Goal: Task Accomplishment & Management: Manage account settings

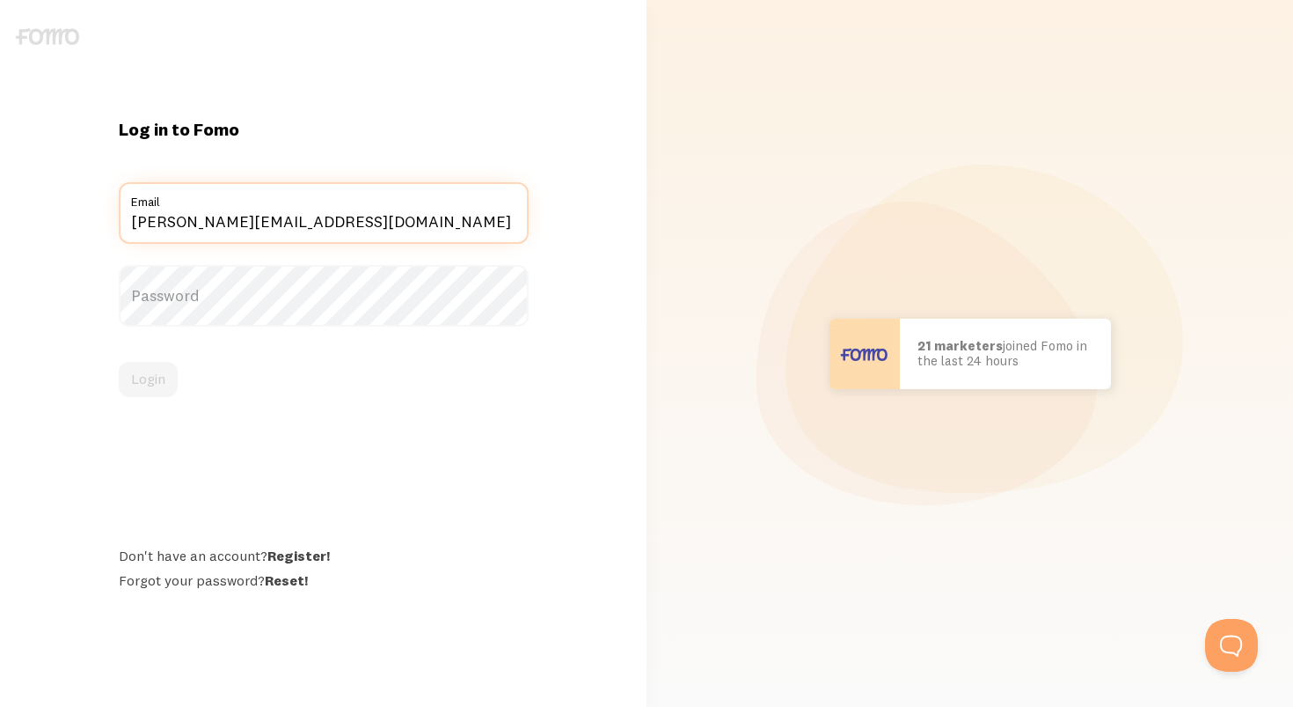
type input "[PERSON_NAME][EMAIL_ADDRESS][DOMAIN_NAME]"
click at [81, 198] on div "Log in to Fomo james@jamesalroca.com Email Password Login Don't have an account…" at bounding box center [323, 354] width 647 height 472
click at [182, 311] on label "Password" at bounding box center [324, 296] width 410 height 62
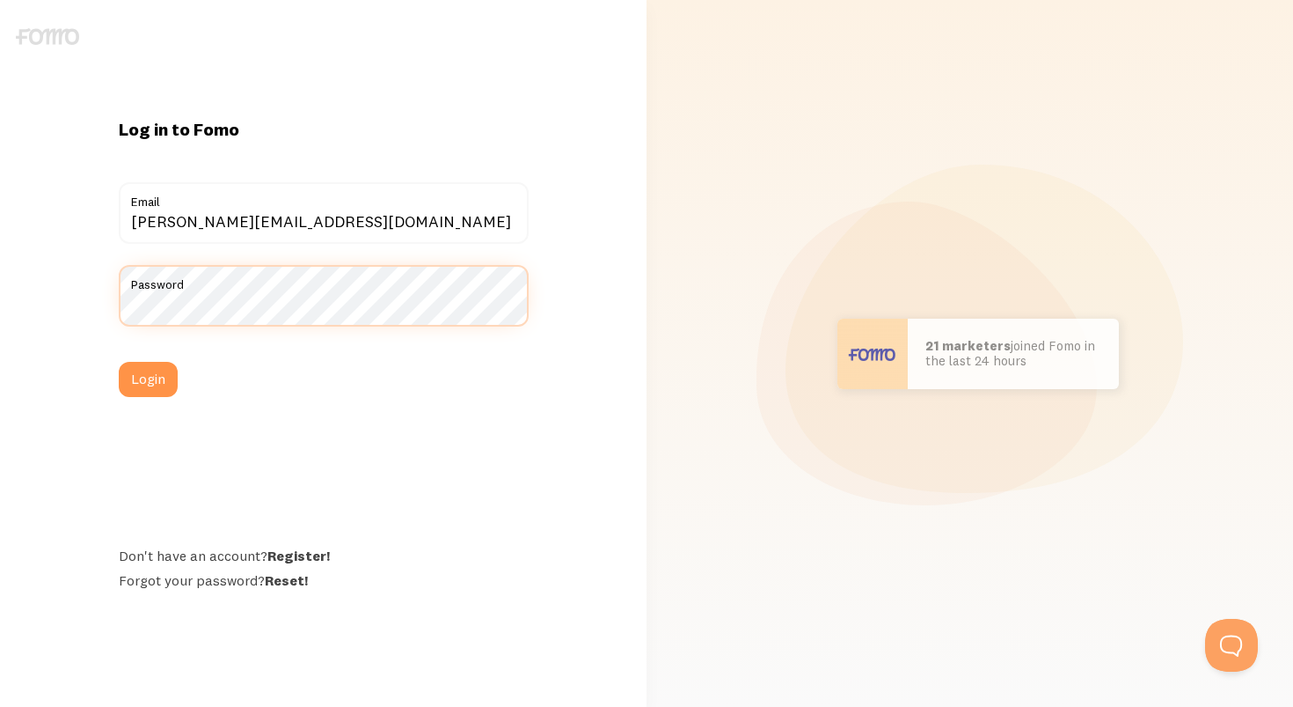
click at [148, 379] on button "Login" at bounding box center [148, 379] width 59 height 35
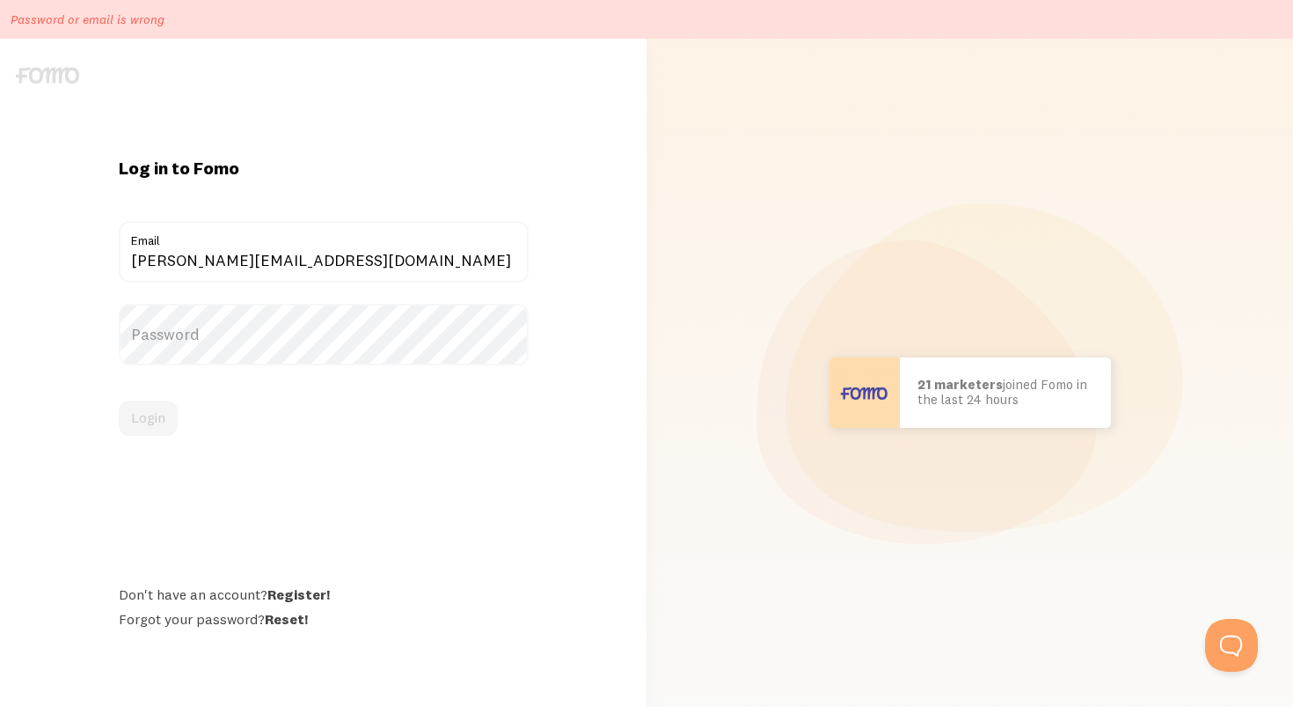
click at [297, 336] on label "Password" at bounding box center [324, 335] width 410 height 62
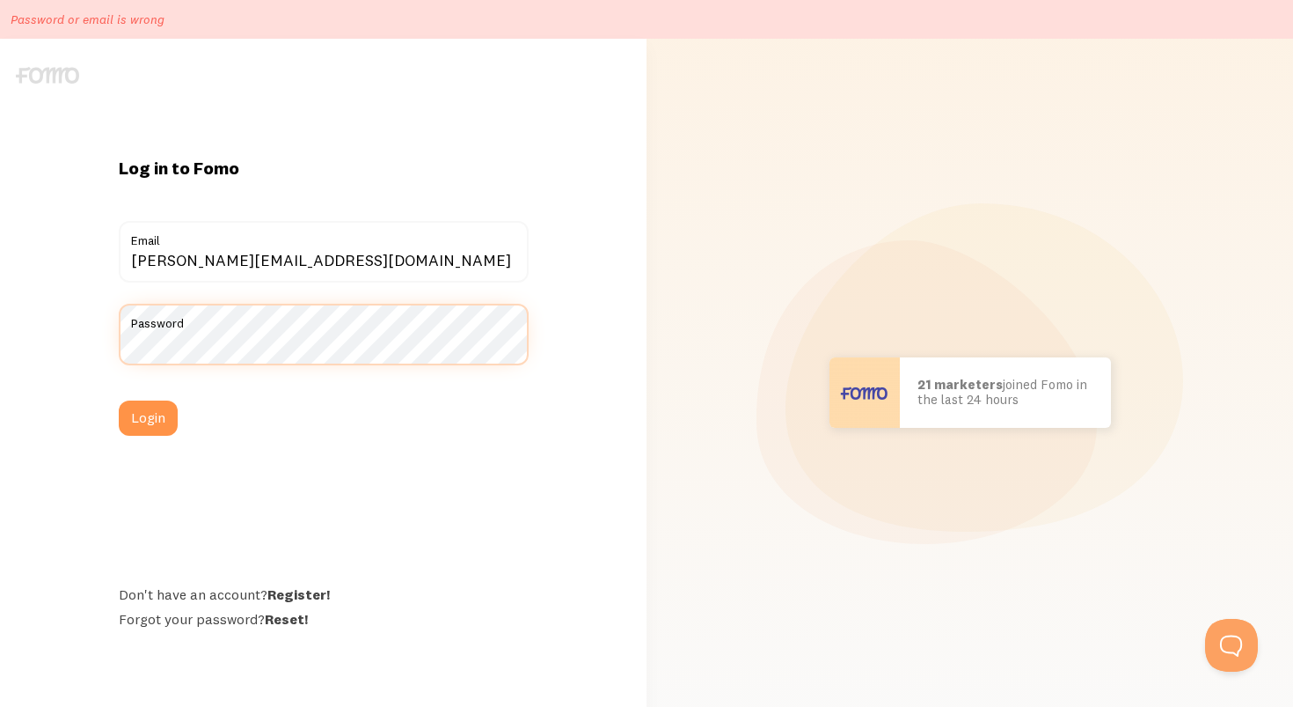
click at [148, 417] on button "Login" at bounding box center [148, 417] width 59 height 35
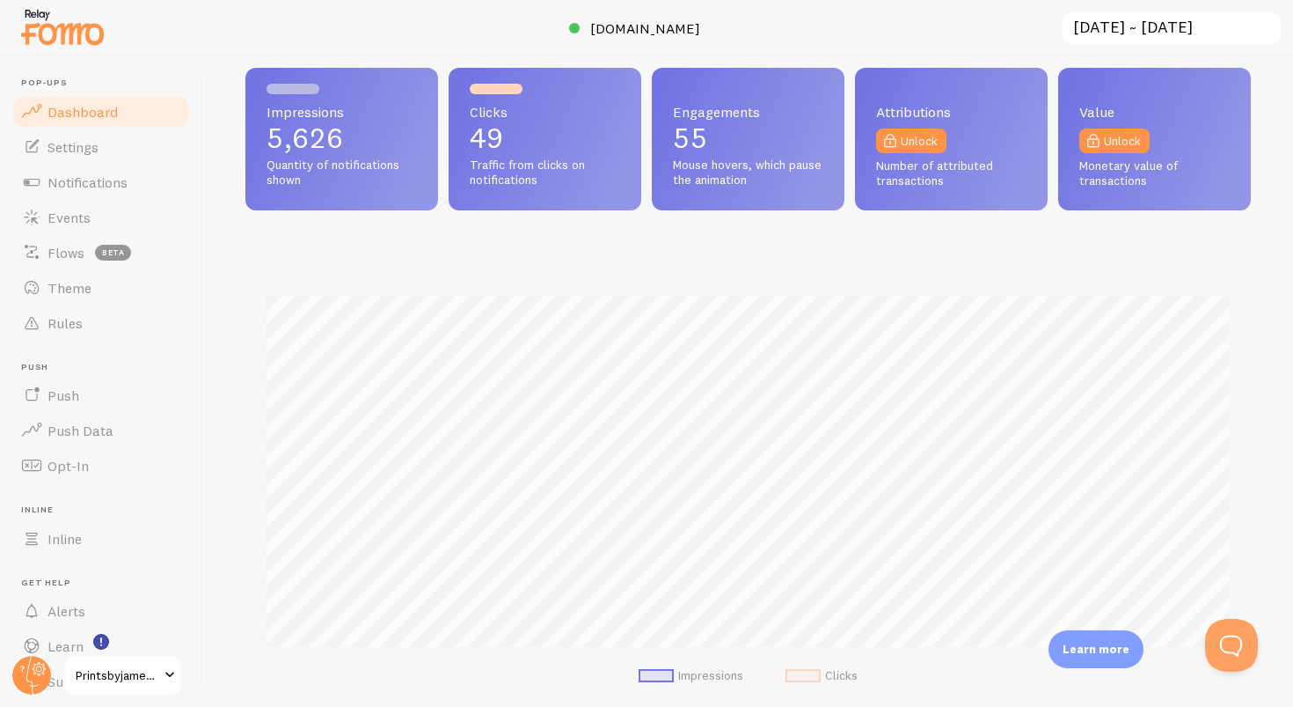
scroll to position [233, 0]
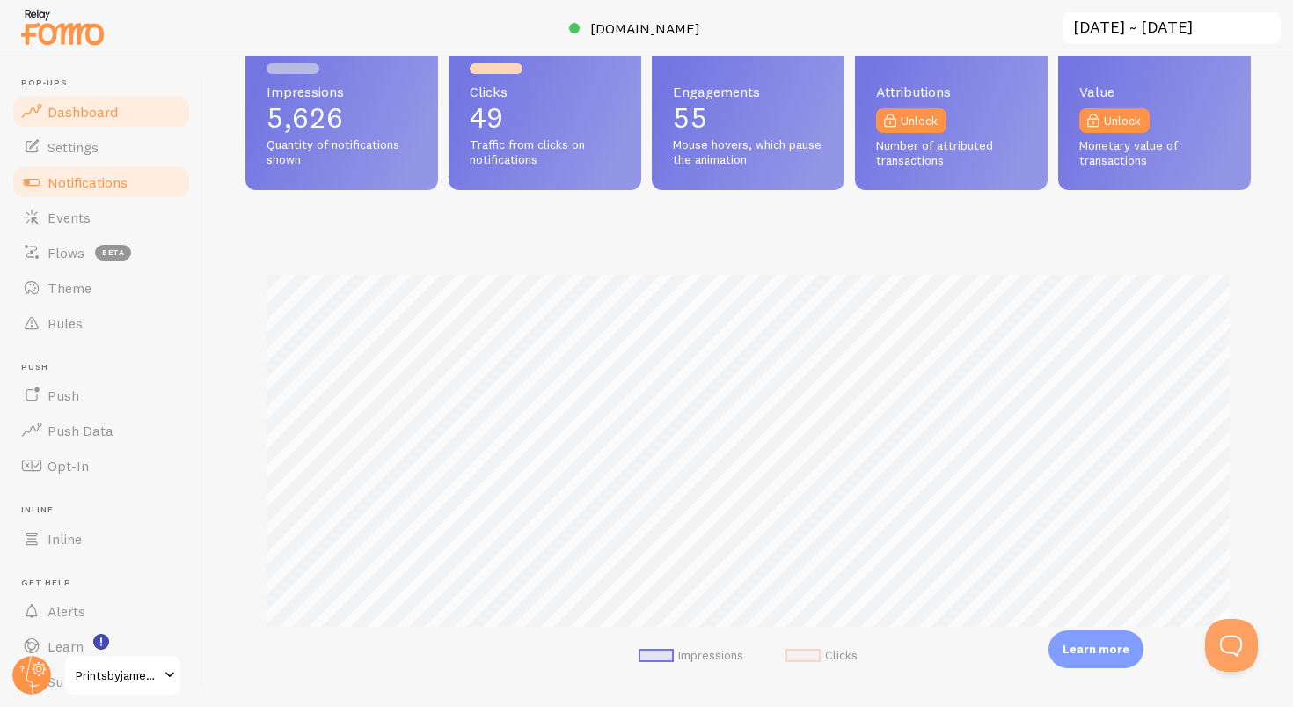
click at [89, 177] on span "Notifications" at bounding box center [88, 182] width 80 height 18
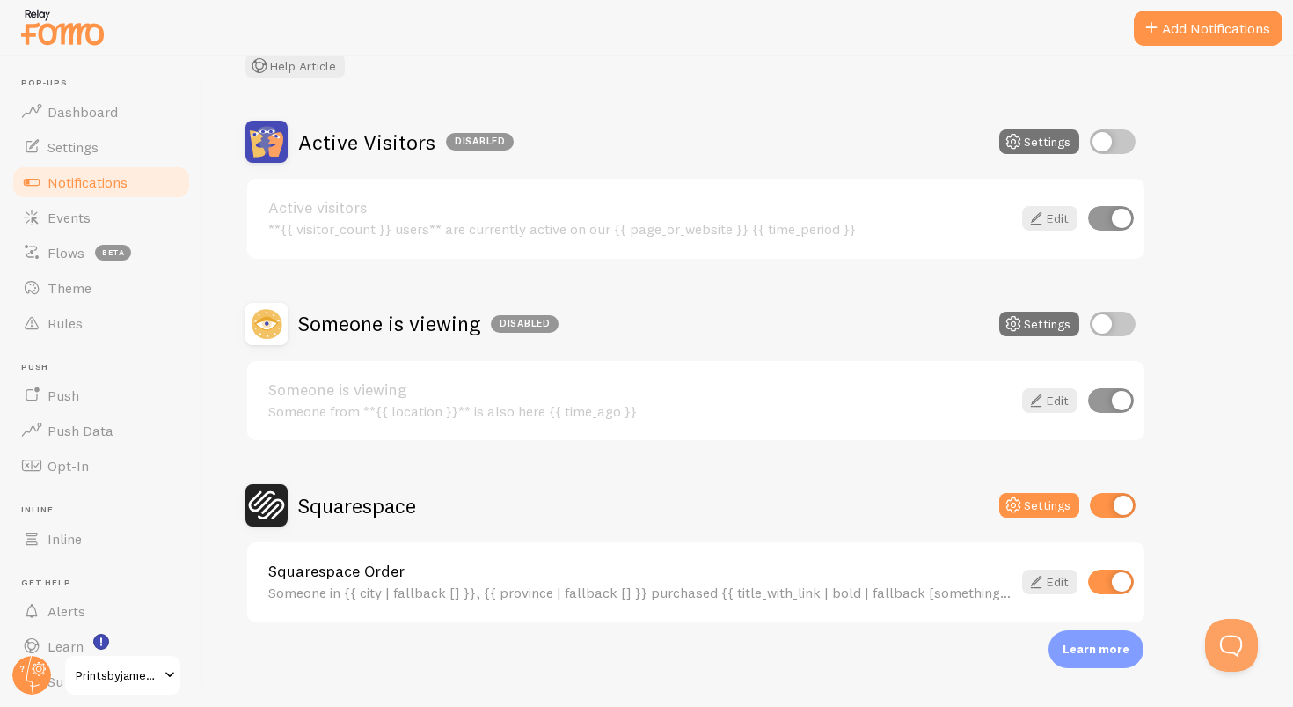
scroll to position [120, 0]
click at [626, 574] on link "Squarespace Order" at bounding box center [640, 572] width 744 height 16
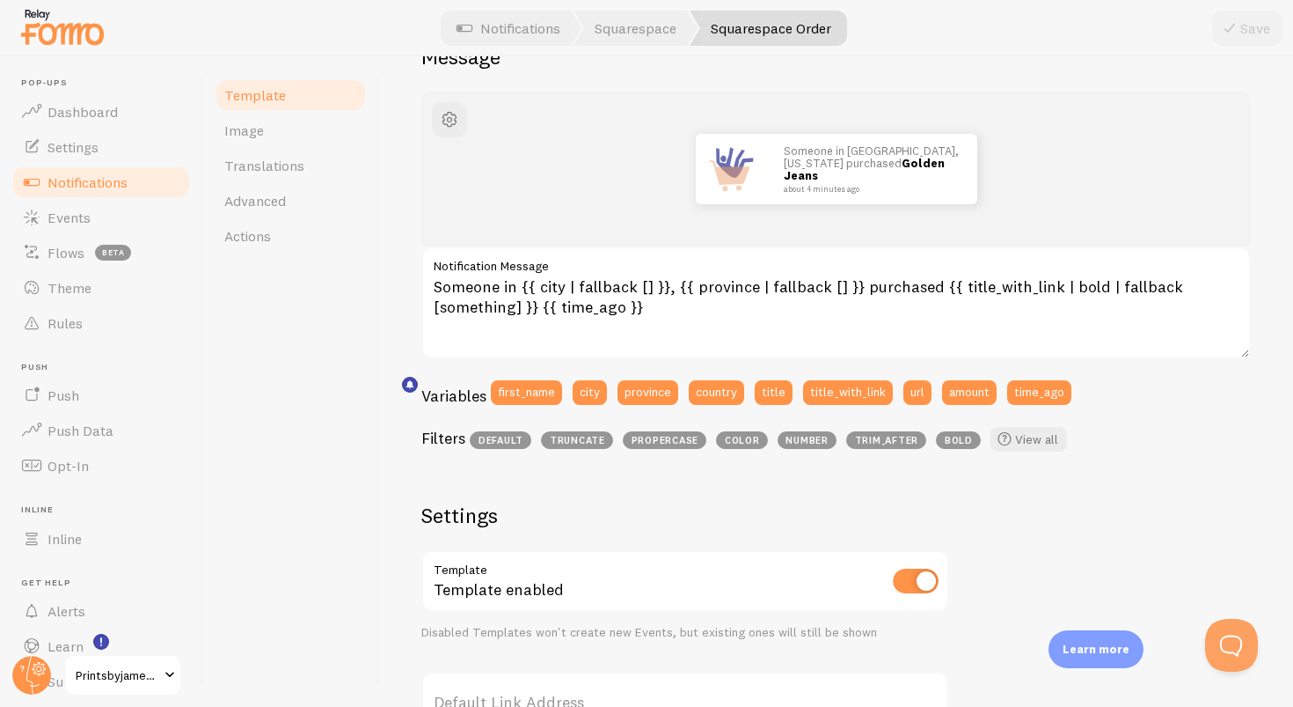
scroll to position [253, 0]
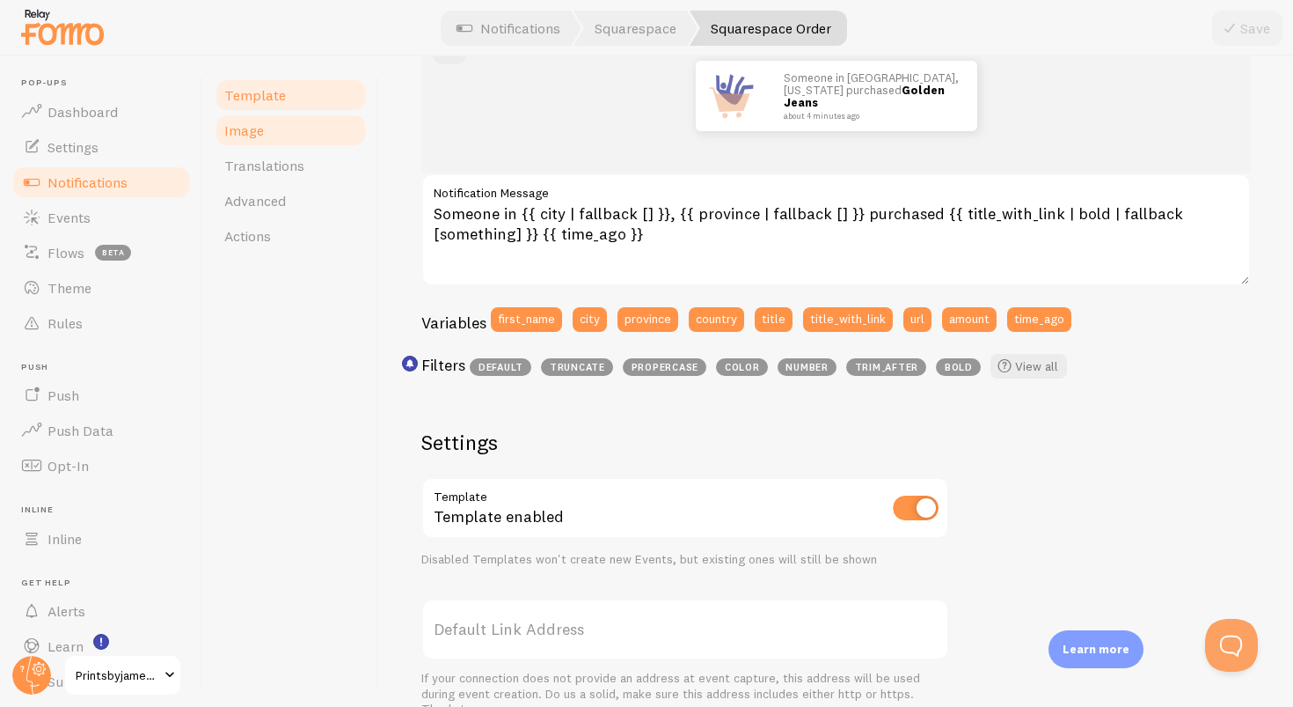
click at [260, 133] on span "Image" at bounding box center [244, 130] width 40 height 18
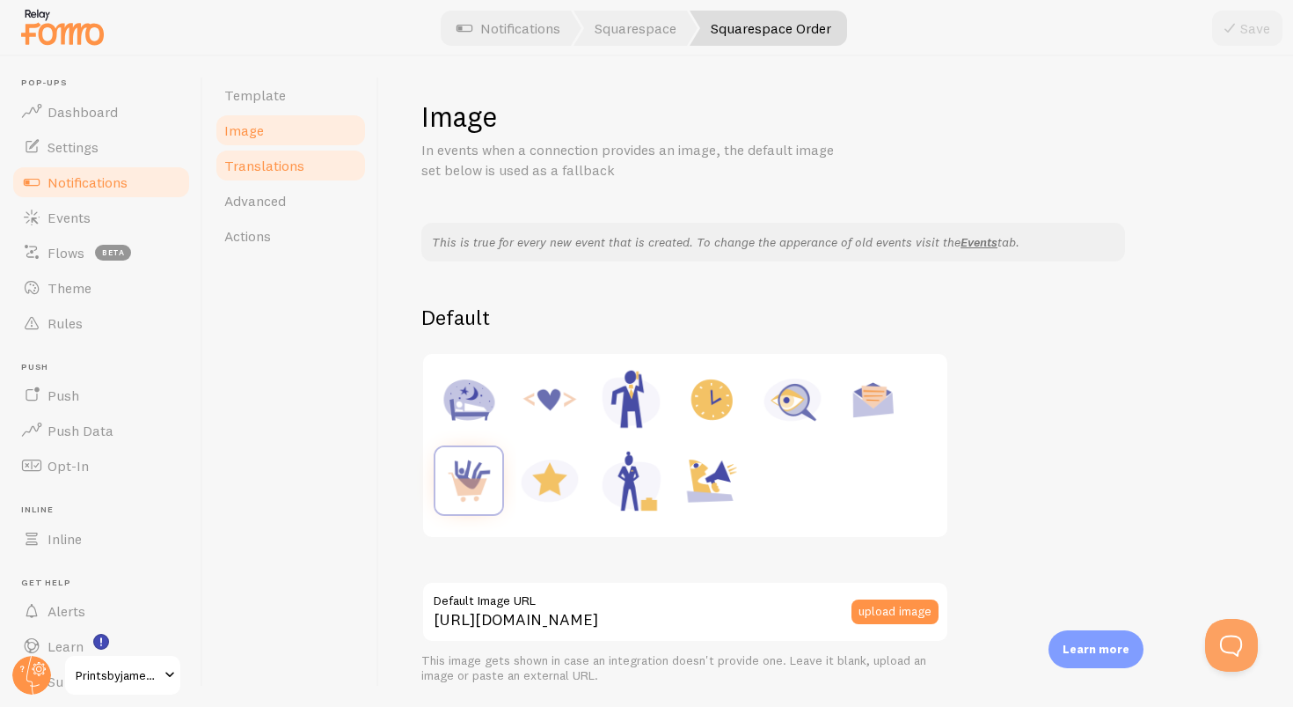
click at [264, 161] on span "Translations" at bounding box center [264, 166] width 80 height 18
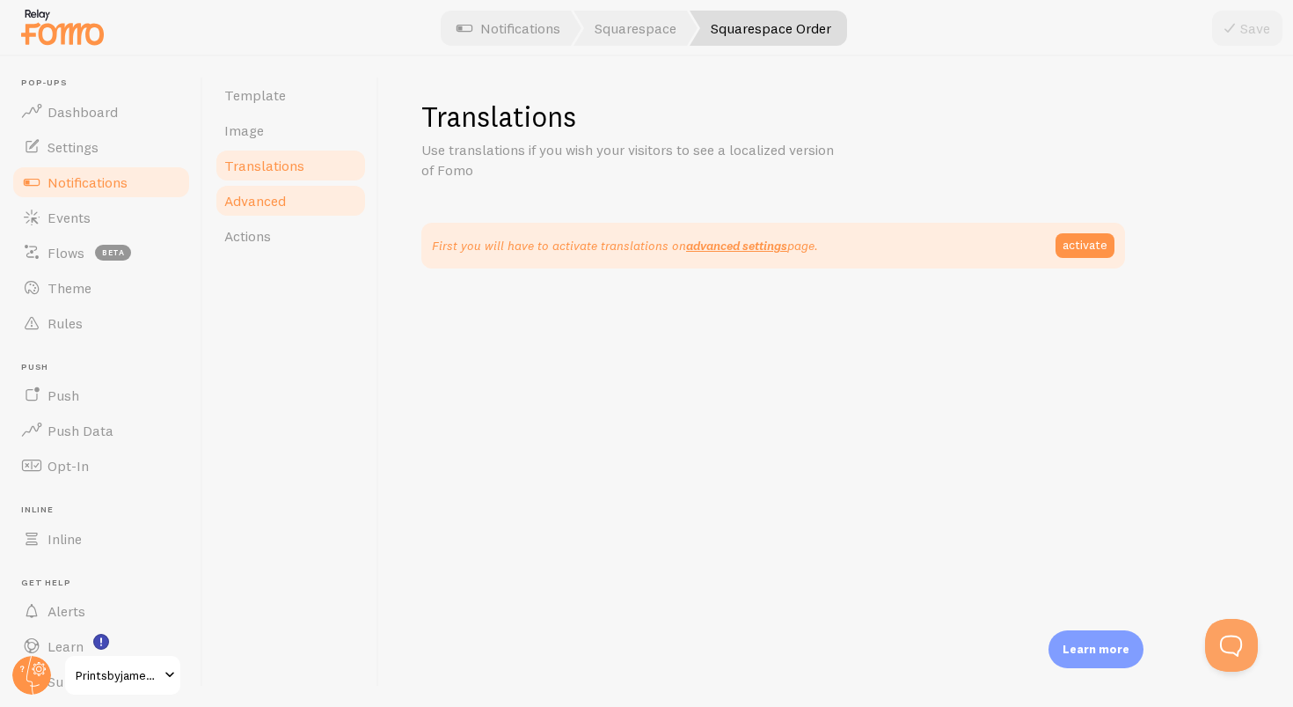
click at [267, 188] on link "Advanced" at bounding box center [291, 200] width 154 height 35
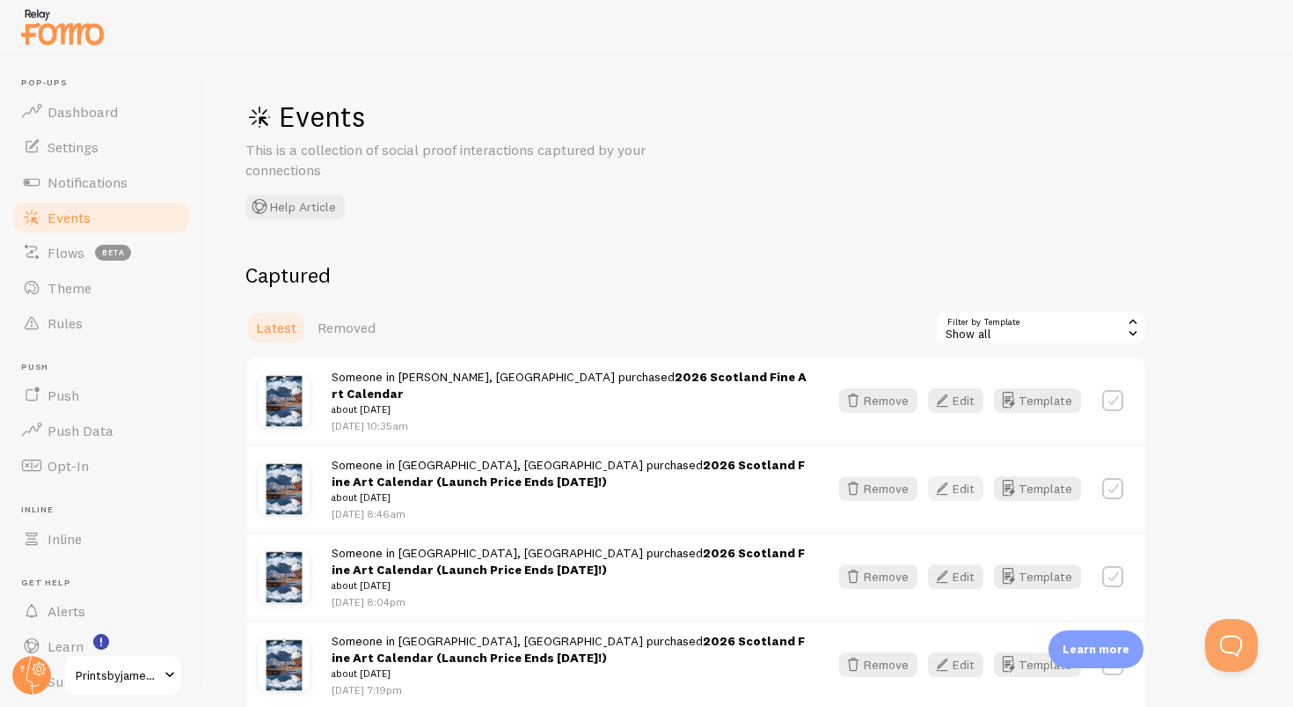
click at [967, 477] on button "Edit" at bounding box center [955, 488] width 55 height 25
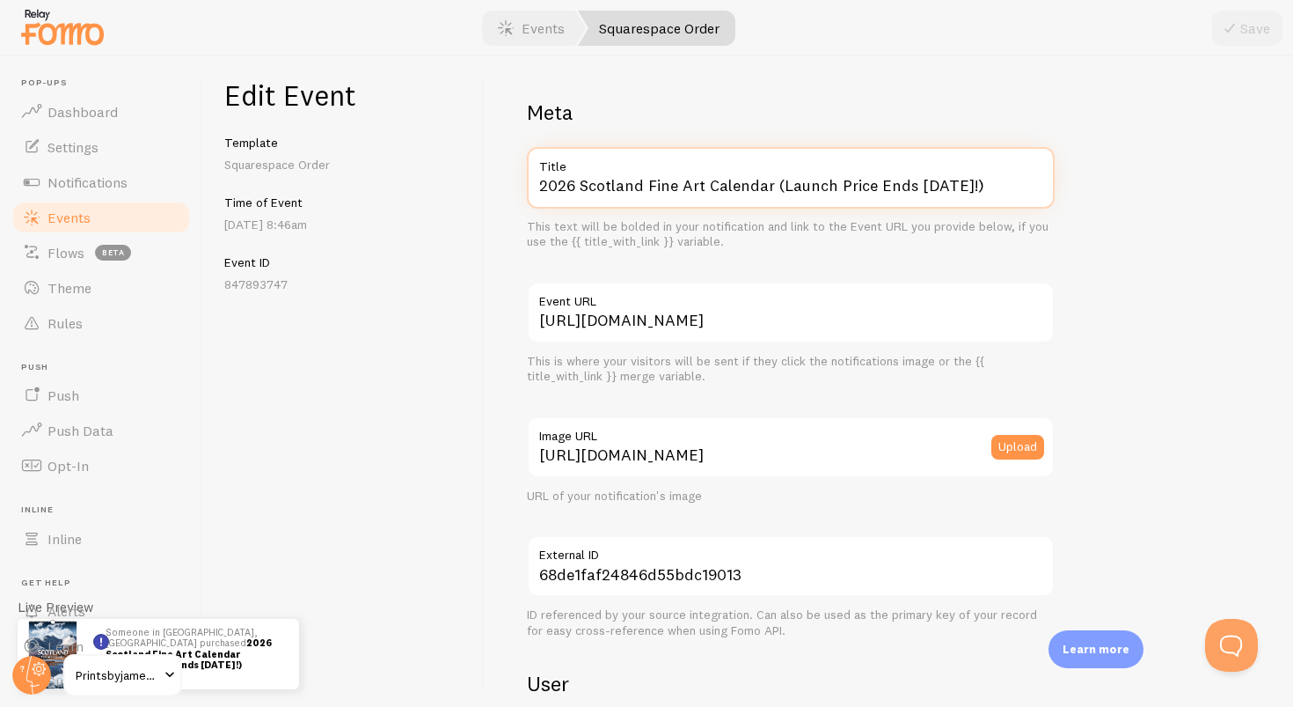
drag, startPoint x: 963, startPoint y: 186, endPoint x: 766, endPoint y: 184, distance: 197.1
click at [766, 184] on input "2026 Scotland Fine Art Calendar (Launch Price Ends Today!)" at bounding box center [791, 178] width 528 height 62
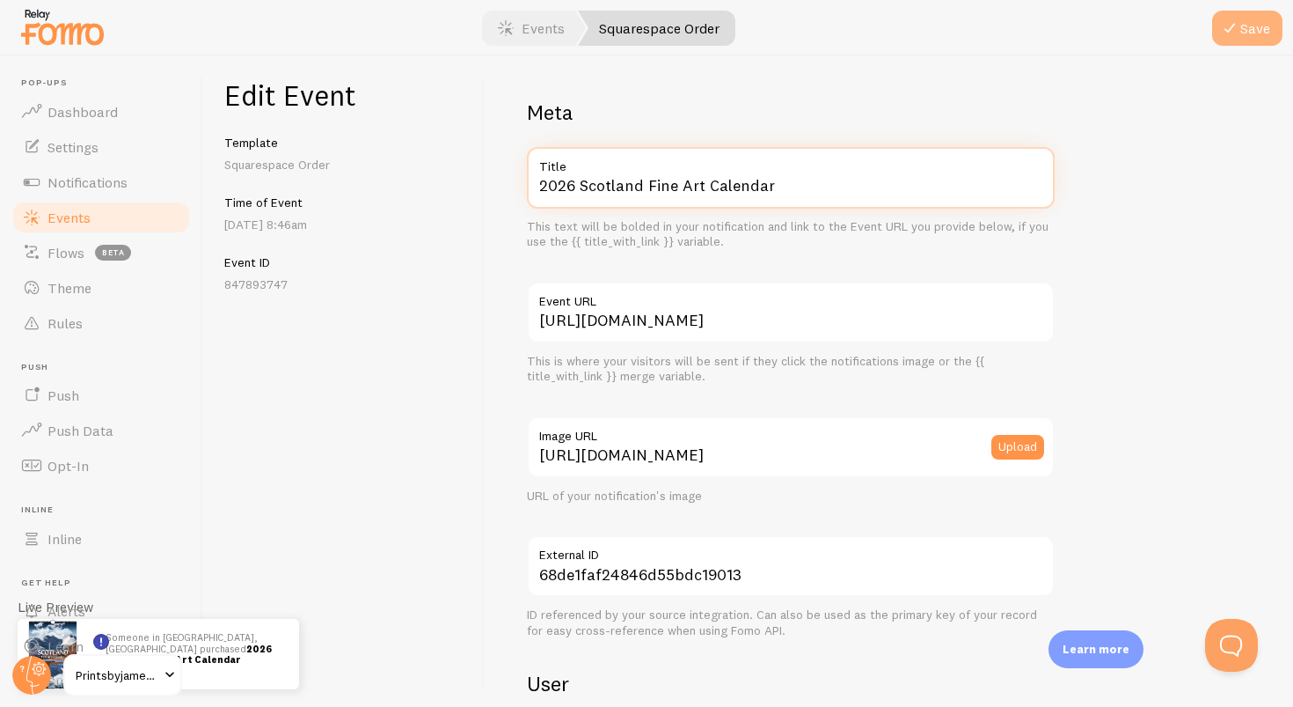
type input "2026 Scotland Fine Art Calendar"
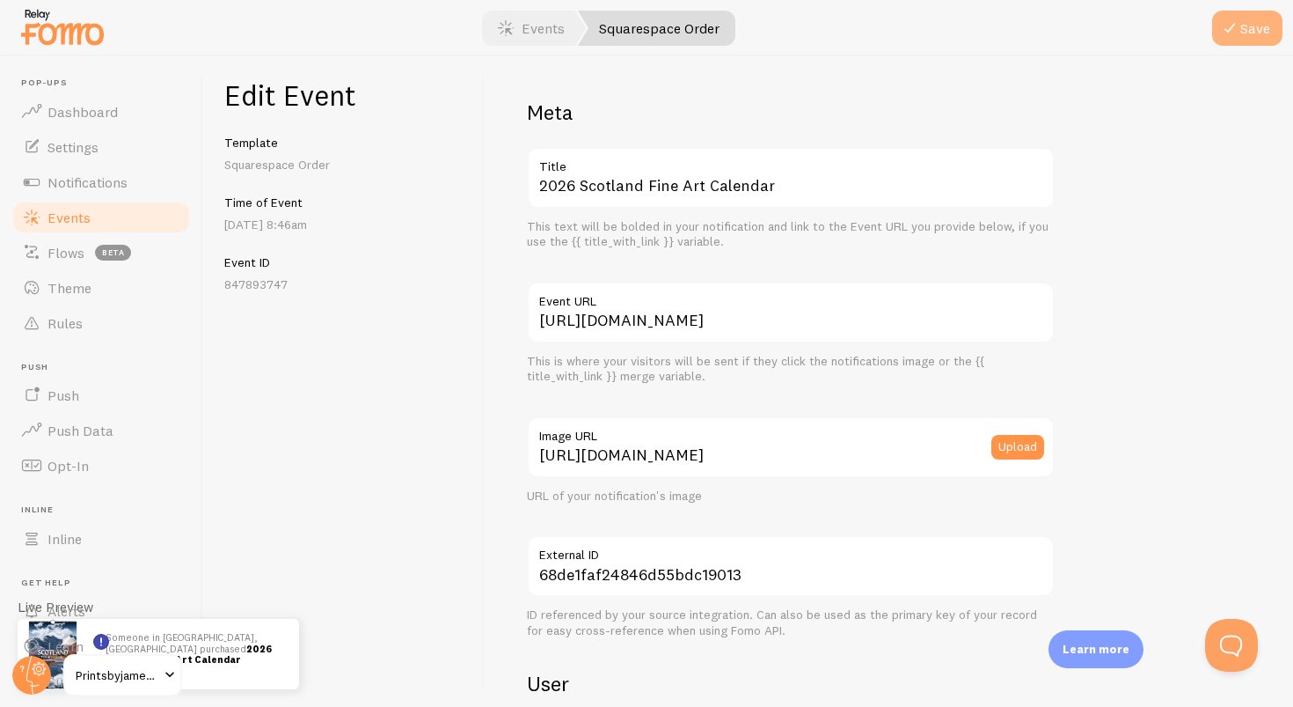
click at [1257, 35] on button "Save" at bounding box center [1247, 28] width 70 height 35
click at [534, 28] on link "Events" at bounding box center [531, 28] width 109 height 35
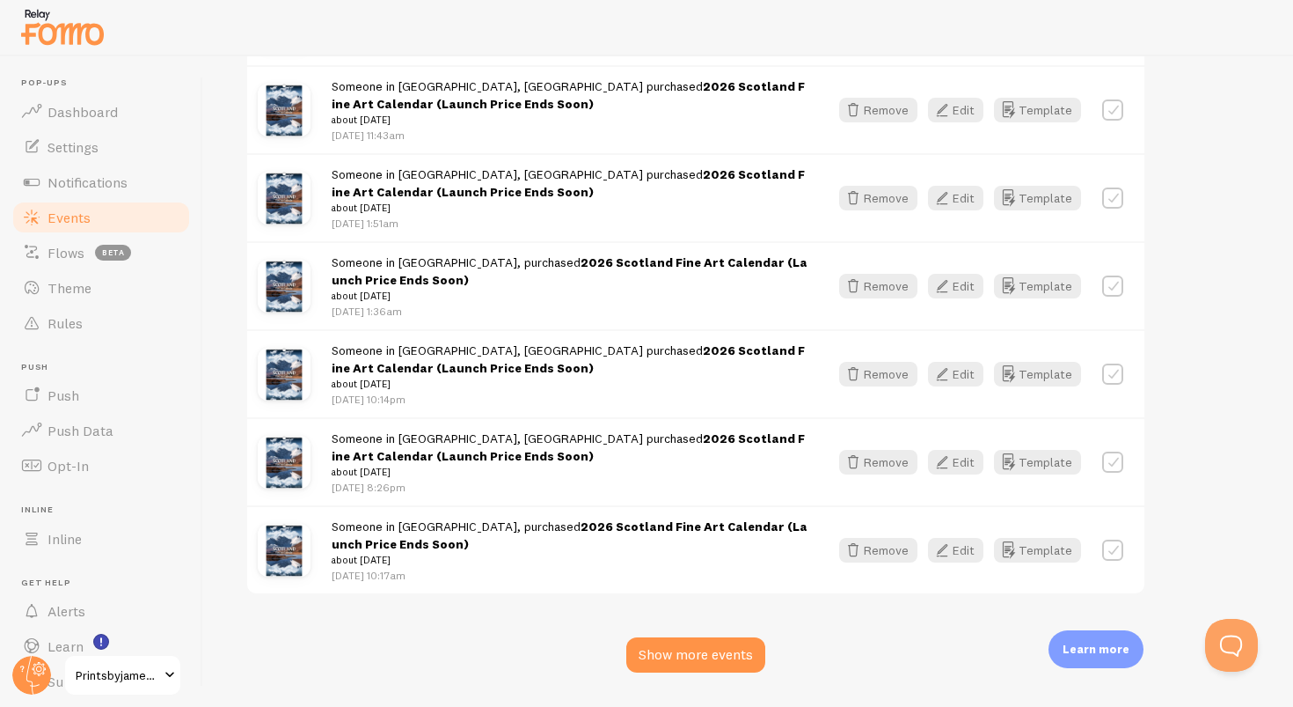
scroll to position [2400, 0]
click at [677, 638] on div "Show more events" at bounding box center [695, 655] width 139 height 35
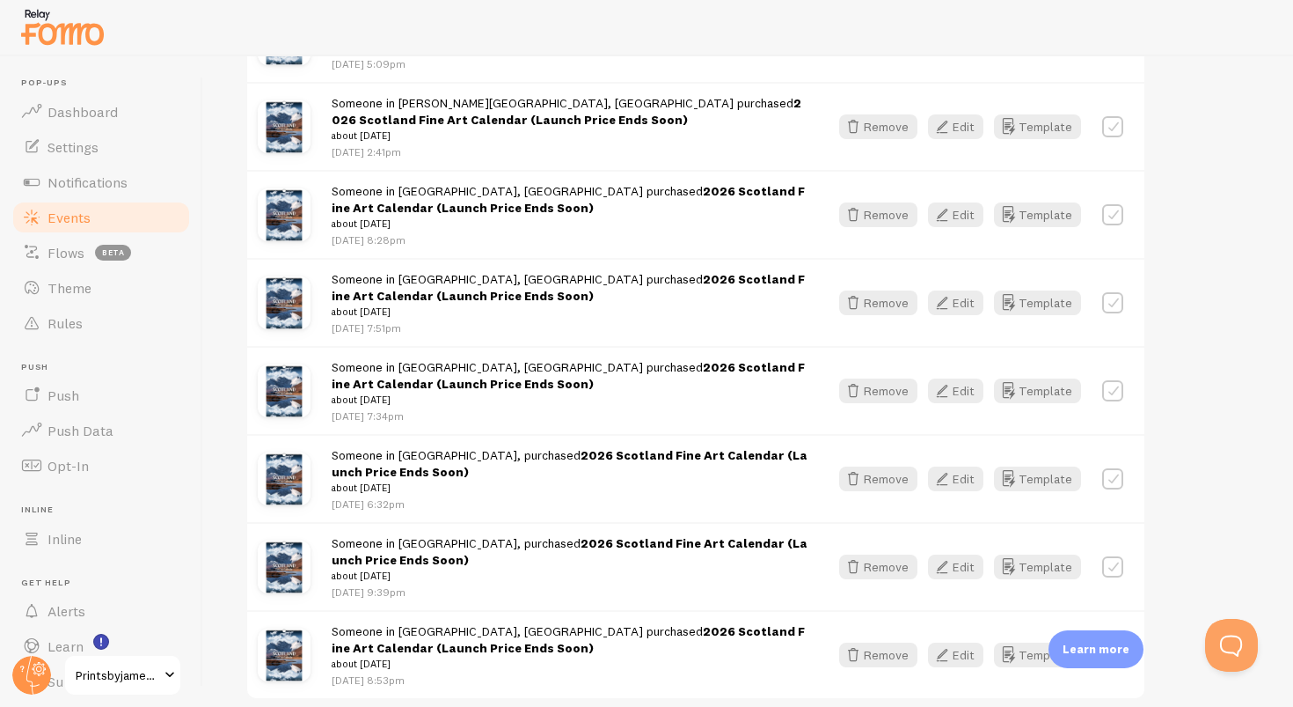
scroll to position [0, 0]
click at [953, 644] on icon "button" at bounding box center [942, 654] width 21 height 21
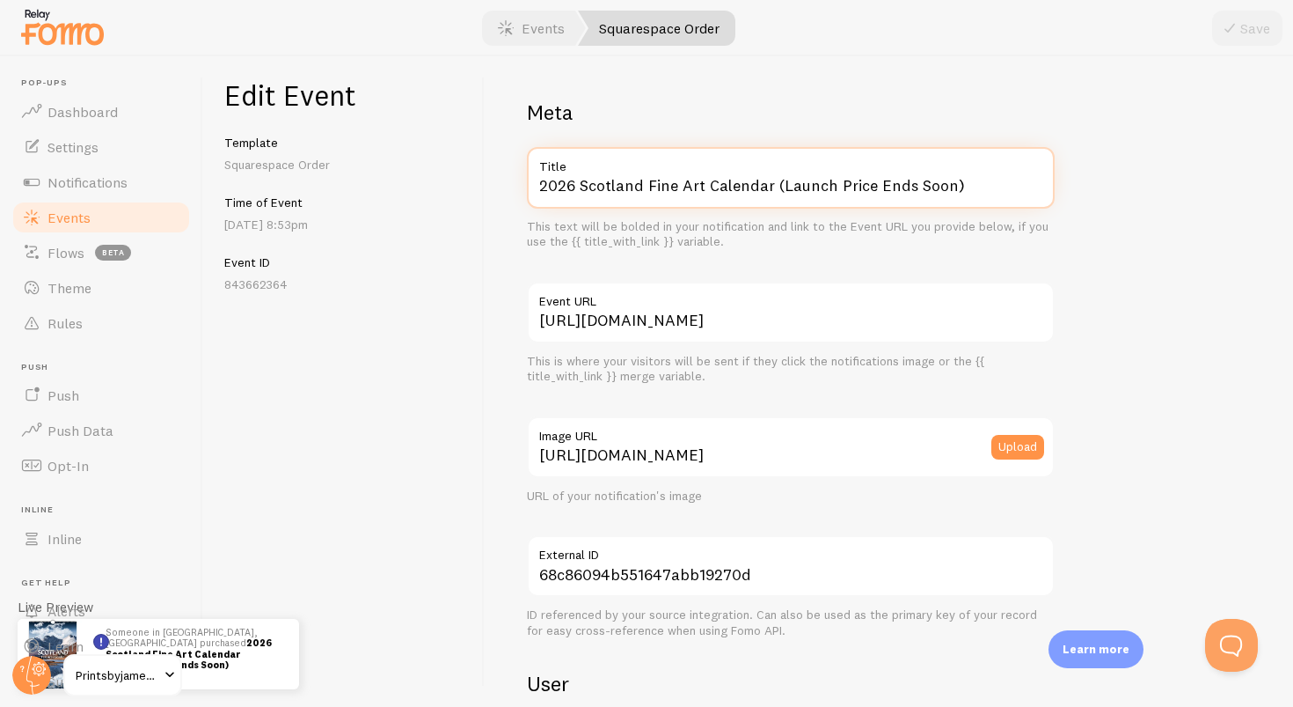
drag, startPoint x: 961, startPoint y: 191, endPoint x: 768, endPoint y: 182, distance: 192.9
click at [768, 182] on input "2026 Scotland Fine Art Calendar (Launch Price Ends Soon)" at bounding box center [791, 178] width 528 height 62
type input "2026 Scotland Fine Art Calendar"
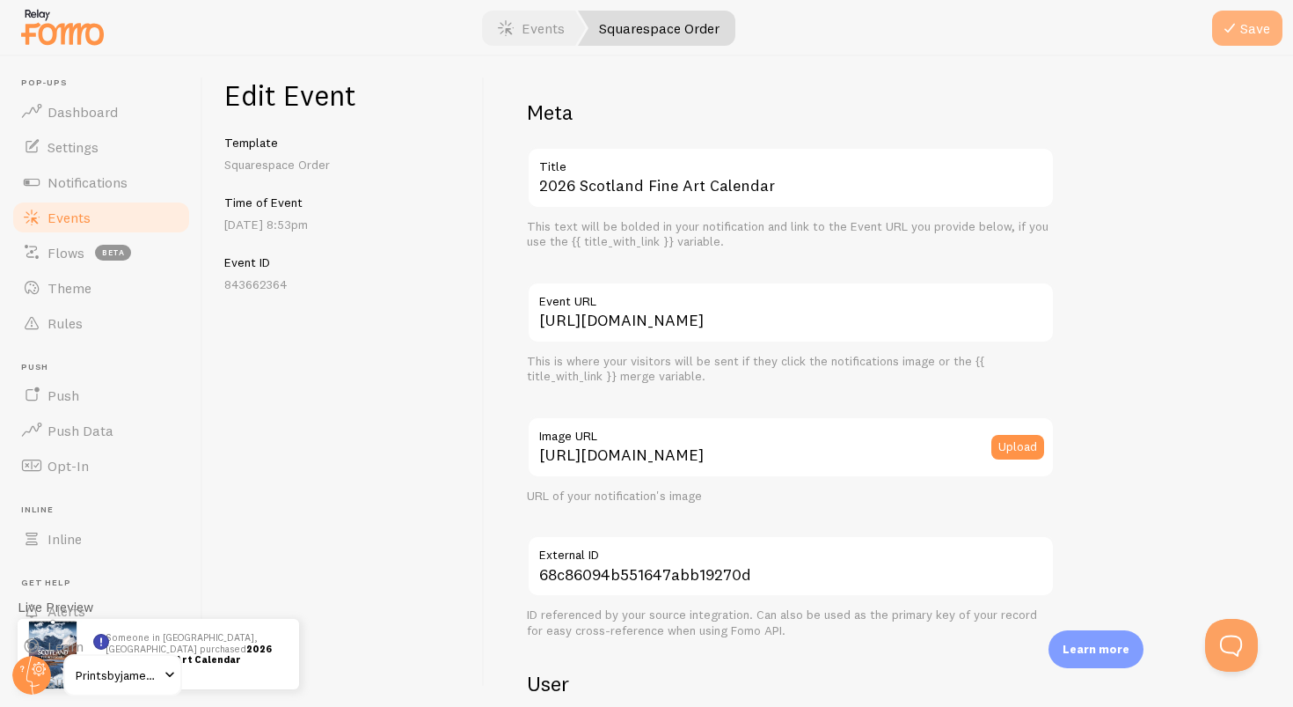
click at [1244, 25] on button "Save" at bounding box center [1247, 28] width 70 height 35
click at [524, 39] on link "Events" at bounding box center [531, 28] width 109 height 35
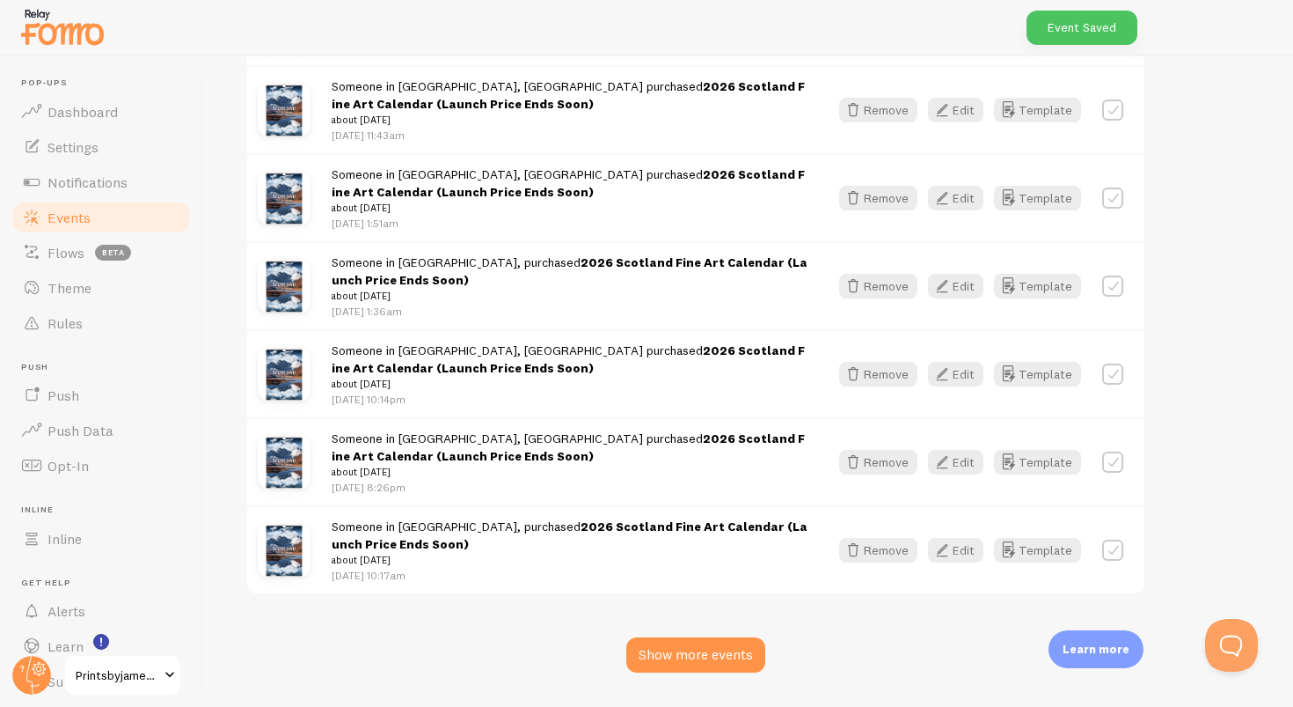
scroll to position [2400, 0]
click at [951, 540] on icon "button" at bounding box center [942, 550] width 21 height 21
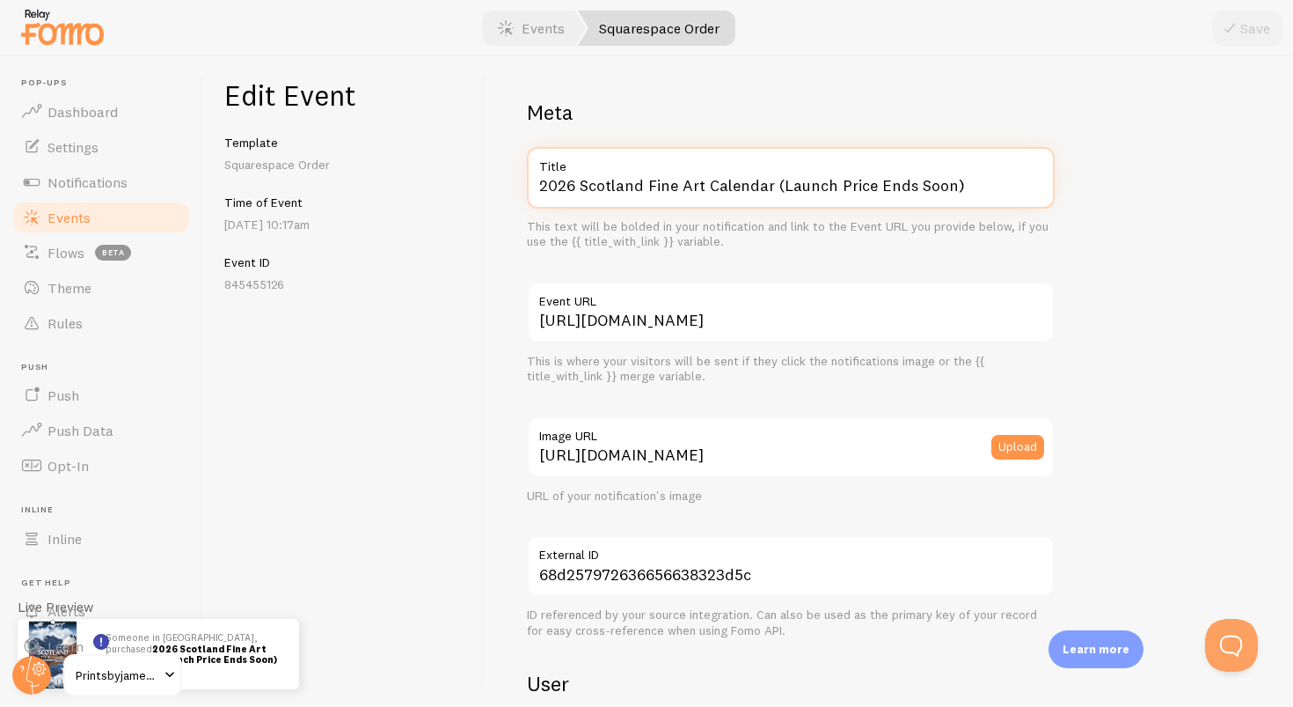
drag, startPoint x: 771, startPoint y: 188, endPoint x: 432, endPoint y: 170, distance: 339.3
click at [432, 170] on div "Edit Event Template Squarespace Order Time of Event Sep 23rd @ 10:17am Event ID…" at bounding box center [748, 381] width 1090 height 650
paste input "text"
type input "2026 Scotland Fine Art Calendar"
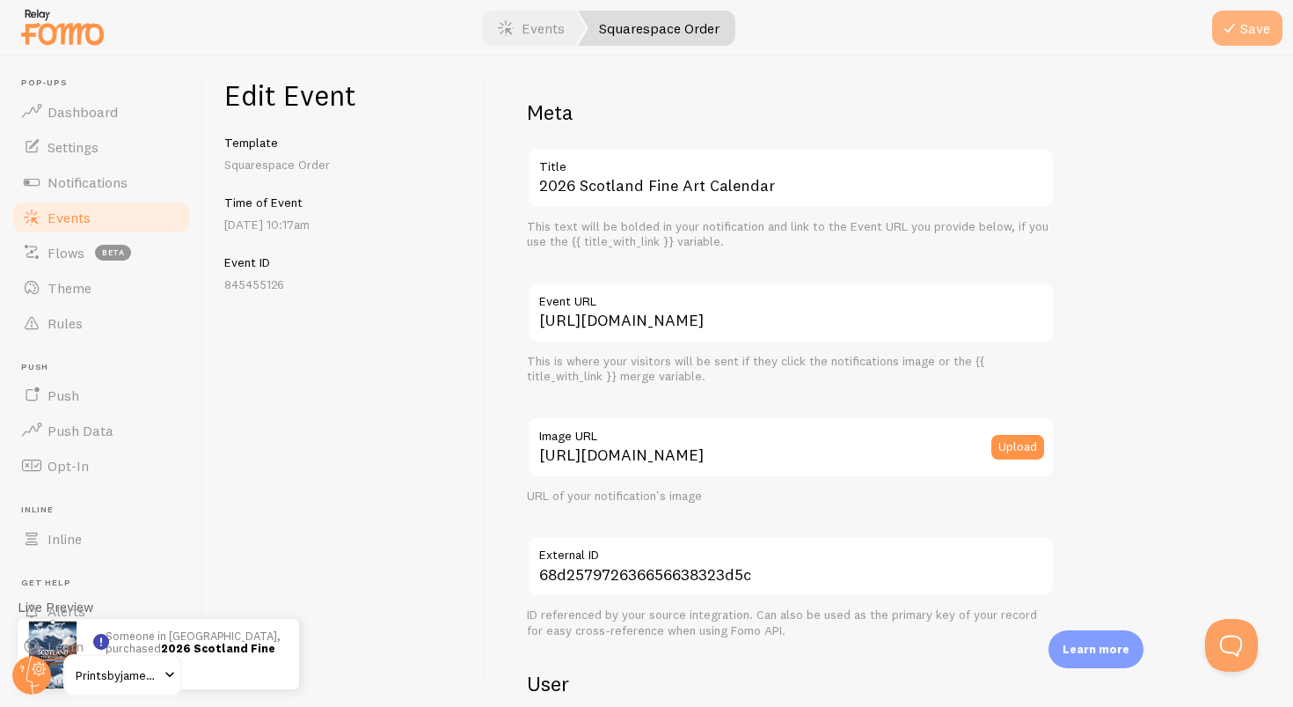
click at [1257, 21] on button "Save" at bounding box center [1247, 28] width 70 height 35
click at [546, 30] on link "Events" at bounding box center [531, 28] width 109 height 35
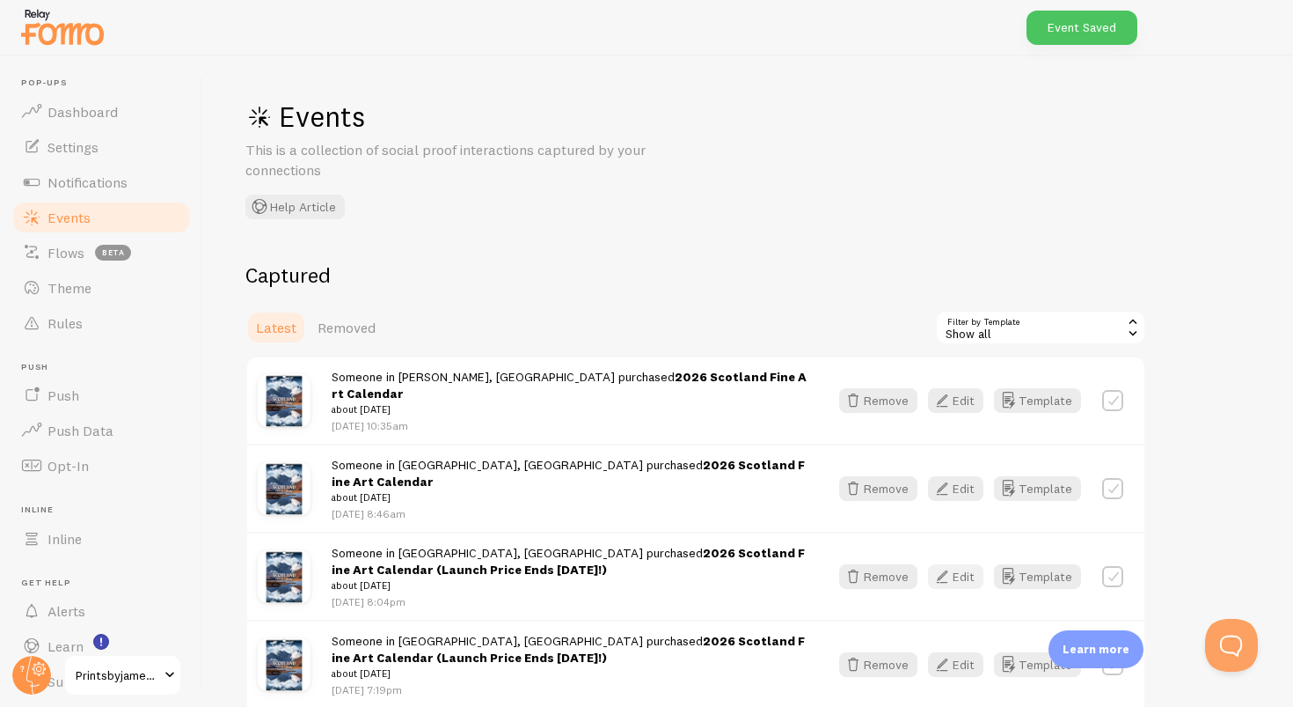
click at [958, 564] on button "Edit" at bounding box center [955, 576] width 55 height 25
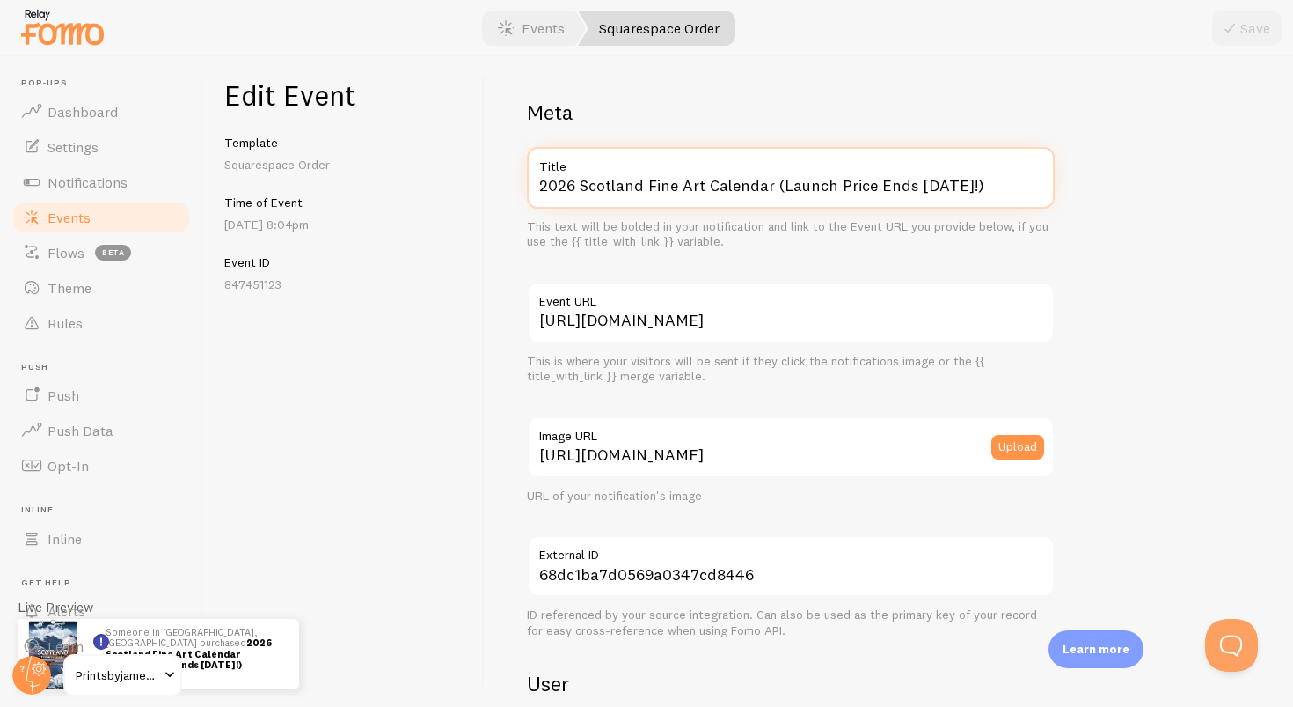
drag, startPoint x: 977, startPoint y: 197, endPoint x: 502, endPoint y: 172, distance: 474.9
click at [502, 172] on div "Meta 2026 Scotland Fine Art Calendar (Launch Price Ends Today!) Title This text…" at bounding box center [889, 381] width 809 height 650
paste input "text"
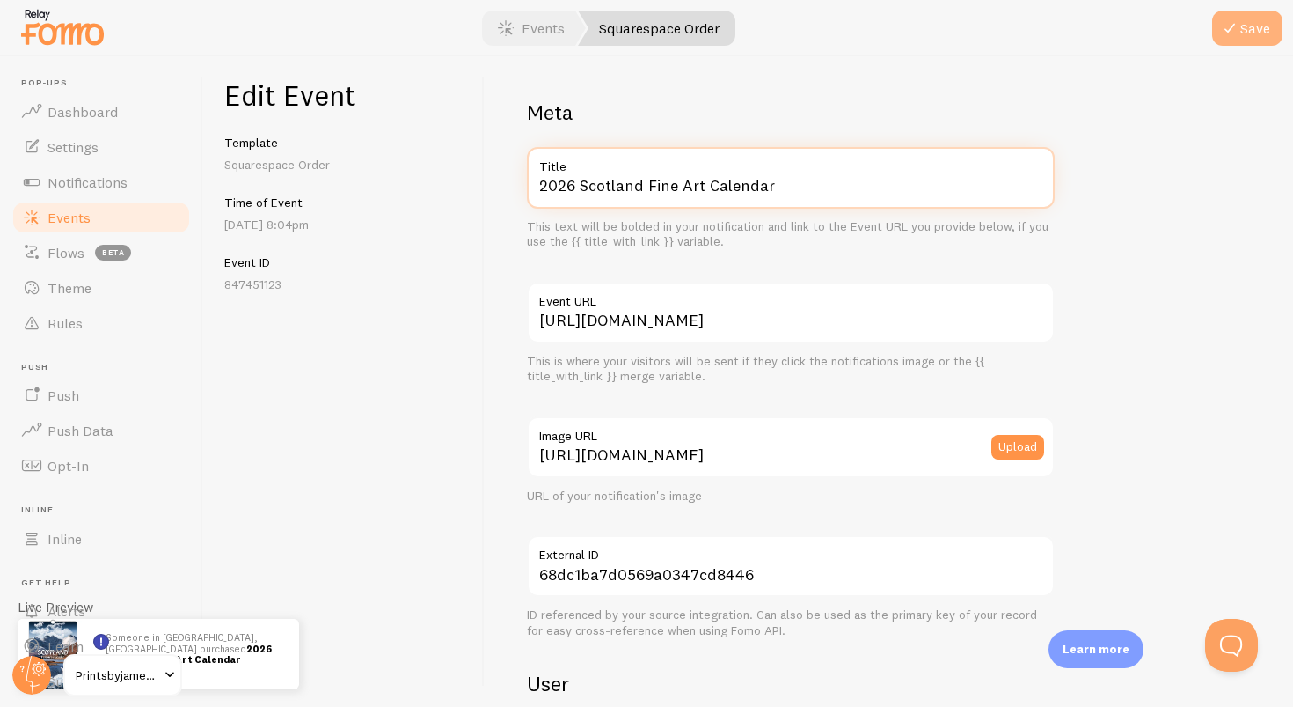
type input "2026 Scotland Fine Art Calendar"
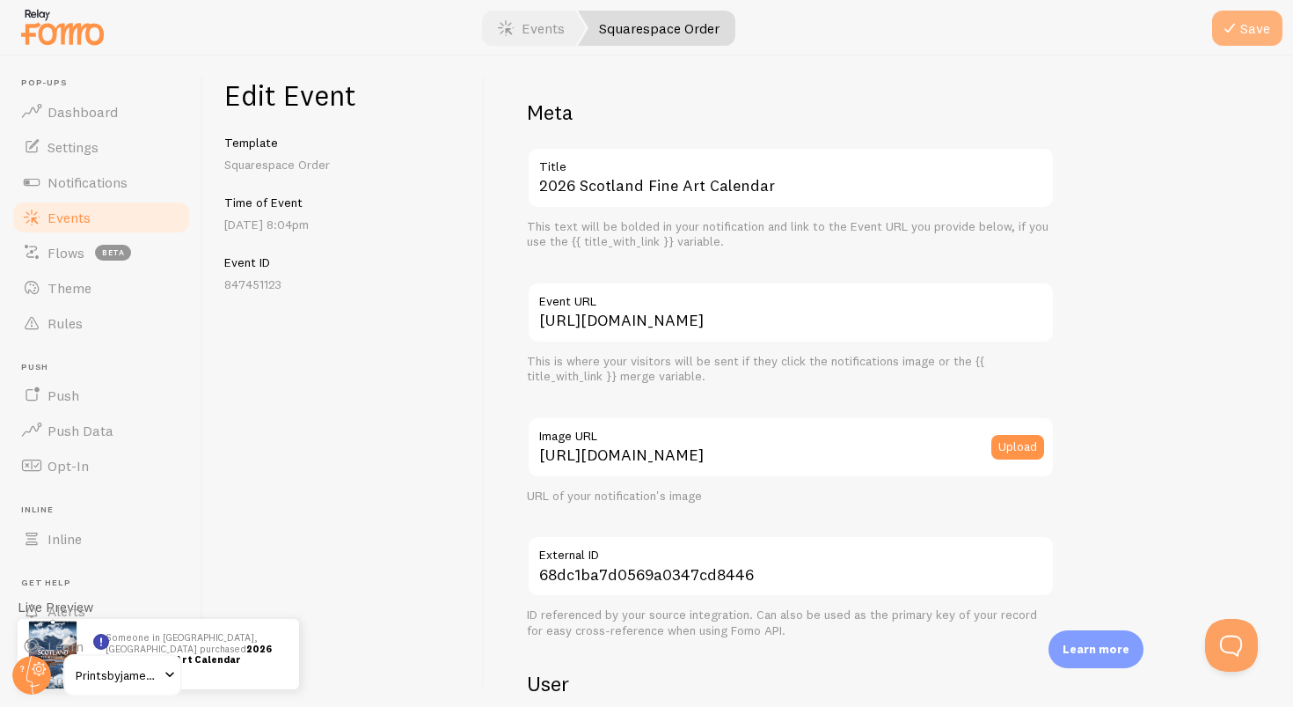
click at [1230, 40] on button "Save" at bounding box center [1247, 28] width 70 height 35
click at [528, 38] on link "Events" at bounding box center [531, 28] width 109 height 35
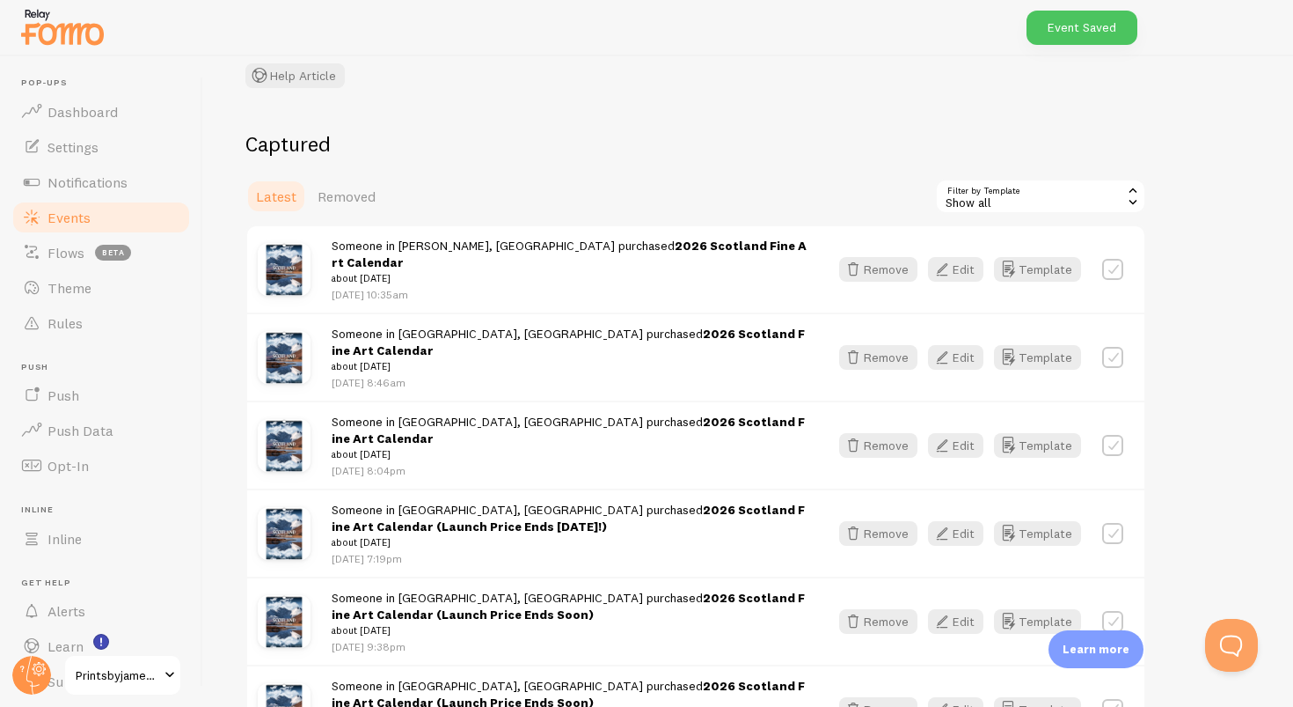
scroll to position [137, 0]
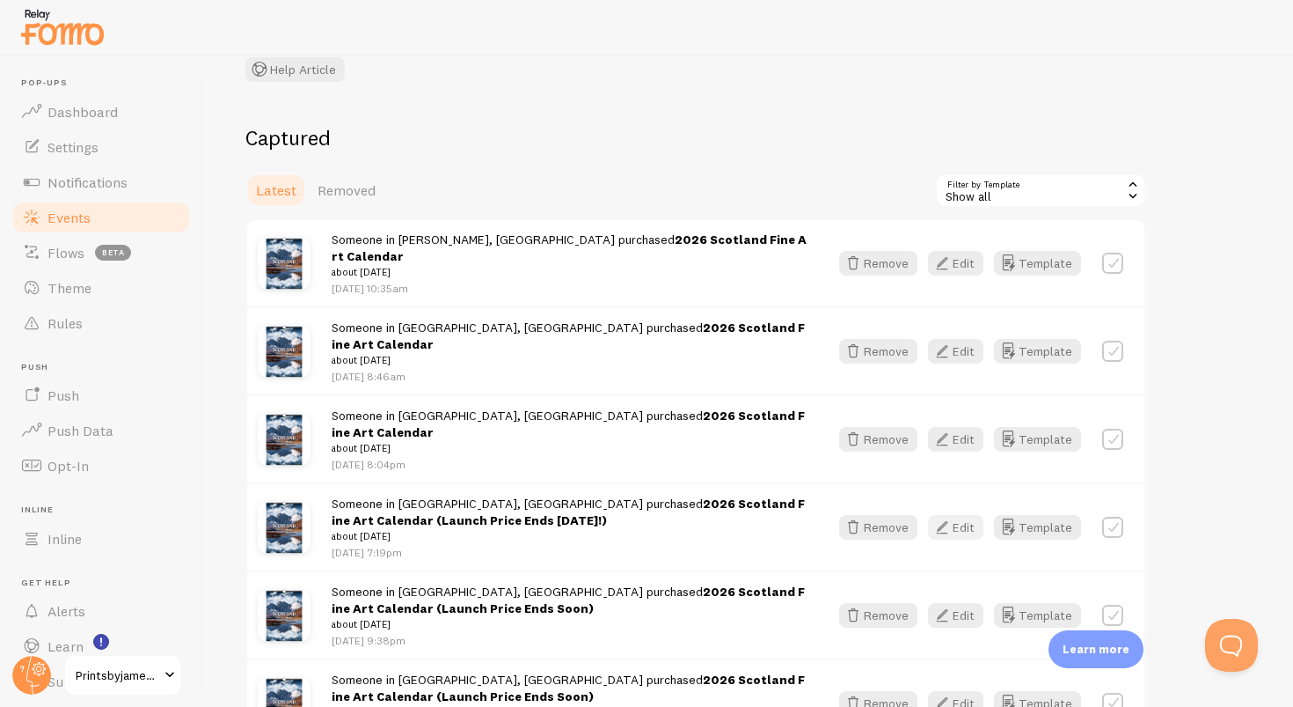
click at [943, 516] on icon "button" at bounding box center [942, 526] width 21 height 21
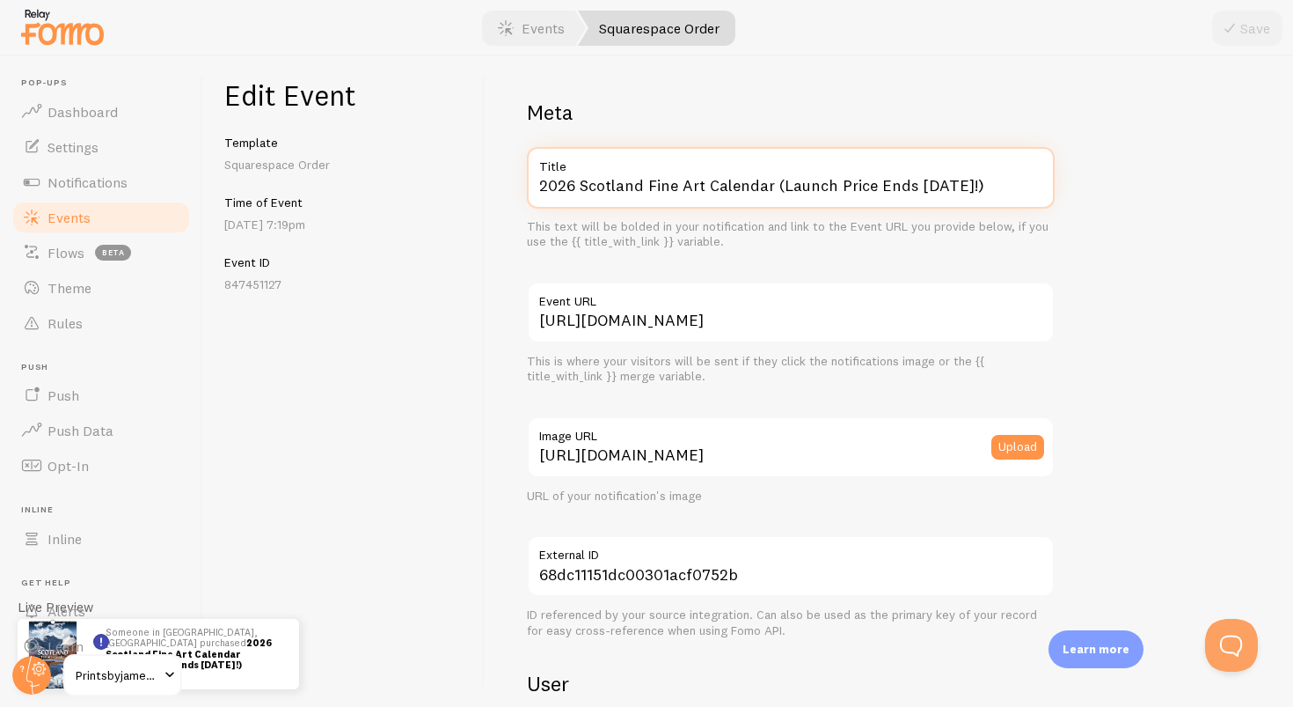
click at [984, 185] on input "2026 Scotland Fine Art Calendar (Launch Price Ends Today!)" at bounding box center [791, 178] width 528 height 62
paste input "text"
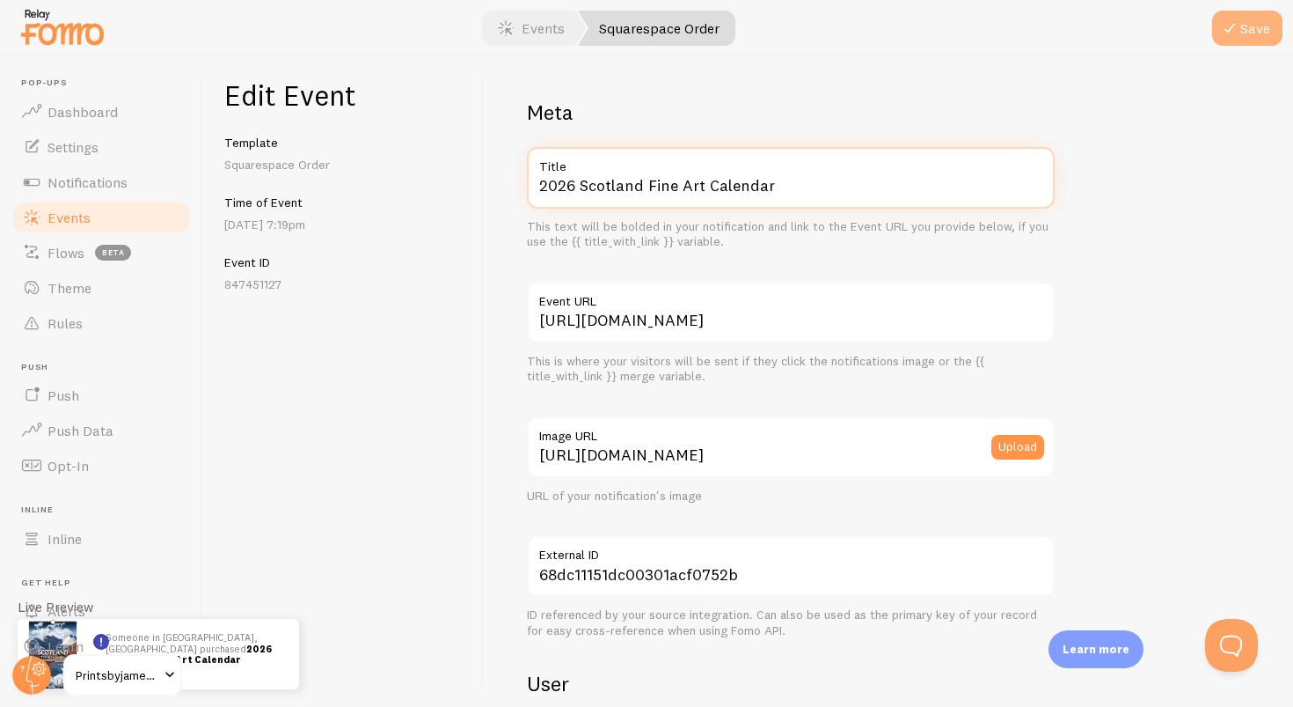
type input "2026 Scotland Fine Art Calendar"
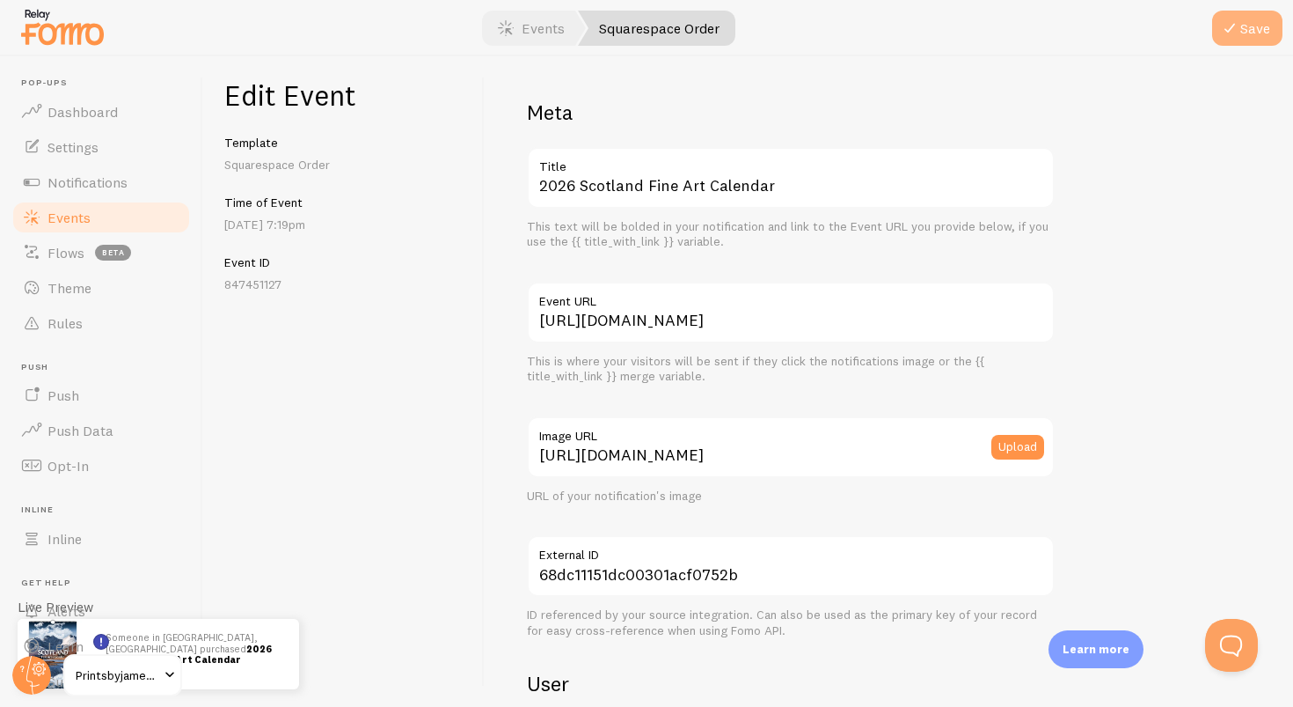
click at [1264, 33] on button "Save" at bounding box center [1247, 28] width 70 height 35
click at [542, 38] on link "Events" at bounding box center [531, 28] width 109 height 35
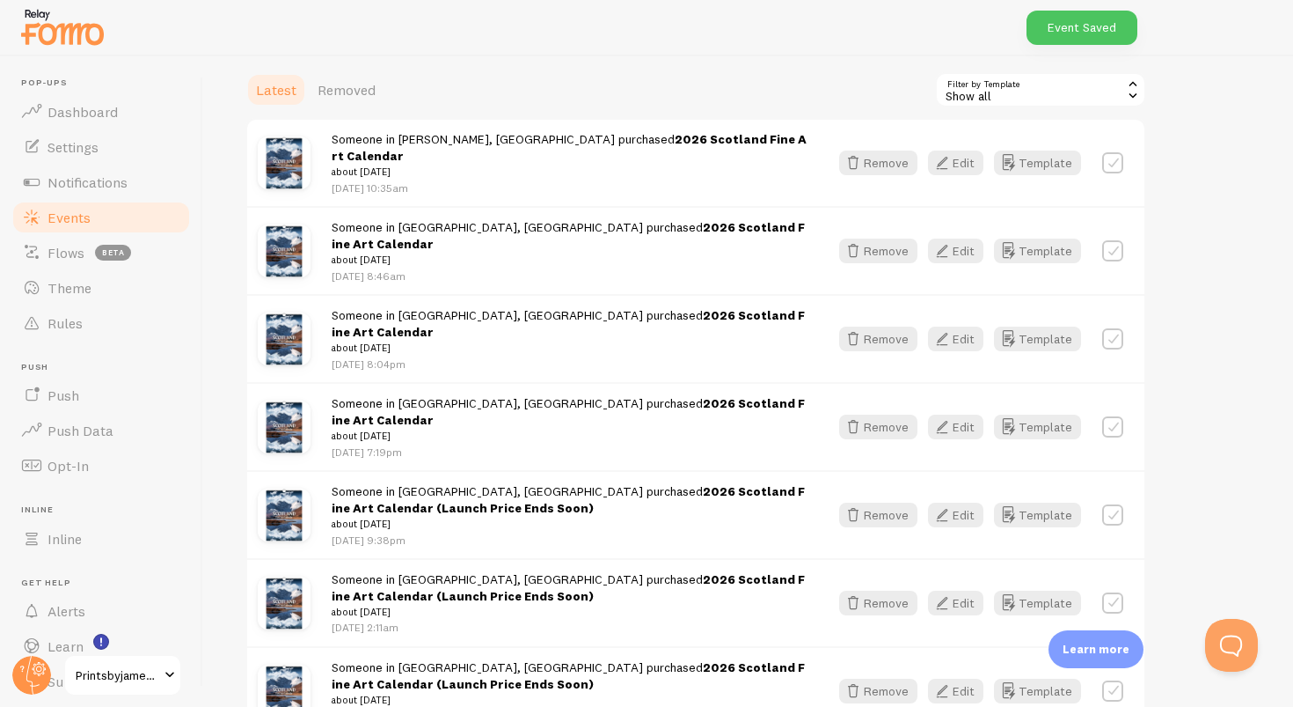
scroll to position [238, 0]
click at [969, 502] on button "Edit" at bounding box center [955, 514] width 55 height 25
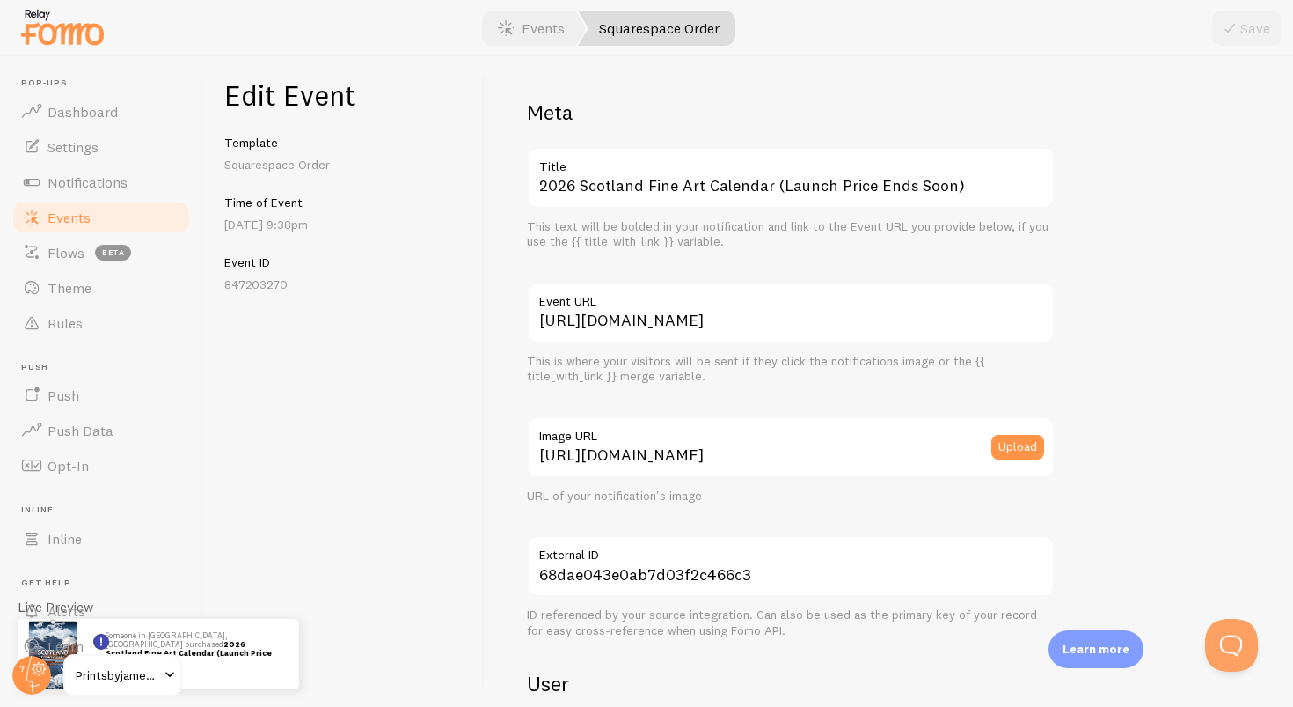
click at [970, 174] on label "Title" at bounding box center [791, 162] width 528 height 30
click at [970, 174] on input "2026 Scotland Fine Art Calendar (Launch Price Ends Soon)" at bounding box center [791, 178] width 528 height 62
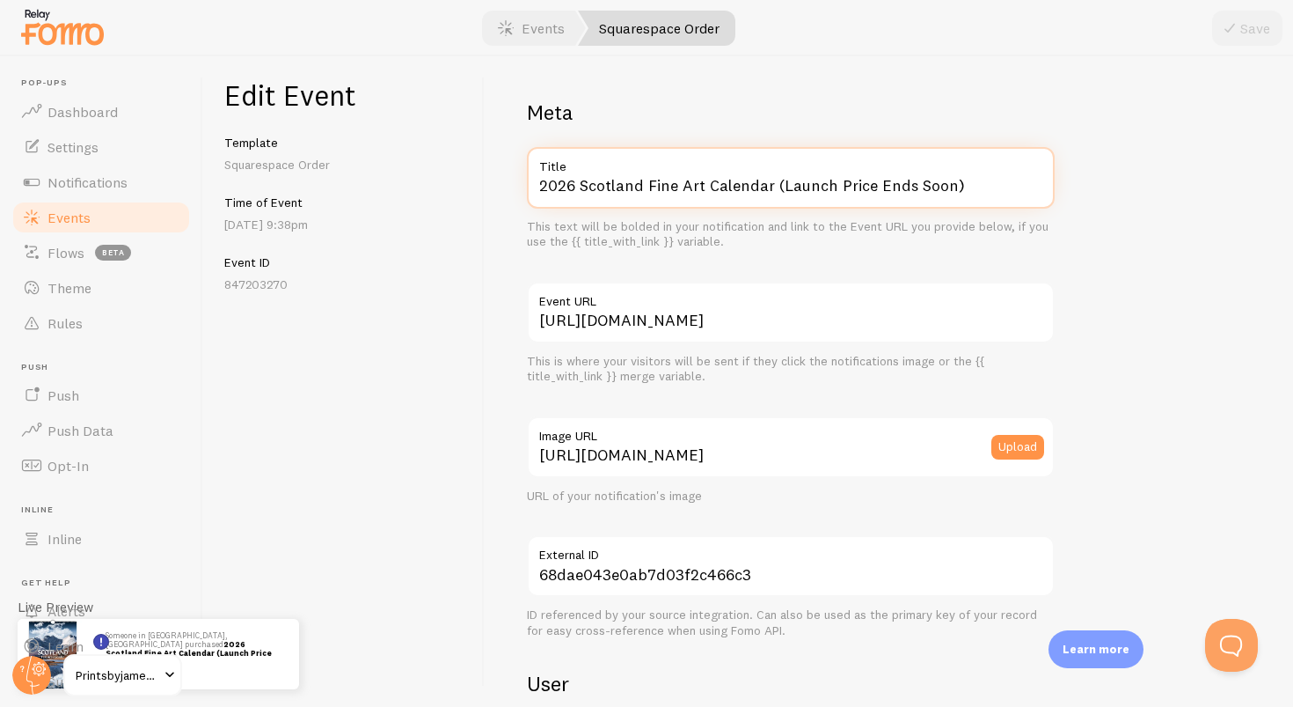
paste input "text"
type input "2026 Scotland Fine Art Calendar"
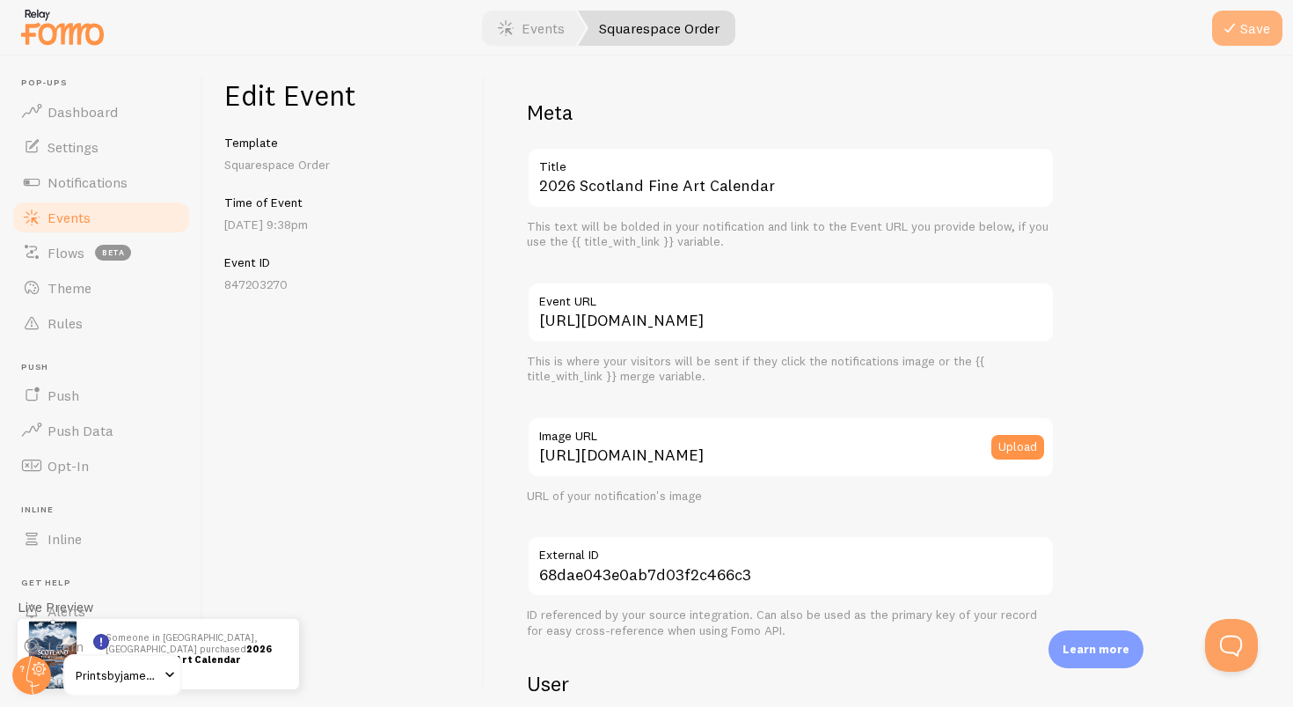
click at [1264, 27] on button "Save" at bounding box center [1247, 28] width 70 height 35
click at [498, 22] on span at bounding box center [505, 28] width 21 height 21
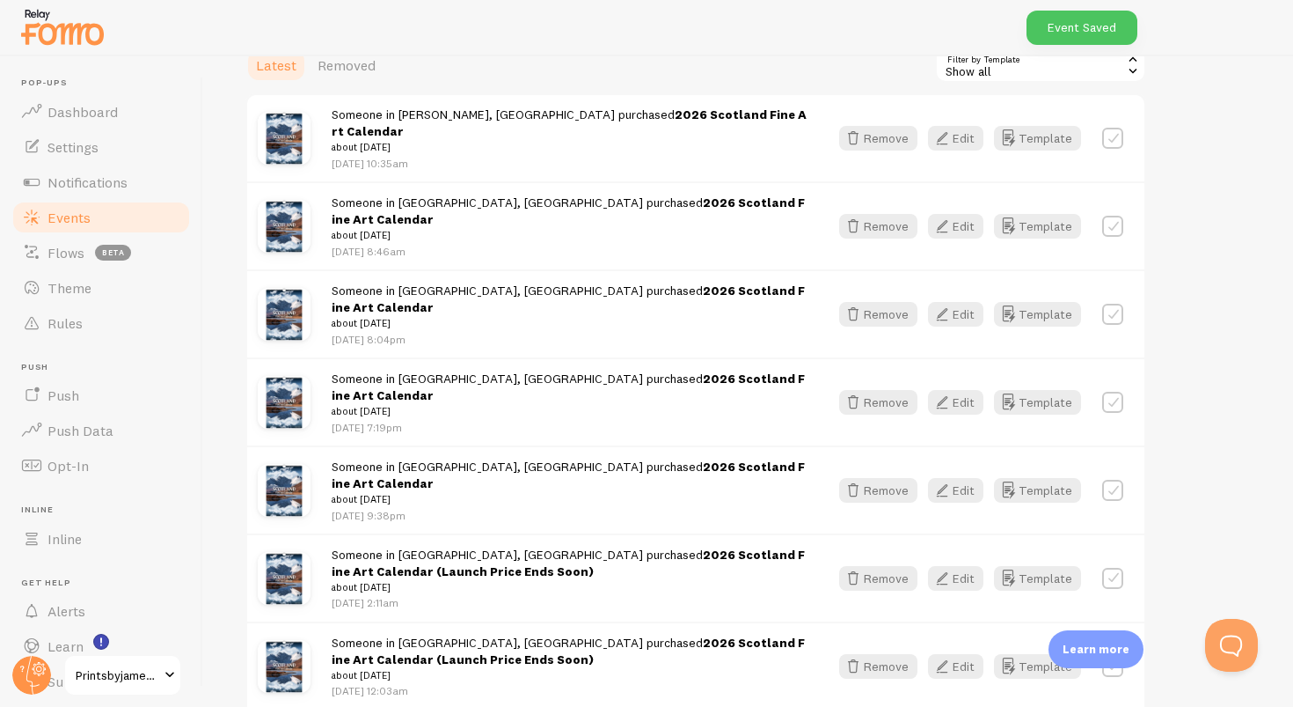
scroll to position [366, 0]
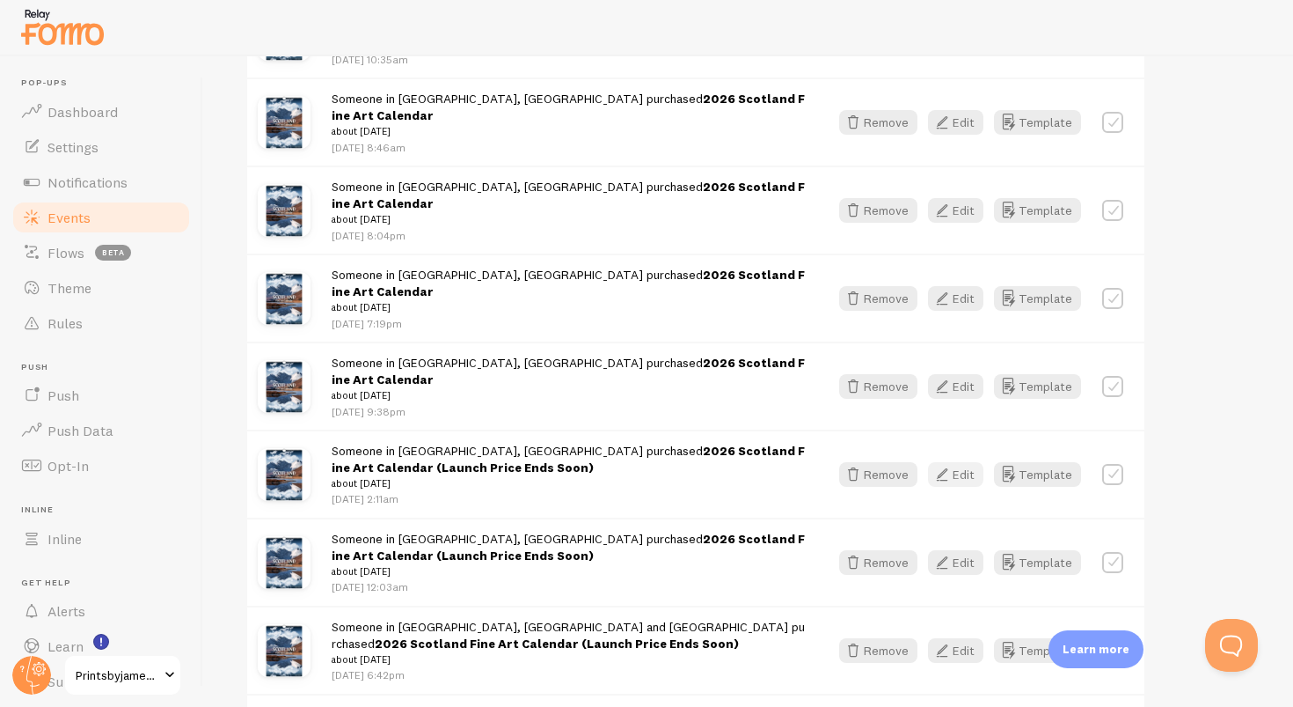
click at [949, 464] on icon "button" at bounding box center [942, 474] width 21 height 21
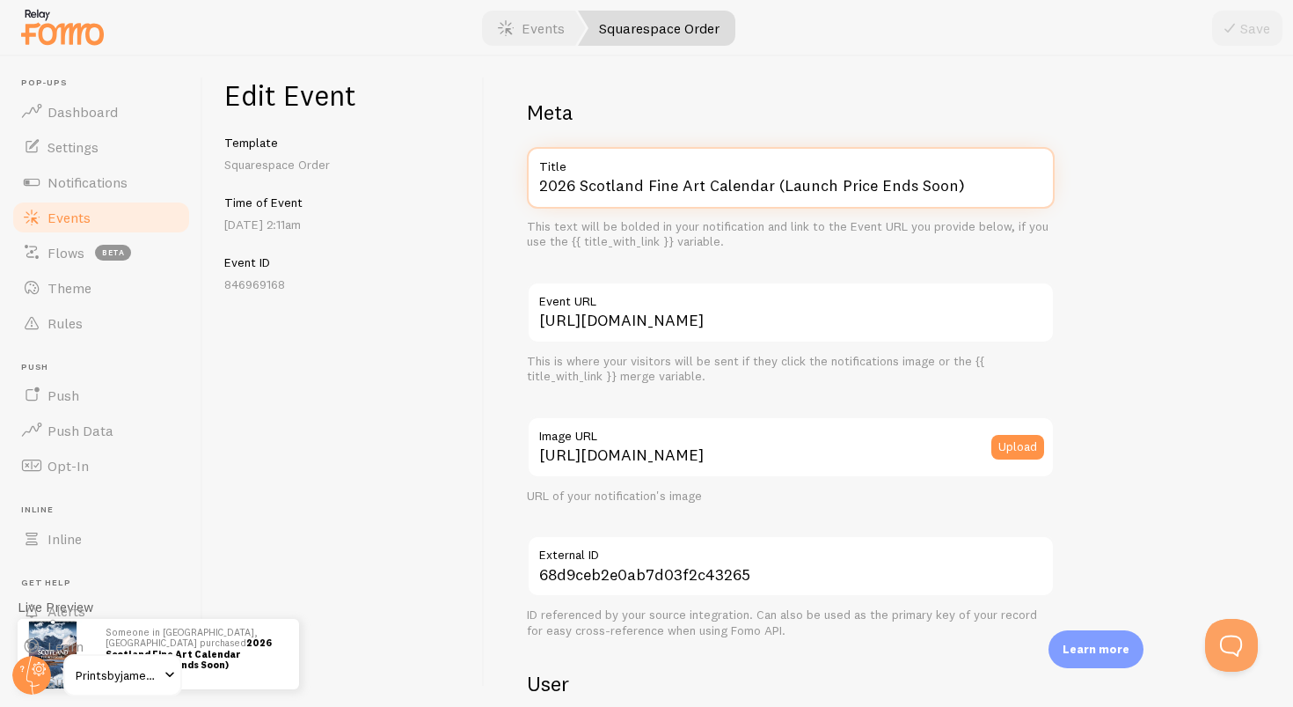
click at [977, 186] on input "2026 Scotland Fine Art Calendar (Launch Price Ends Soon)" at bounding box center [791, 178] width 528 height 62
paste input "text"
type input "2026 Scotland Fine Art Calendar"
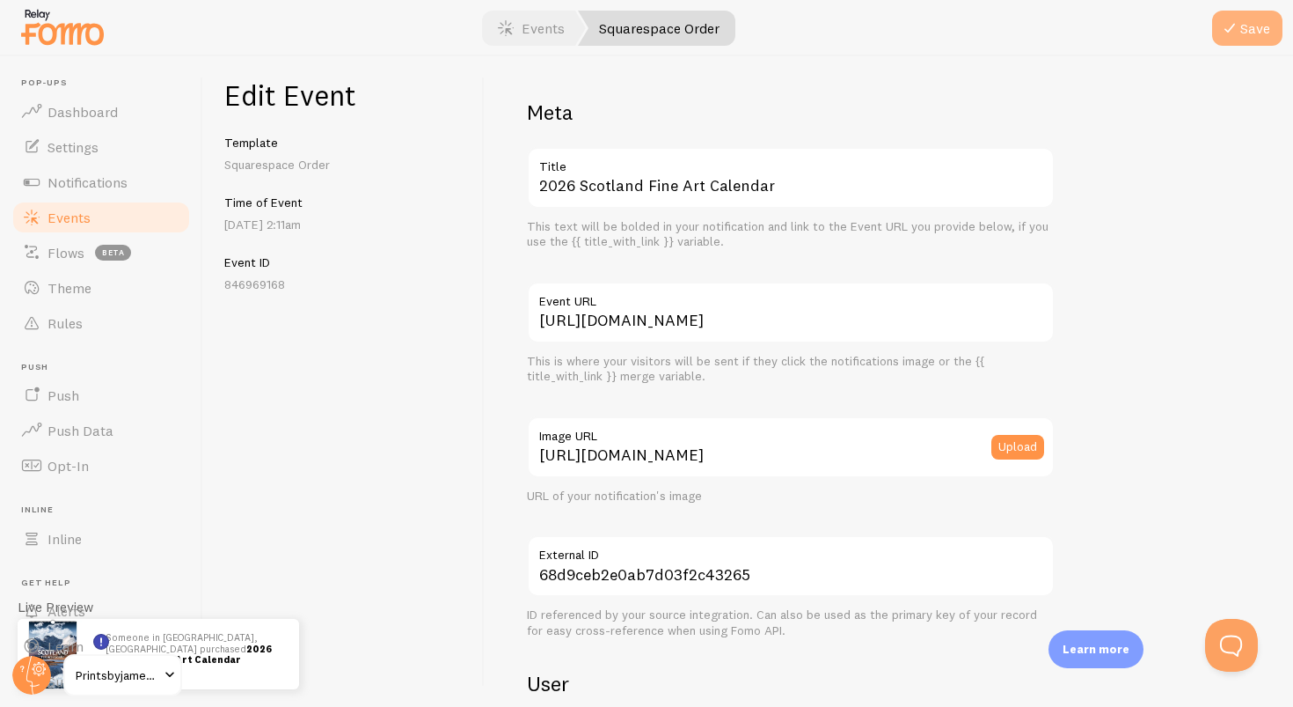
click at [1233, 40] on button "Save" at bounding box center [1247, 28] width 70 height 35
click at [558, 37] on link "Events" at bounding box center [531, 28] width 109 height 35
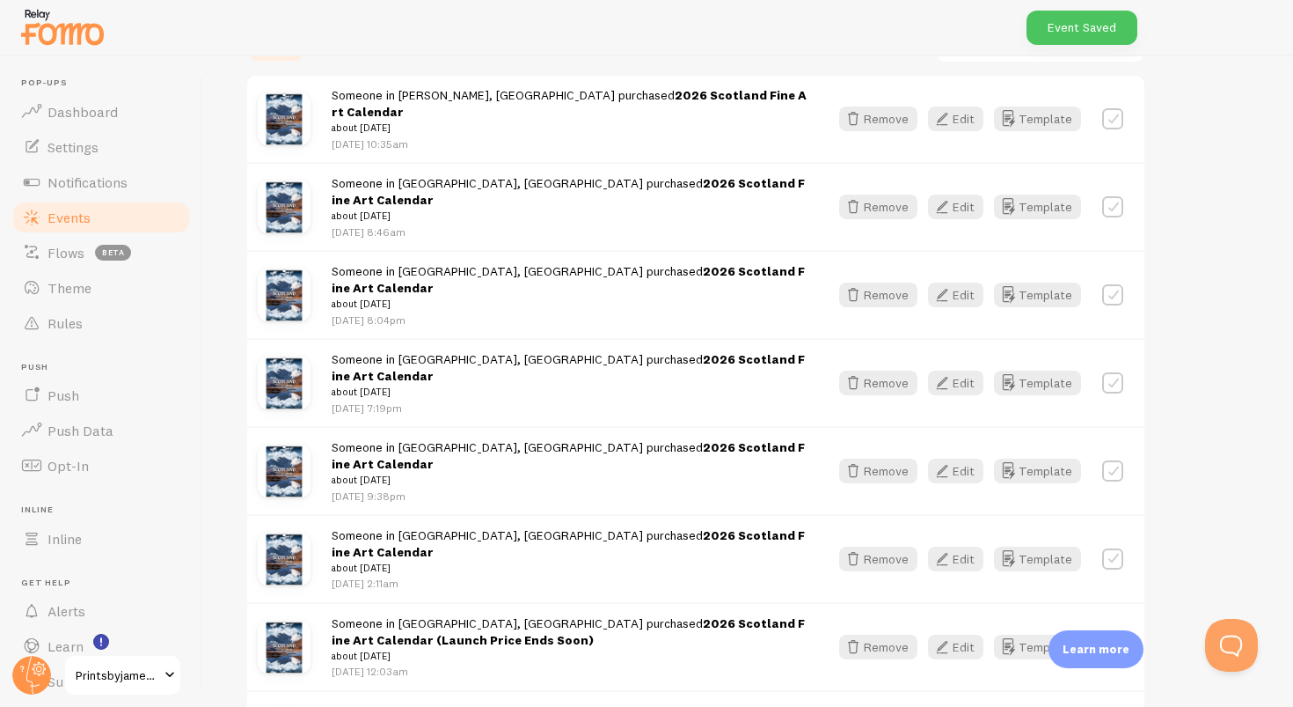
scroll to position [380, 0]
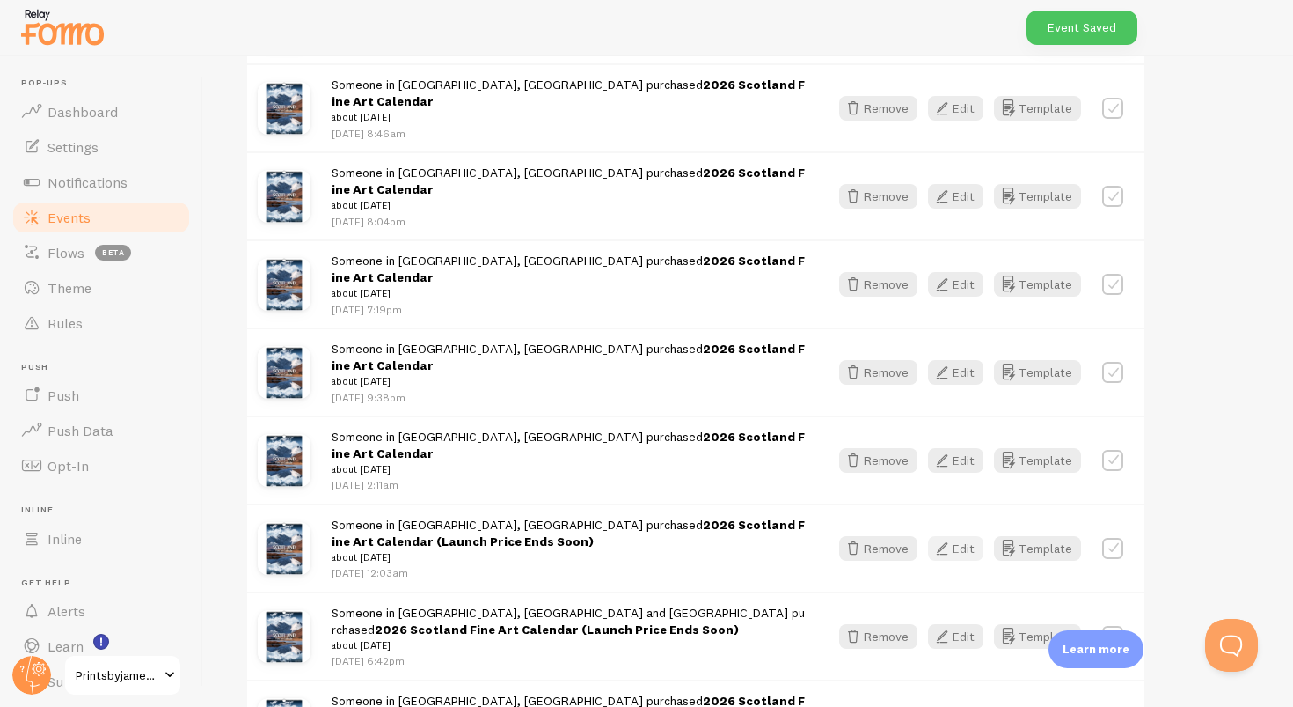
click at [944, 538] on icon "button" at bounding box center [942, 548] width 21 height 21
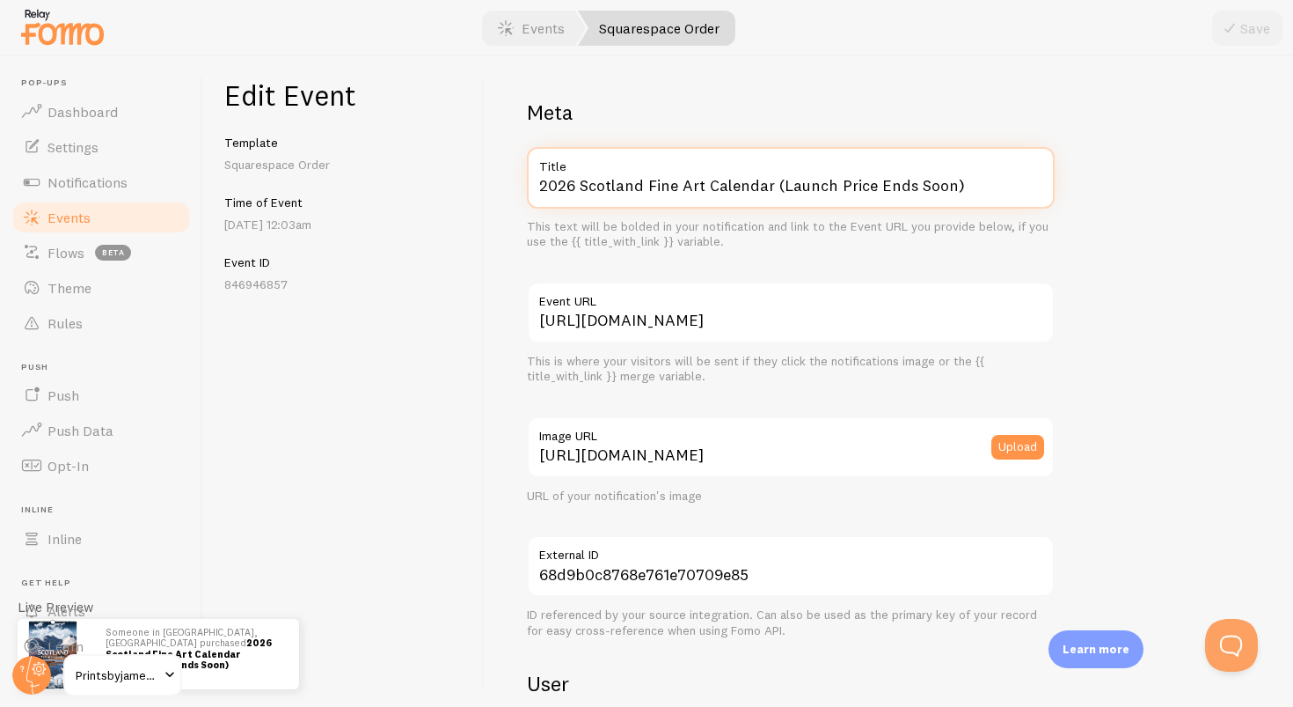
click at [976, 197] on input "2026 Scotland Fine Art Calendar (Launch Price Ends Soon)" at bounding box center [791, 178] width 528 height 62
paste input "text"
type input "2026 Scotland Fine Art Calendar"
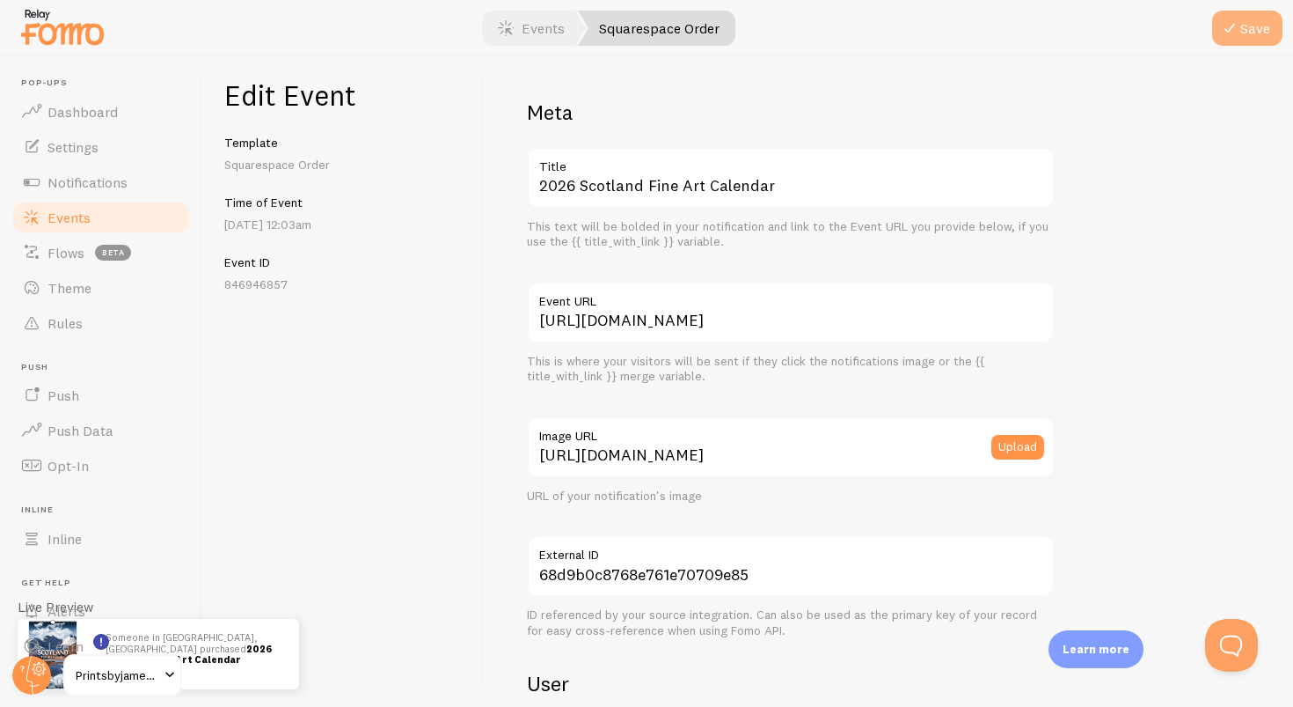
click at [1241, 32] on icon "submit" at bounding box center [1230, 28] width 21 height 21
click at [548, 23] on link "Events" at bounding box center [531, 28] width 109 height 35
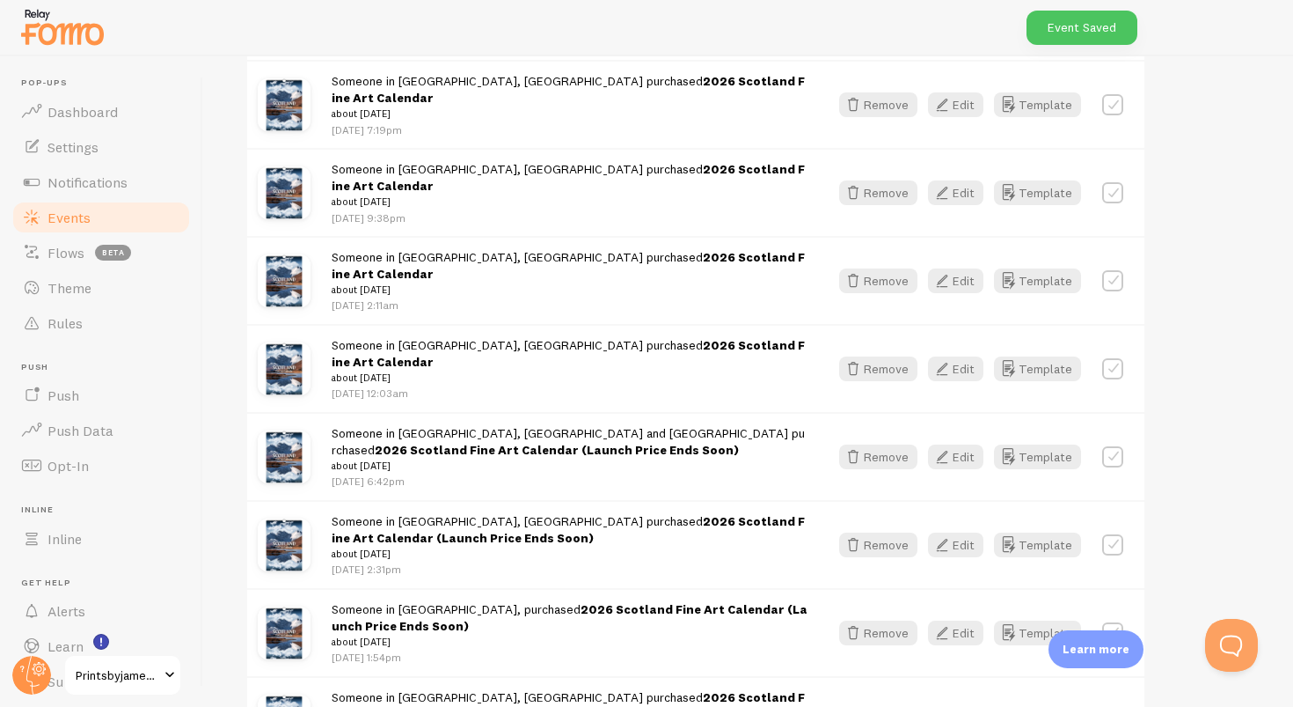
scroll to position [576, 0]
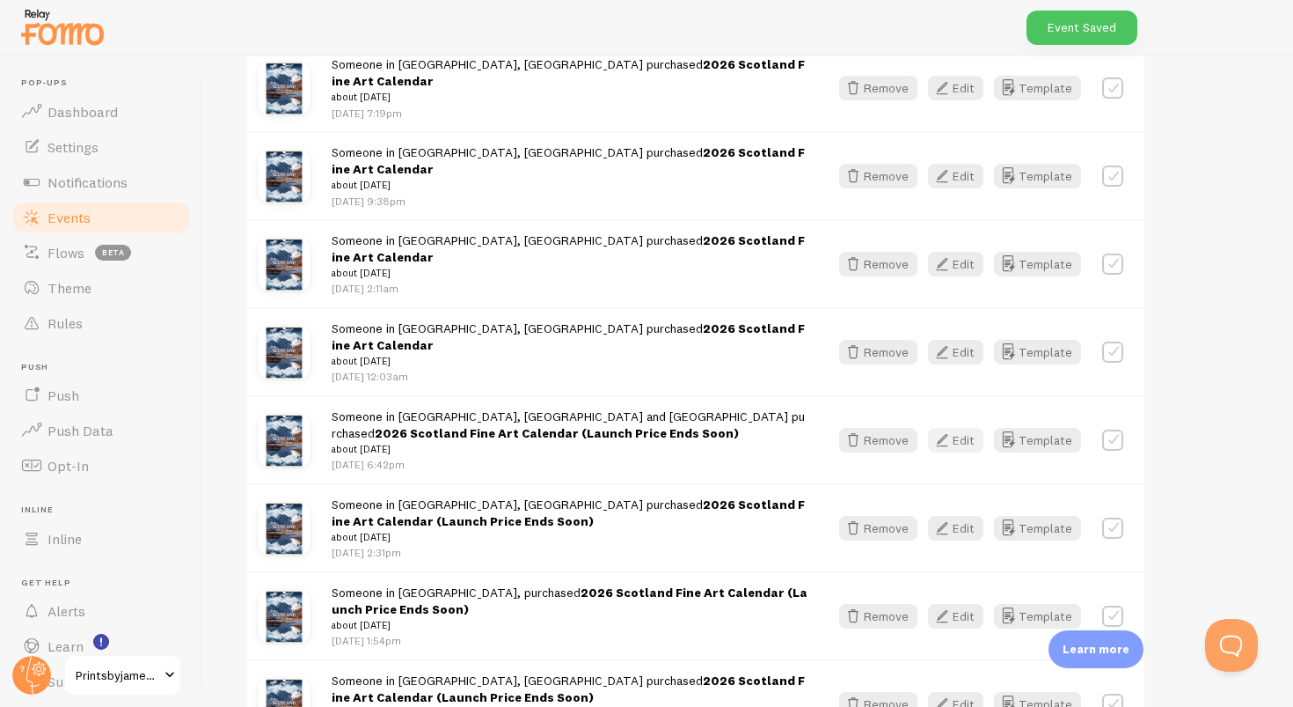
click at [957, 428] on button "Edit" at bounding box center [955, 440] width 55 height 25
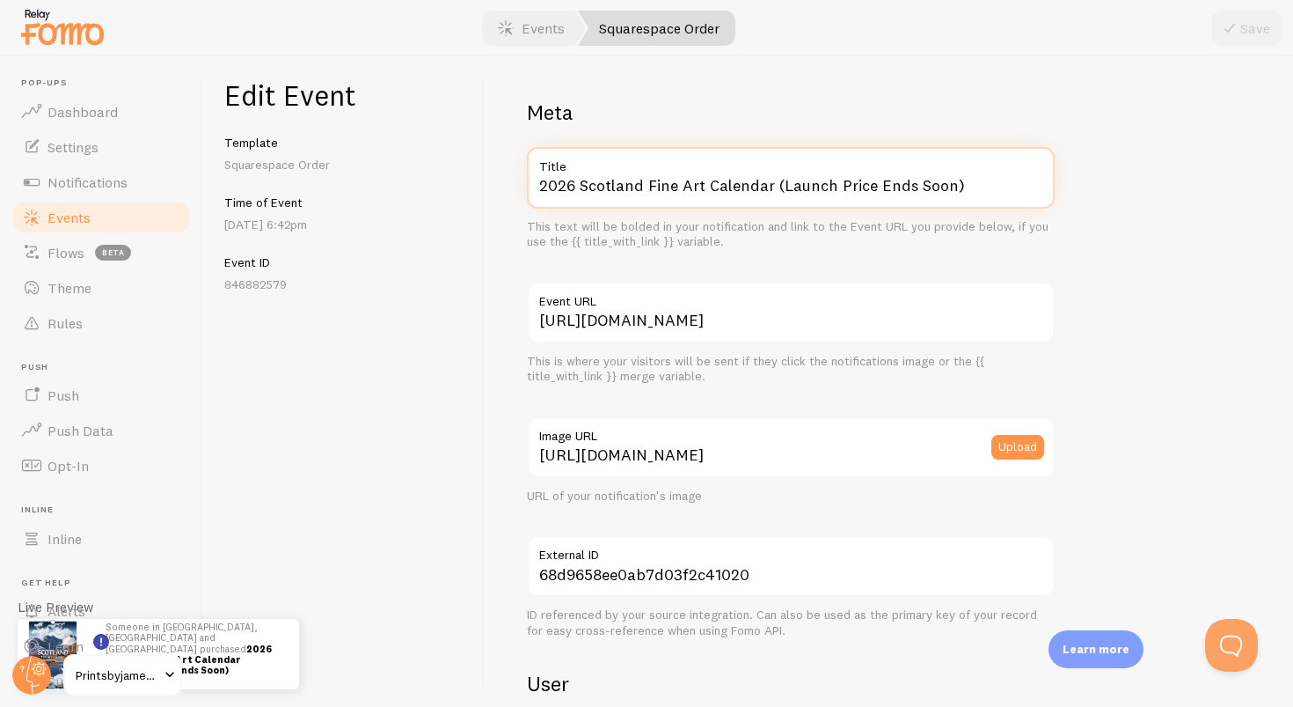
click at [962, 187] on input "2026 Scotland Fine Art Calendar (Launch Price Ends Soon)" at bounding box center [791, 178] width 528 height 62
paste input "text"
type input "2026 Scotland Fine Art Calendar"
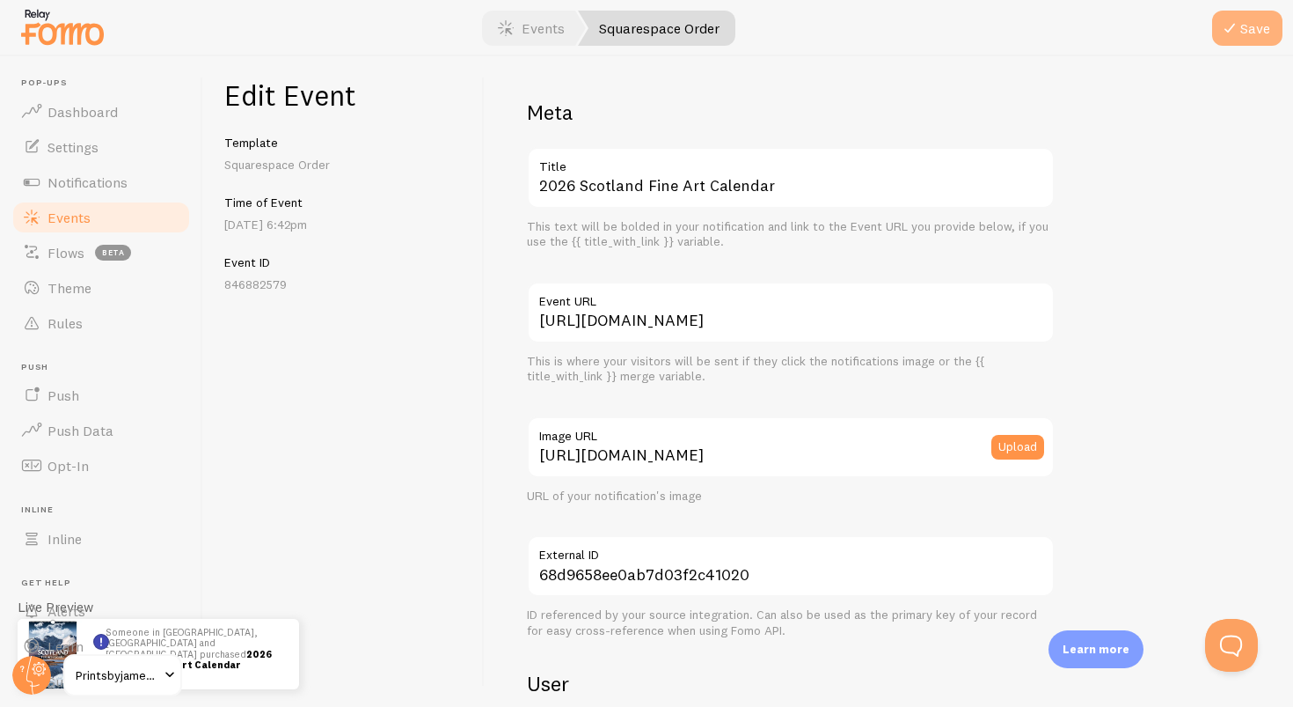
click at [1265, 34] on button "Save" at bounding box center [1247, 28] width 70 height 35
click at [539, 36] on link "Events" at bounding box center [531, 28] width 109 height 35
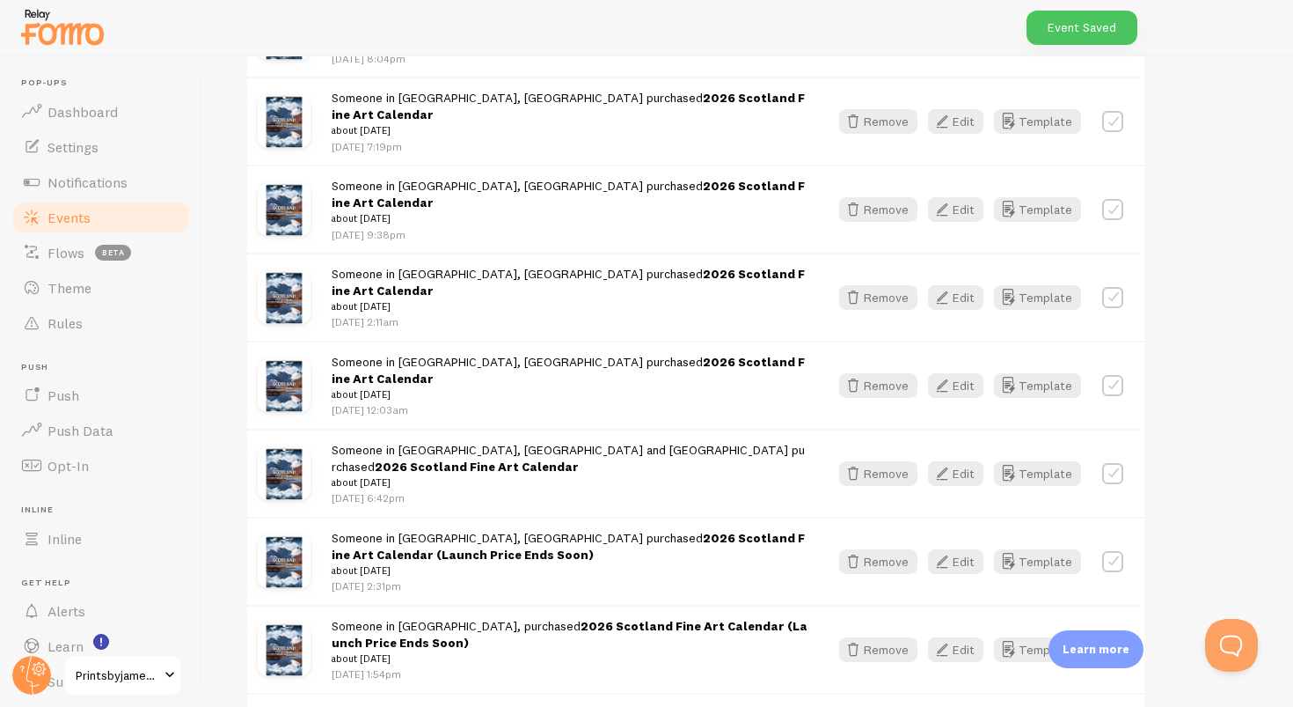
scroll to position [561, 0]
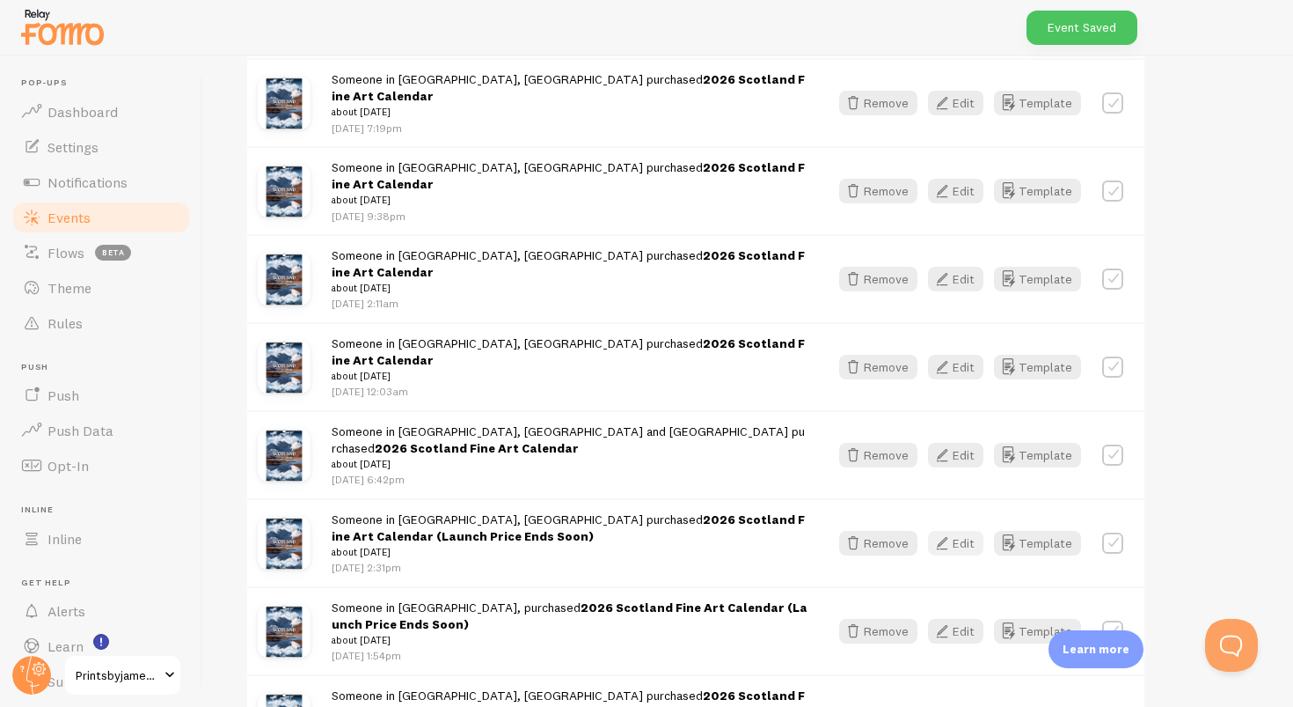
click at [959, 531] on button "Edit" at bounding box center [955, 543] width 55 height 25
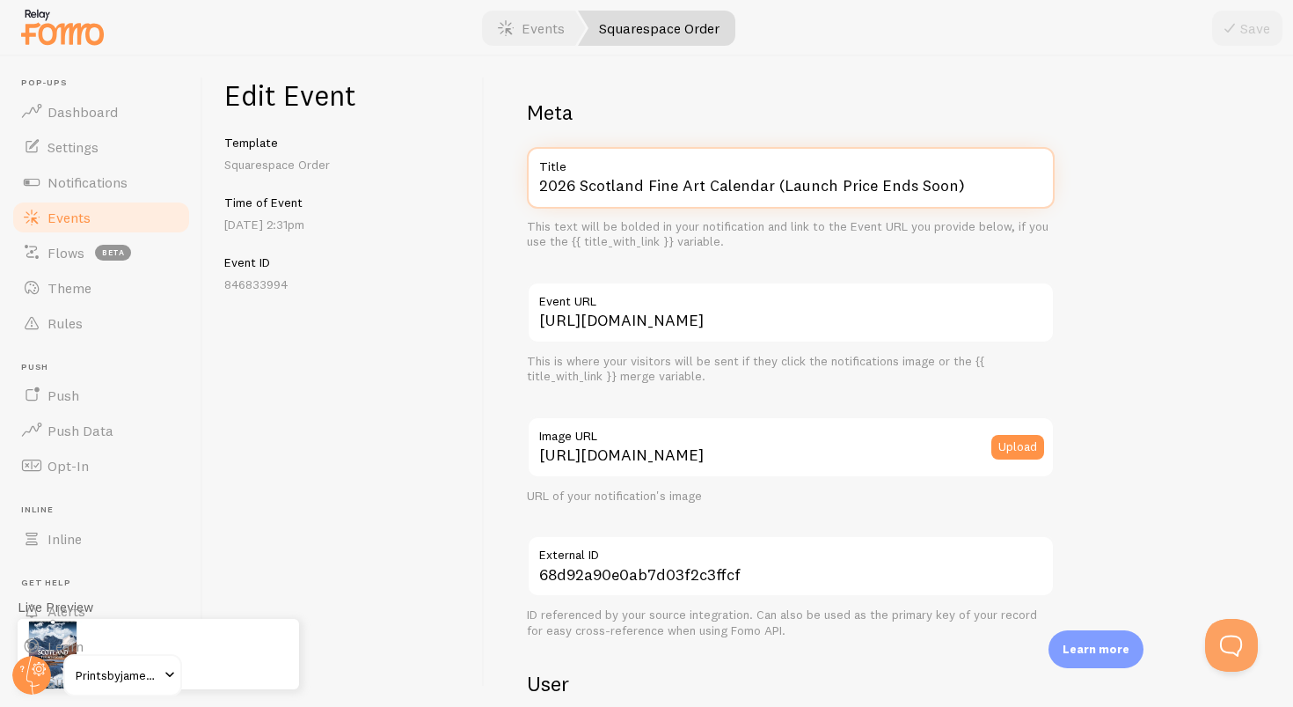
click at [963, 191] on input "2026 Scotland Fine Art Calendar (Launch Price Ends Soon)" at bounding box center [791, 178] width 528 height 62
paste input "text"
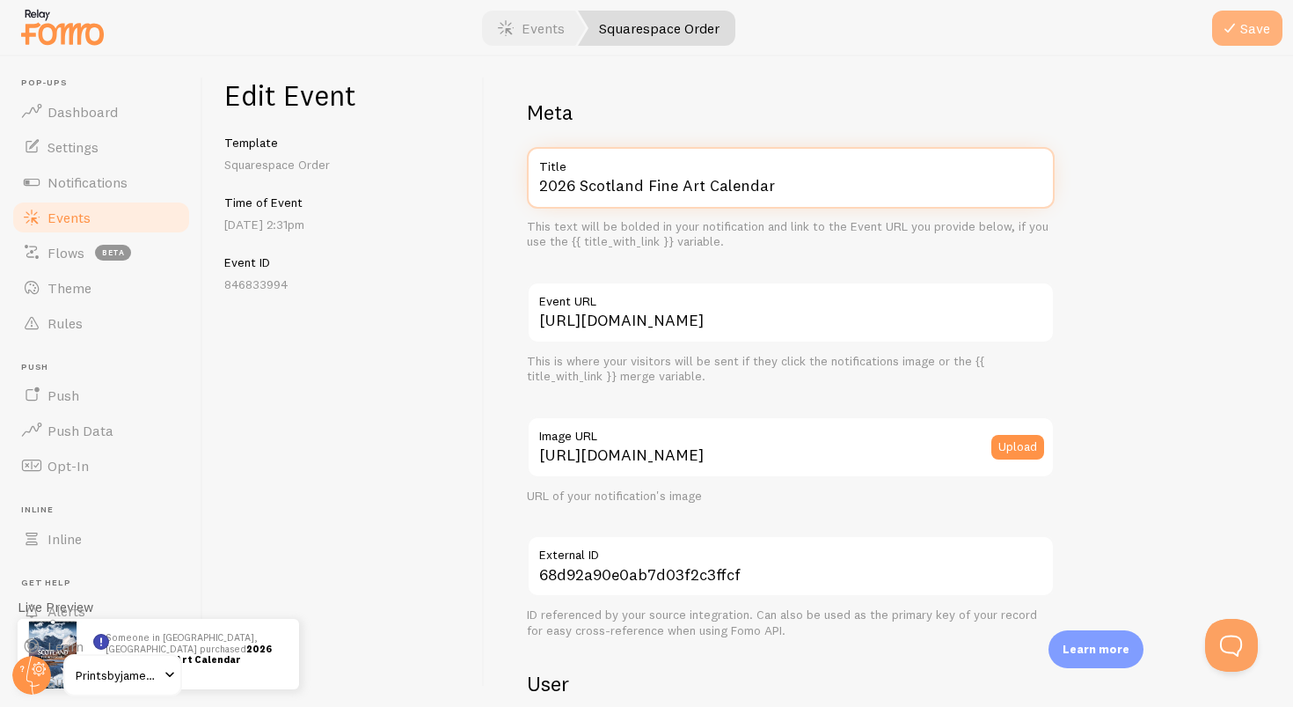
type input "2026 Scotland Fine Art Calendar"
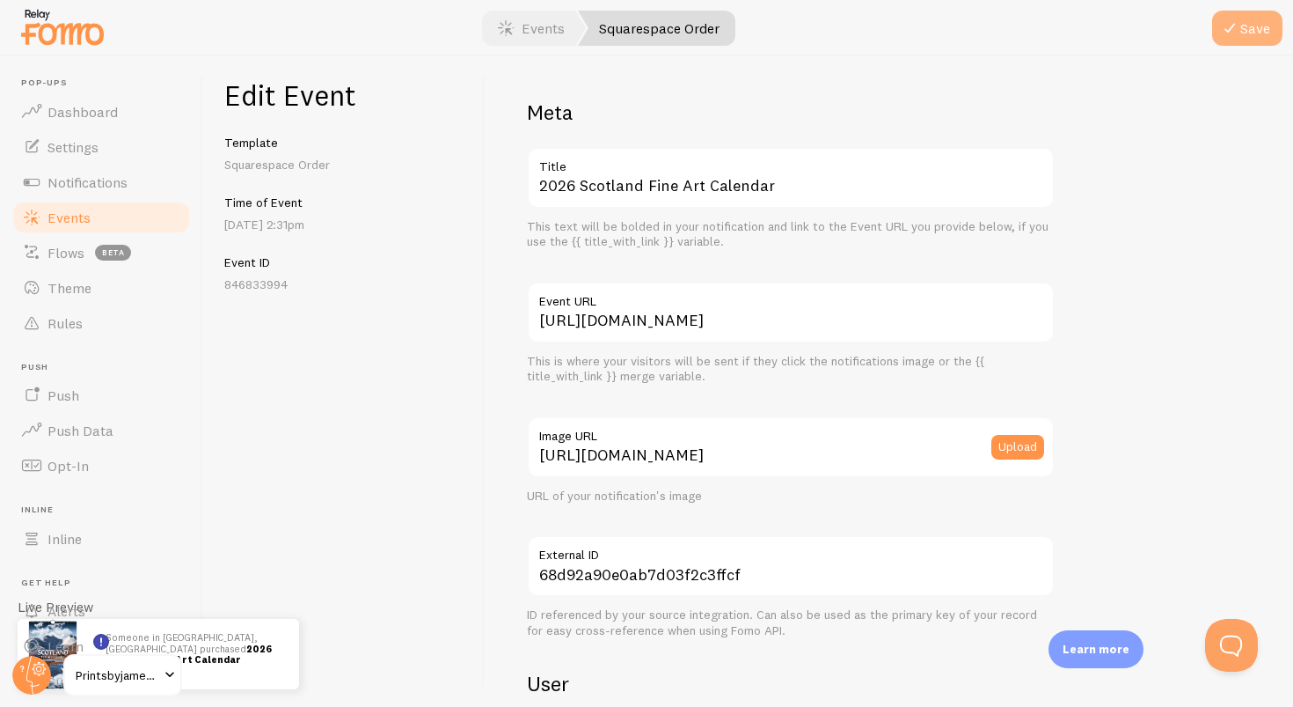
click at [1230, 31] on icon "submit" at bounding box center [1230, 28] width 21 height 21
click at [543, 45] on link "Events" at bounding box center [531, 28] width 109 height 35
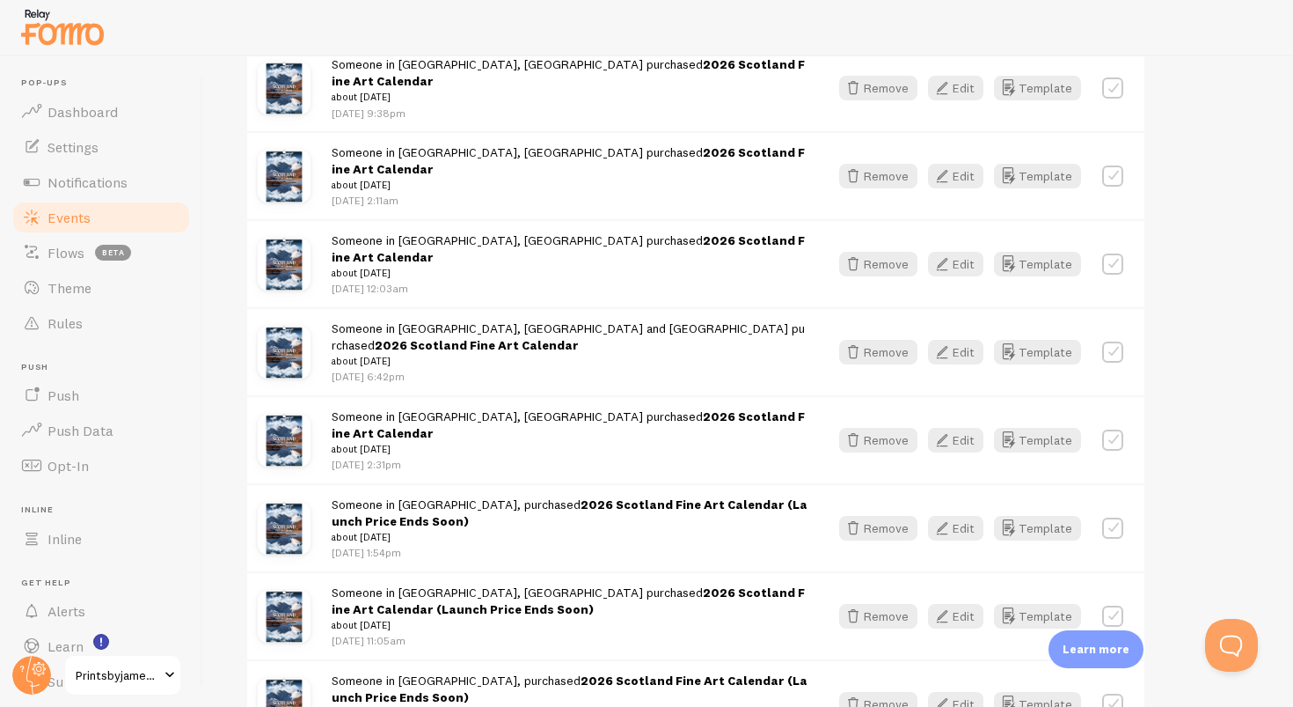
scroll to position [714, 0]
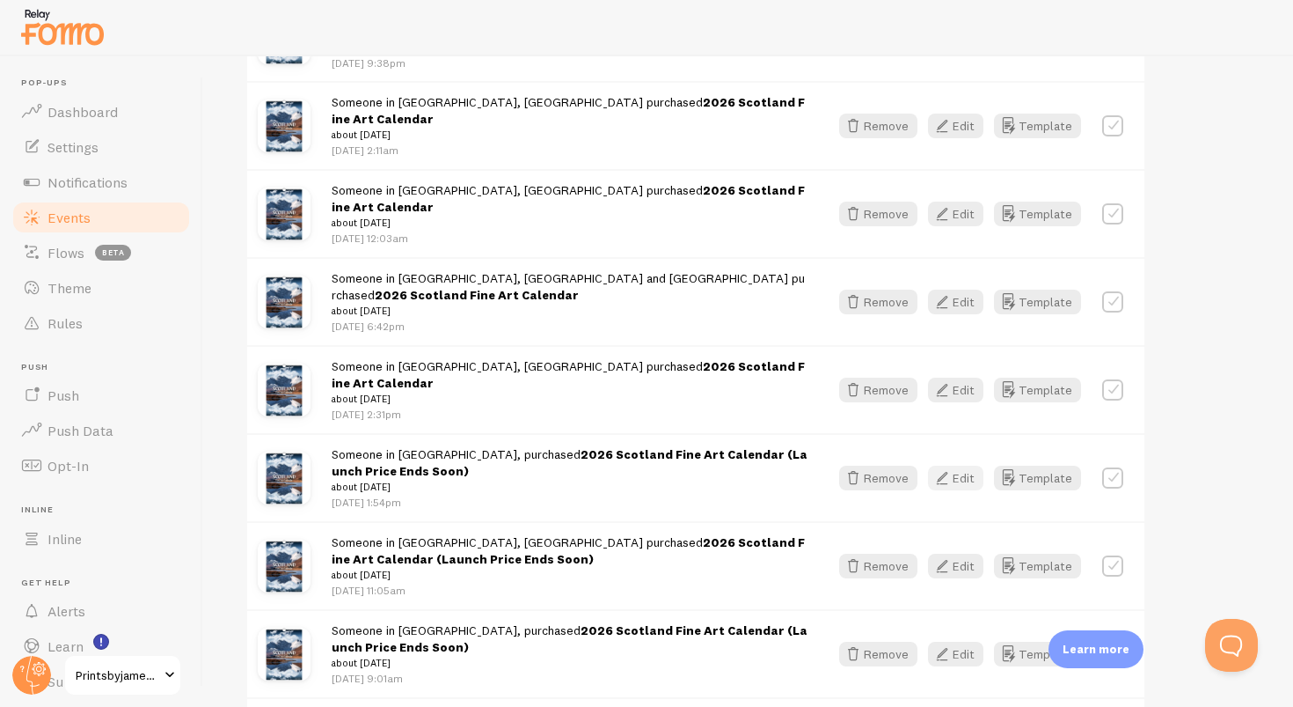
click at [962, 465] on button "Edit" at bounding box center [955, 477] width 55 height 25
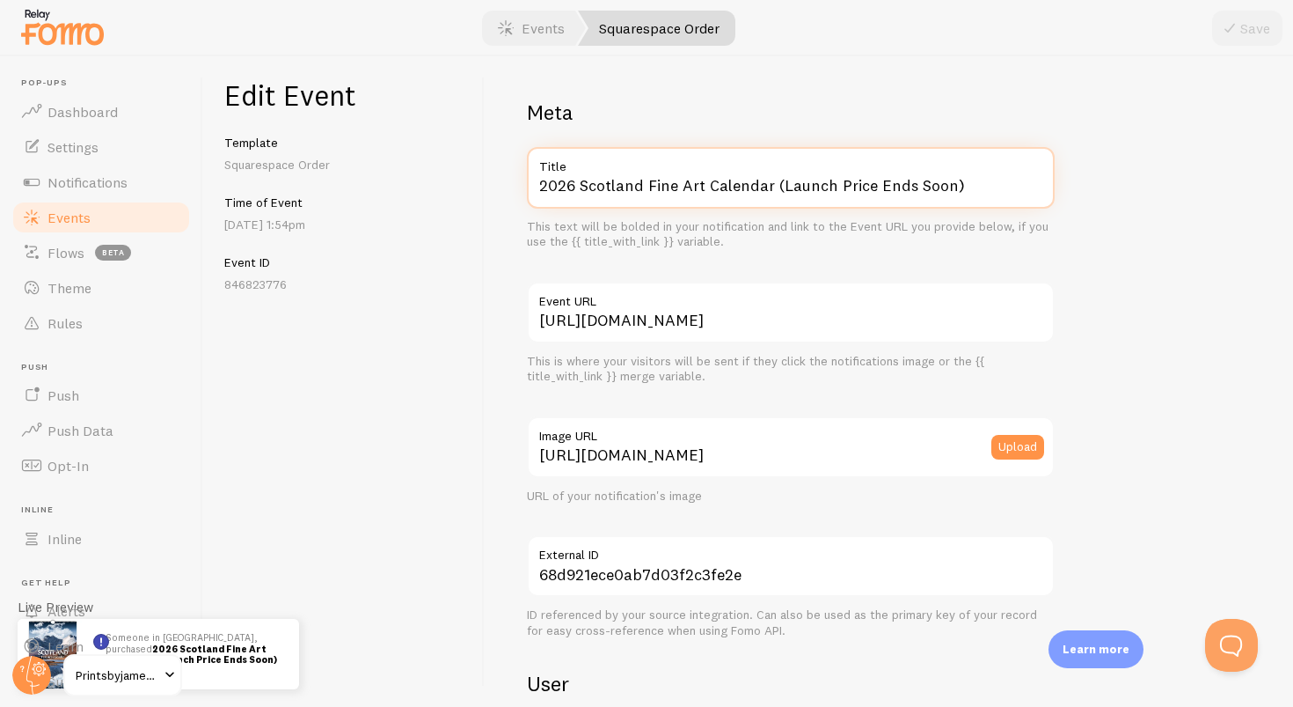
click at [989, 179] on input "2026 Scotland Fine Art Calendar (Launch Price Ends Soon)" at bounding box center [791, 178] width 528 height 62
paste input "text"
type input "2026 Scotland Fine Art Calendar"
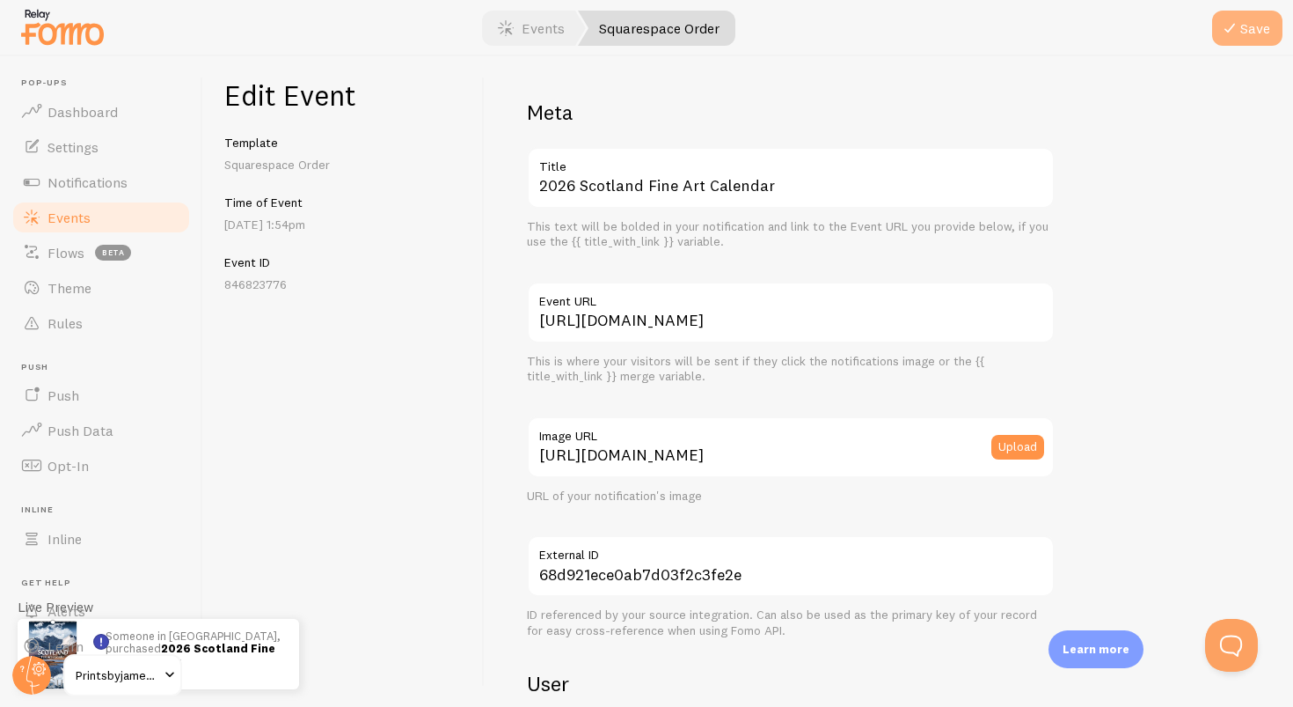
click at [1246, 26] on button "Save" at bounding box center [1247, 28] width 70 height 35
click at [555, 30] on link "Events" at bounding box center [531, 28] width 109 height 35
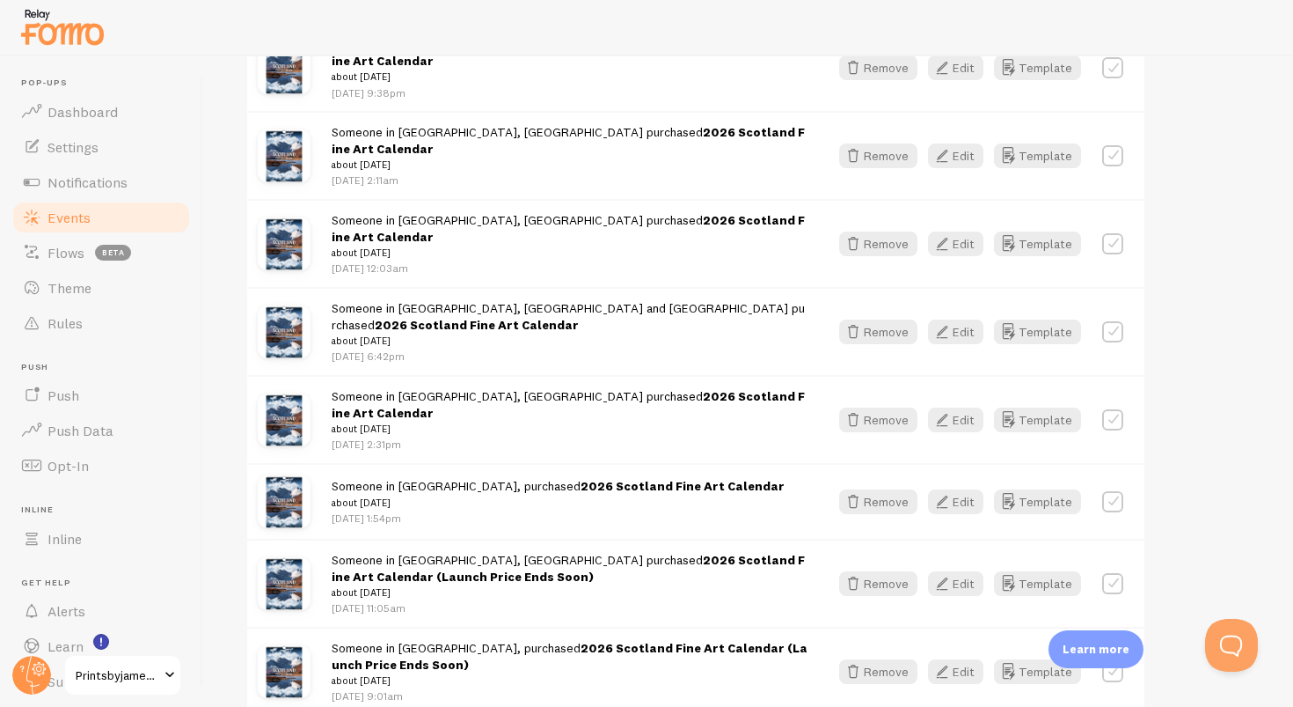
scroll to position [689, 0]
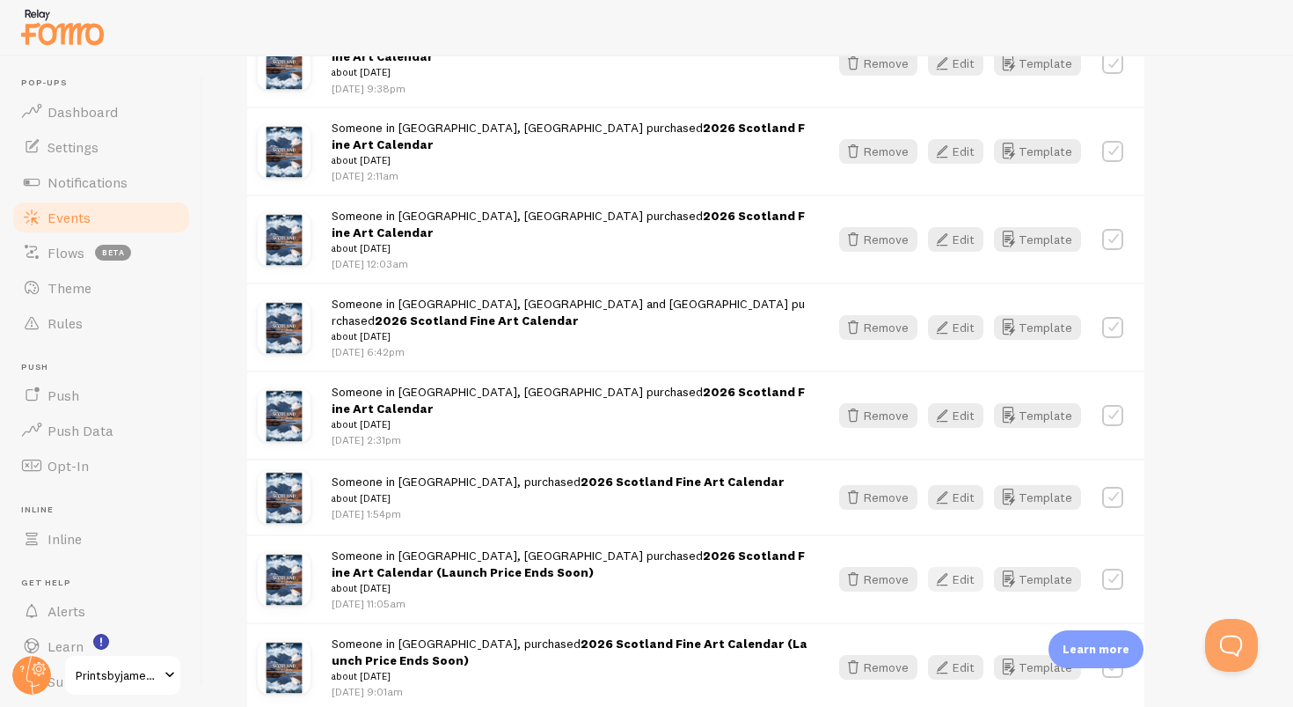
click at [960, 567] on button "Edit" at bounding box center [955, 579] width 55 height 25
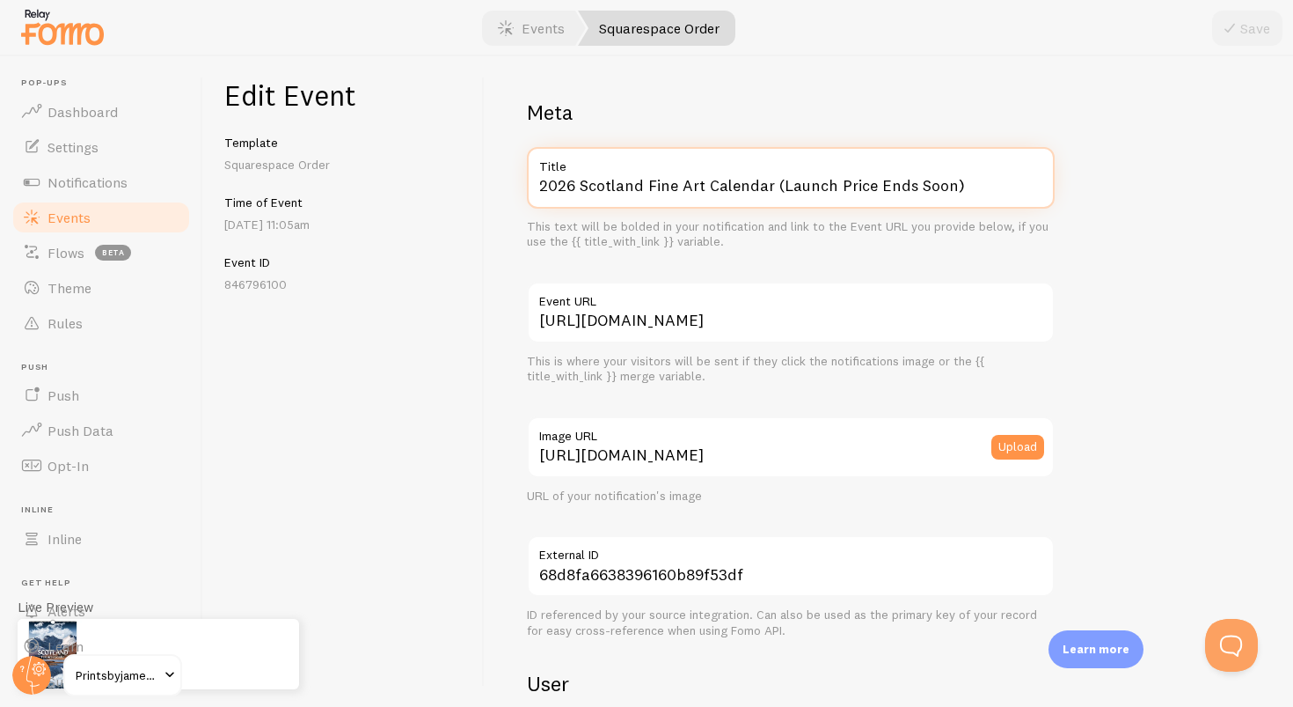
click at [972, 187] on input "2026 Scotland Fine Art Calendar (Launch Price Ends Soon)" at bounding box center [791, 178] width 528 height 62
paste input "text"
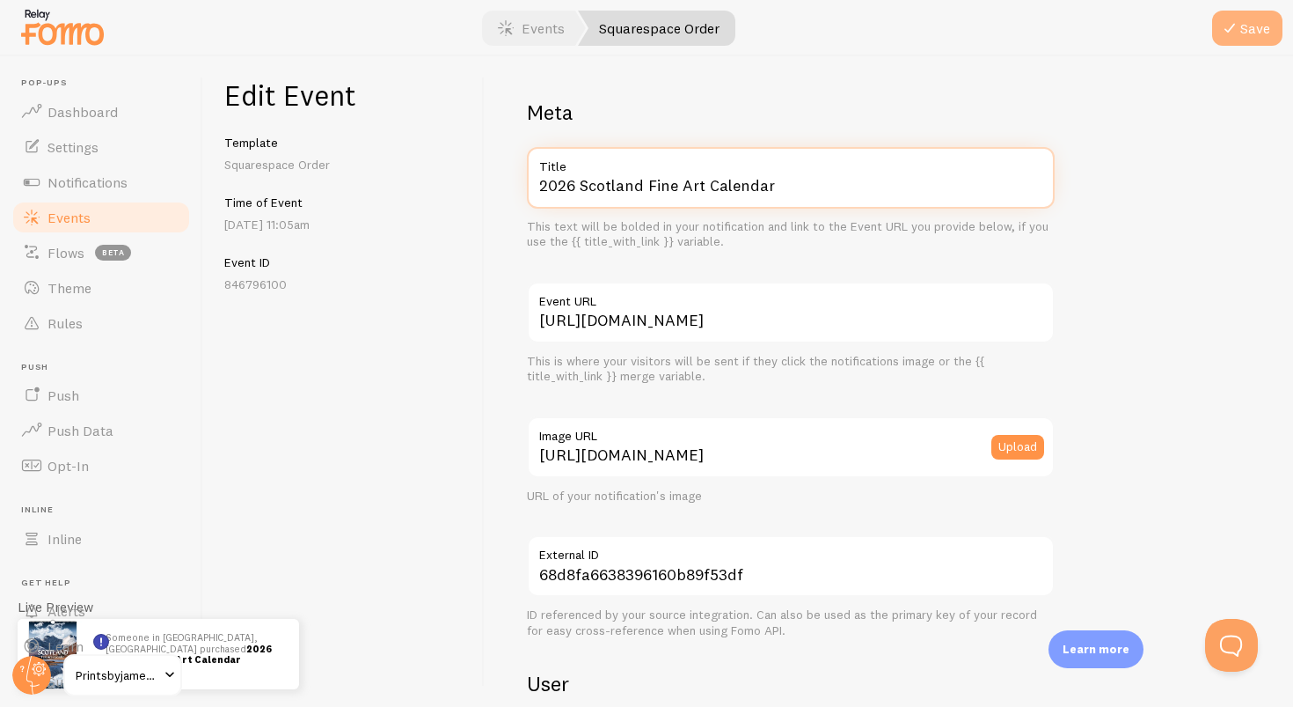
type input "2026 Scotland Fine Art Calendar"
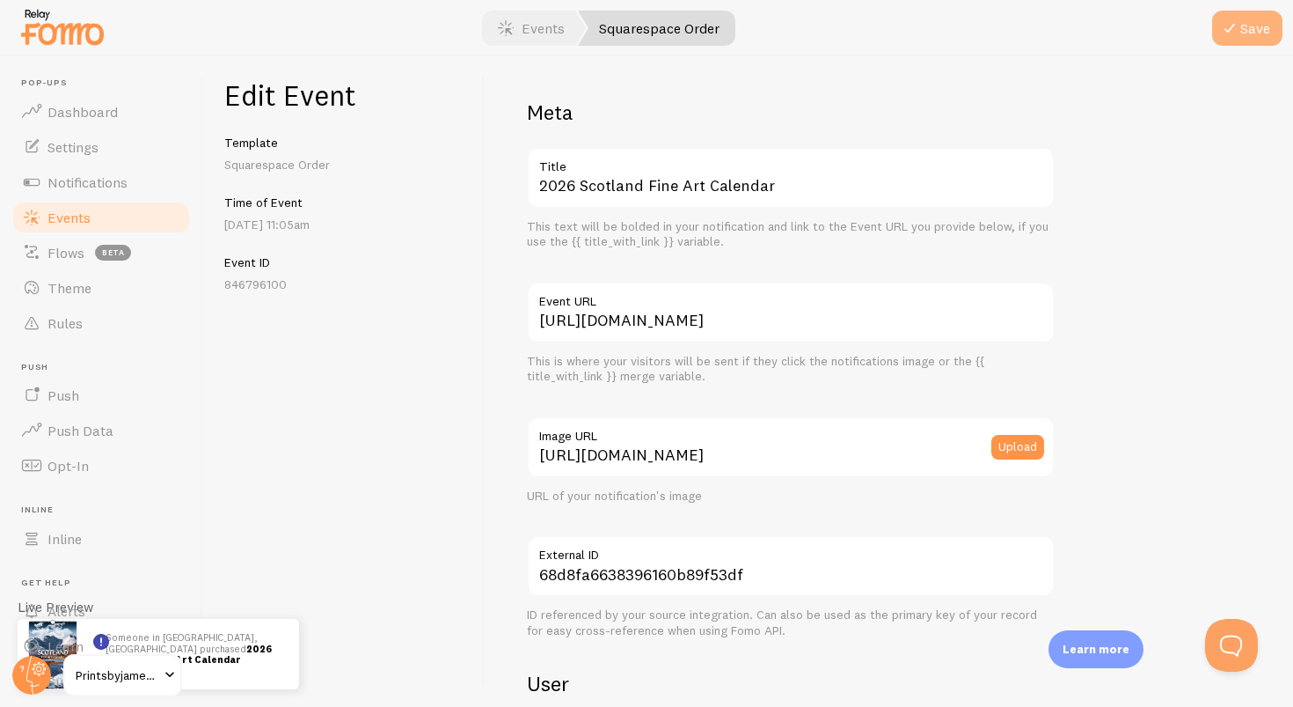
click at [1247, 34] on button "Save" at bounding box center [1247, 28] width 70 height 35
click at [507, 30] on span at bounding box center [505, 28] width 21 height 21
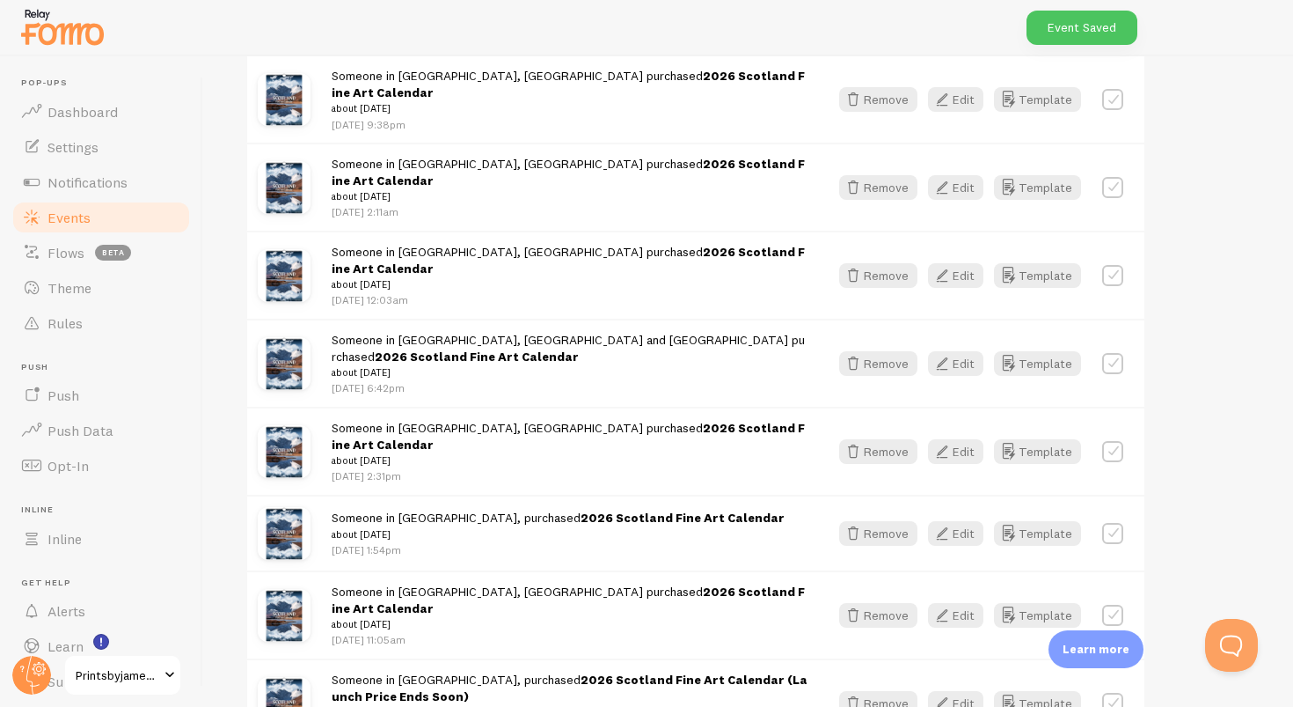
scroll to position [751, 0]
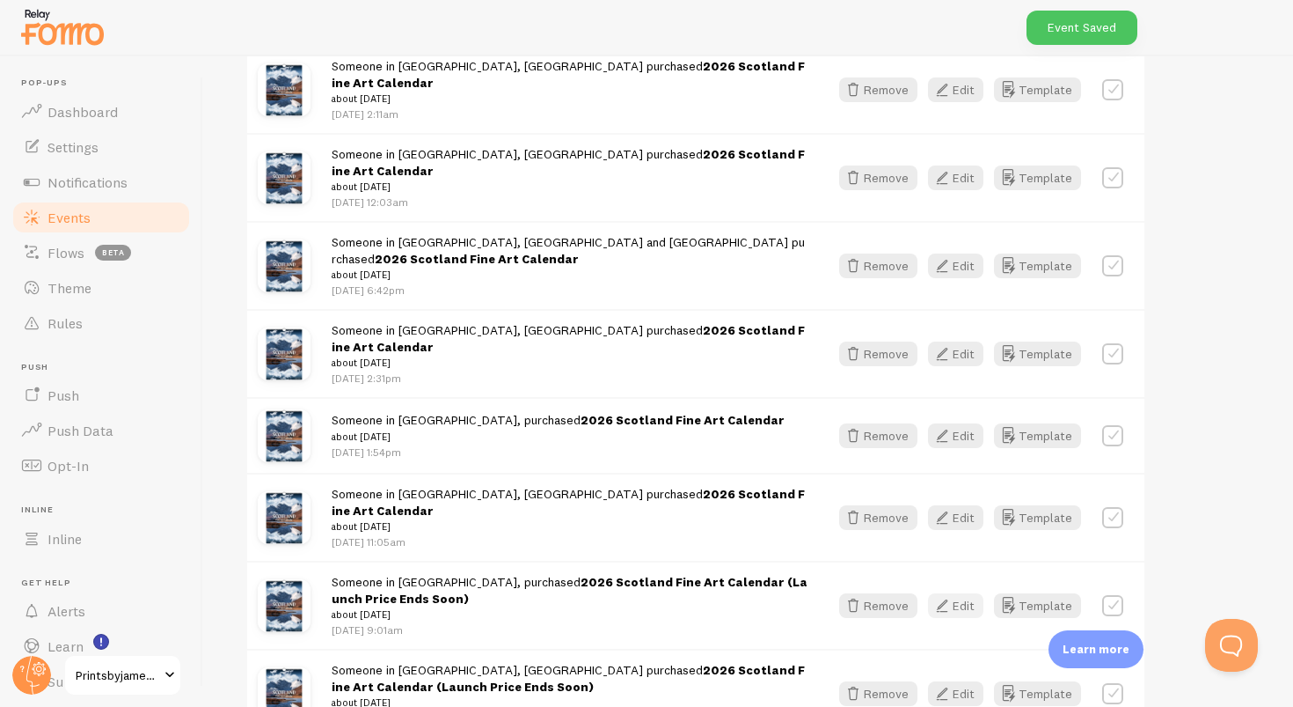
click at [951, 595] on icon "button" at bounding box center [942, 605] width 21 height 21
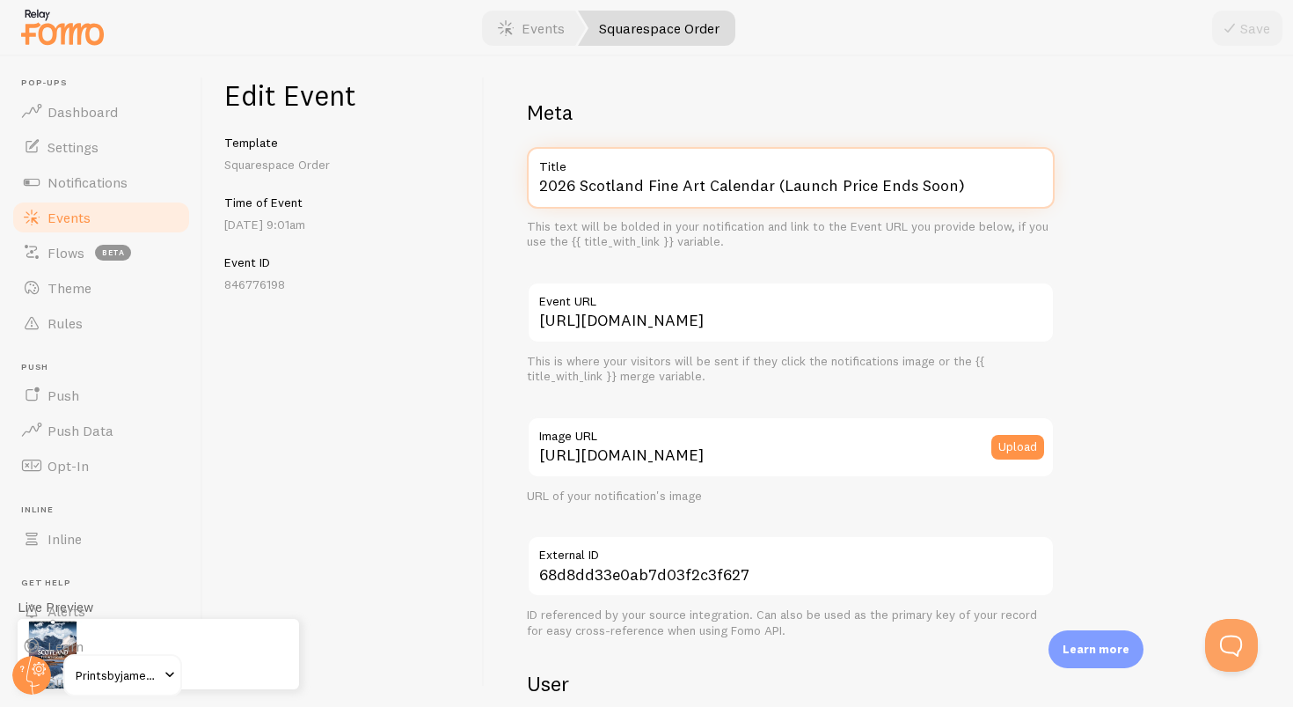
click at [979, 195] on input "2026 Scotland Fine Art Calendar (Launch Price Ends Soon)" at bounding box center [791, 178] width 528 height 62
paste input "text"
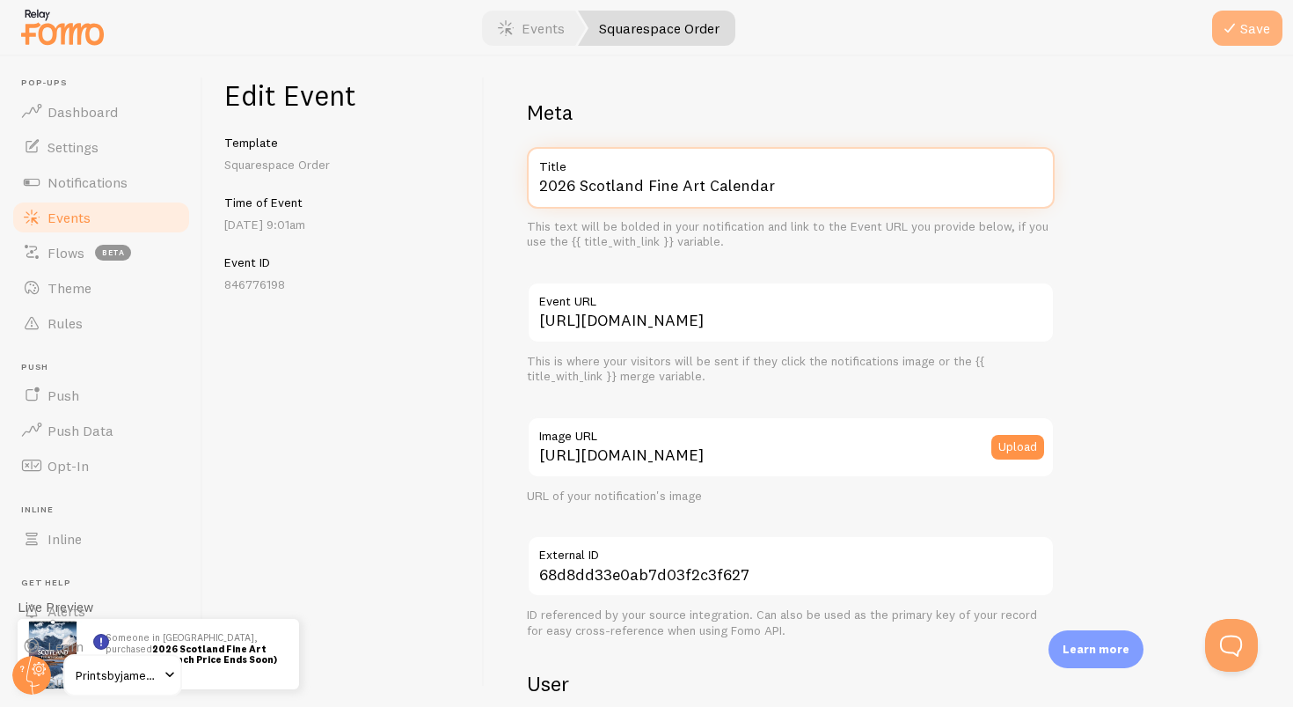
type input "2026 Scotland Fine Art Calendar"
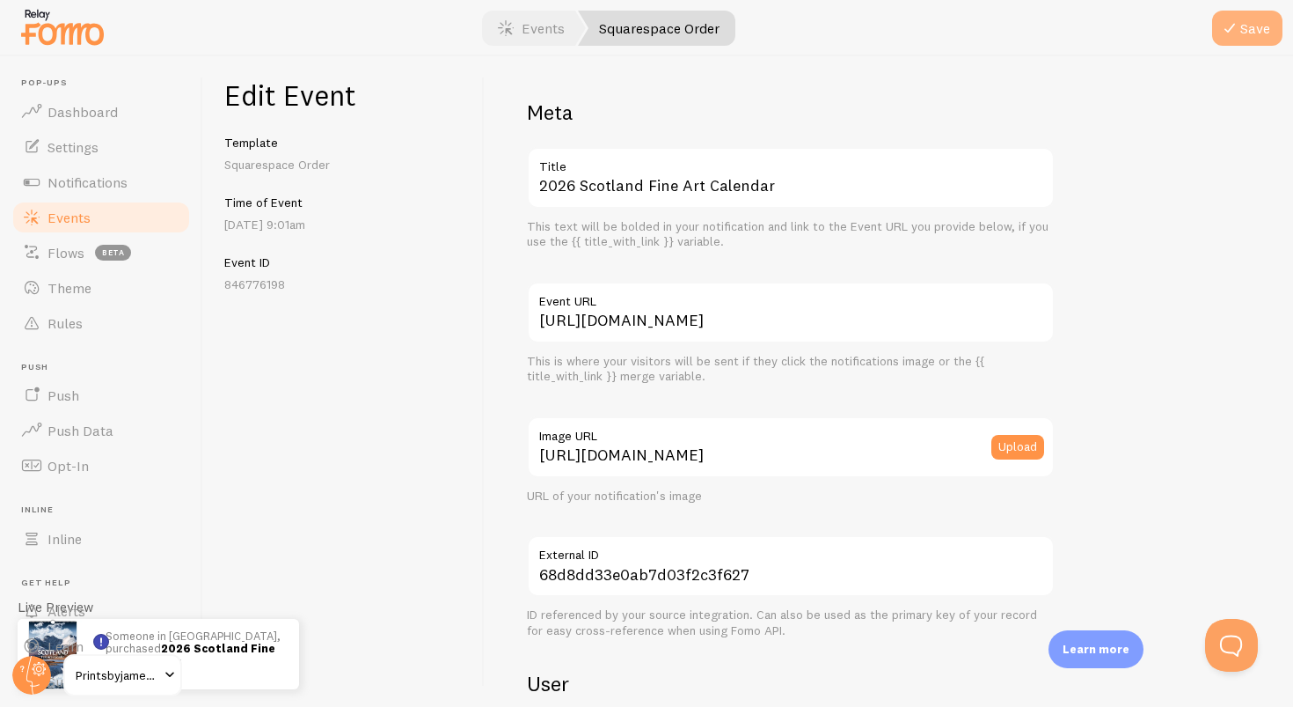
click at [1264, 24] on button "Save" at bounding box center [1247, 28] width 70 height 35
click at [519, 23] on link "Events" at bounding box center [531, 28] width 109 height 35
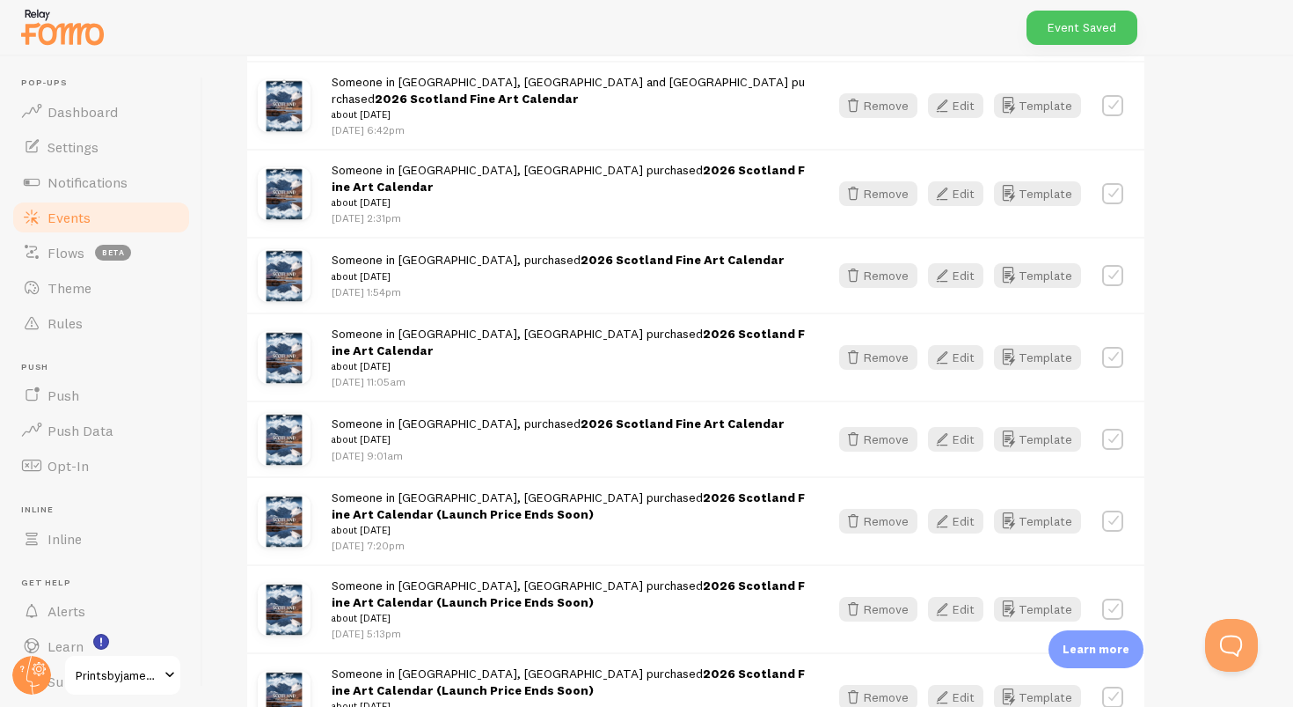
scroll to position [915, 0]
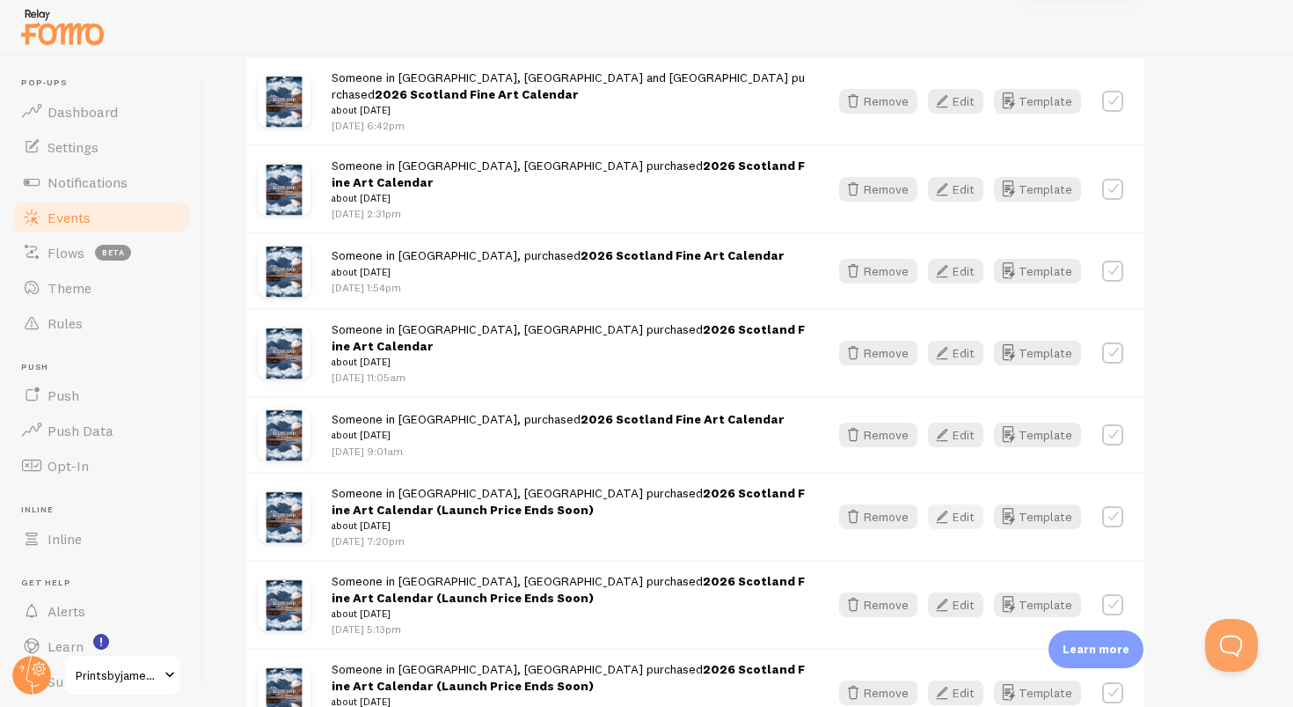
click at [961, 504] on button "Edit" at bounding box center [955, 516] width 55 height 25
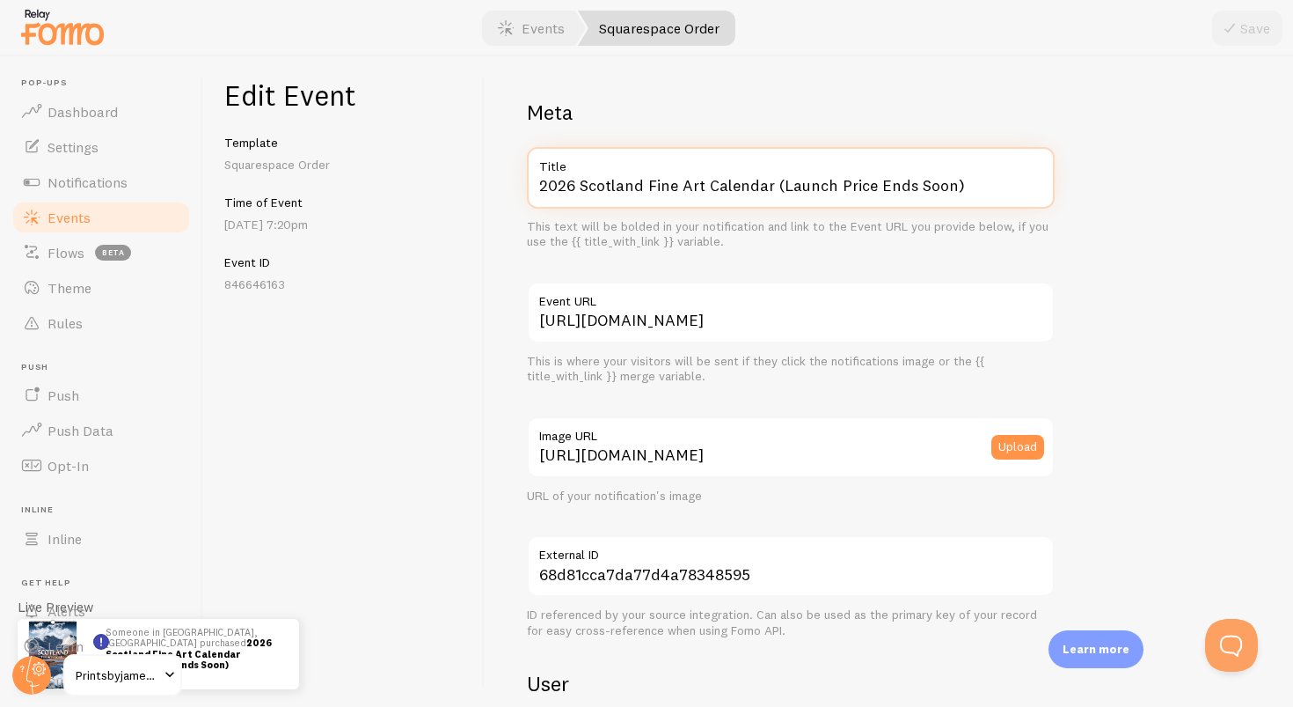
click at [972, 201] on input "2026 Scotland Fine Art Calendar (Launch Price Ends Soon)" at bounding box center [791, 178] width 528 height 62
paste input "text"
type input "2026 Scotland Fine Art Calendar"
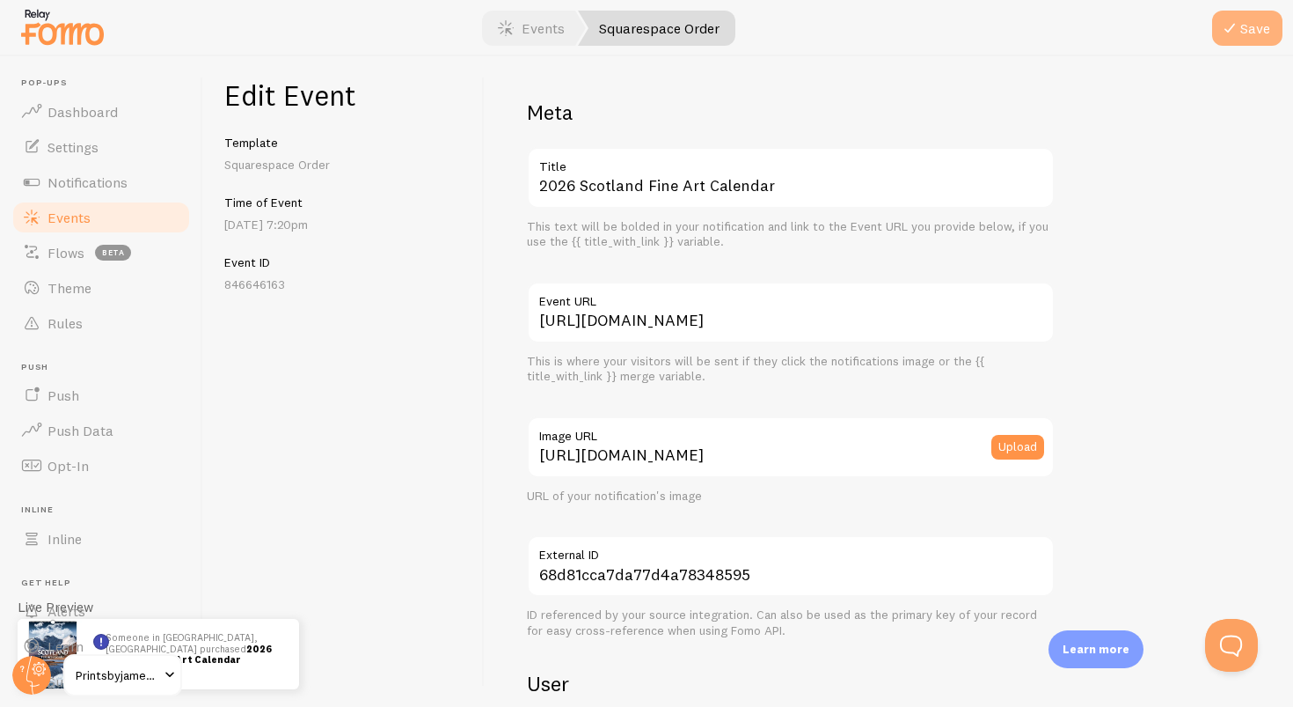
click at [1241, 36] on icon "submit" at bounding box center [1230, 28] width 21 height 21
click at [515, 29] on span at bounding box center [505, 28] width 21 height 21
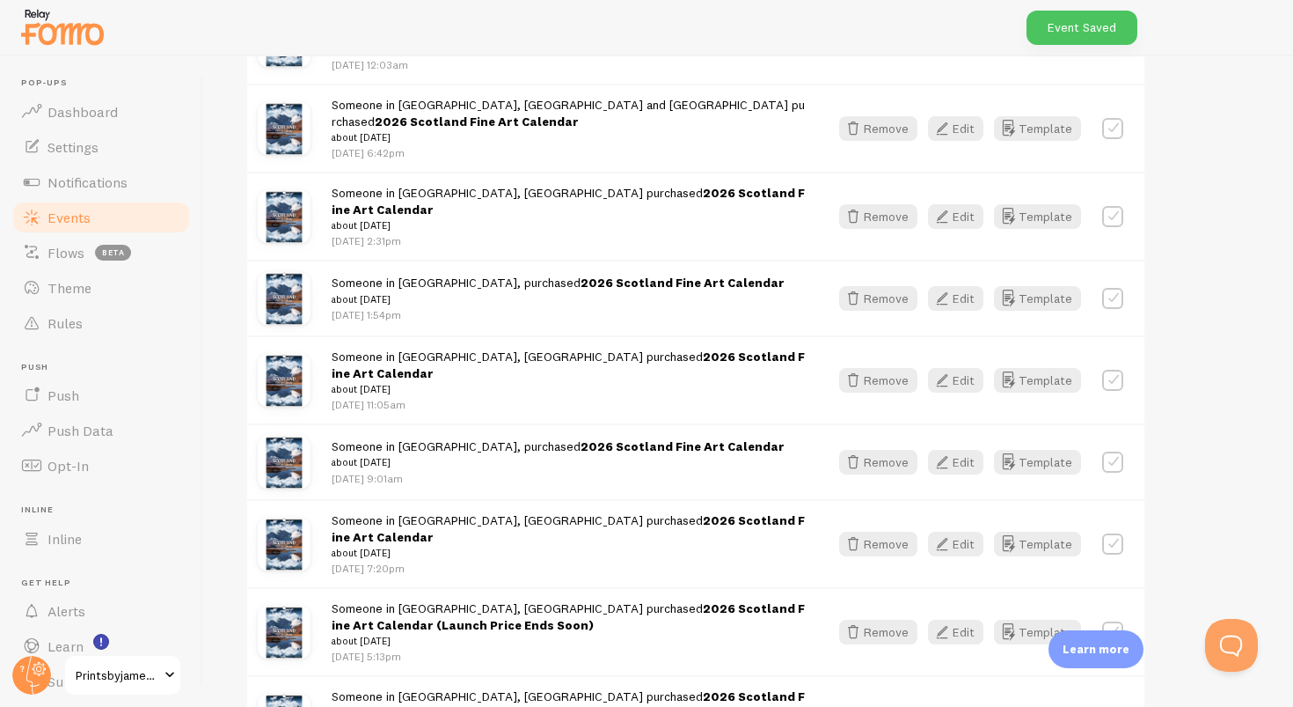
scroll to position [890, 0]
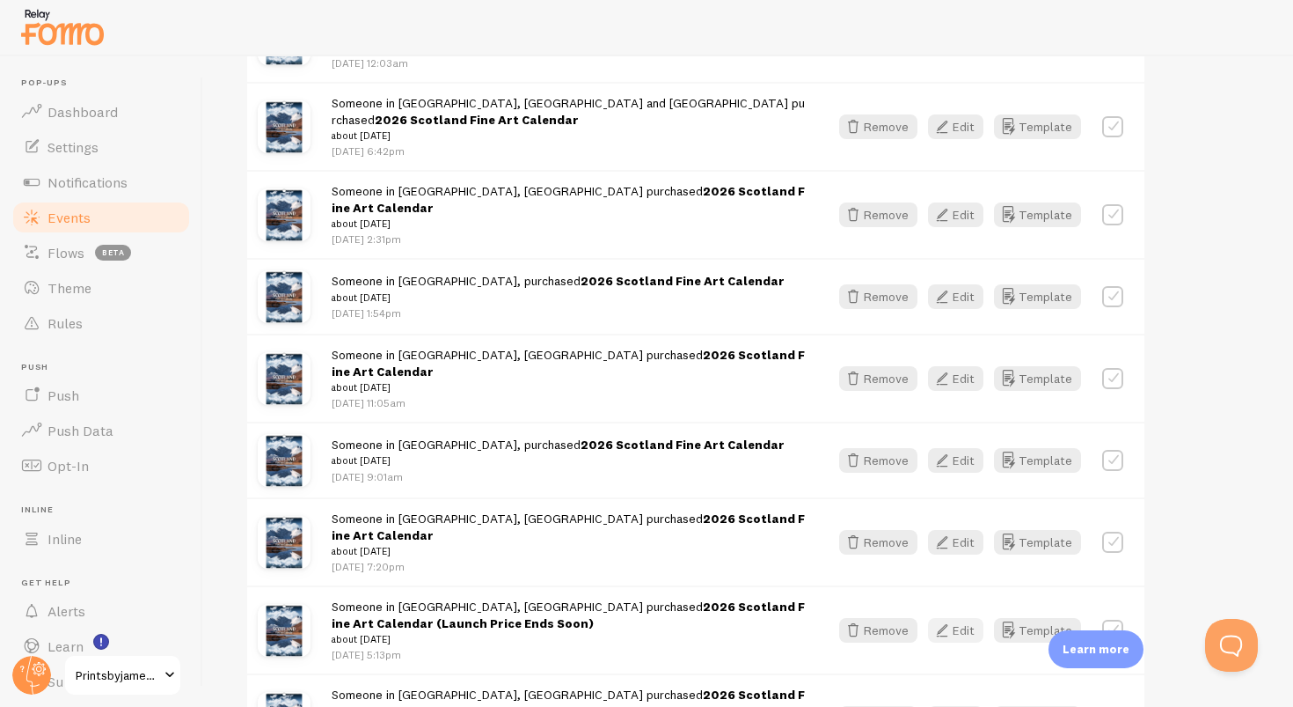
click at [956, 618] on button "Edit" at bounding box center [955, 630] width 55 height 25
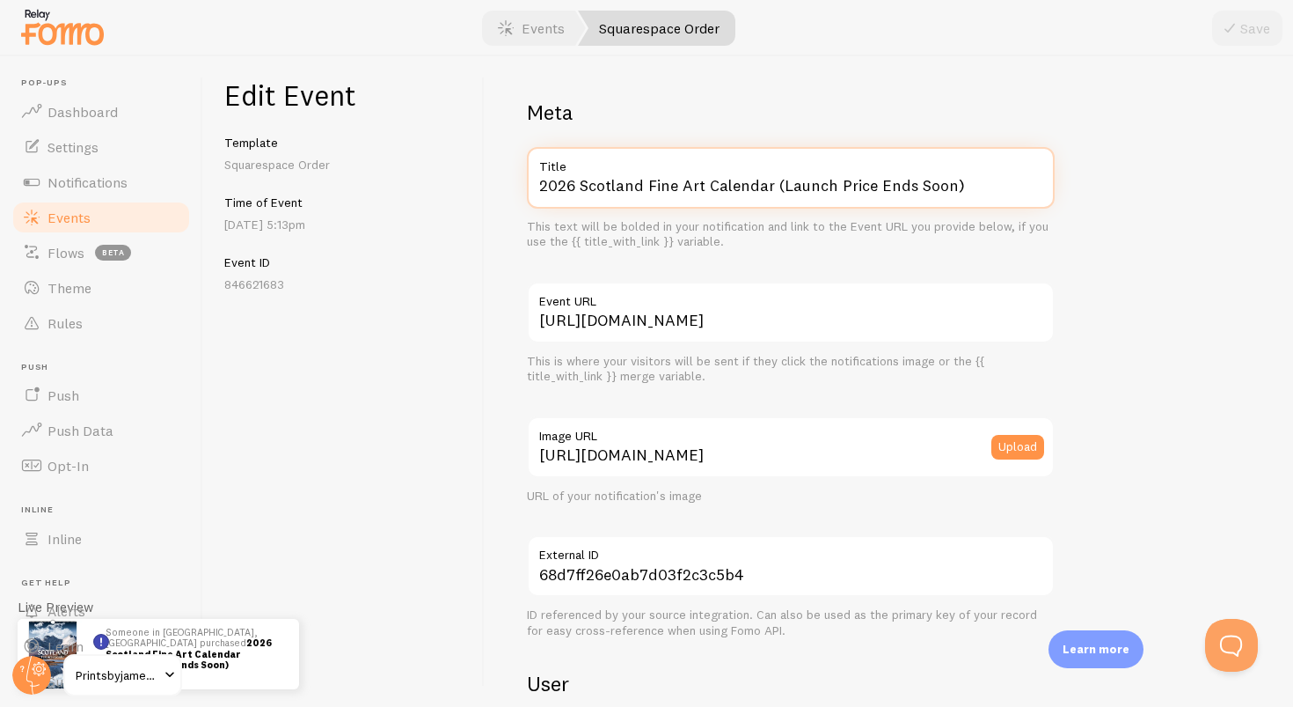
click at [957, 179] on input "2026 Scotland Fine Art Calendar (Launch Price Ends Soon)" at bounding box center [791, 178] width 528 height 62
paste input "text"
type input "2026 Scotland Fine Art Calendar"
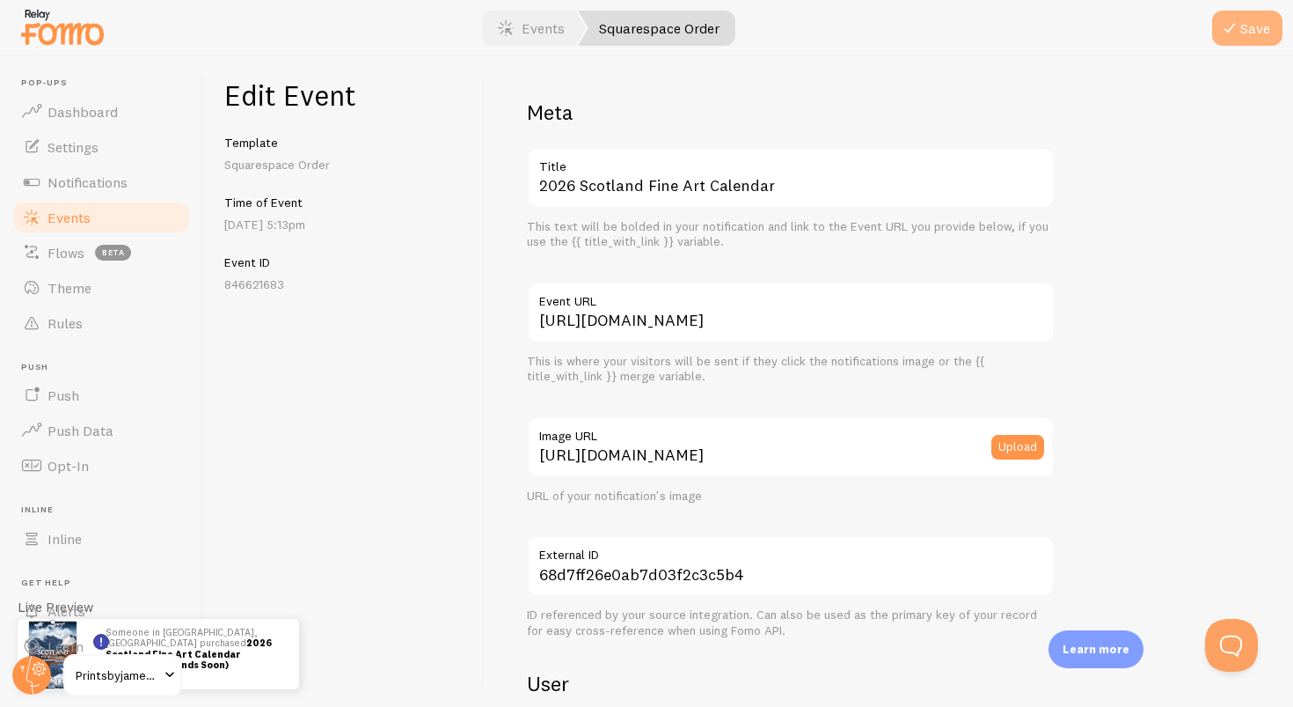
click at [1246, 40] on button "Save" at bounding box center [1247, 28] width 70 height 35
click at [532, 33] on link "Events" at bounding box center [531, 28] width 109 height 35
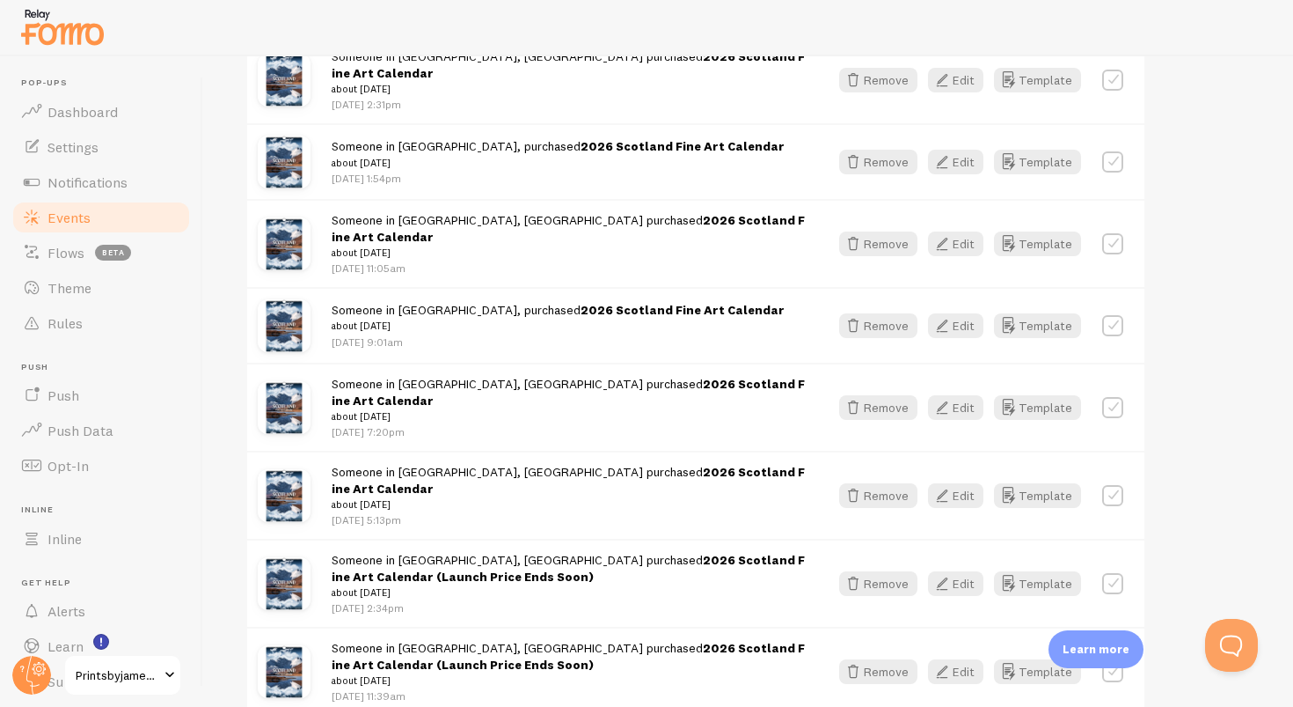
scroll to position [1168, 0]
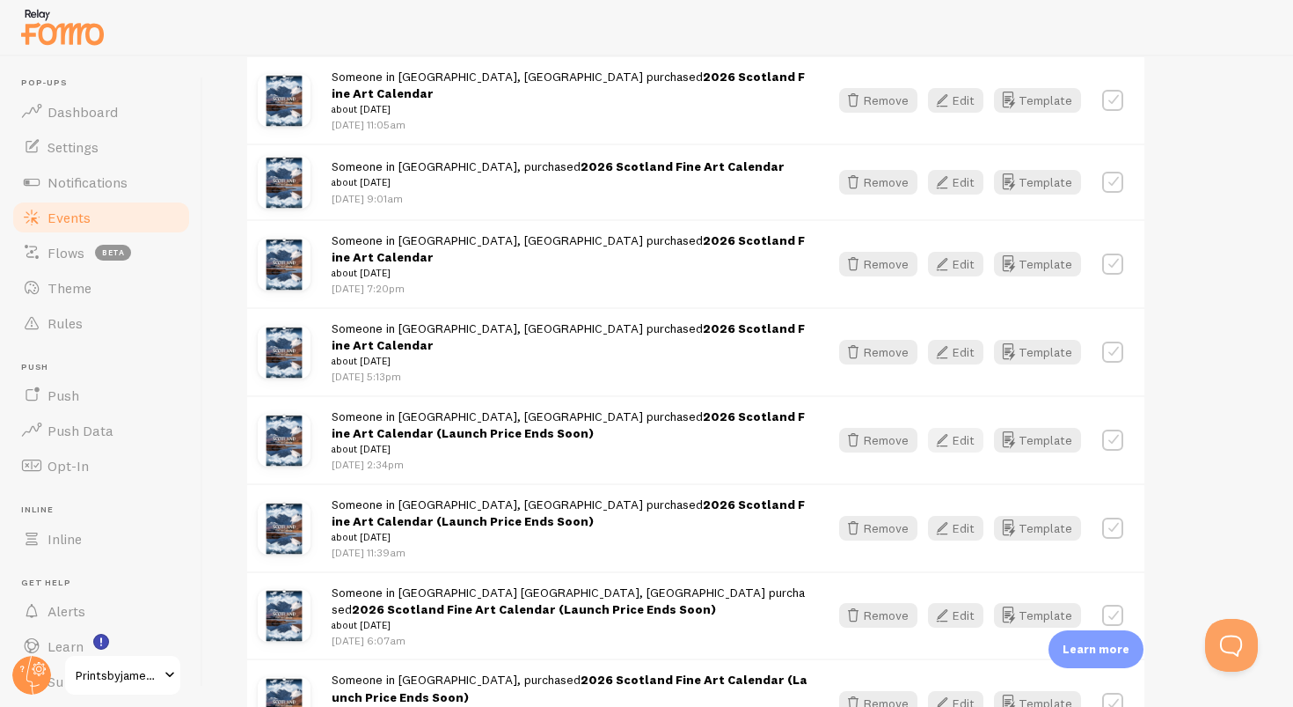
click at [971, 428] on button "Edit" at bounding box center [955, 440] width 55 height 25
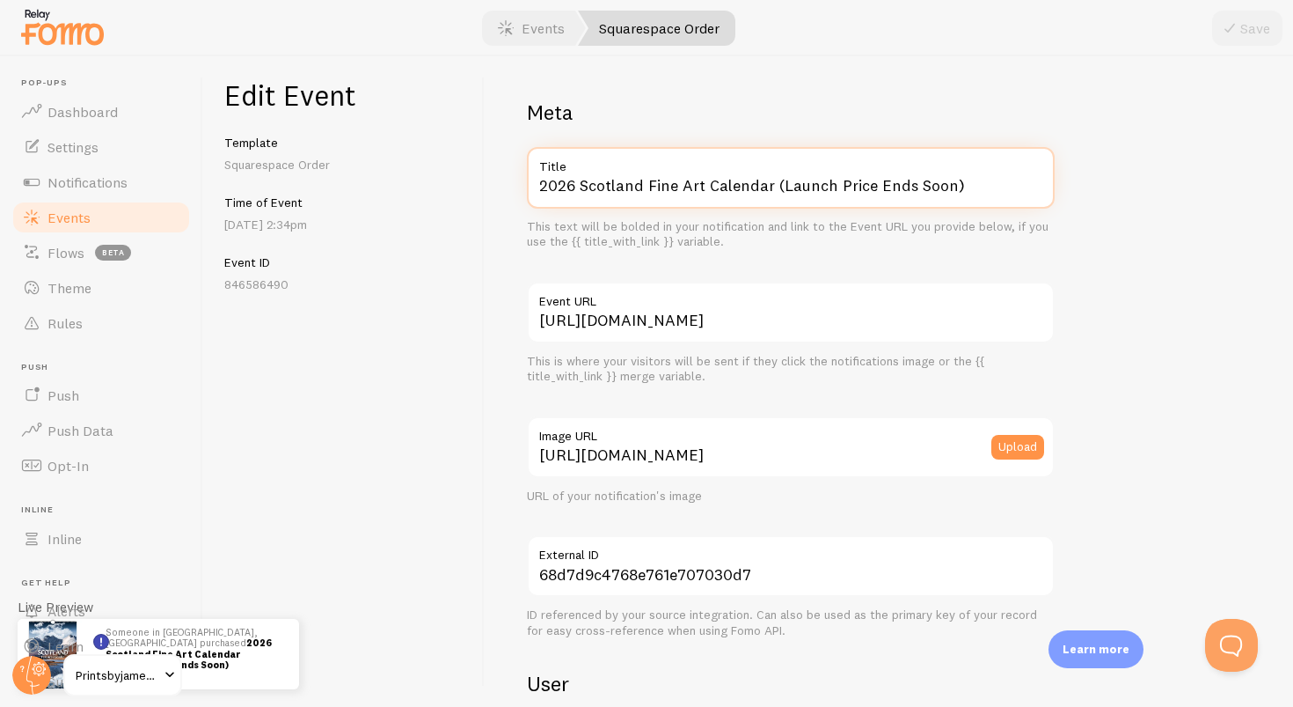
click at [985, 186] on input "2026 Scotland Fine Art Calendar (Launch Price Ends Soon)" at bounding box center [791, 178] width 528 height 62
paste input "text"
type input "2026 Scotland Fine Art Calendar"
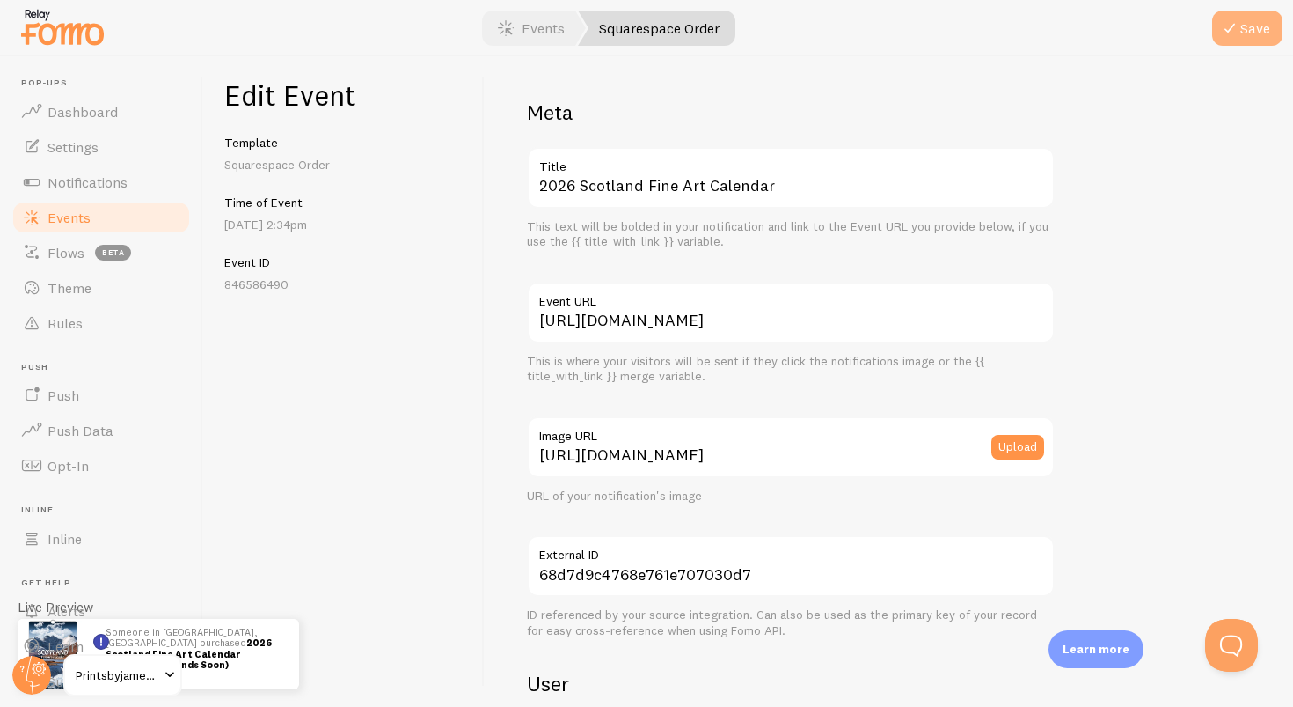
click at [1247, 35] on button "Save" at bounding box center [1247, 28] width 70 height 35
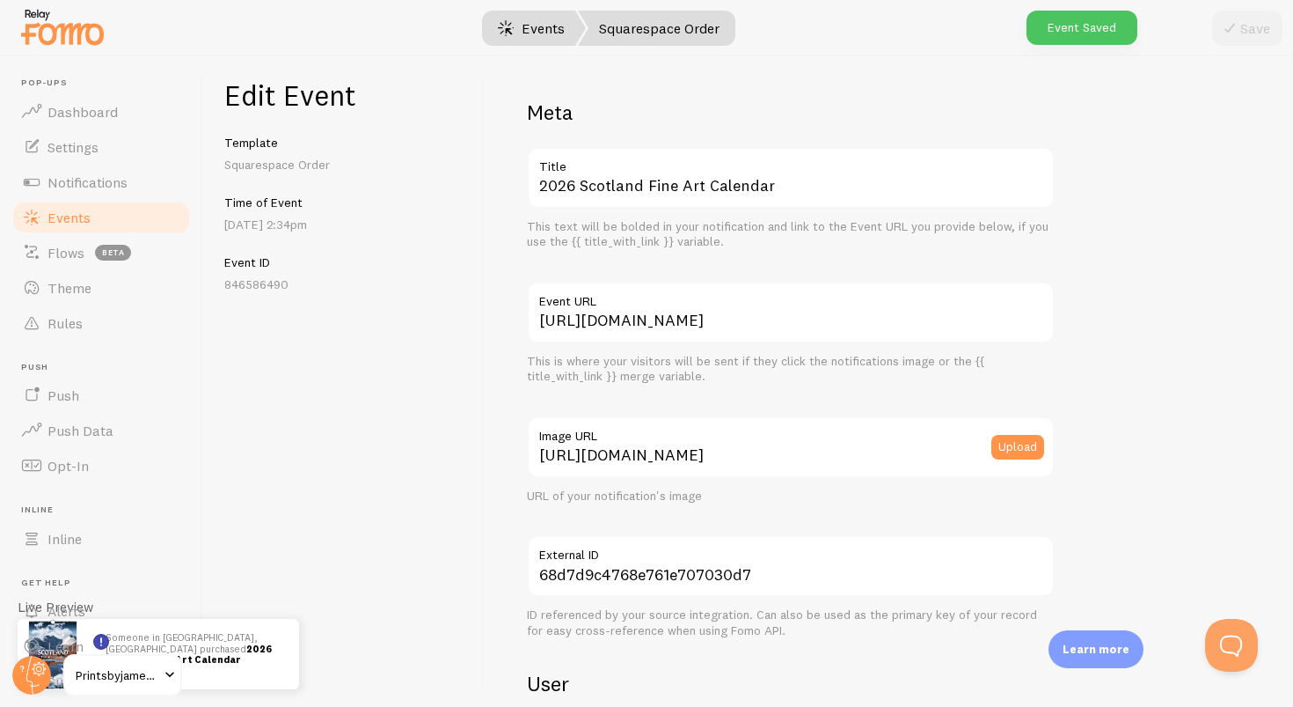
click at [530, 37] on link "Events" at bounding box center [531, 28] width 109 height 35
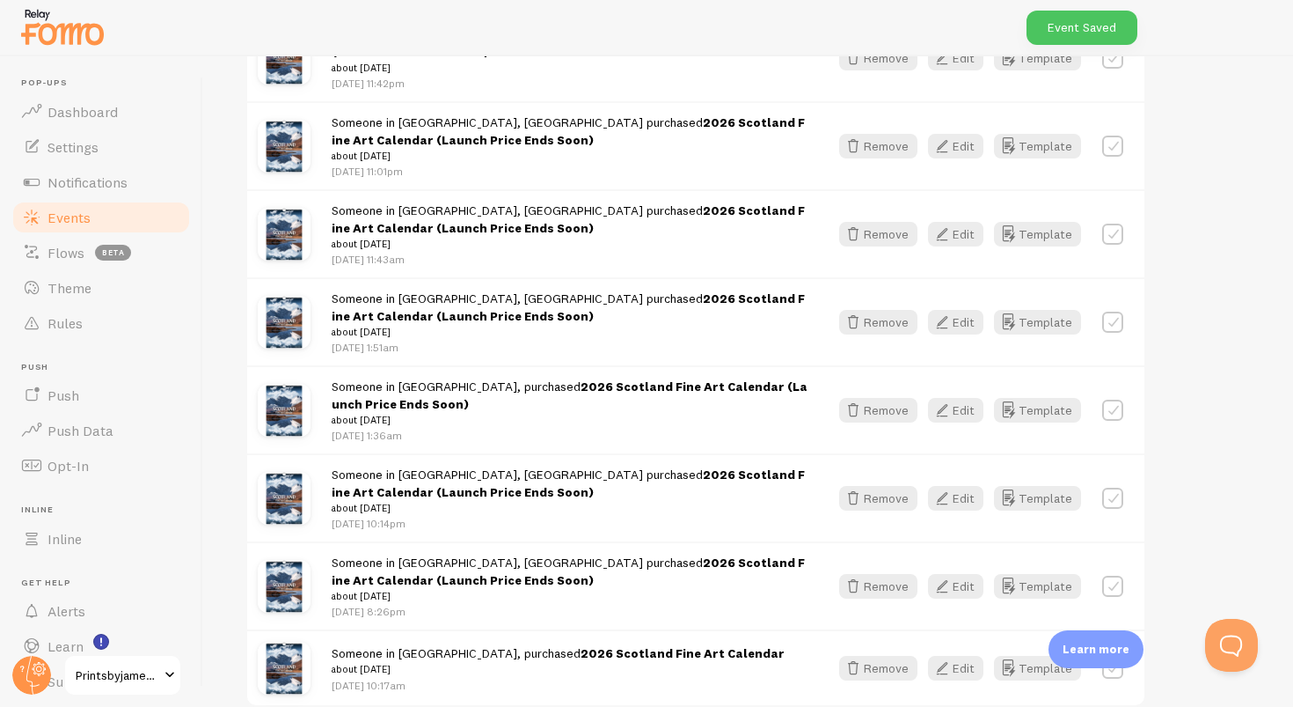
scroll to position [2252, 0]
click at [956, 575] on button "Edit" at bounding box center [955, 587] width 55 height 25
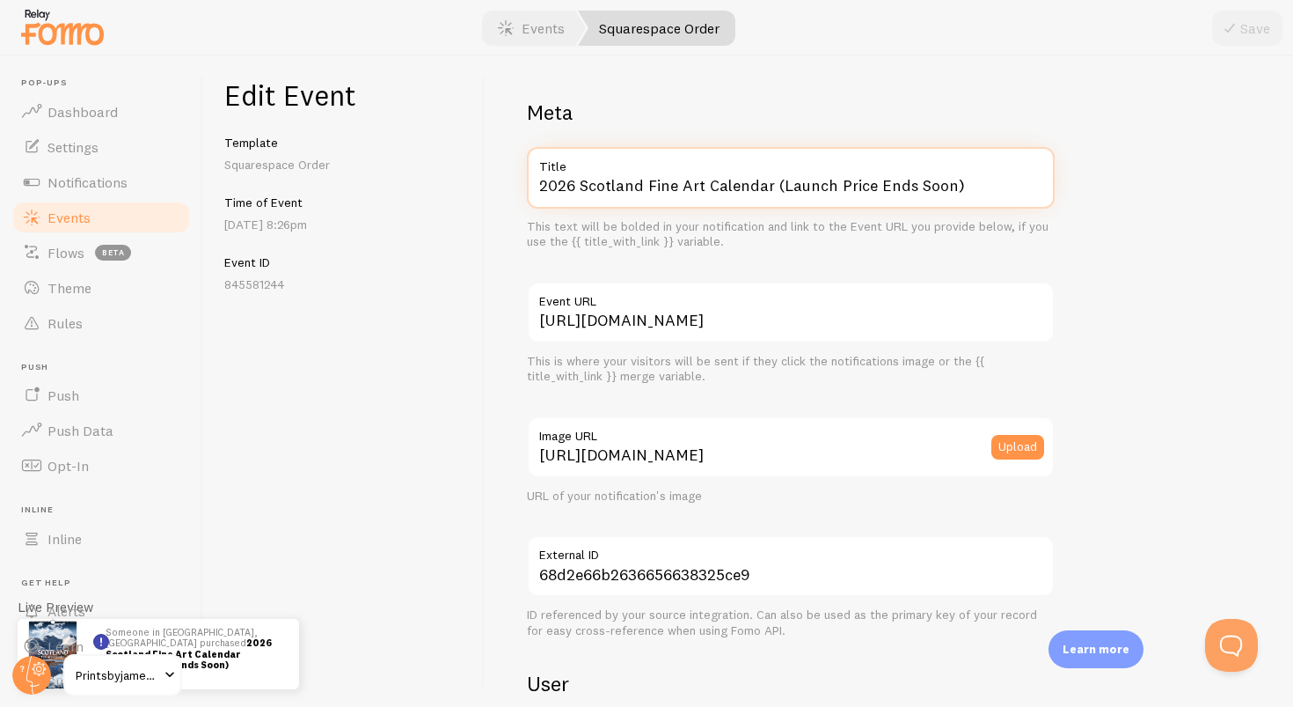
click at [985, 187] on input "2026 Scotland Fine Art Calendar (Launch Price Ends Soon)" at bounding box center [791, 178] width 528 height 62
paste input "text"
type input "2026 Scotland Fine Art Calendar"
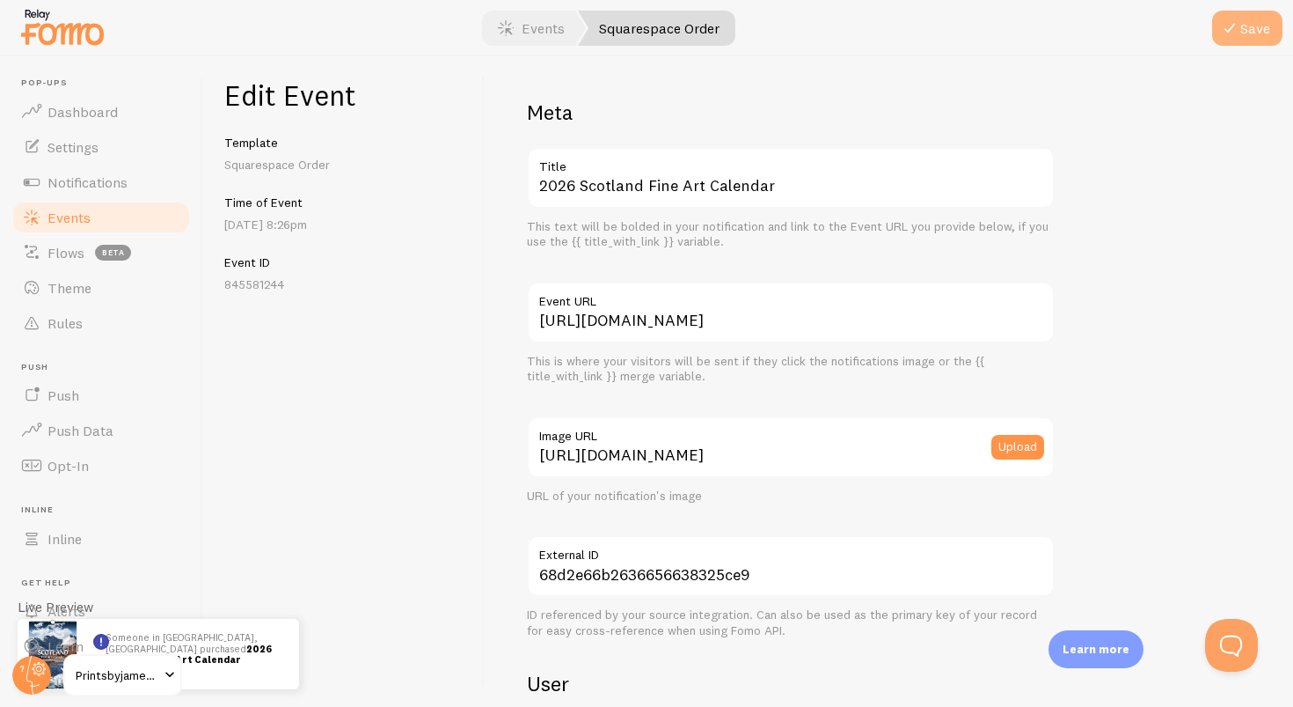
click at [1234, 39] on button "Save" at bounding box center [1247, 28] width 70 height 35
click at [539, 27] on link "Events" at bounding box center [531, 28] width 109 height 35
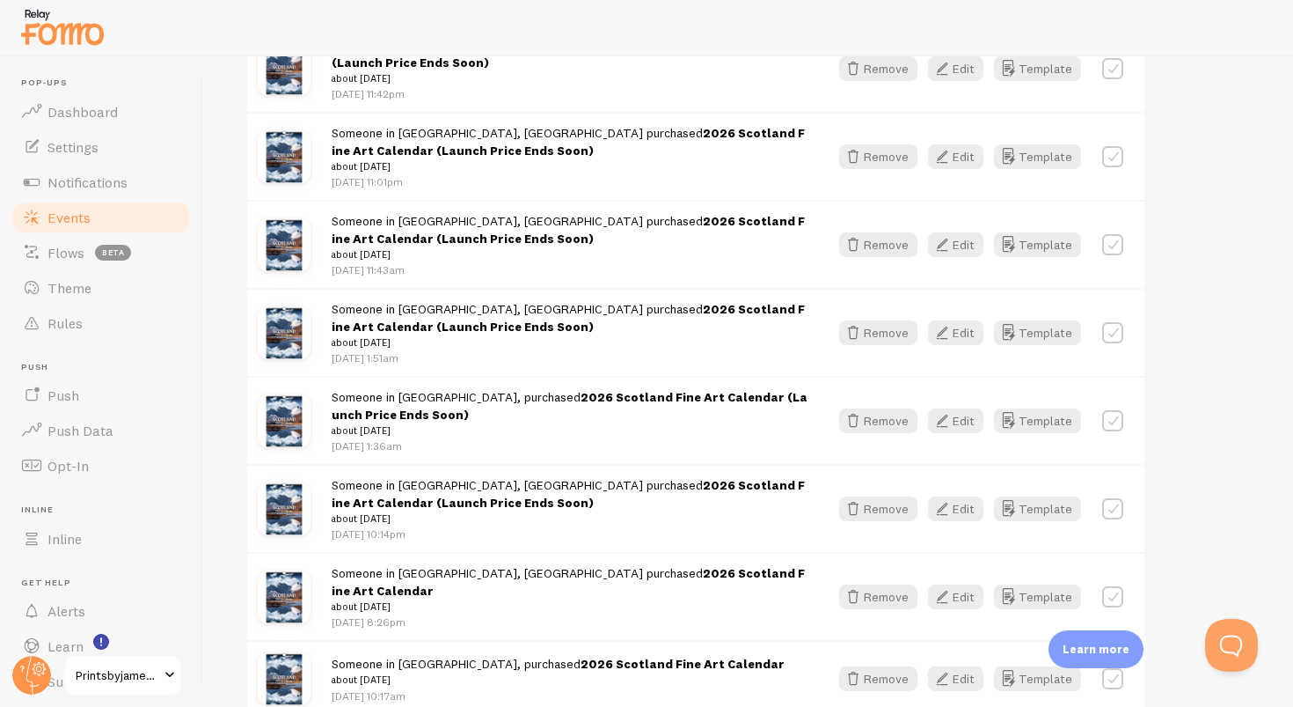
scroll to position [2240, 0]
click at [945, 500] on icon "button" at bounding box center [942, 510] width 21 height 21
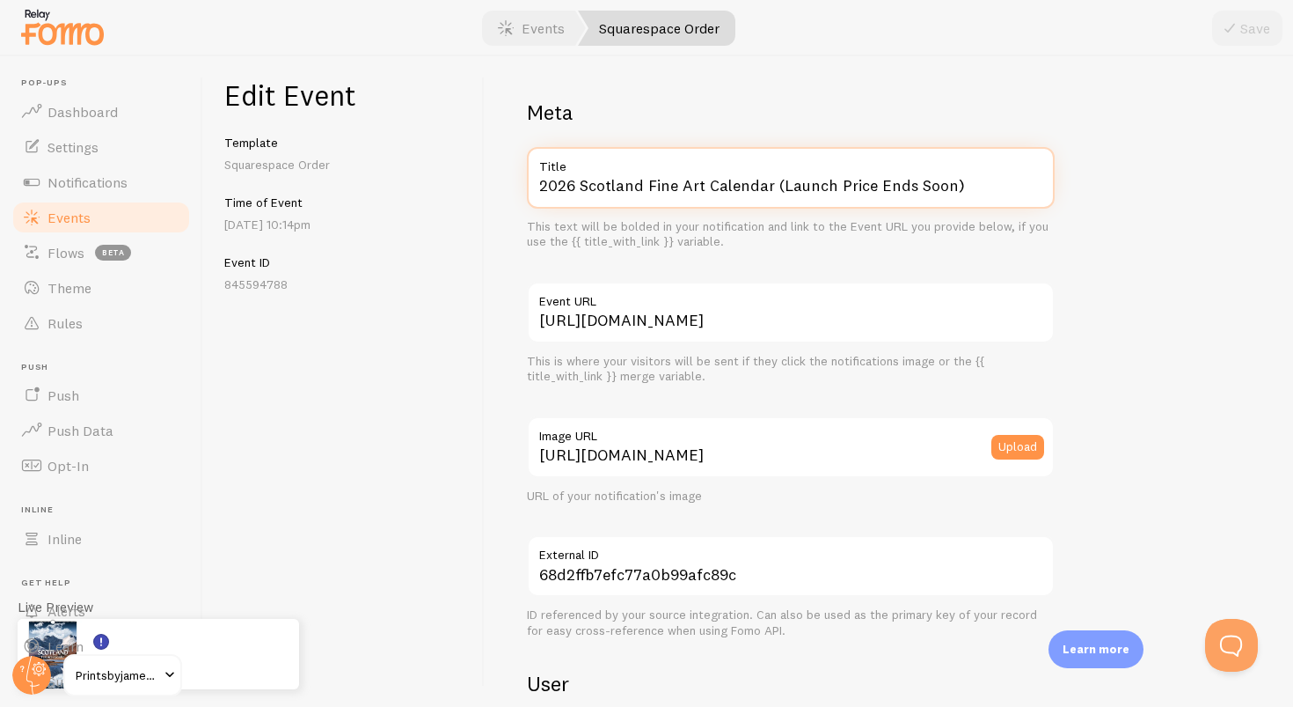
click at [949, 180] on input "2026 Scotland Fine Art Calendar (Launch Price Ends Soon)" at bounding box center [791, 178] width 528 height 62
paste input "text"
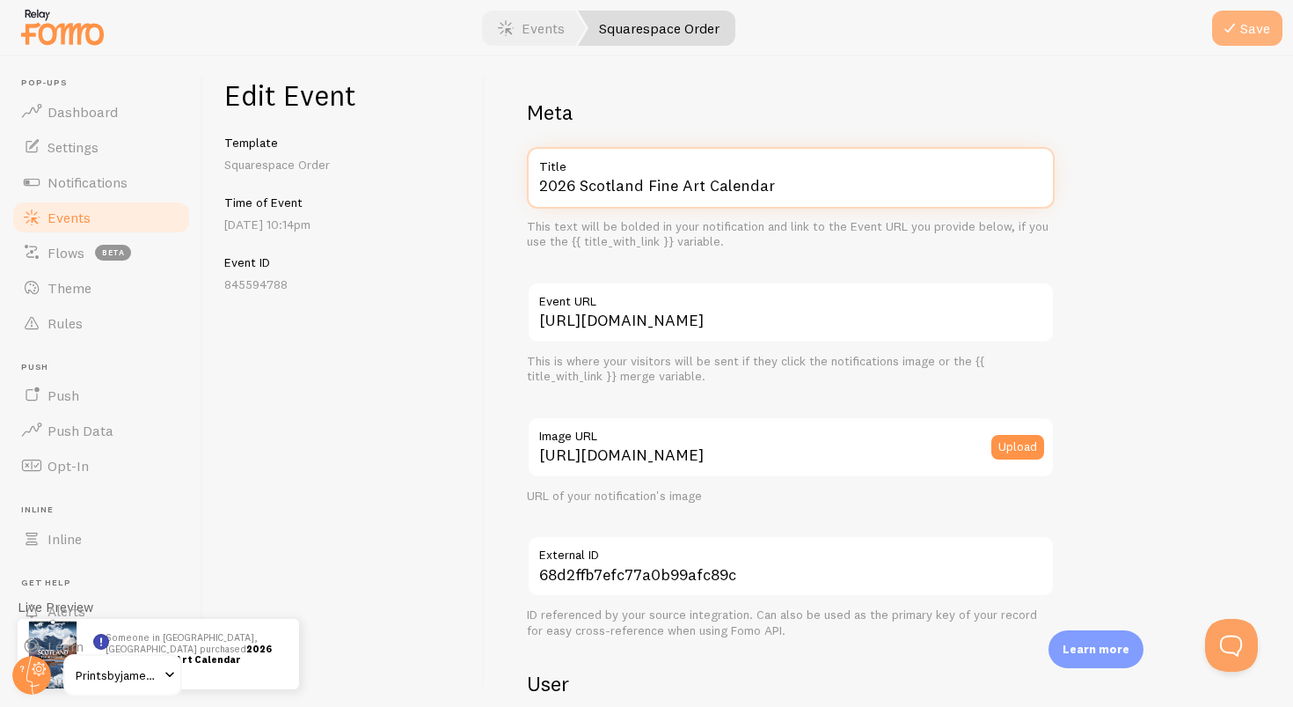
type input "2026 Scotland Fine Art Calendar"
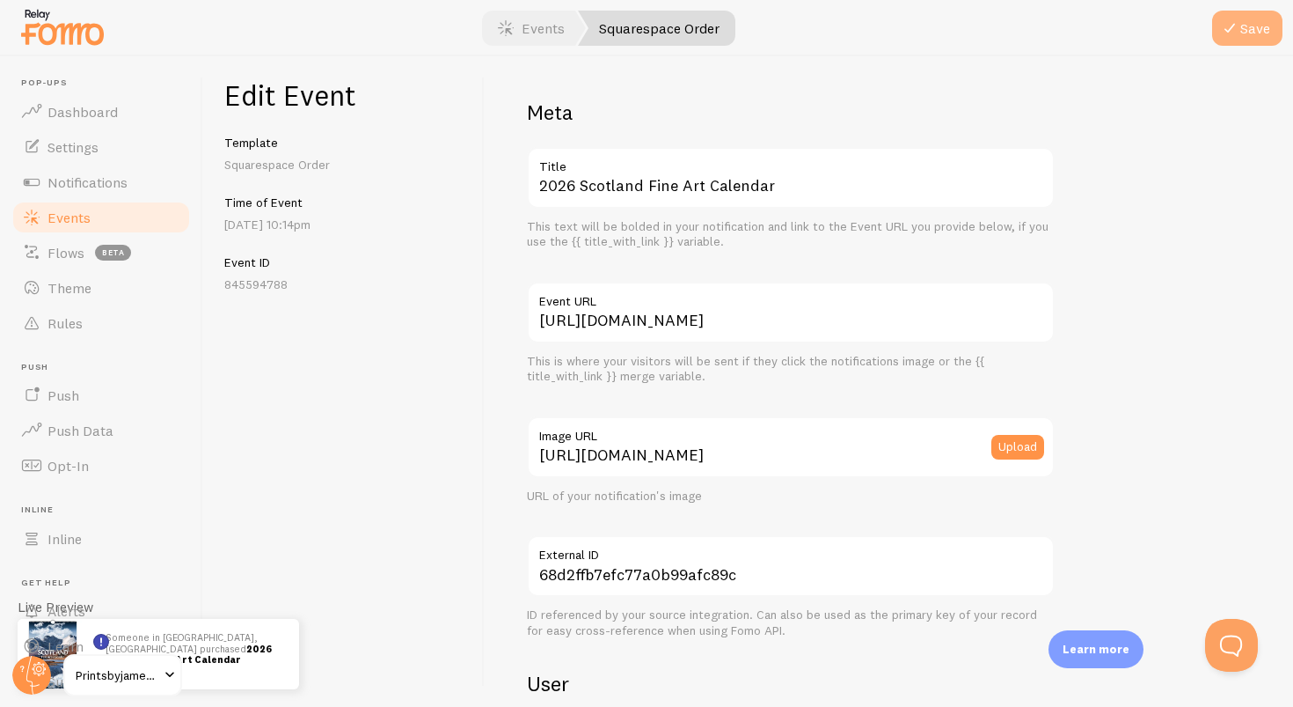
click at [1259, 26] on button "Save" at bounding box center [1247, 28] width 70 height 35
click at [510, 28] on span at bounding box center [505, 28] width 21 height 21
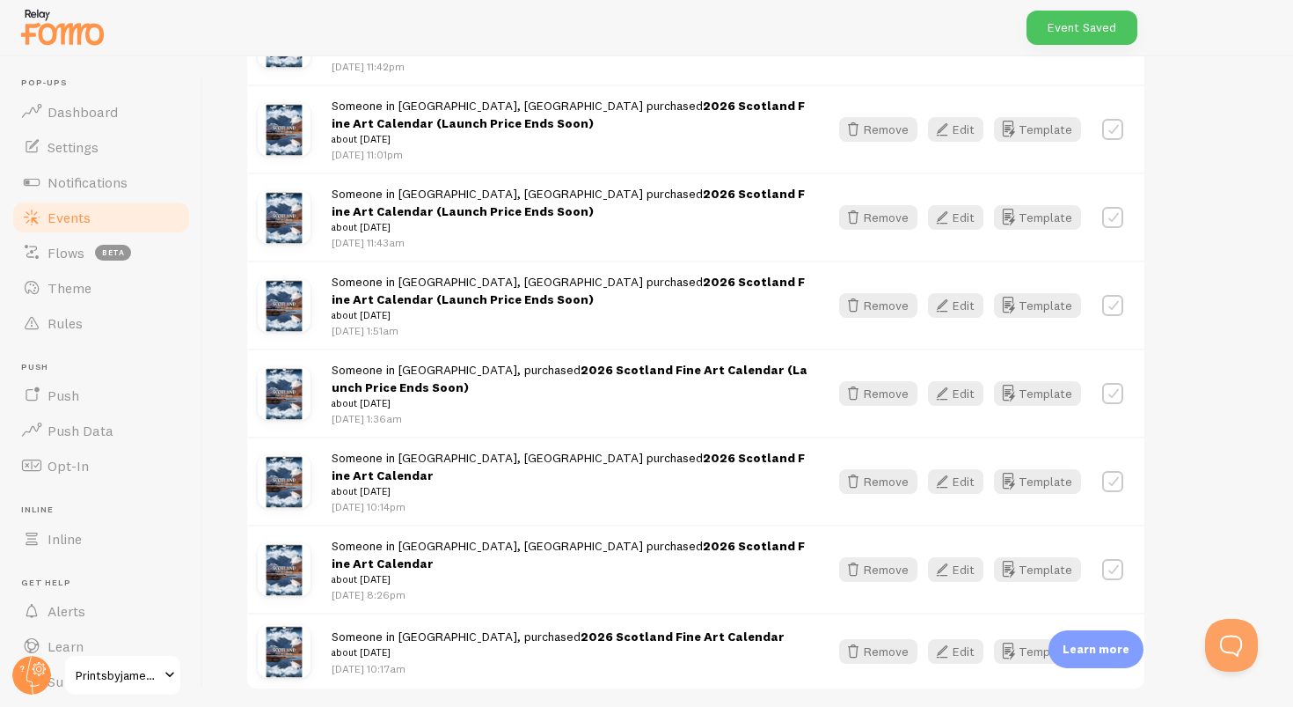
scroll to position [2229, 0]
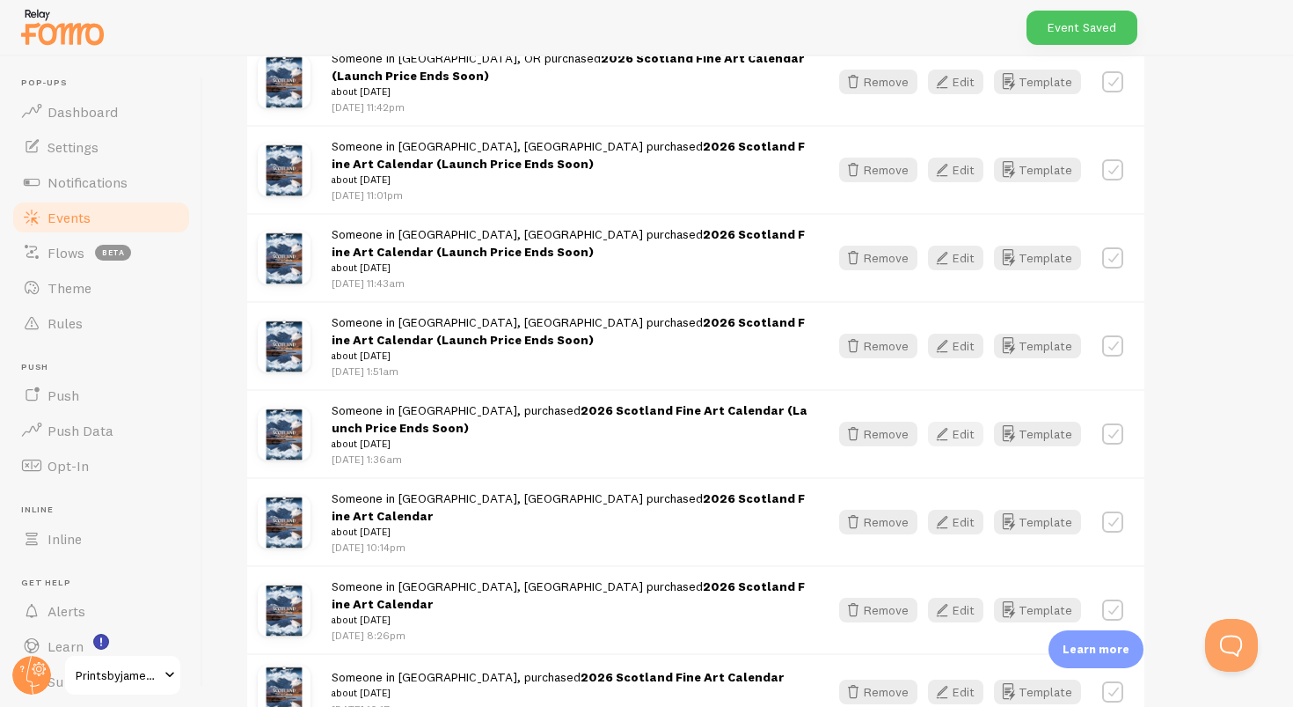
click at [949, 423] on icon "button" at bounding box center [942, 433] width 21 height 21
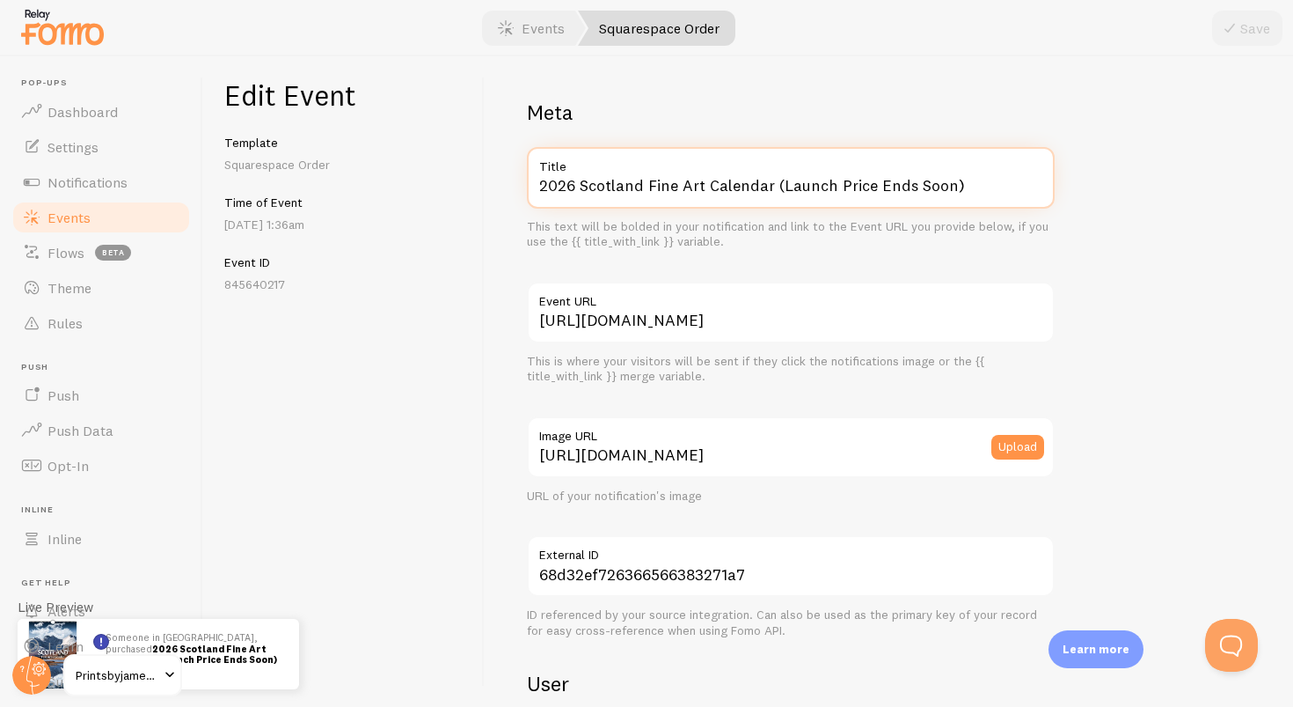
click at [973, 188] on input "2026 Scotland Fine Art Calendar (Launch Price Ends Soon)" at bounding box center [791, 178] width 528 height 62
paste input "text"
type input "2026 Scotland Fine Art Calendar"
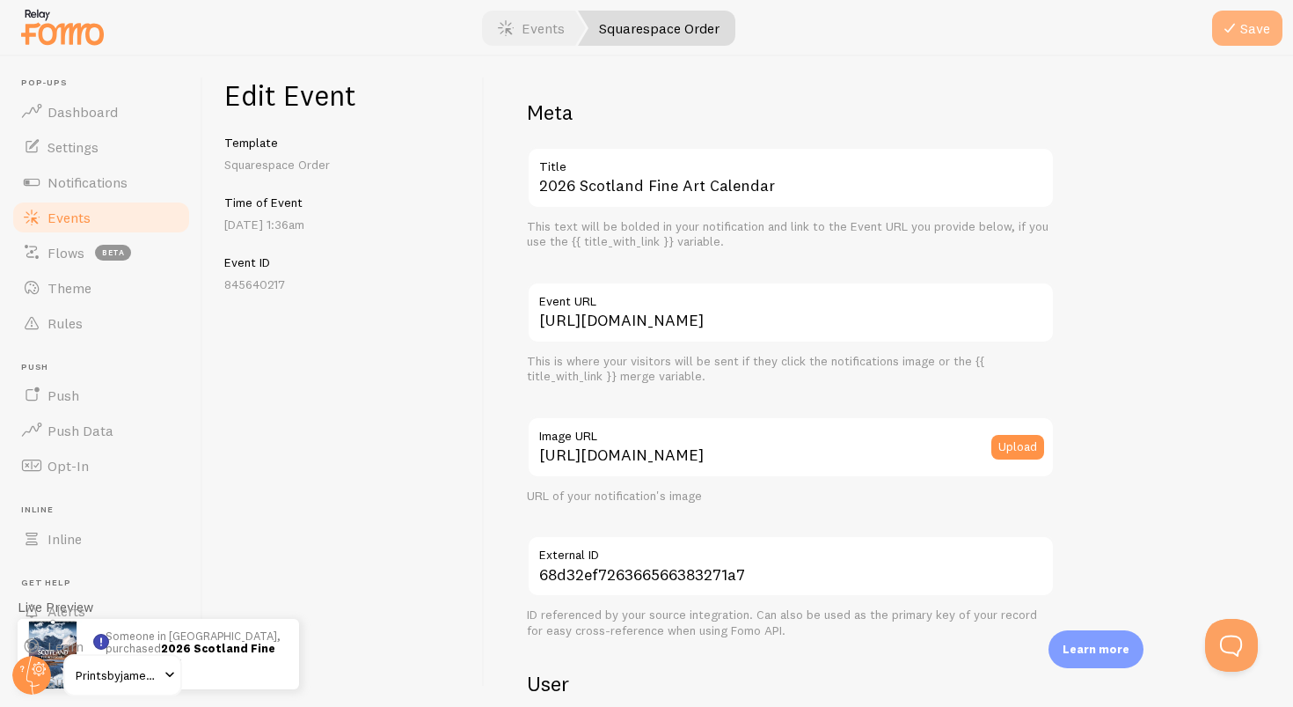
click at [1248, 29] on button "Save" at bounding box center [1247, 28] width 70 height 35
click at [522, 32] on link "Events" at bounding box center [531, 28] width 109 height 35
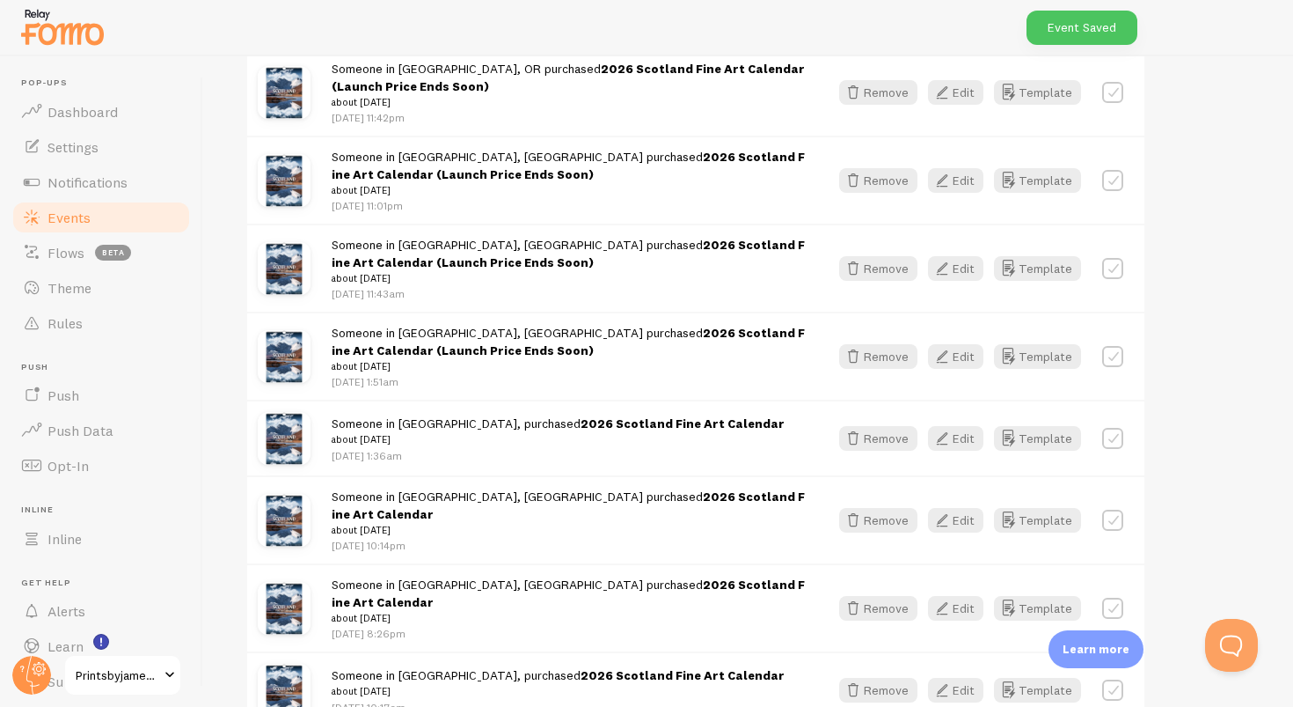
scroll to position [2217, 0]
click at [947, 347] on icon "button" at bounding box center [942, 357] width 21 height 21
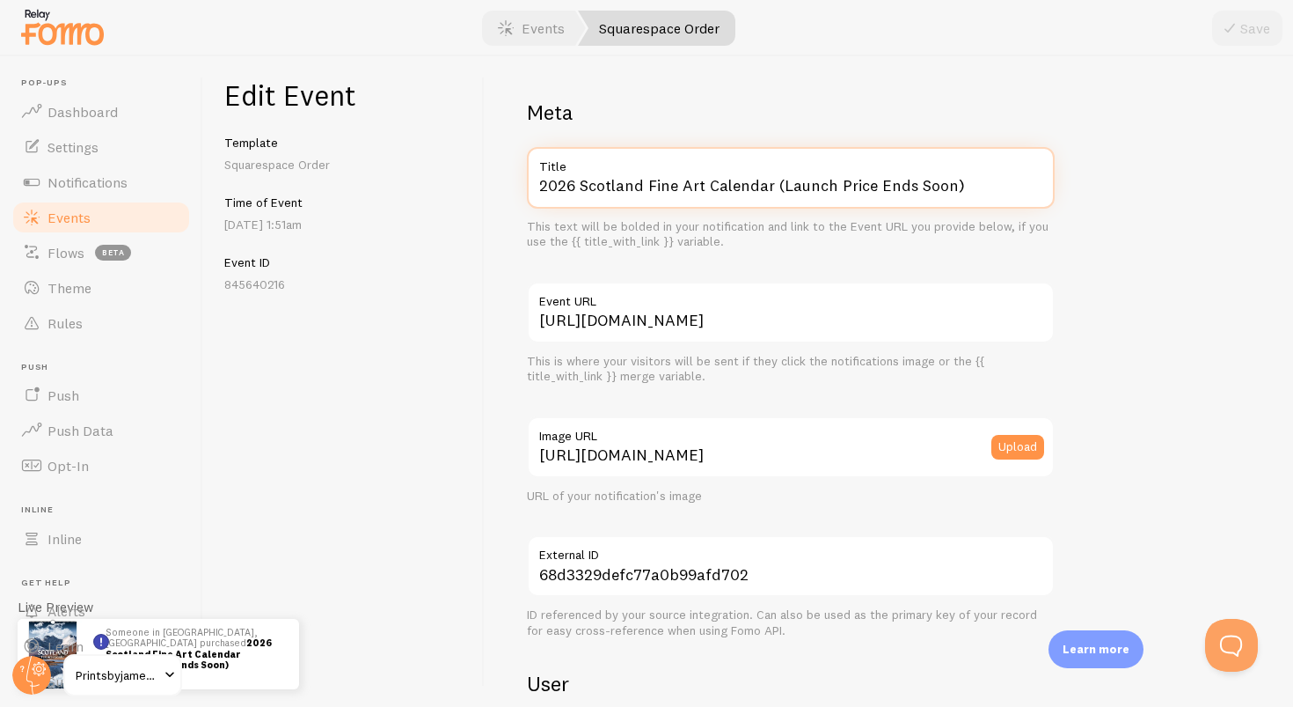
click at [964, 186] on input "2026 Scotland Fine Art Calendar (Launch Price Ends Soon)" at bounding box center [791, 178] width 528 height 62
paste input "text"
type input "2026 Scotland Fine Art Calendar"
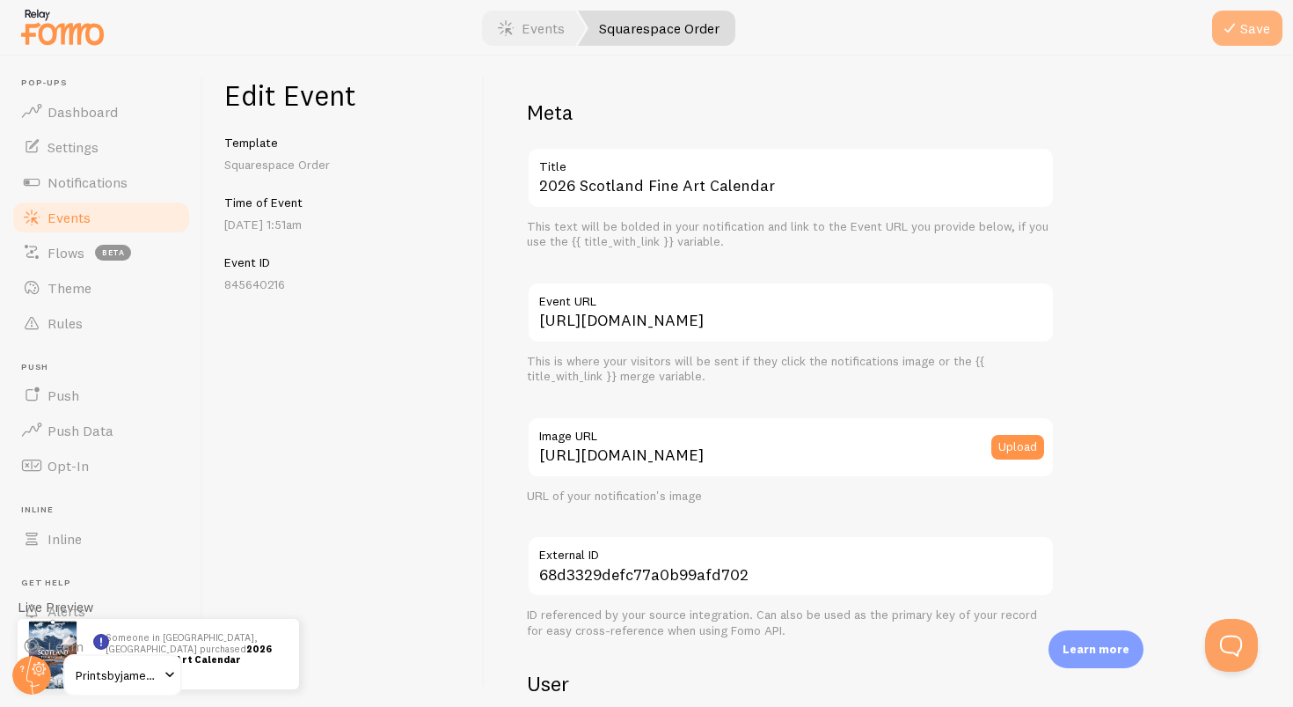
click at [1225, 38] on icon "submit" at bounding box center [1230, 28] width 21 height 21
click at [549, 20] on link "Events" at bounding box center [531, 28] width 109 height 35
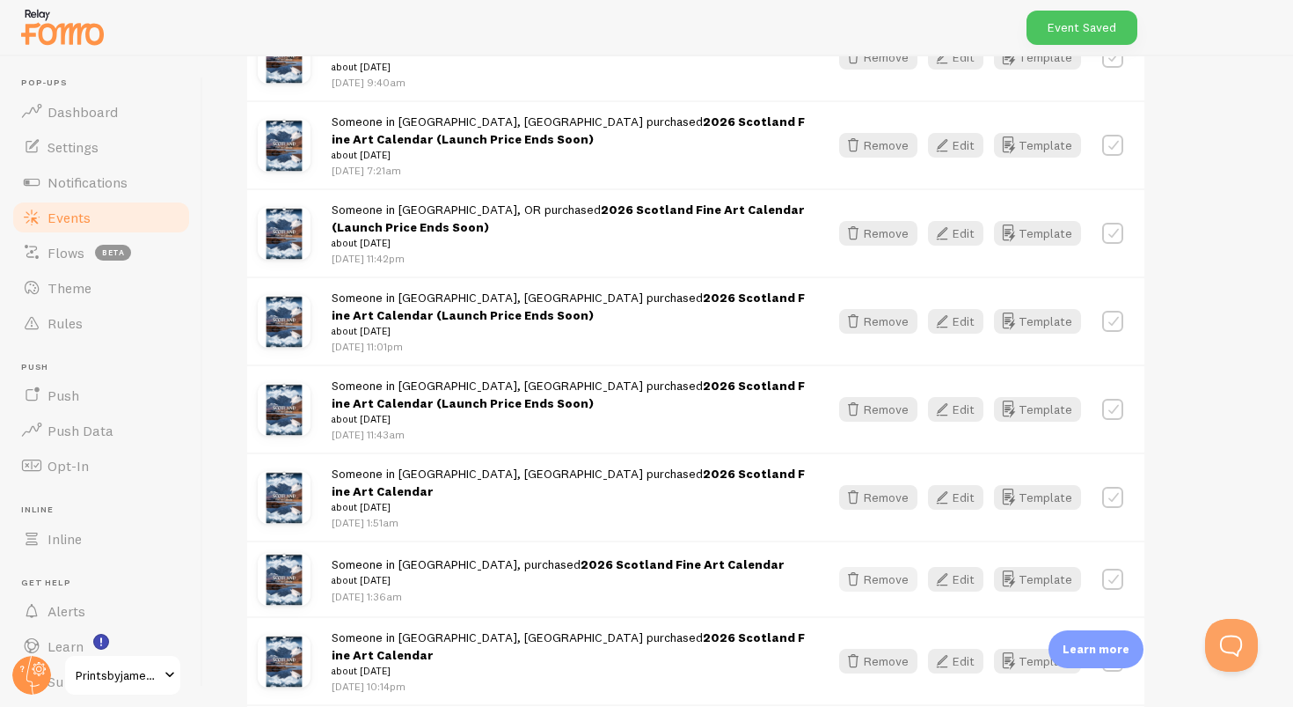
scroll to position [2077, 0]
click at [957, 397] on button "Edit" at bounding box center [955, 409] width 55 height 25
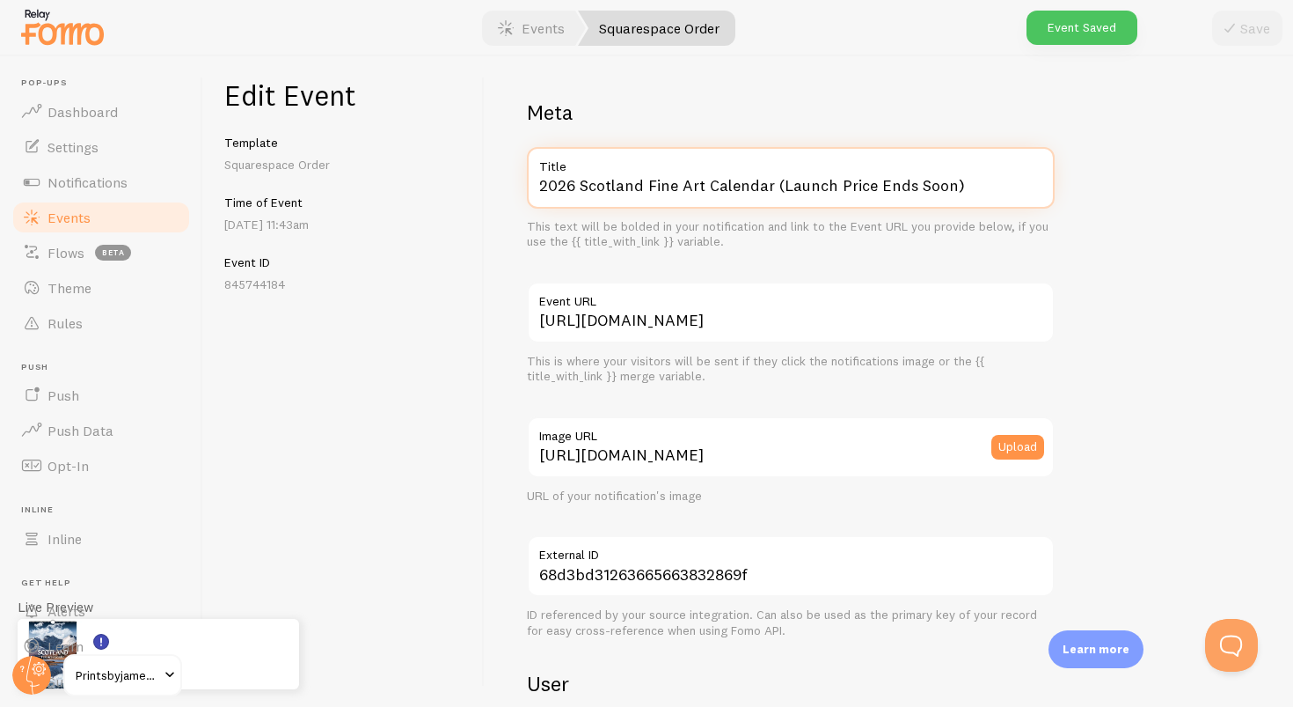
click at [958, 191] on input "2026 Scotland Fine Art Calendar (Launch Price Ends Soon)" at bounding box center [791, 178] width 528 height 62
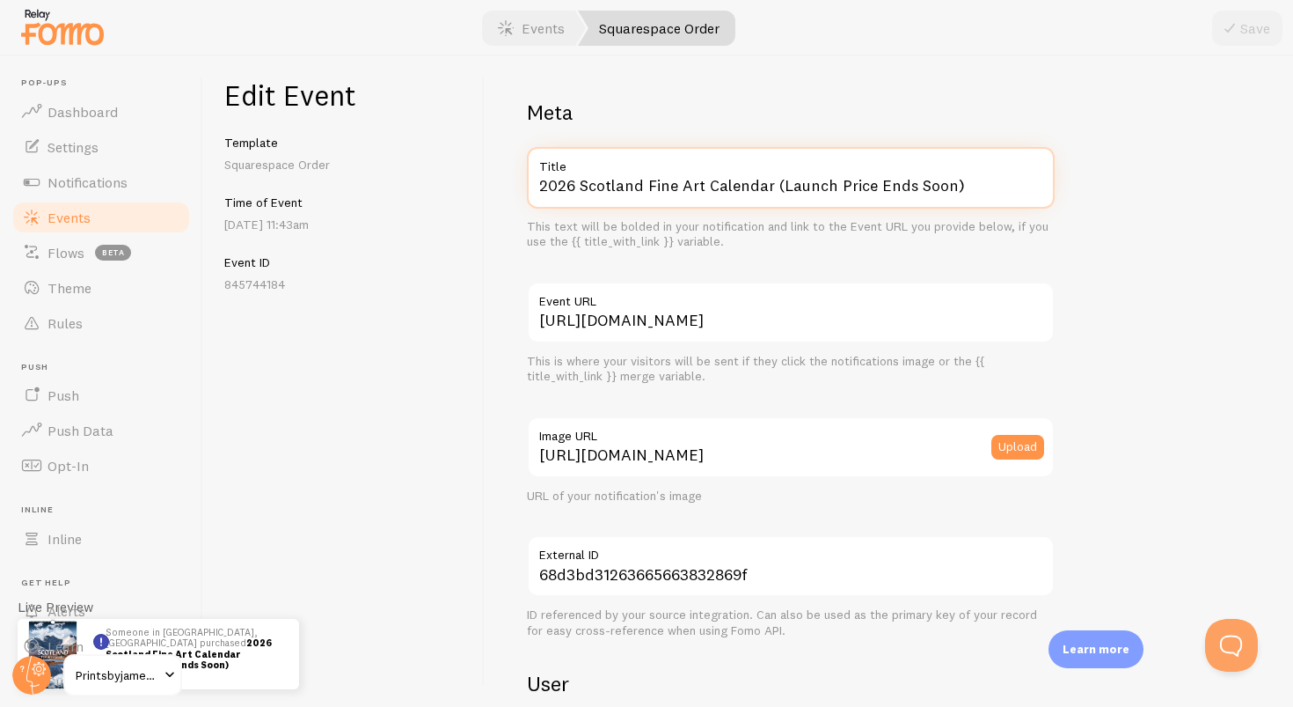
paste input "text"
type input "2026 Scotland Fine Art Calendar"
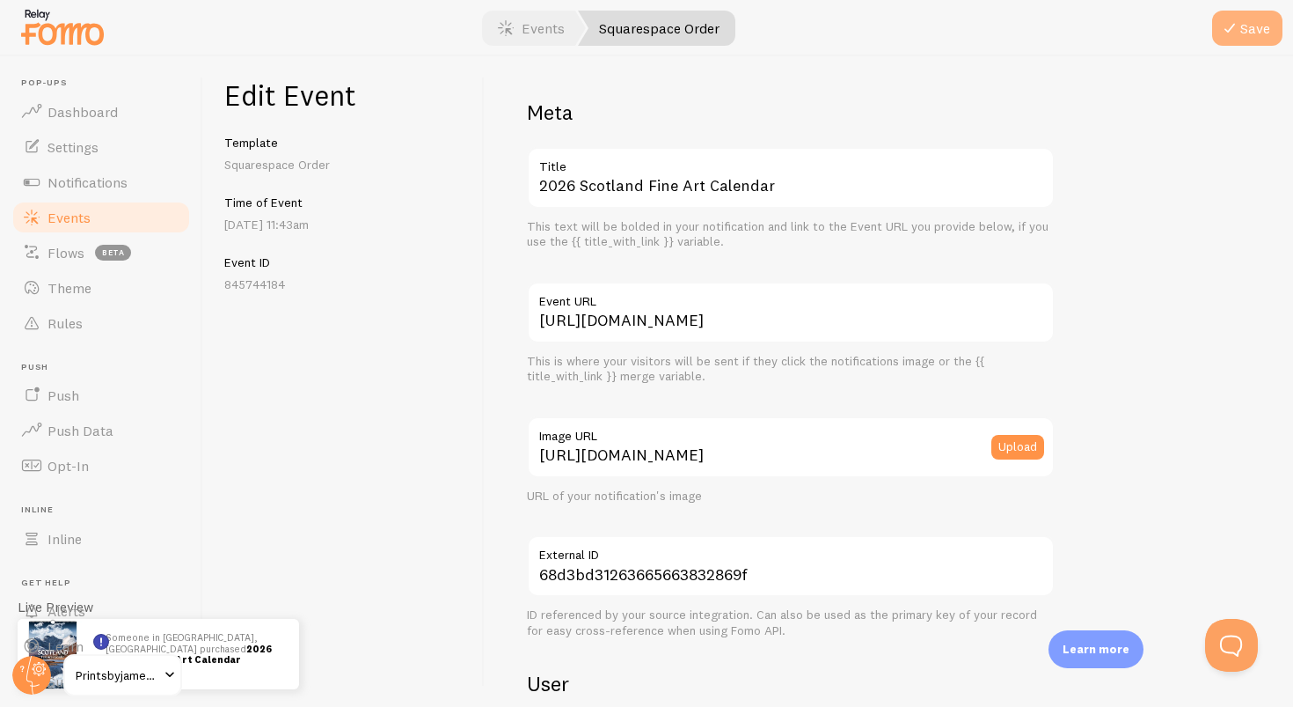
click at [1272, 31] on button "Save" at bounding box center [1247, 28] width 70 height 35
click at [560, 21] on link "Events" at bounding box center [531, 28] width 109 height 35
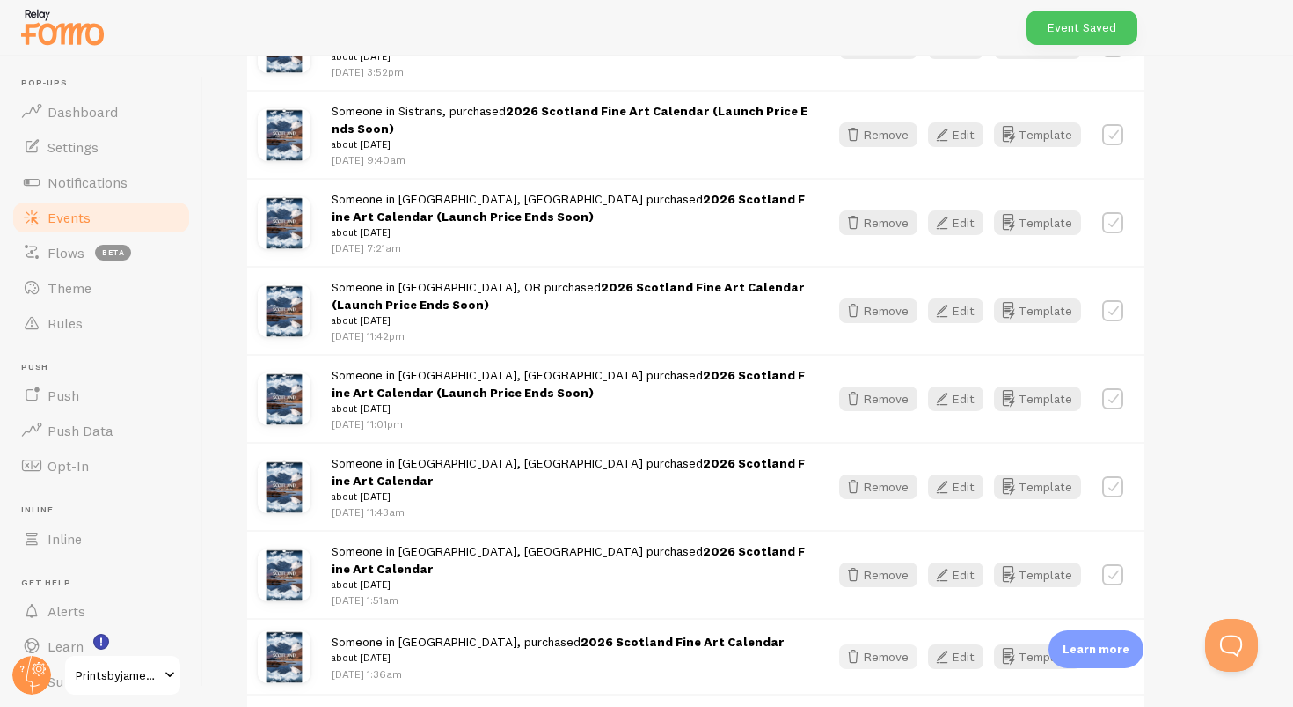
scroll to position [1996, 0]
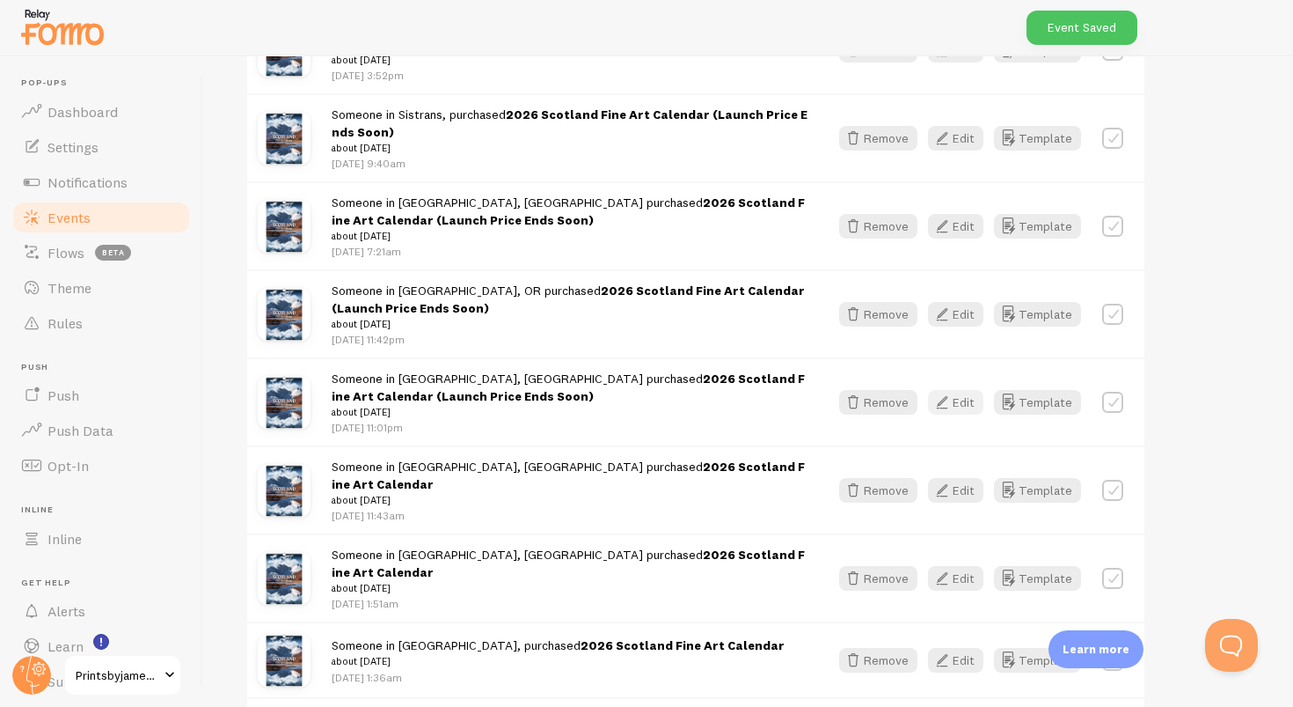
click at [952, 392] on icon "button" at bounding box center [942, 402] width 21 height 21
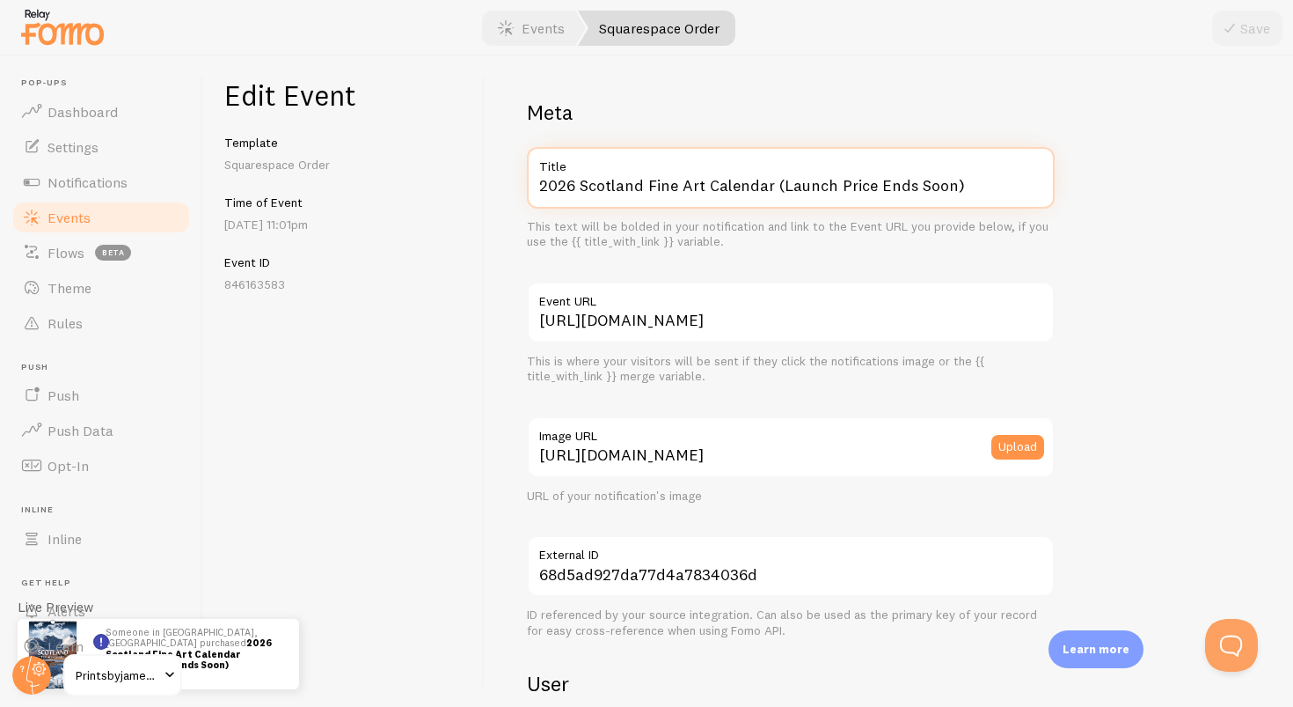
click at [1012, 178] on input "2026 Scotland Fine Art Calendar (Launch Price Ends Soon)" at bounding box center [791, 178] width 528 height 62
paste input "text"
type input "2026 Scotland Fine Art Calendar"
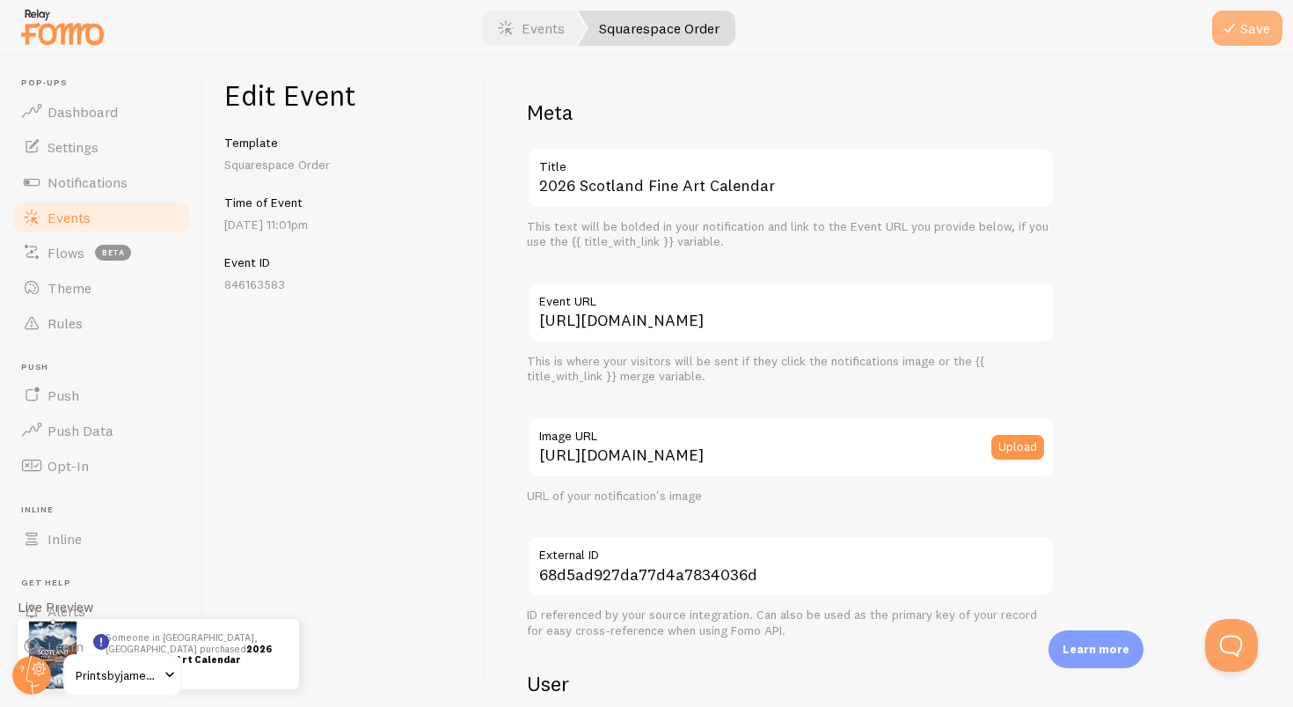
click at [1247, 43] on button "Save" at bounding box center [1247, 28] width 70 height 35
click at [539, 40] on link "Events" at bounding box center [531, 28] width 109 height 35
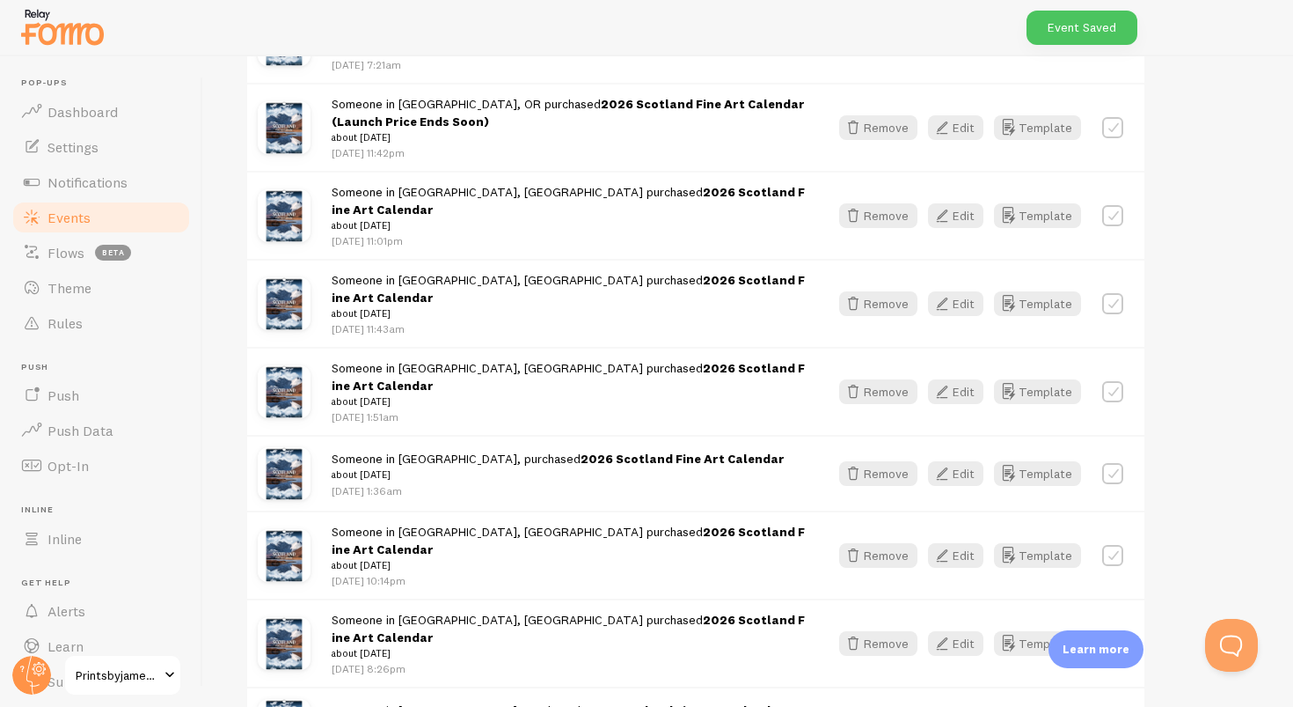
scroll to position [1923, 0]
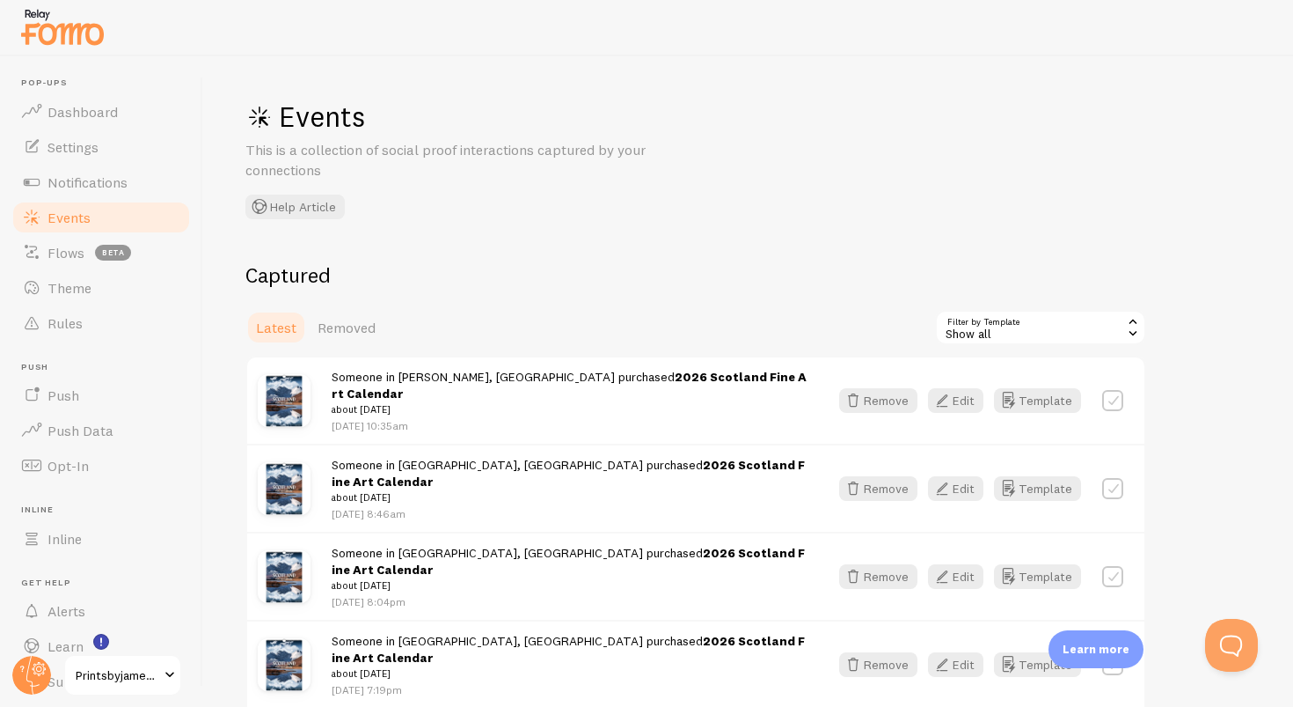
scroll to position [1165, 0]
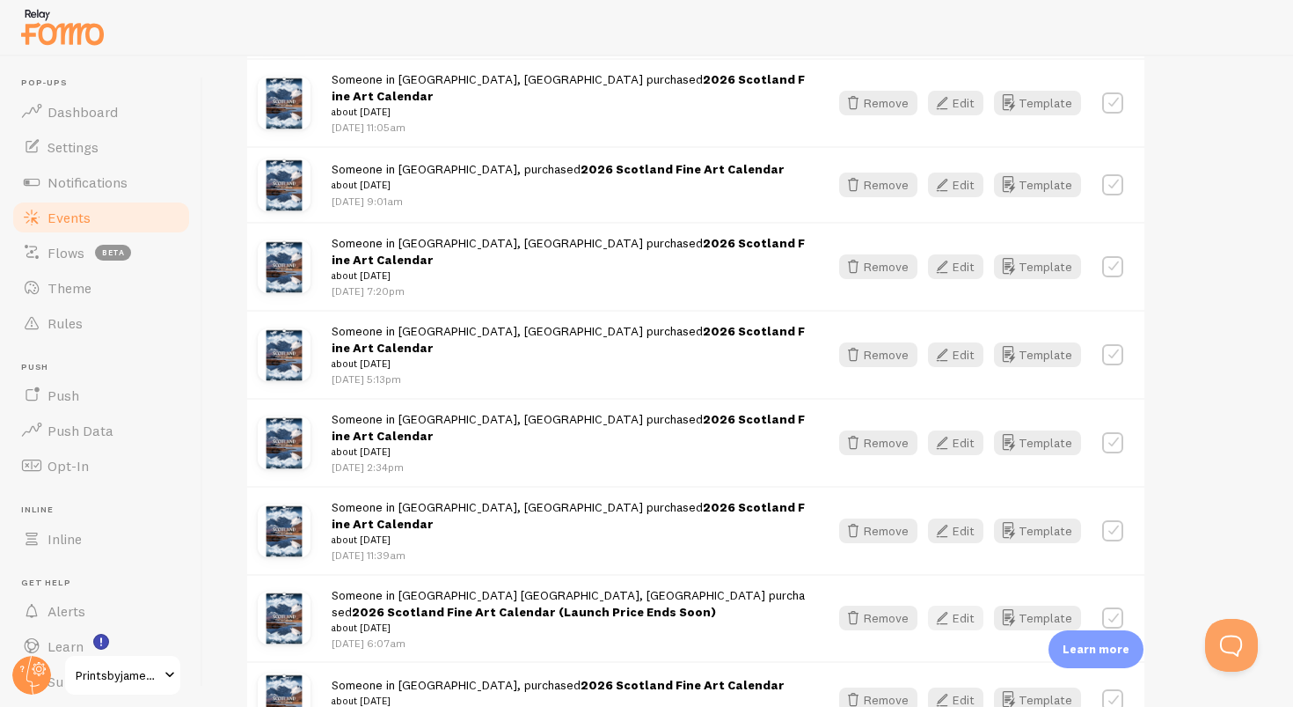
click at [961, 605] on button "Edit" at bounding box center [955, 617] width 55 height 25
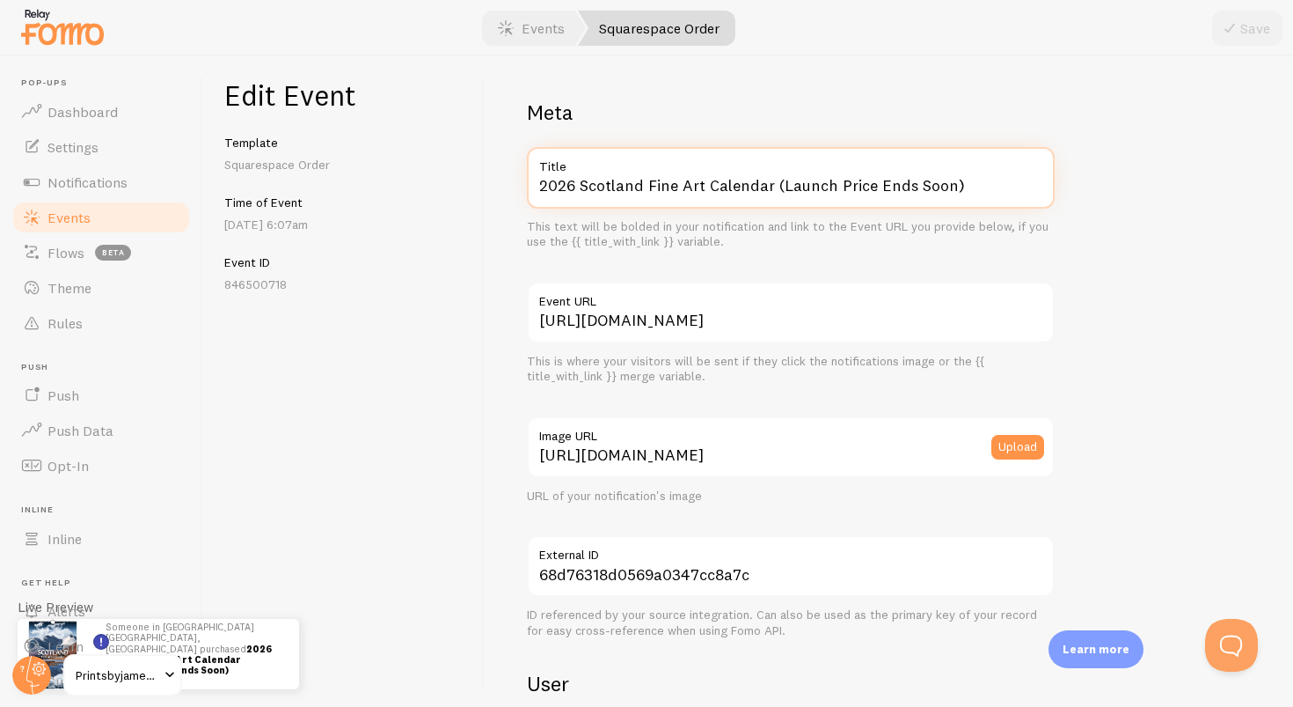
click at [1002, 185] on input "2026 Scotland Fine Art Calendar (Launch Price Ends Soon)" at bounding box center [791, 178] width 528 height 62
paste input "text"
type input "2026 Scotland Fine Art Calendar"
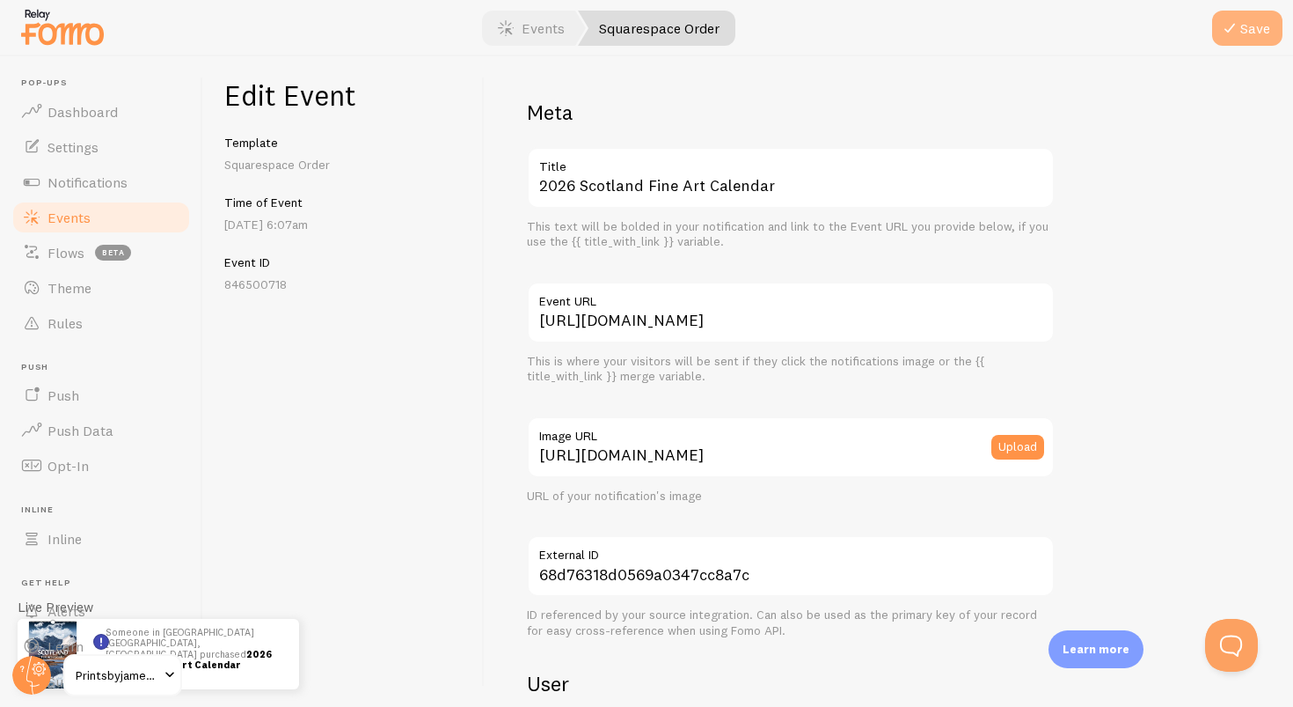
click at [1242, 27] on button "Save" at bounding box center [1247, 28] width 70 height 35
click at [539, 23] on link "Events" at bounding box center [531, 28] width 109 height 35
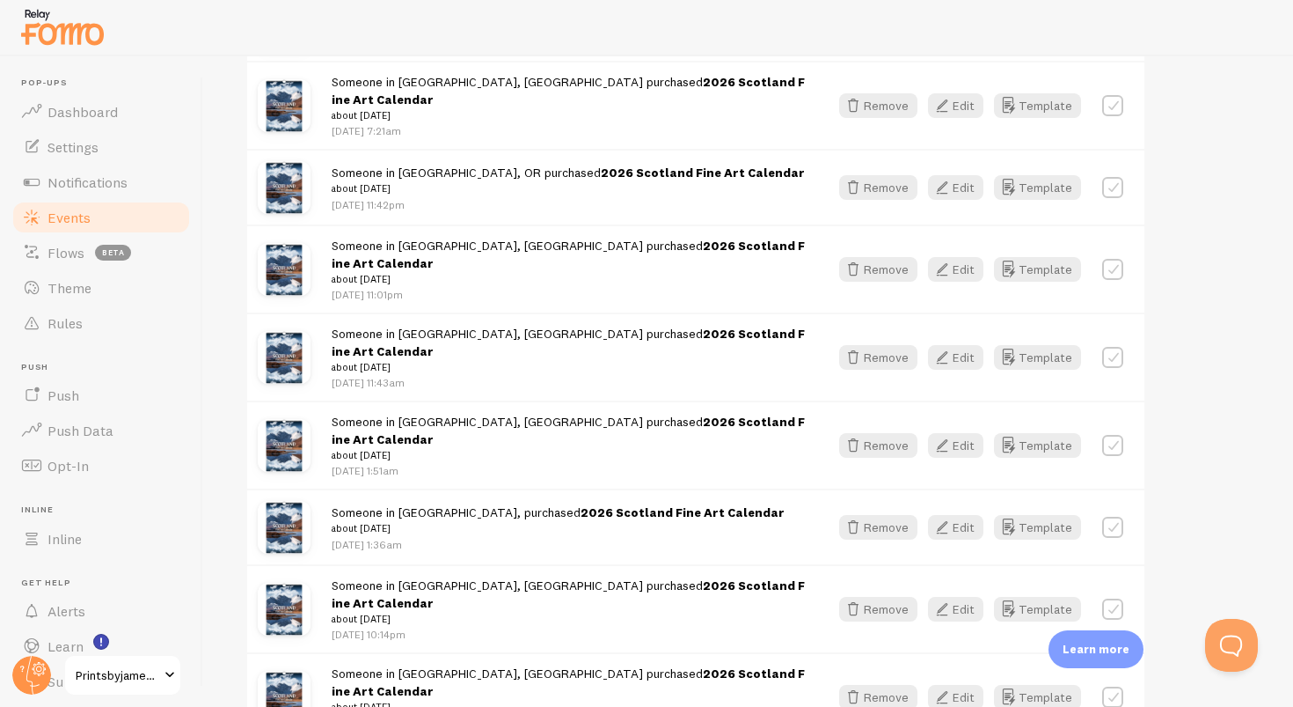
scroll to position [2091, 0]
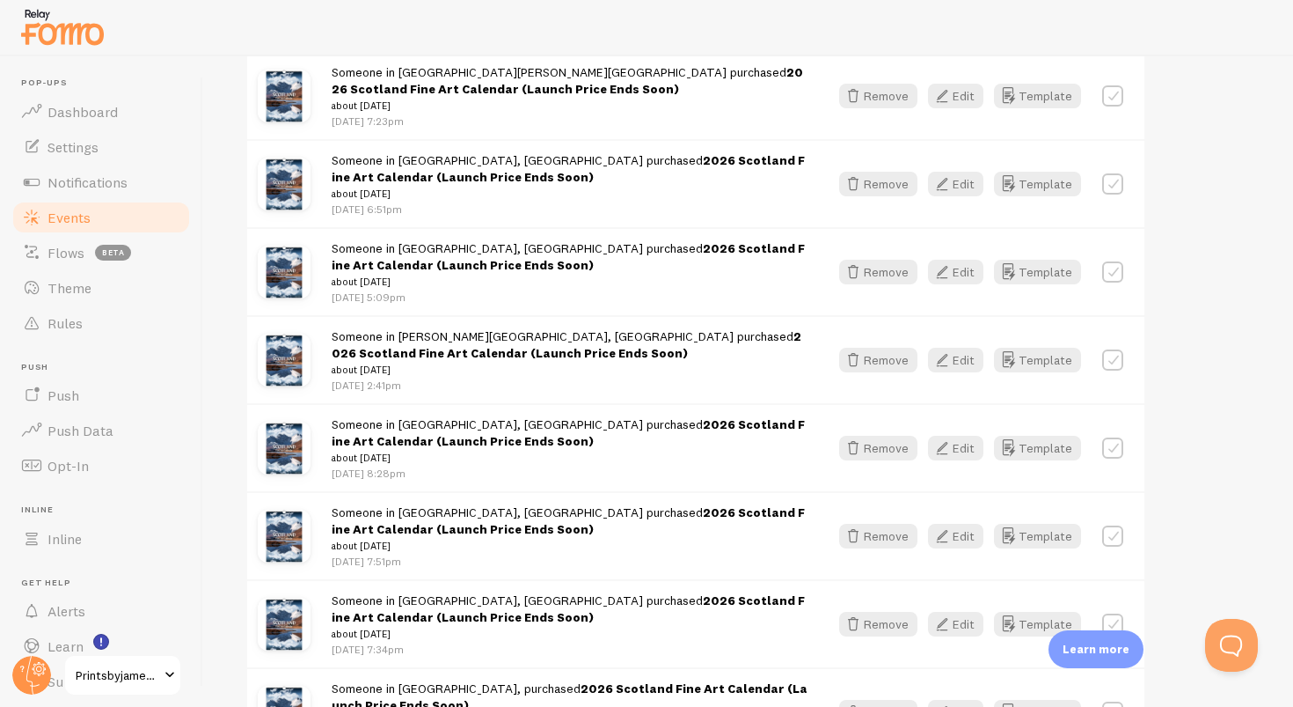
scroll to position [4616, 0]
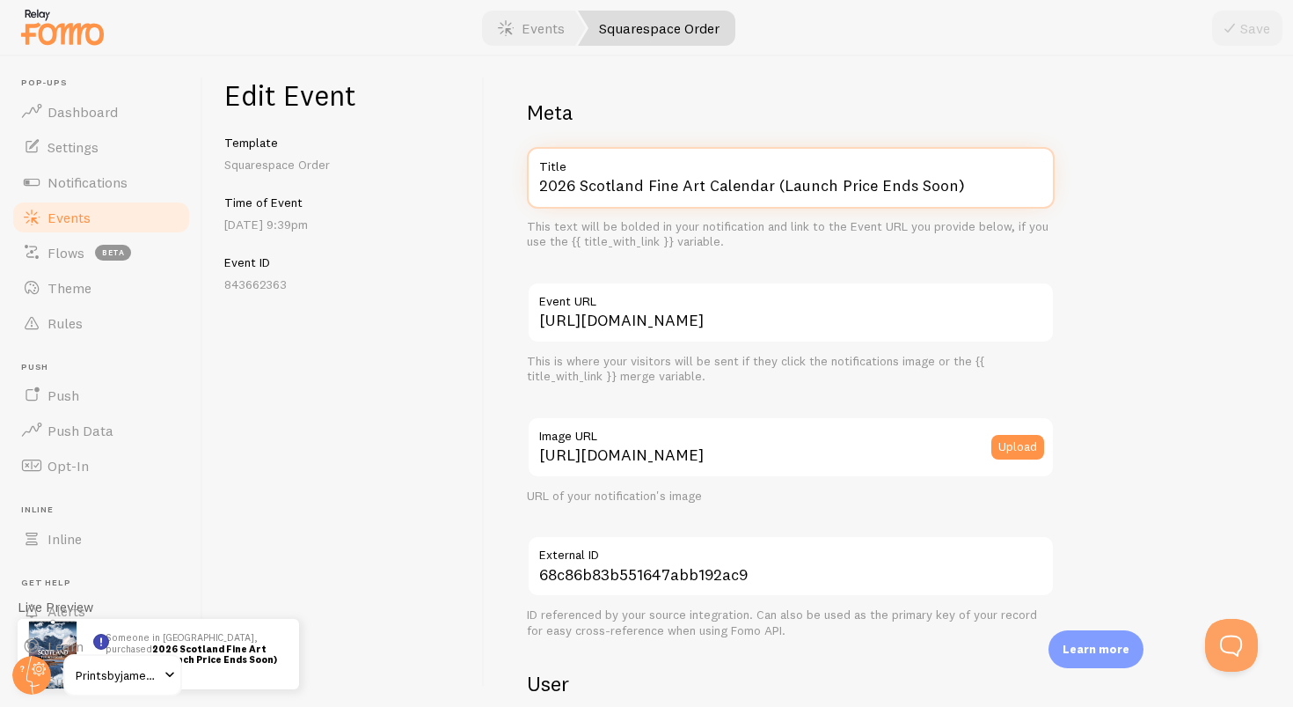
click at [964, 183] on input "2026 Scotland Fine Art Calendar (Launch Price Ends Soon)" at bounding box center [791, 178] width 528 height 62
paste input "text"
type input "2026 Scotland Fine Art Calendar"
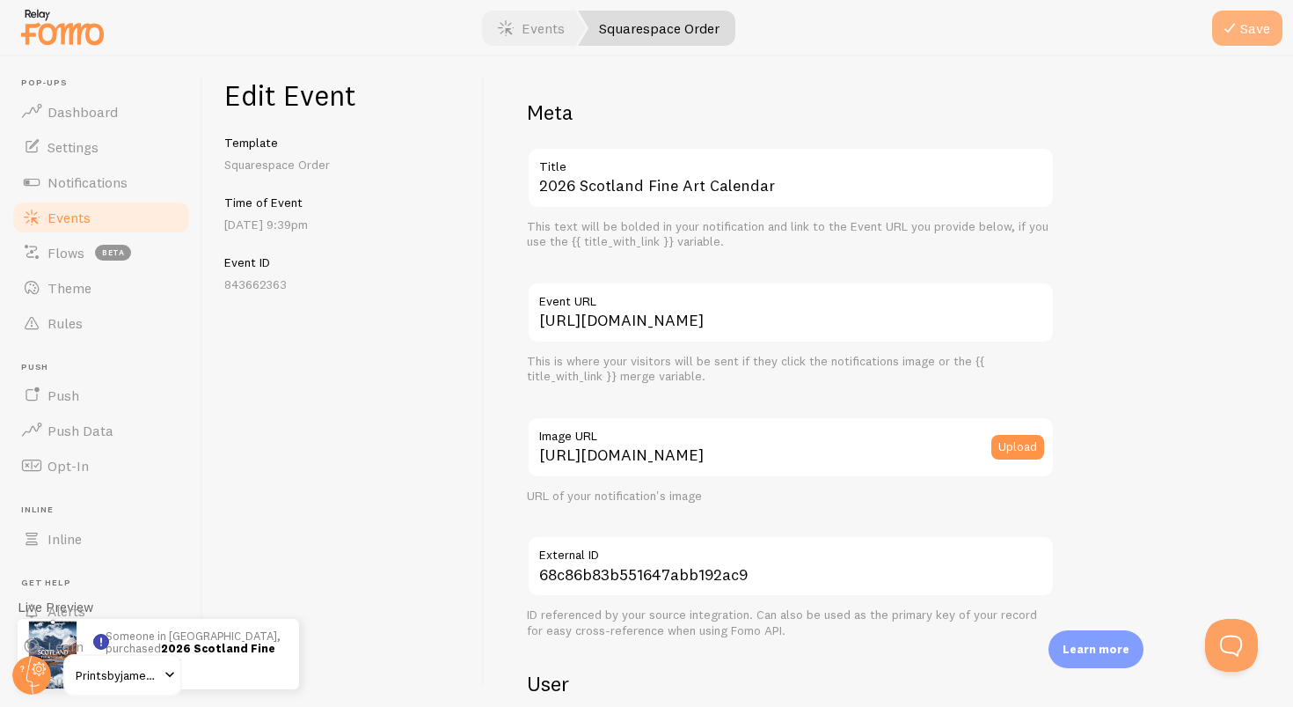
click at [1275, 27] on button "Save" at bounding box center [1247, 28] width 70 height 35
click at [561, 25] on link "Events" at bounding box center [531, 28] width 109 height 35
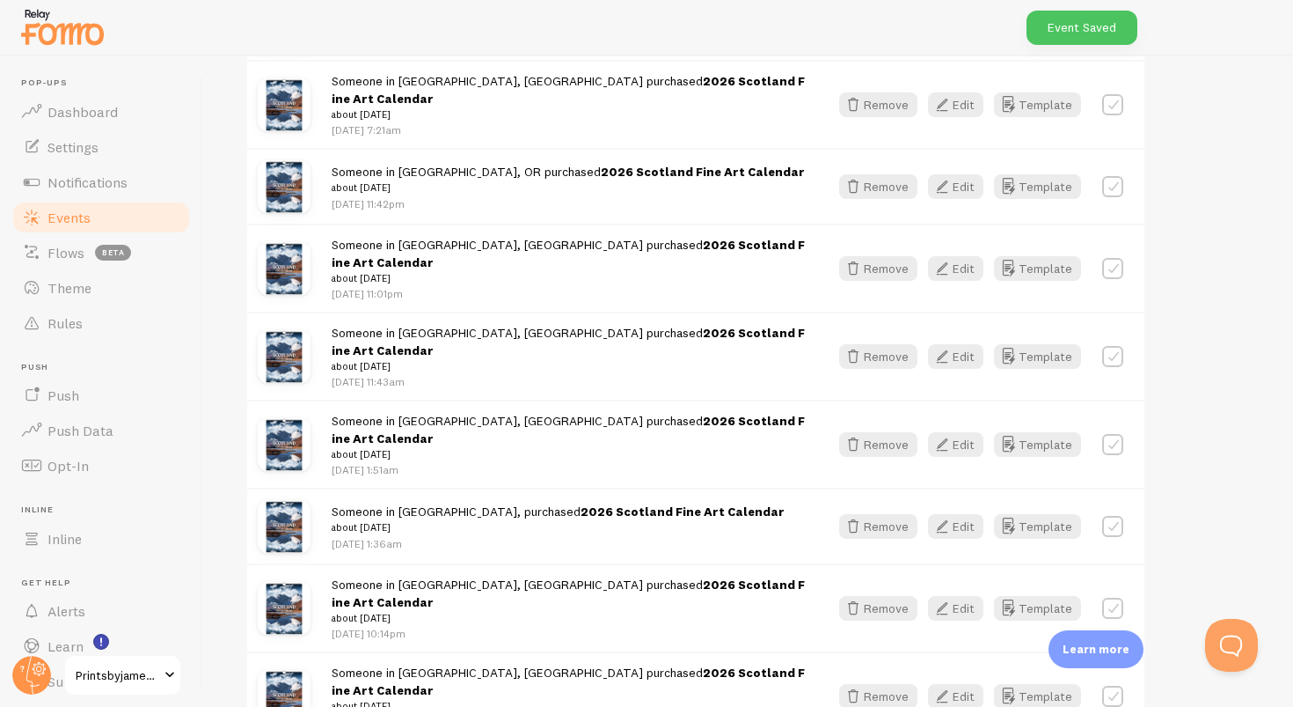
scroll to position [2091, 0]
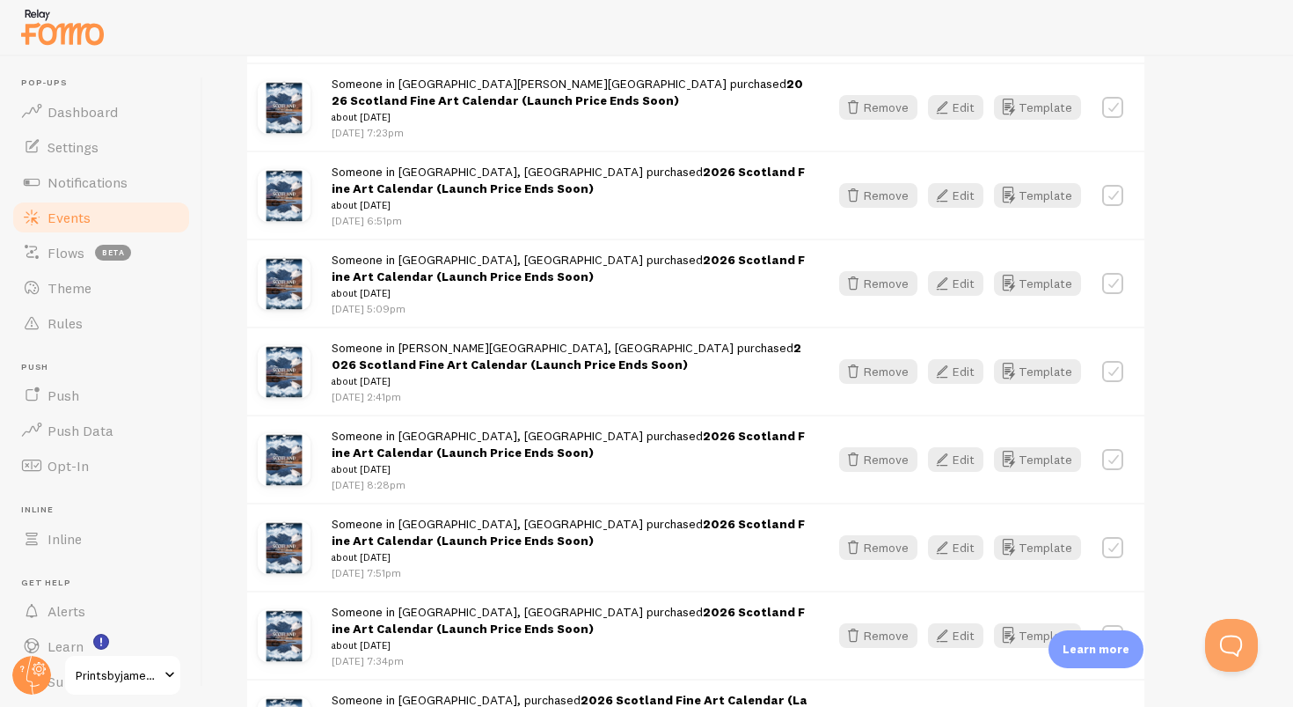
scroll to position [4604, 0]
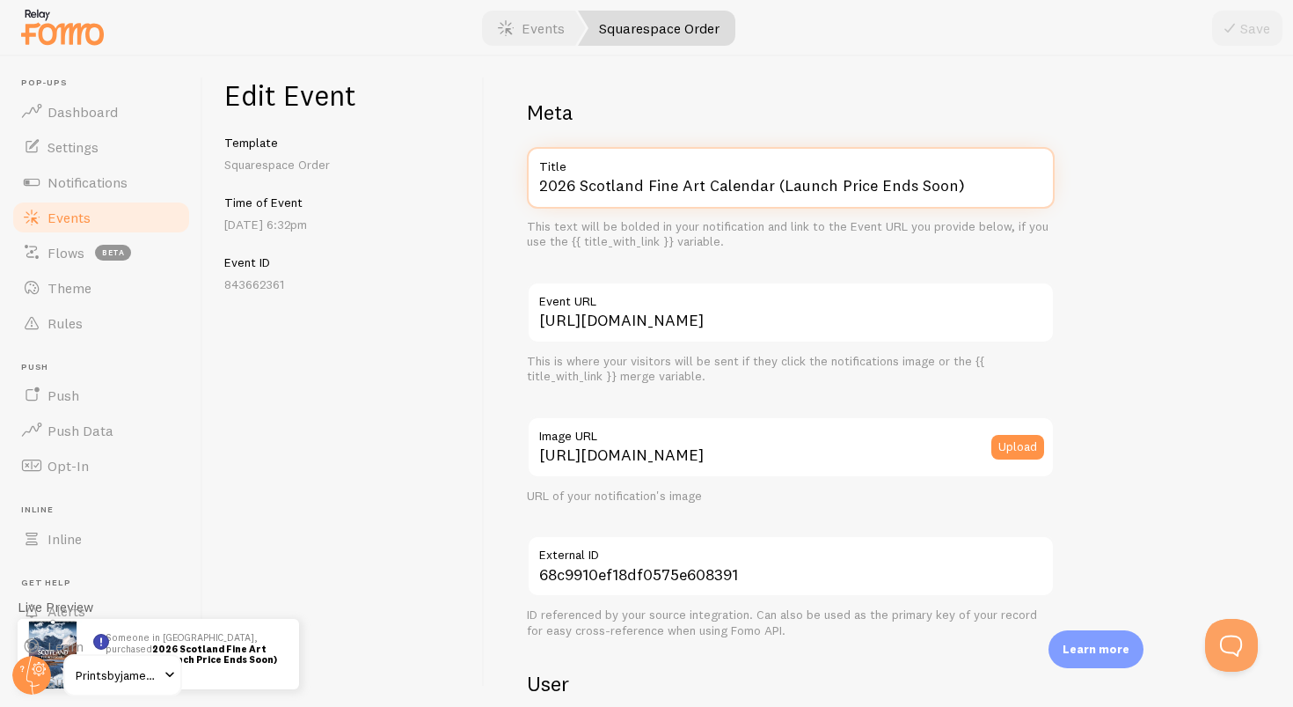
click at [978, 189] on input "2026 Scotland Fine Art Calendar (Launch Price Ends Soon)" at bounding box center [791, 178] width 528 height 62
paste input "text"
type input "2026 Scotland Fine Art Calendar"
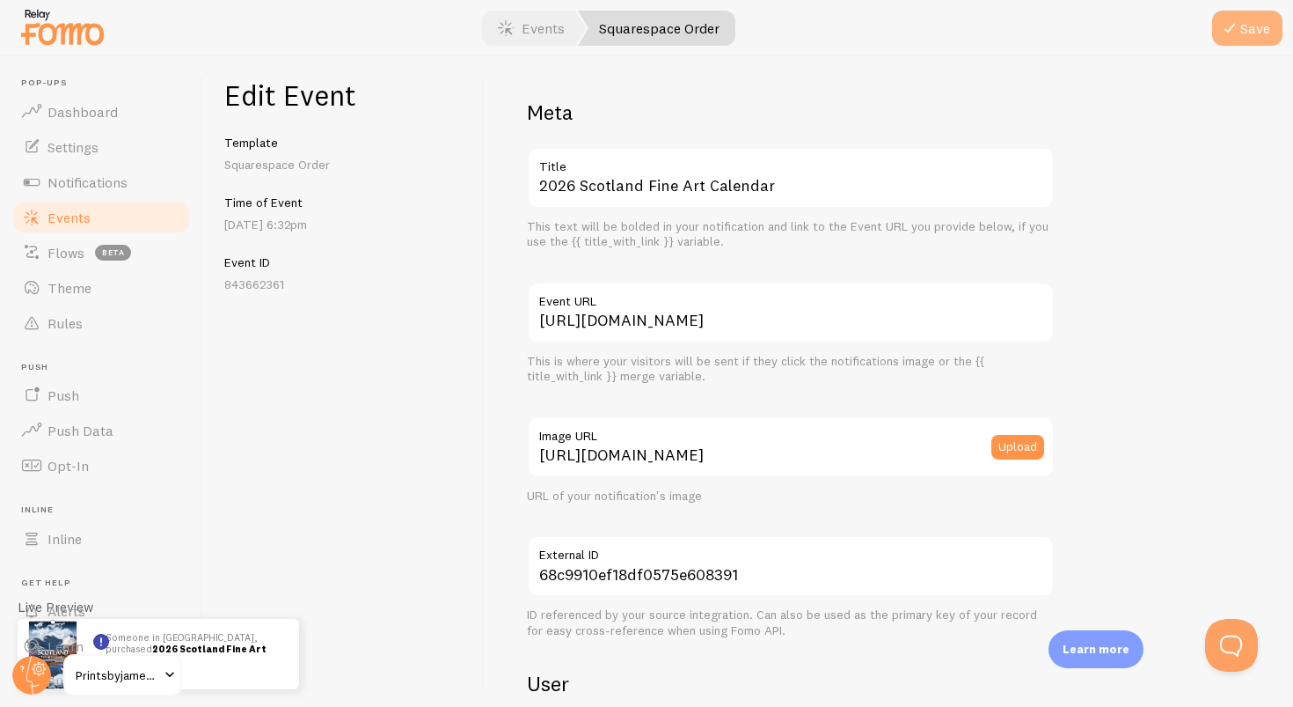
click at [1235, 25] on icon "submit" at bounding box center [1230, 28] width 21 height 21
click at [516, 26] on span at bounding box center [505, 28] width 21 height 21
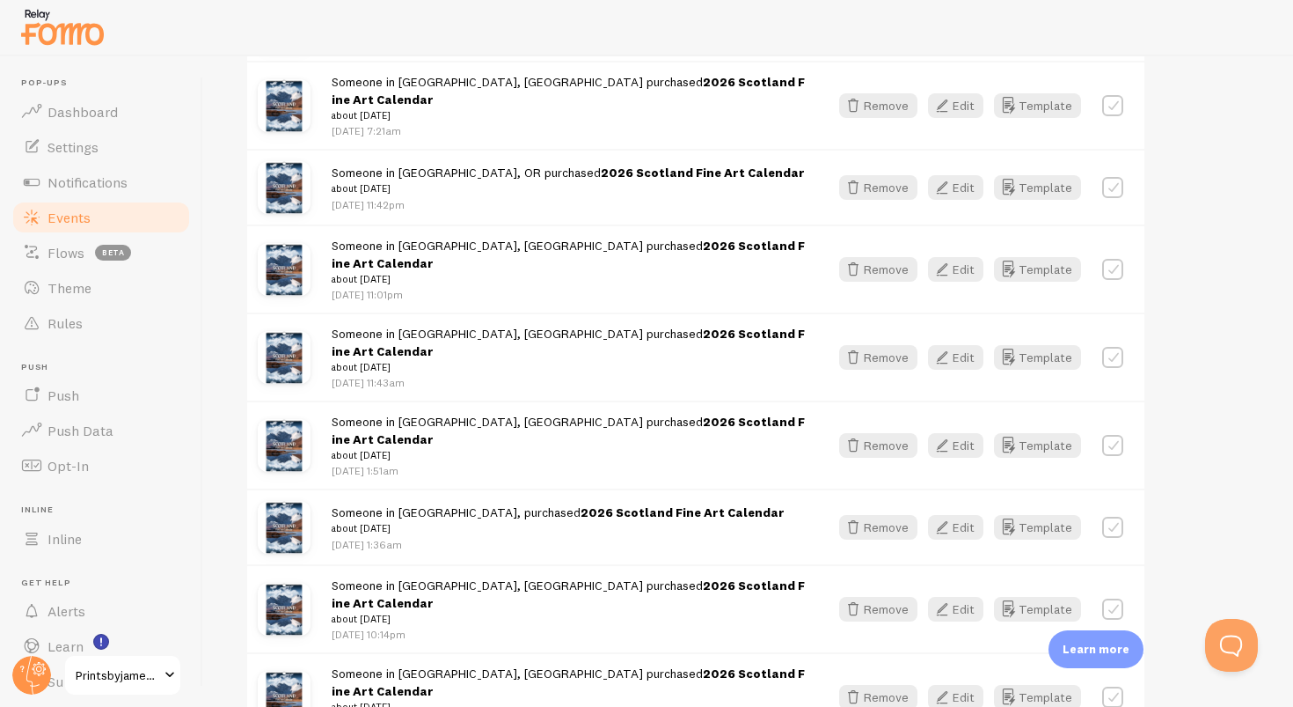
scroll to position [2091, 0]
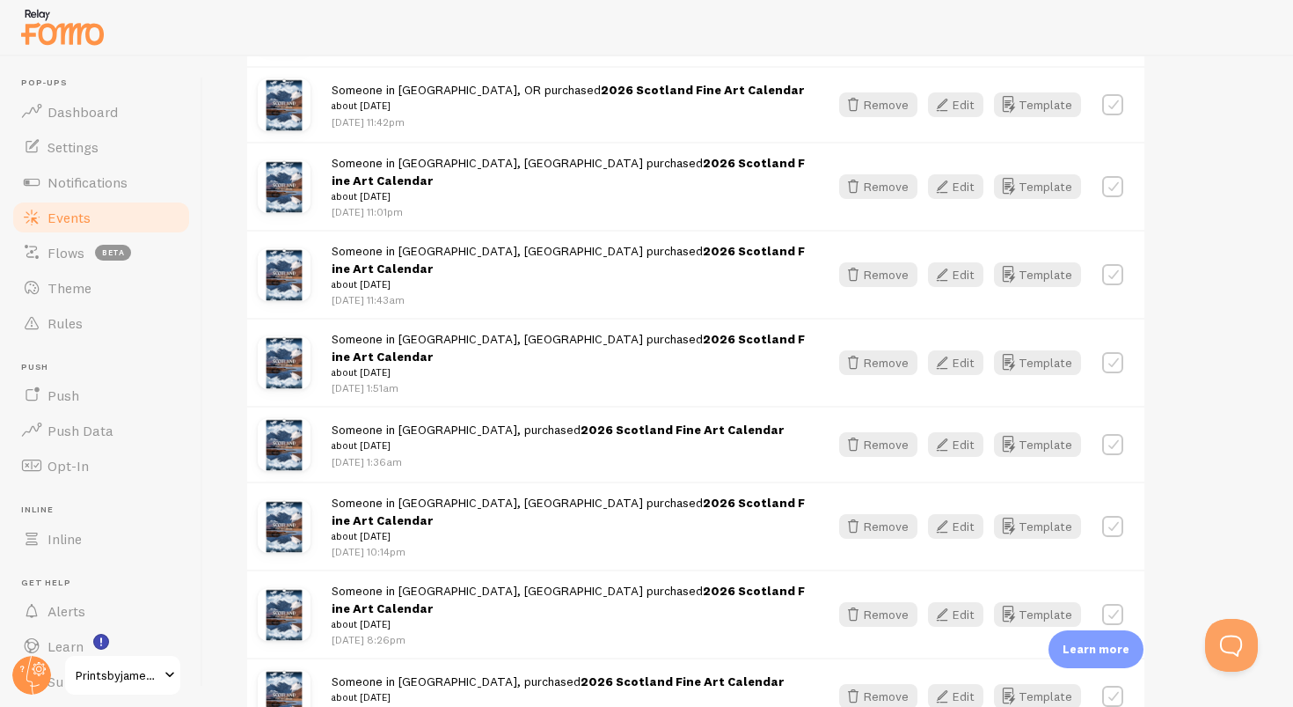
scroll to position [2174, 0]
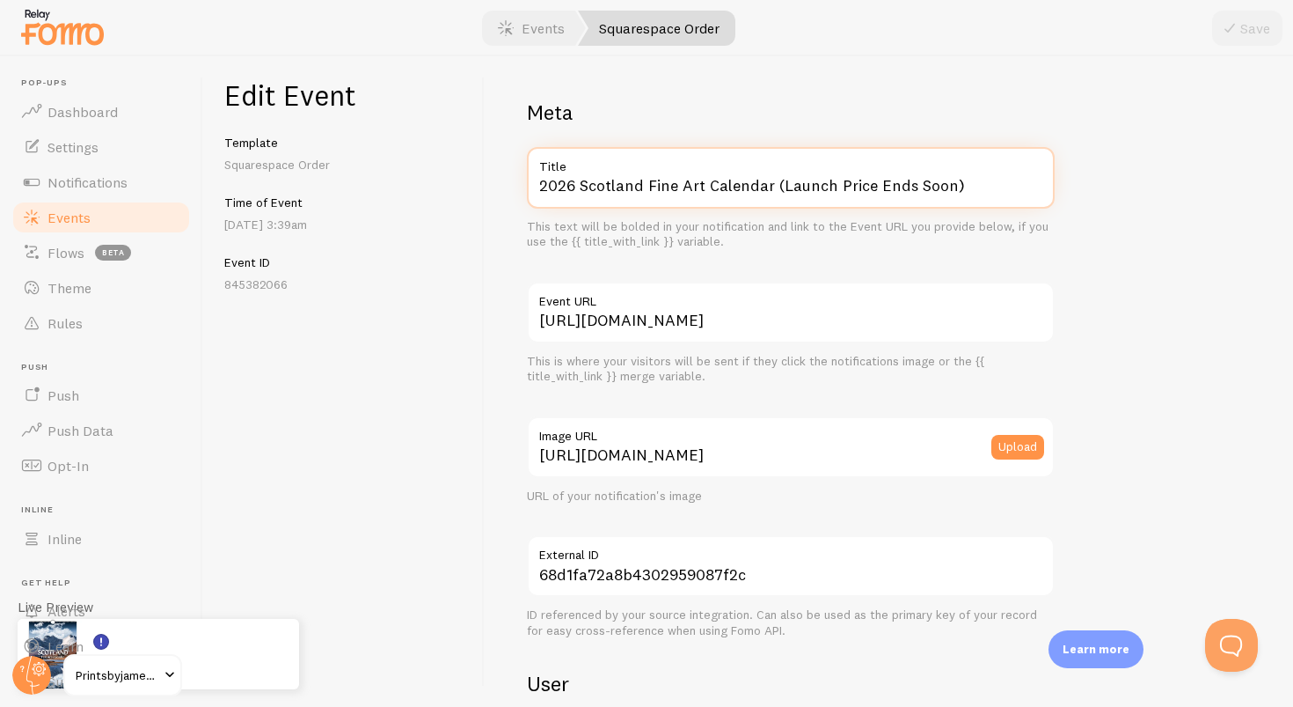
click at [964, 187] on input "2026 Scotland Fine Art Calendar (Launch Price Ends Soon)" at bounding box center [791, 178] width 528 height 62
paste input "text"
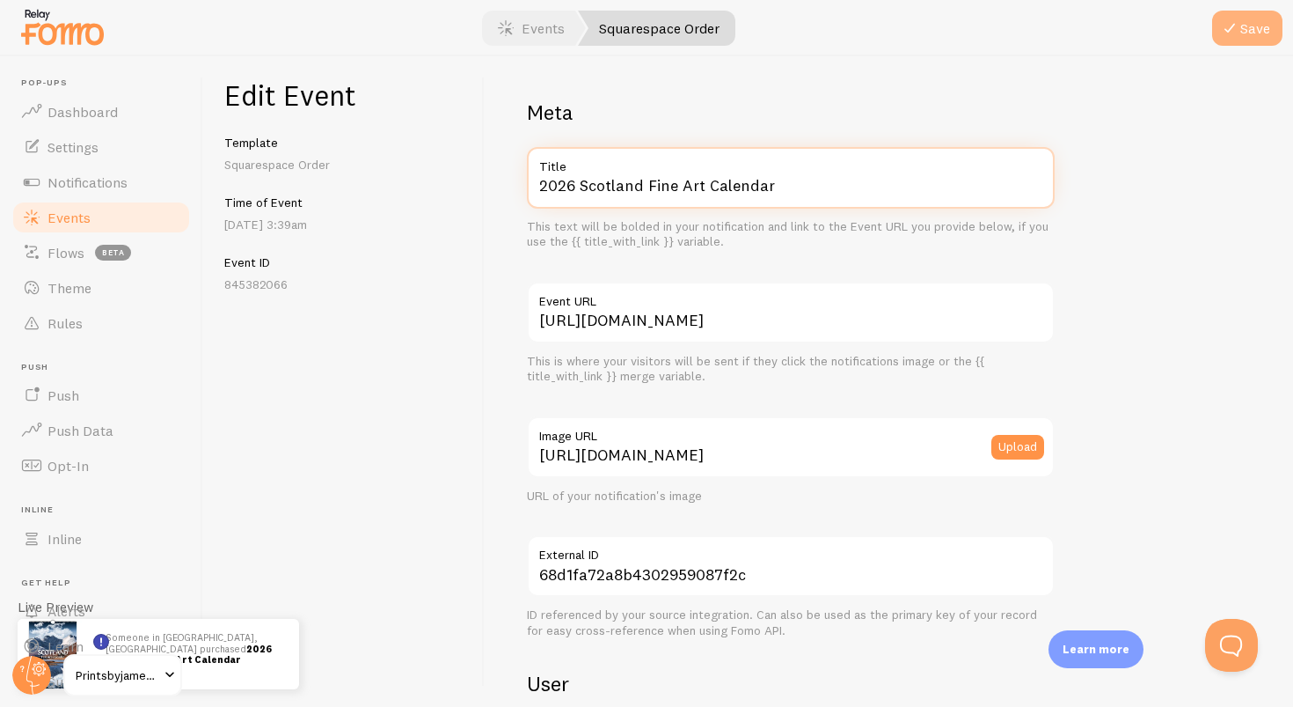
type input "2026 Scotland Fine Art Calendar"
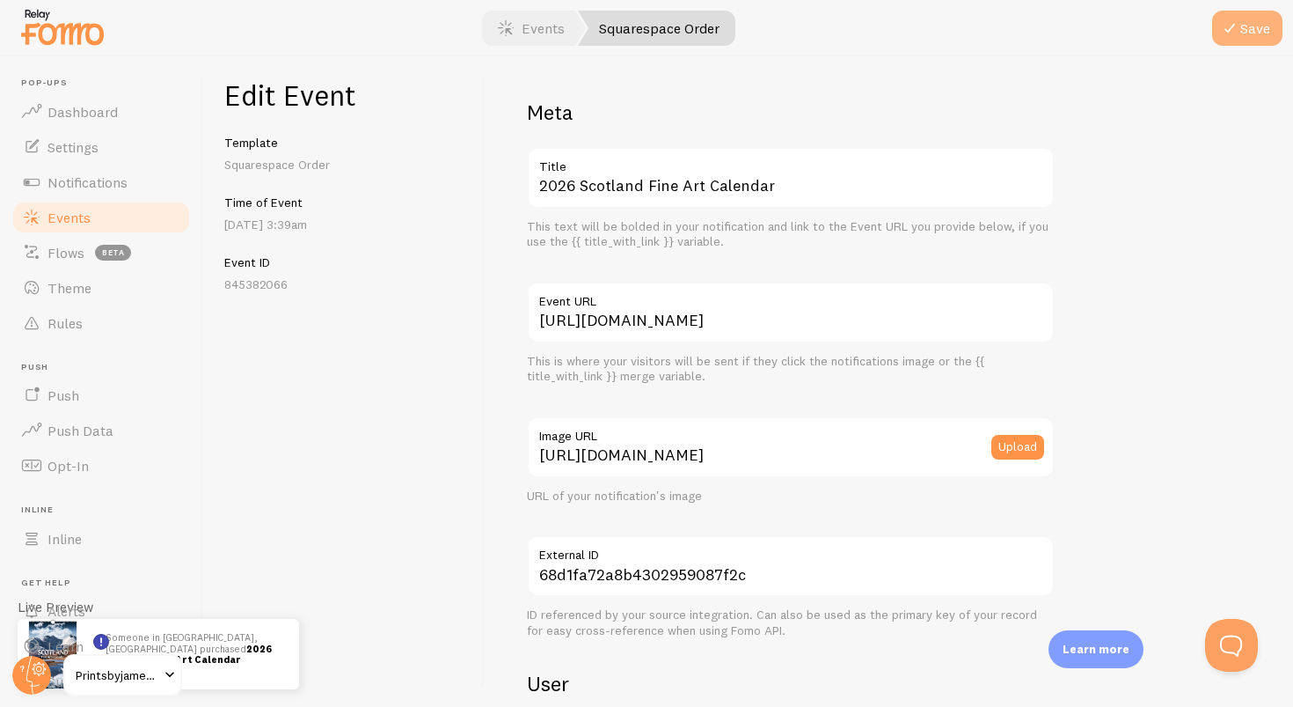
click at [1250, 33] on button "Save" at bounding box center [1247, 28] width 70 height 35
click at [542, 14] on link "Events" at bounding box center [531, 28] width 109 height 35
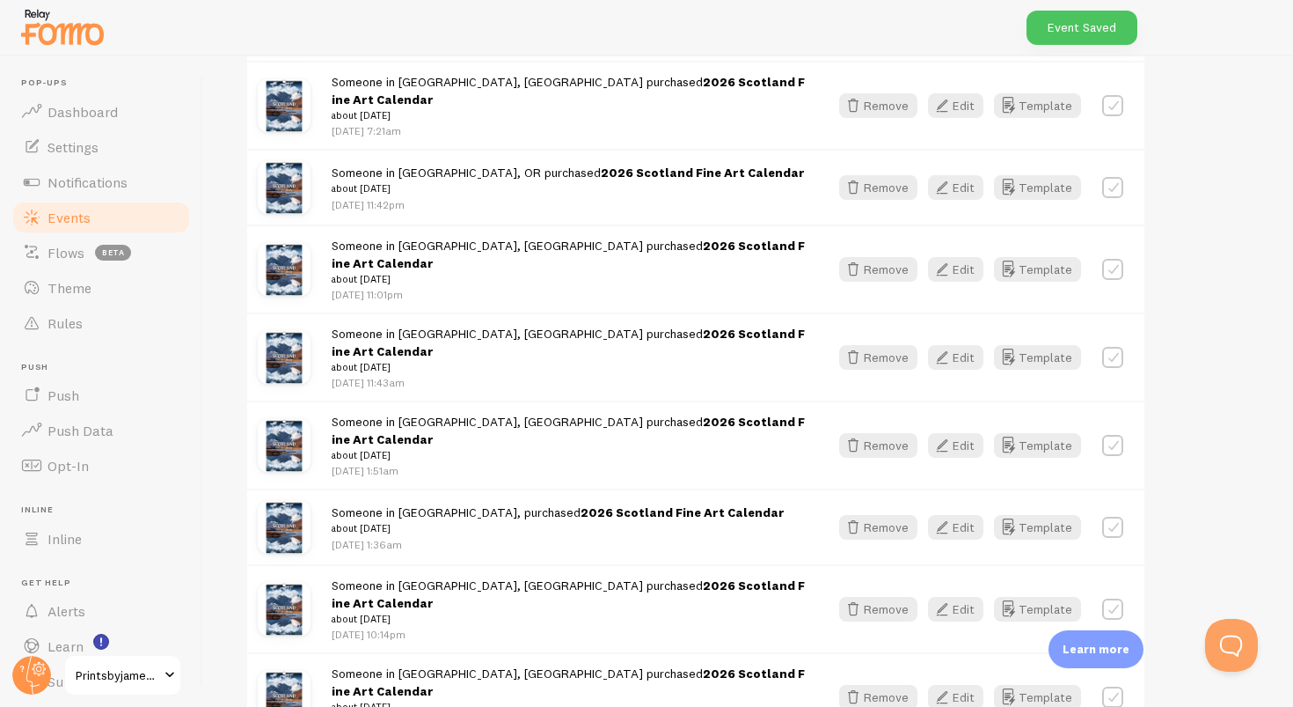
scroll to position [2091, 0]
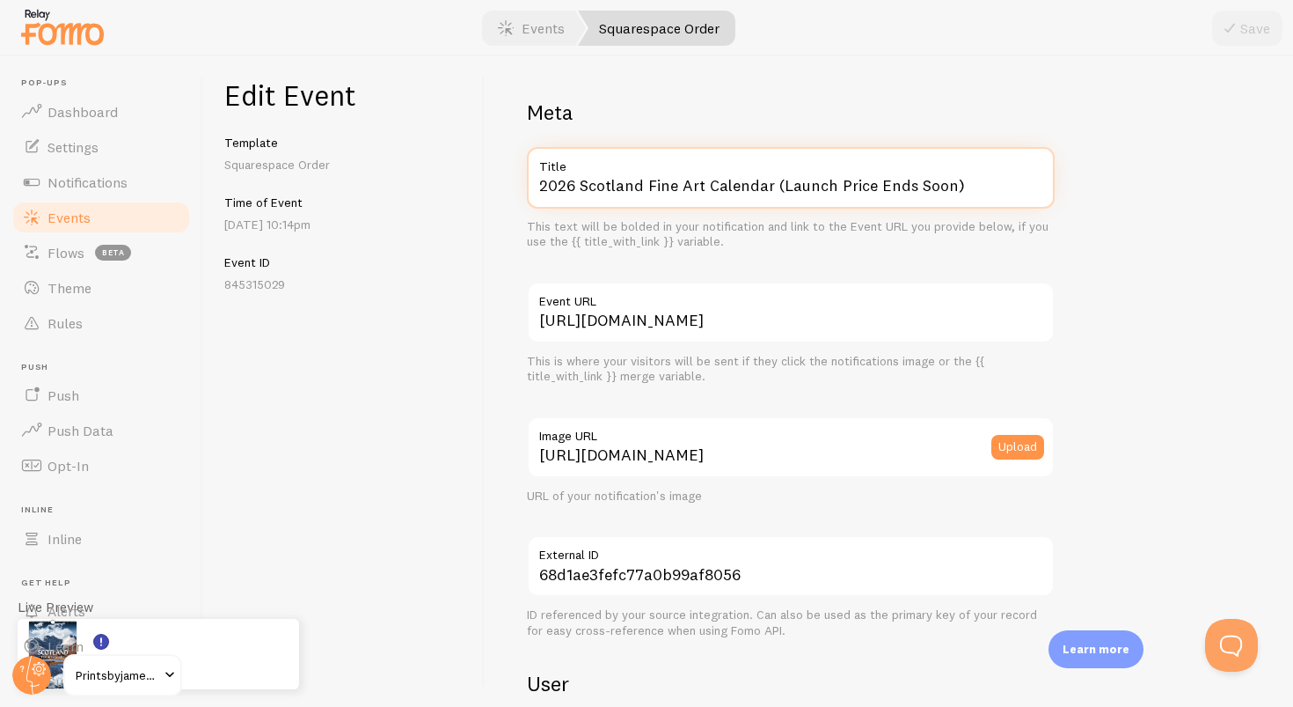
click at [985, 187] on input "2026 Scotland Fine Art Calendar (Launch Price Ends Soon)" at bounding box center [791, 178] width 528 height 62
paste input "text"
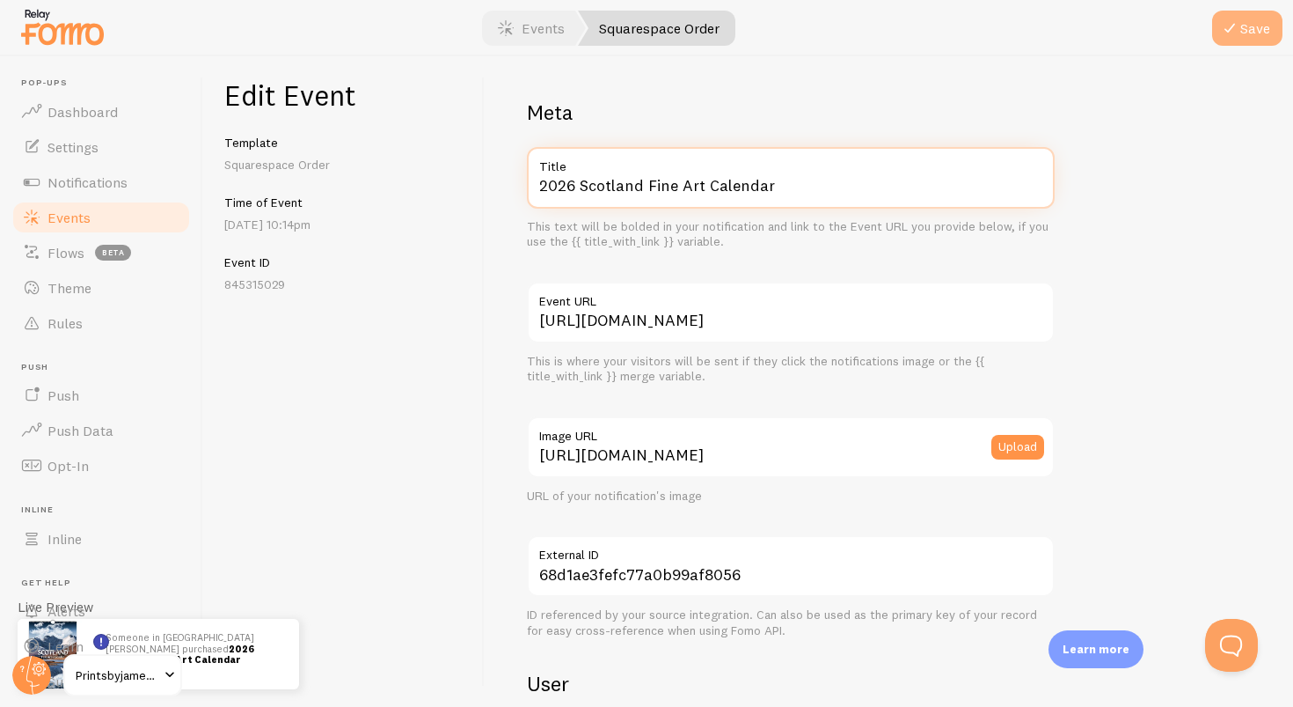
type input "2026 Scotland Fine Art Calendar"
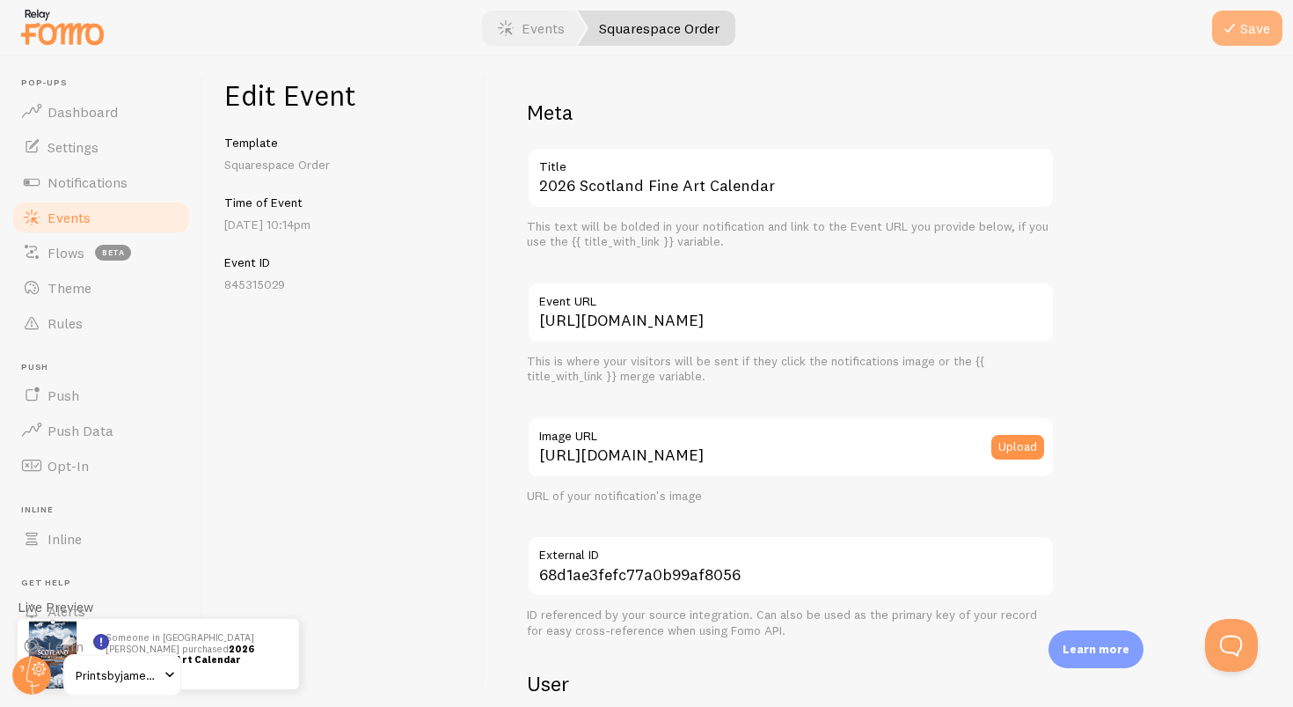
click at [1254, 36] on button "Save" at bounding box center [1247, 28] width 70 height 35
click at [555, 26] on link "Events" at bounding box center [531, 28] width 109 height 35
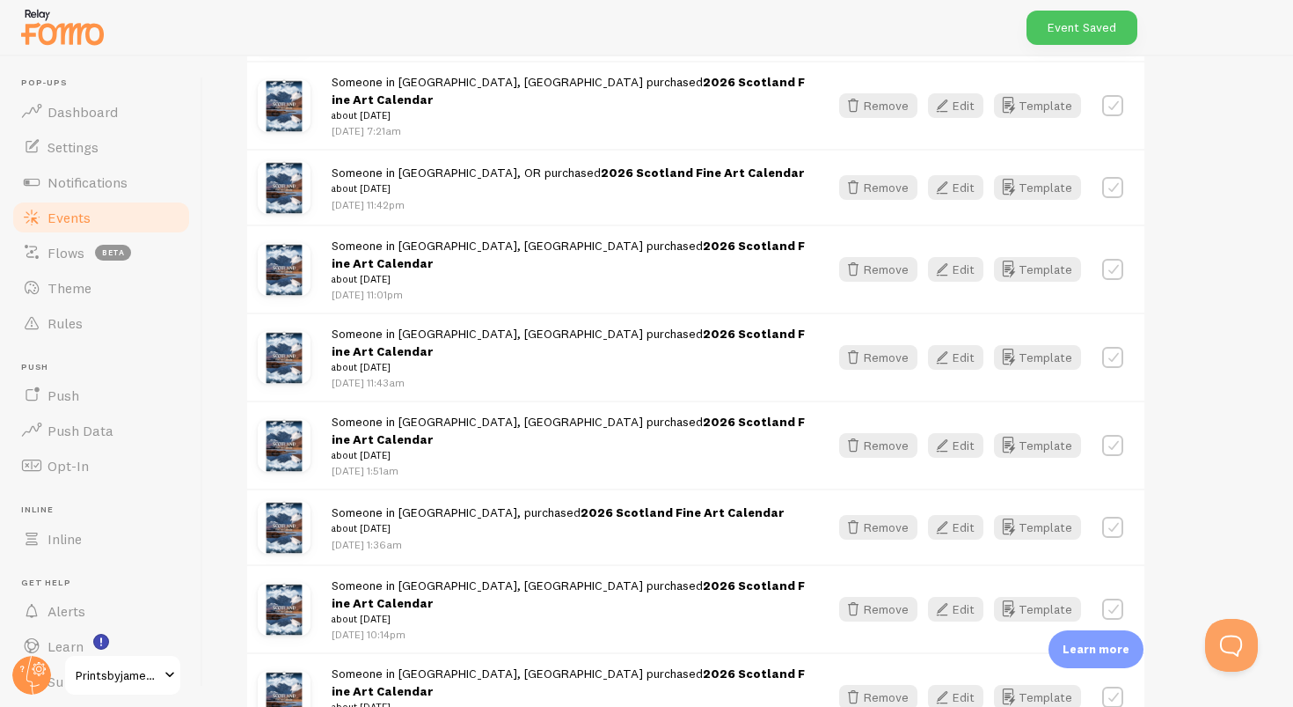
scroll to position [2091, 0]
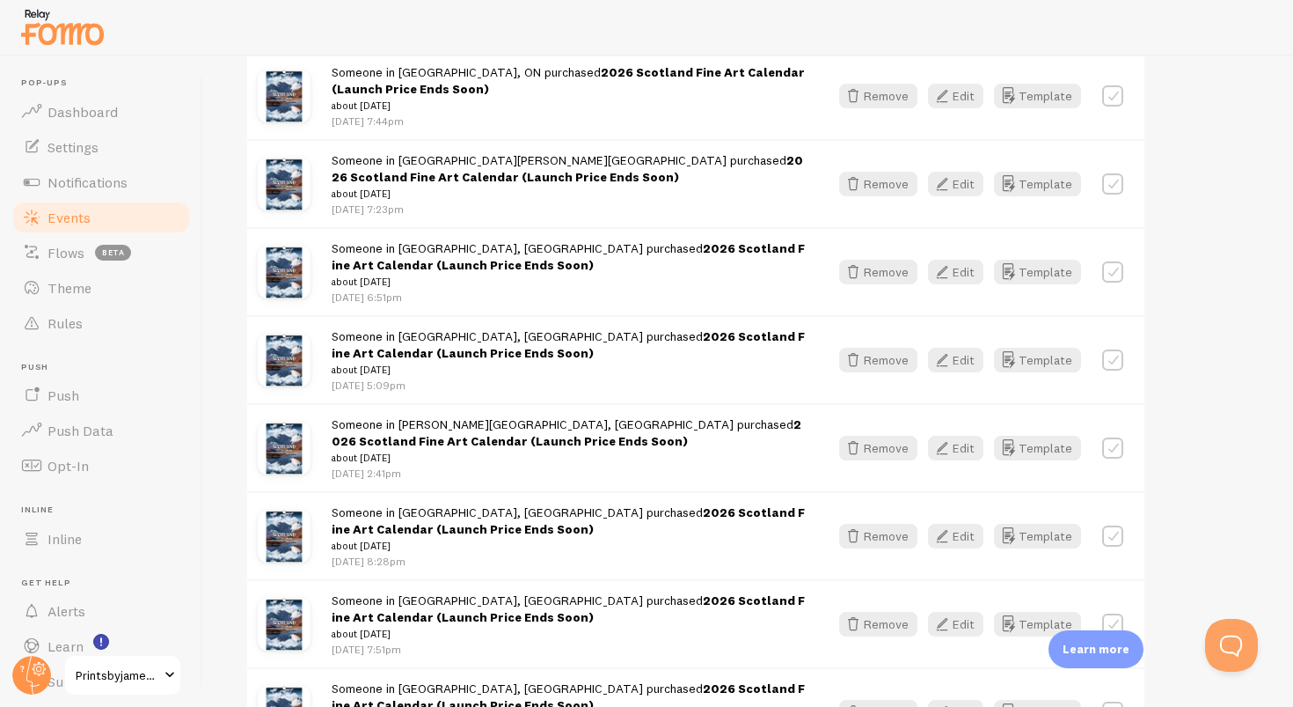
scroll to position [4524, 0]
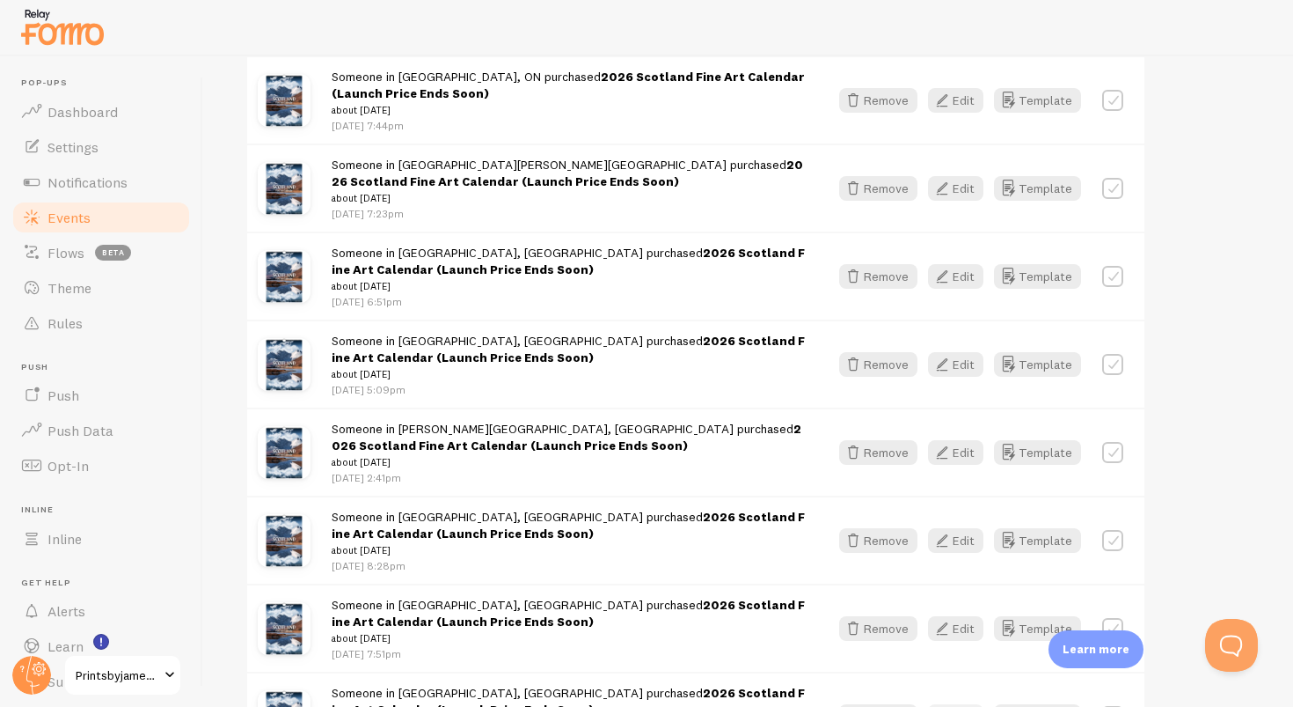
click at [975, 704] on button "Edit" at bounding box center [955, 716] width 55 height 25
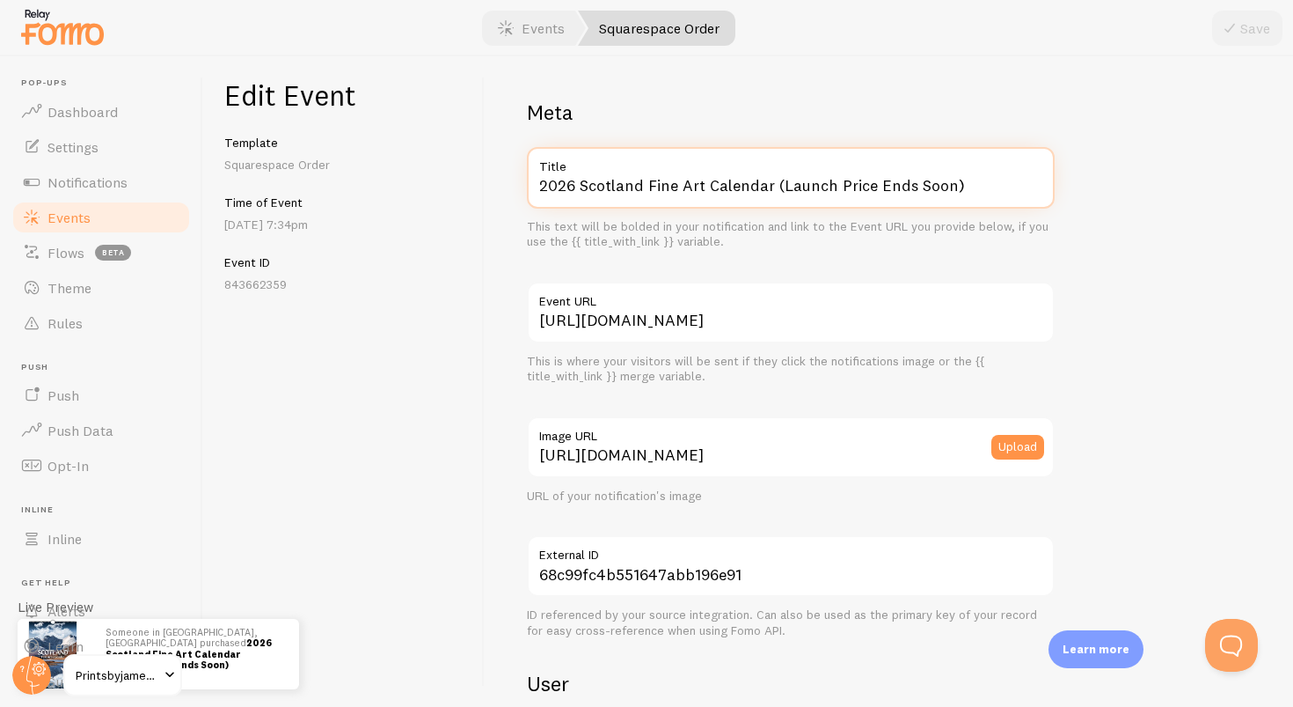
click at [977, 194] on input "2026 Scotland Fine Art Calendar (Launch Price Ends Soon)" at bounding box center [791, 178] width 528 height 62
paste input "text"
type input "2026 Scotland Fine Art Calendar"
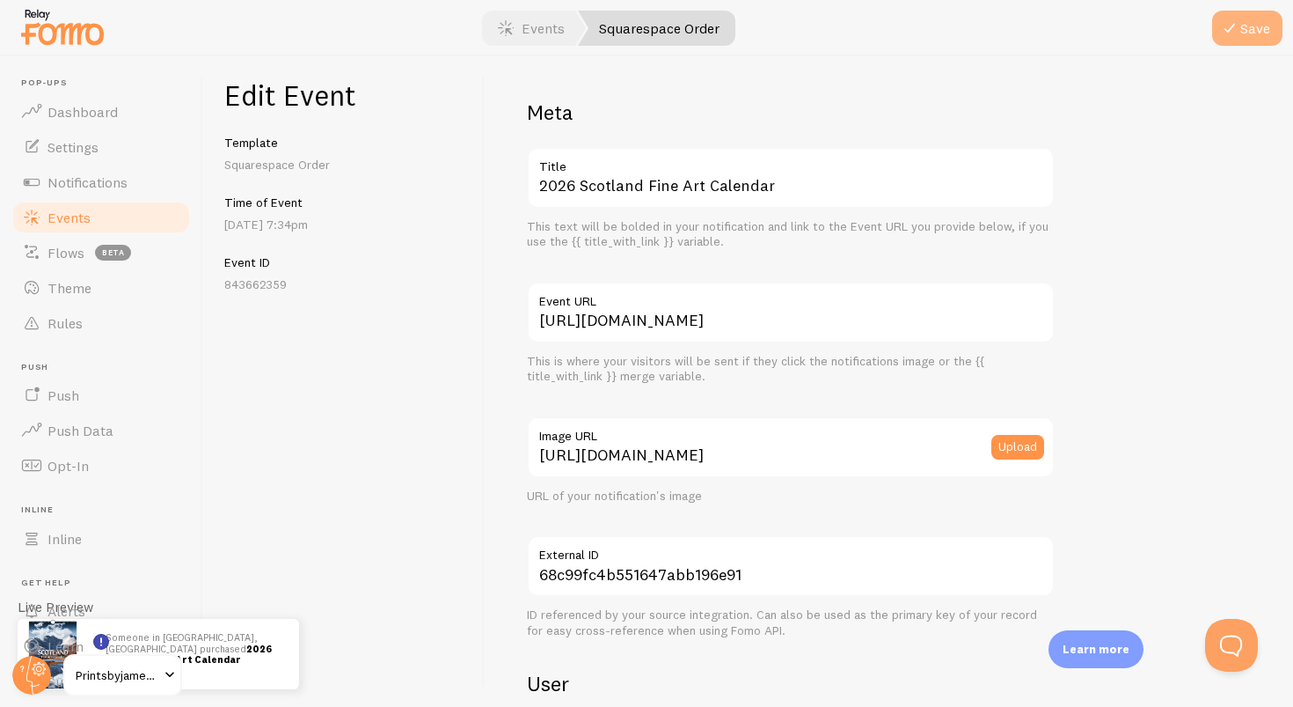
click at [1233, 33] on icon "submit" at bounding box center [1230, 28] width 21 height 21
click at [543, 34] on link "Events" at bounding box center [531, 28] width 109 height 35
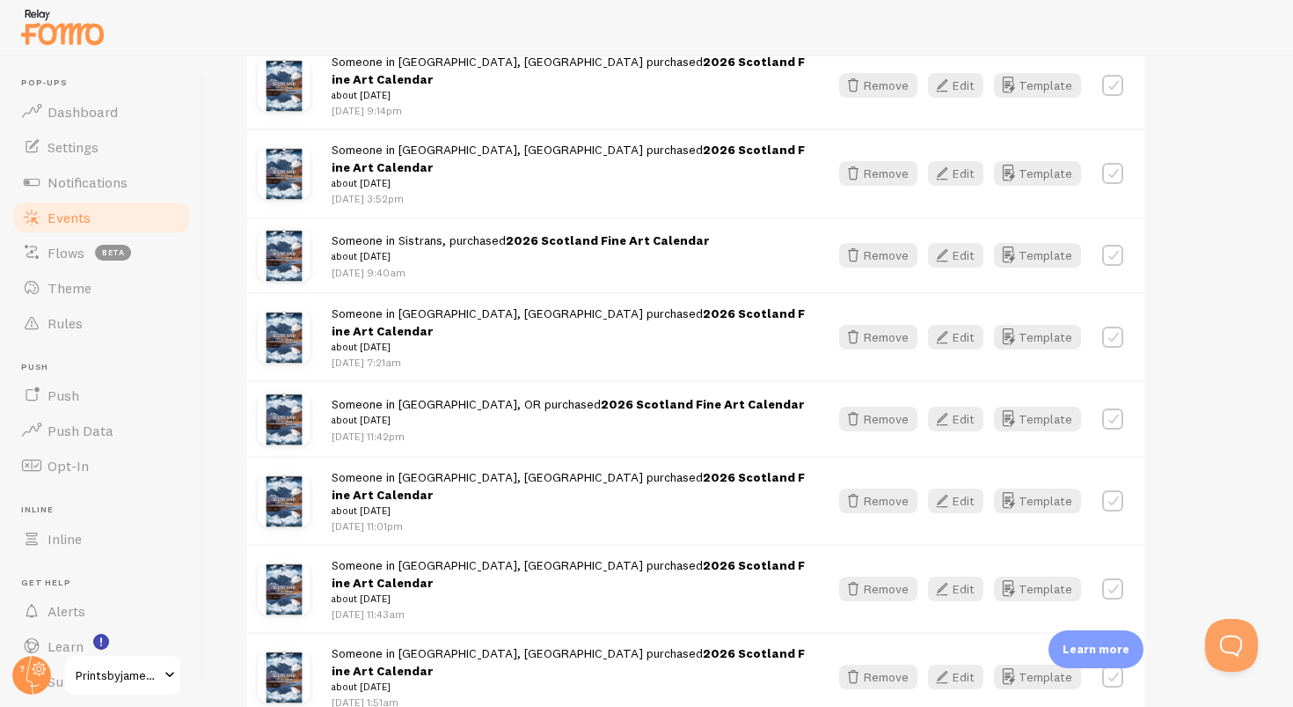
scroll to position [2057, 0]
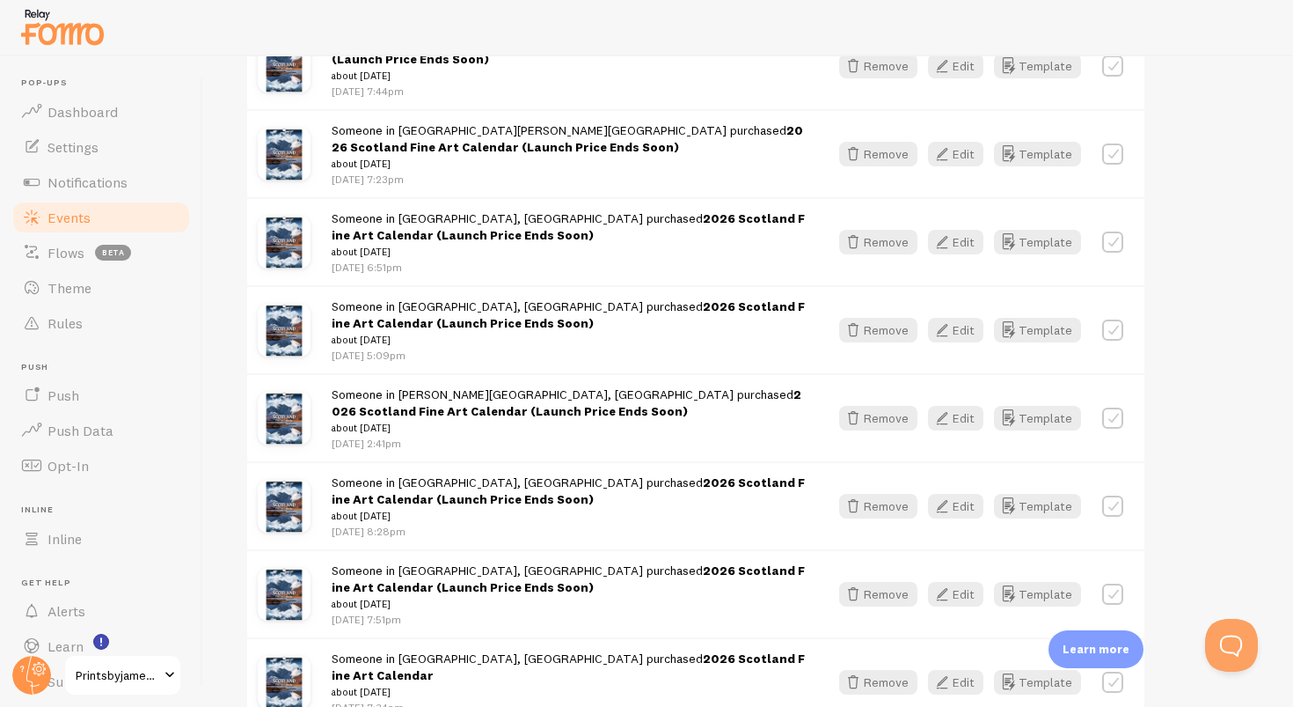
scroll to position [4502, 0]
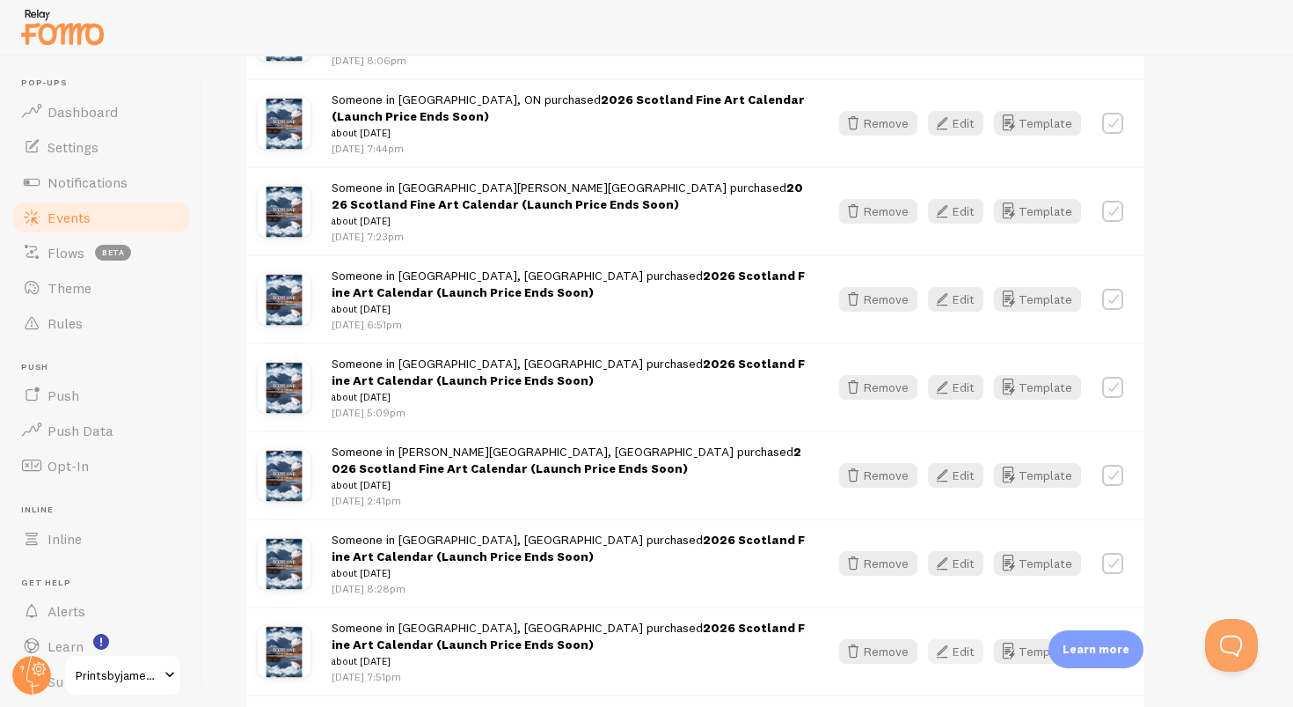
click at [950, 641] on icon "button" at bounding box center [942, 651] width 21 height 21
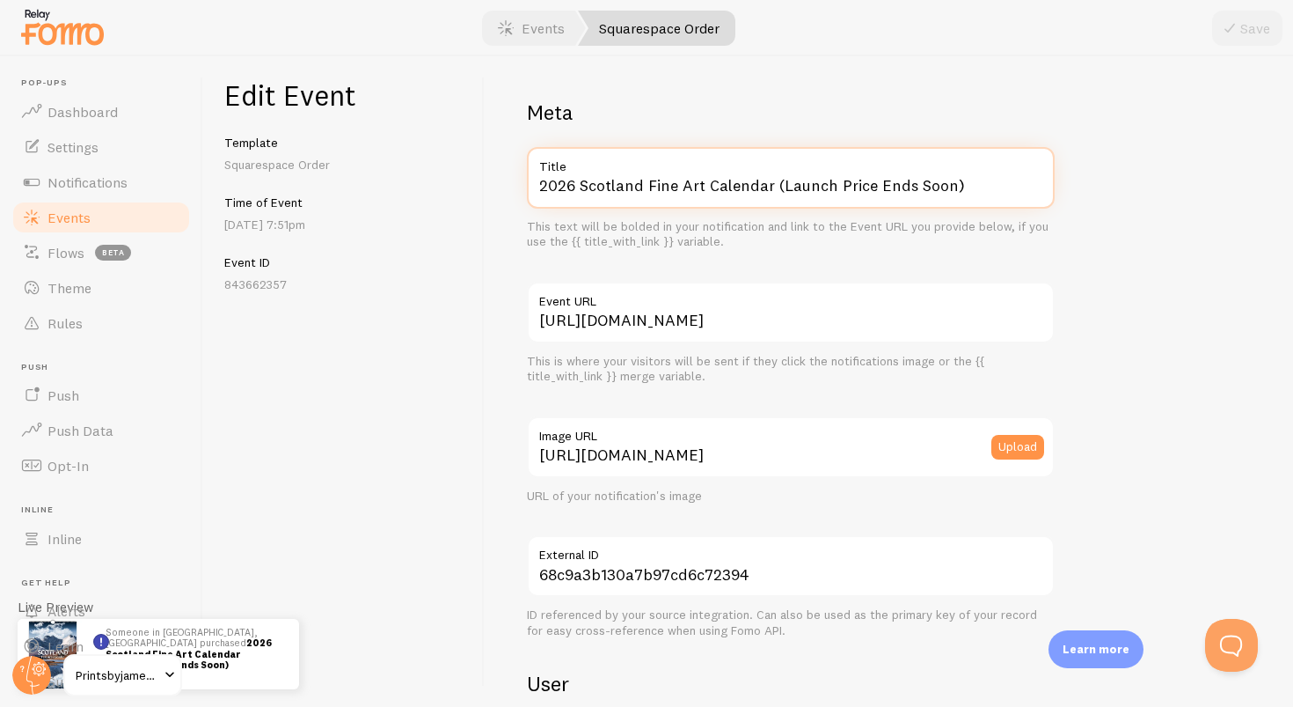
click at [989, 179] on input "2026 Scotland Fine Art Calendar (Launch Price Ends Soon)" at bounding box center [791, 178] width 528 height 62
paste input "text"
type input "2026 Scotland Fine Art Calendar"
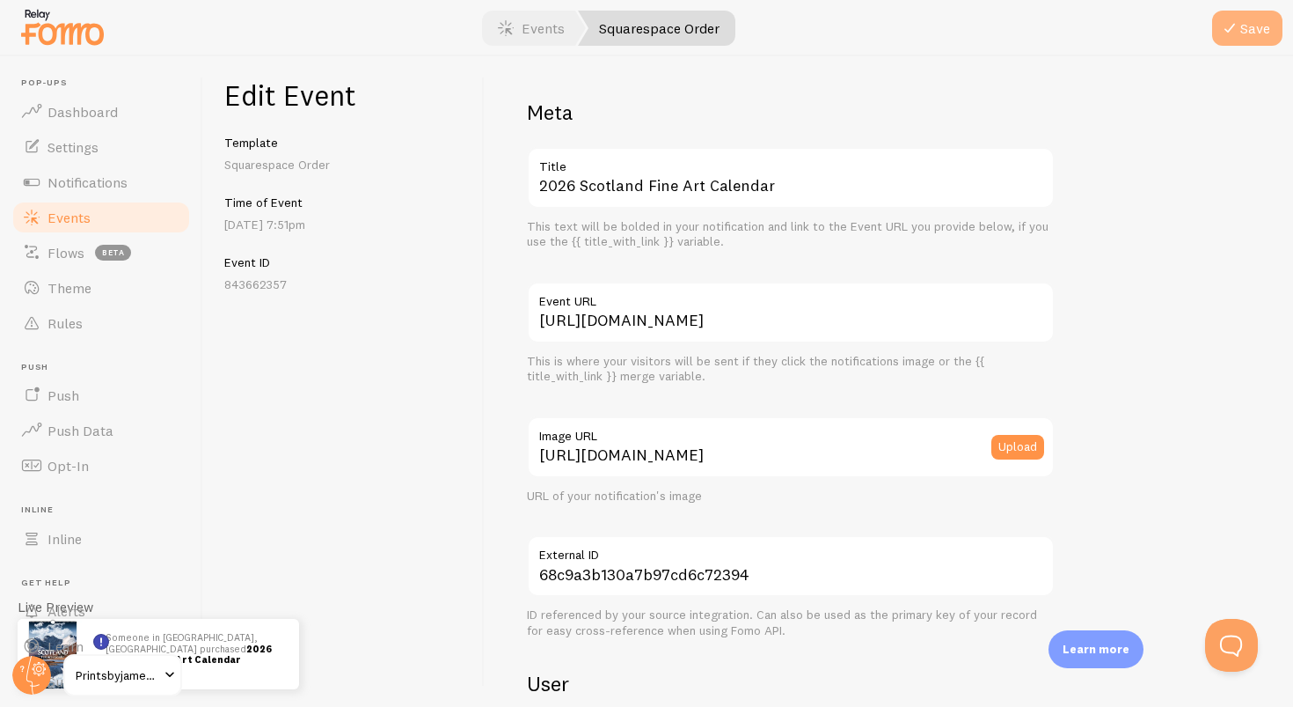
click at [1269, 28] on button "Save" at bounding box center [1247, 28] width 70 height 35
click at [540, 22] on link "Events" at bounding box center [531, 28] width 109 height 35
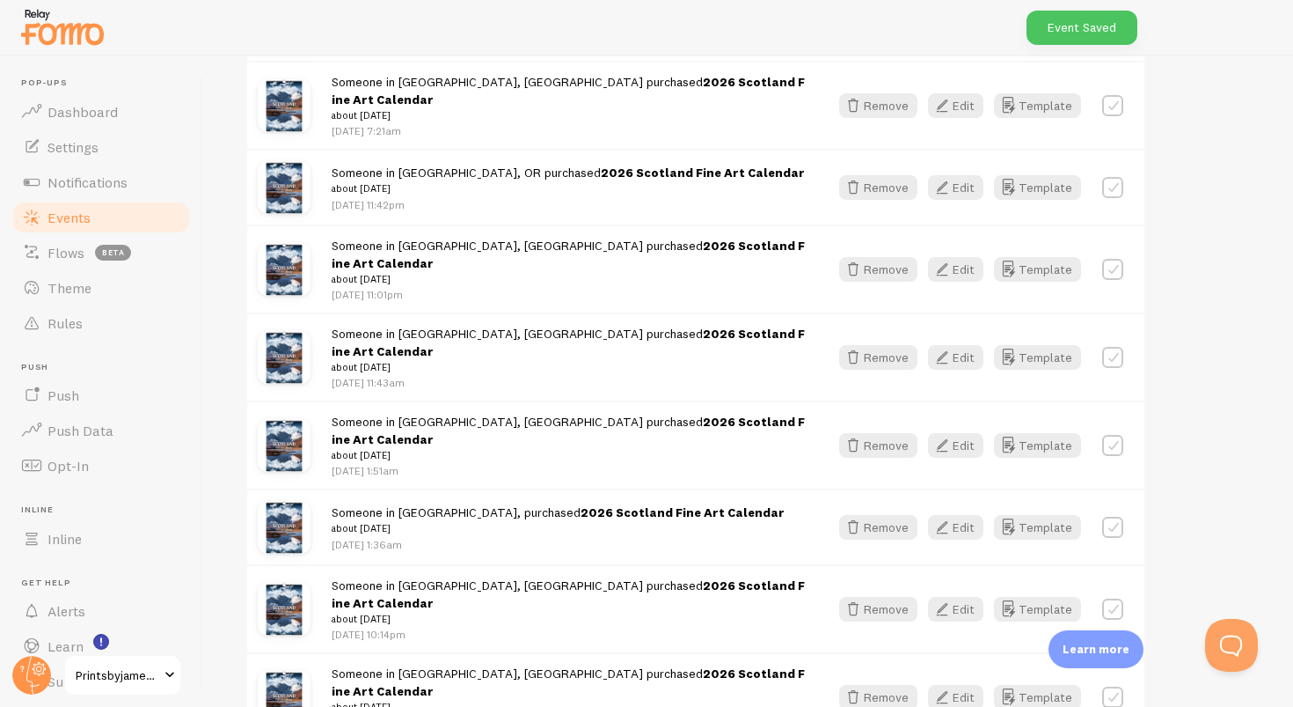
scroll to position [2091, 0]
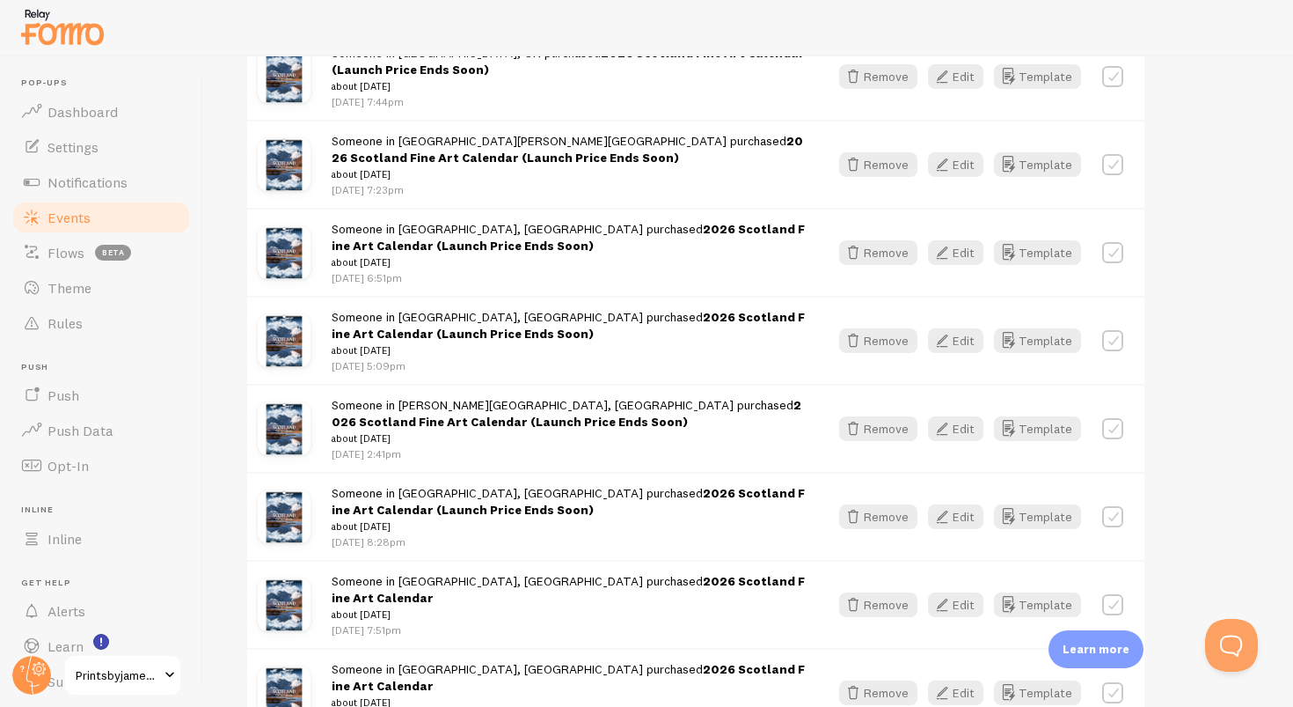
scroll to position [4304, 0]
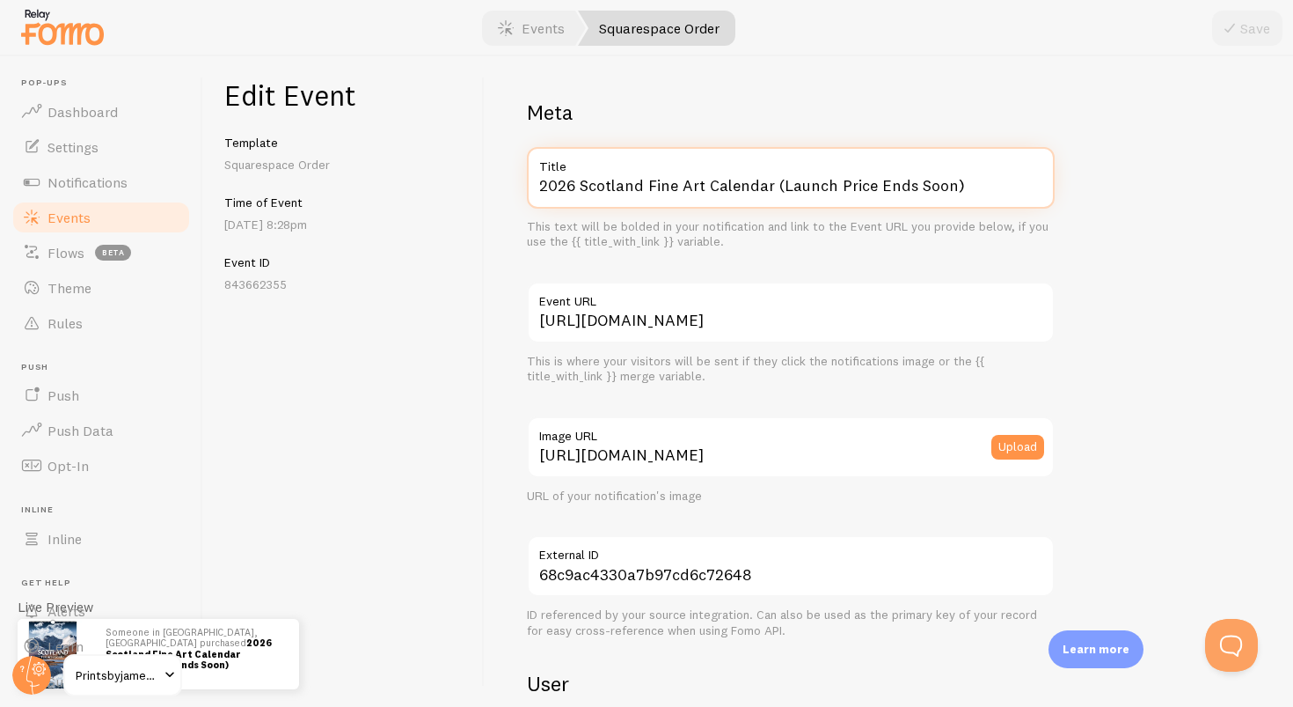
click at [994, 180] on input "2026 Scotland Fine Art Calendar (Launch Price Ends Soon)" at bounding box center [791, 178] width 528 height 62
paste input "text"
type input "2026 Scotland Fine Art Calendar"
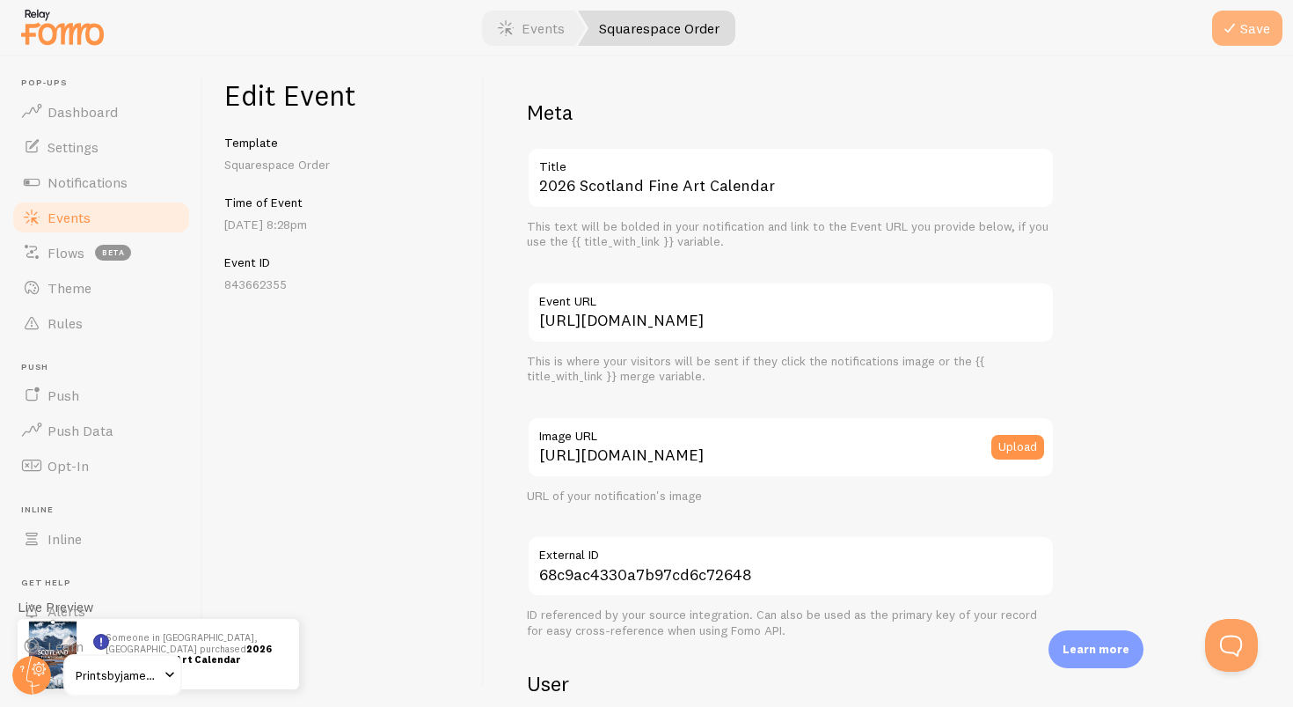
click at [1247, 38] on button "Save" at bounding box center [1247, 28] width 70 height 35
click at [524, 30] on link "Events" at bounding box center [531, 28] width 109 height 35
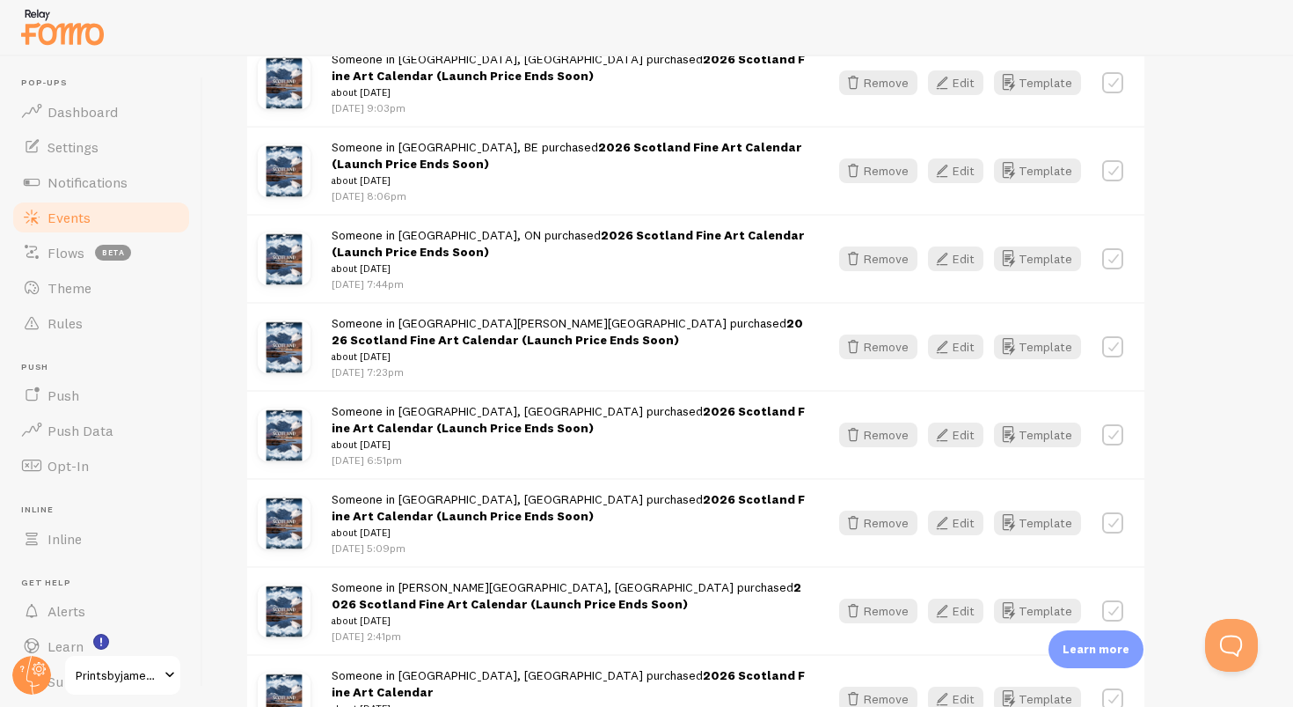
scroll to position [4351, 0]
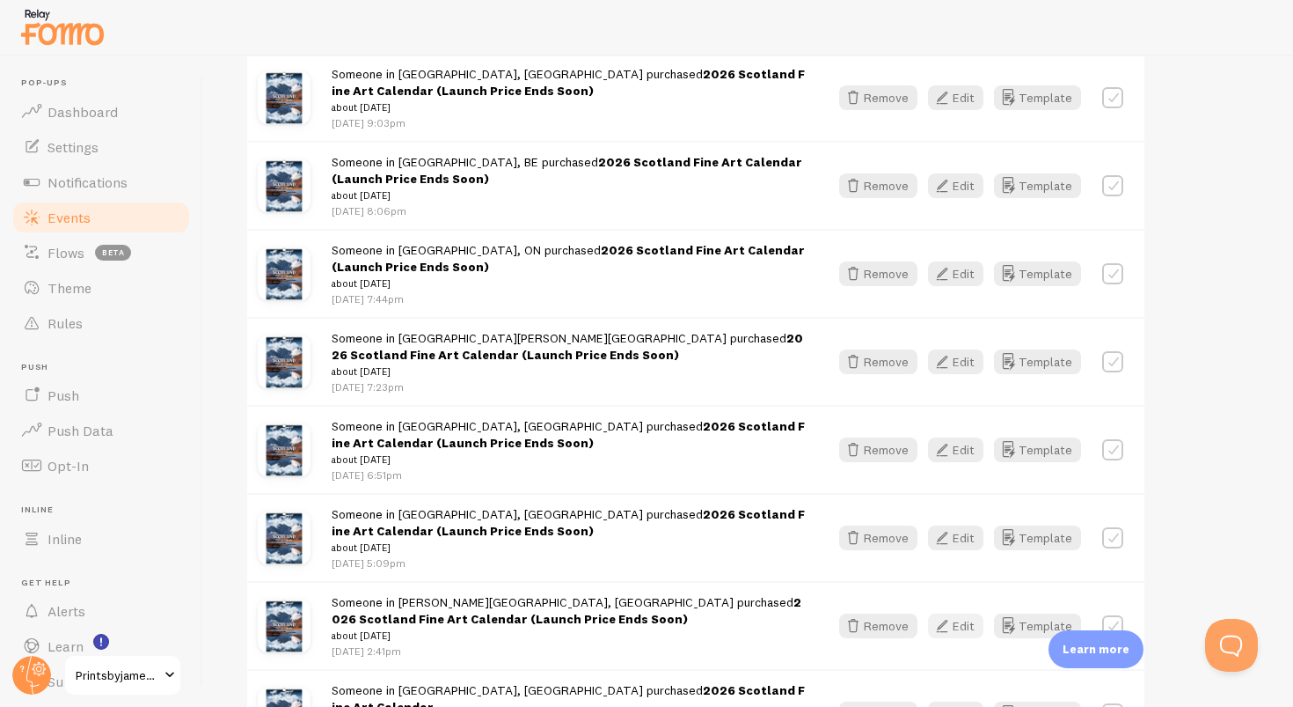
click at [947, 615] on icon "button" at bounding box center [942, 625] width 21 height 21
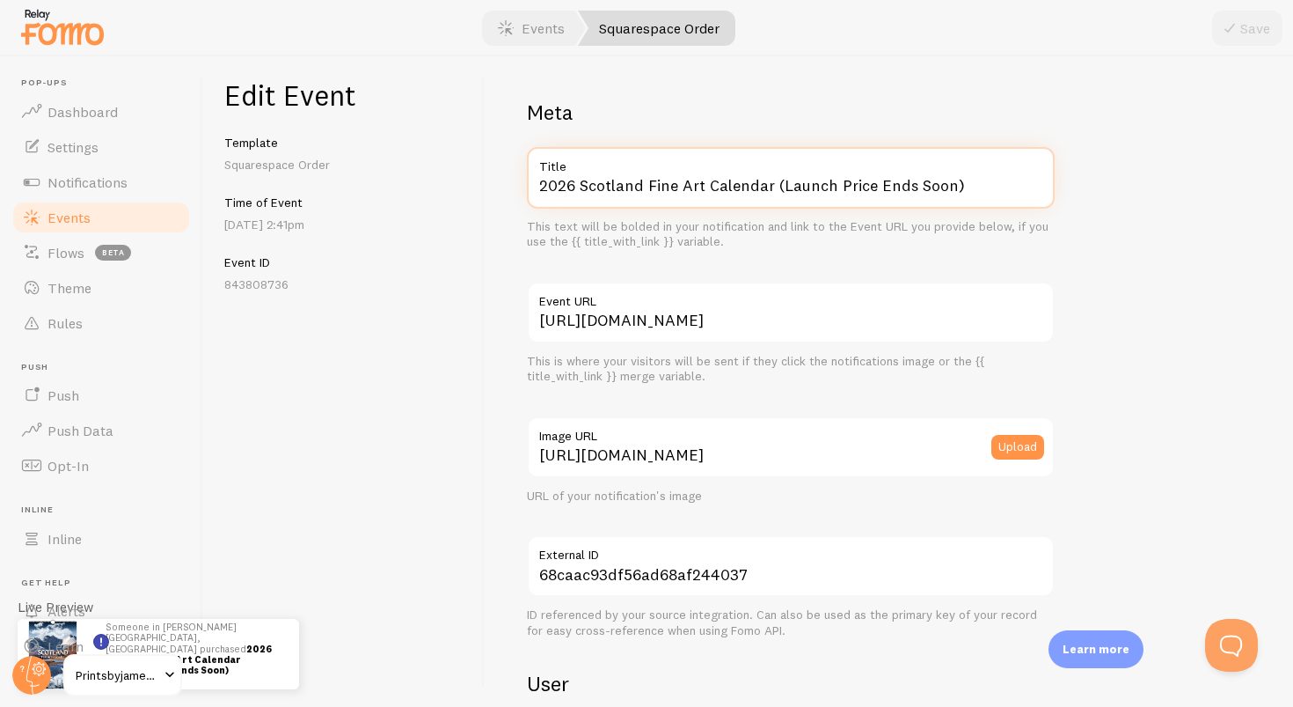
click at [1018, 177] on input "2026 Scotland Fine Art Calendar (Launch Price Ends Soon)" at bounding box center [791, 178] width 528 height 62
paste input "text"
type input "2026 Scotland Fine Art Calendar"
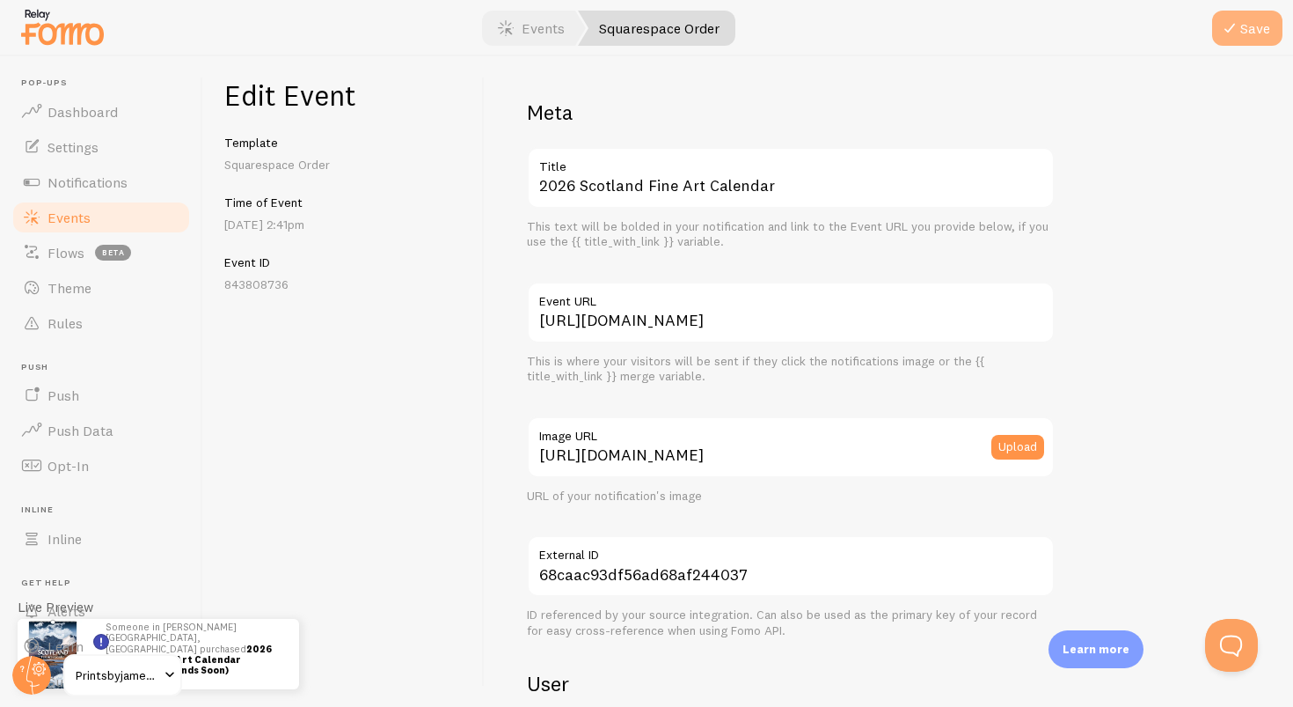
click at [1241, 26] on icon "submit" at bounding box center [1230, 28] width 21 height 21
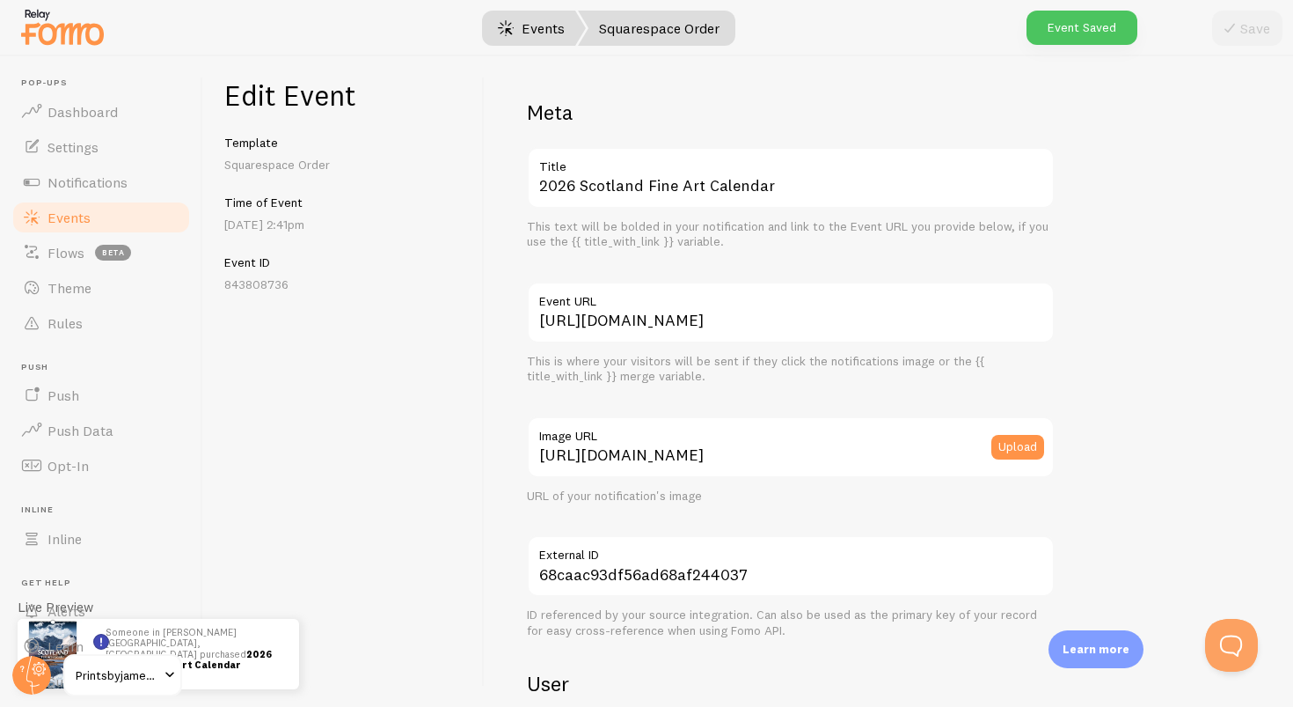
click at [537, 38] on link "Events" at bounding box center [531, 28] width 109 height 35
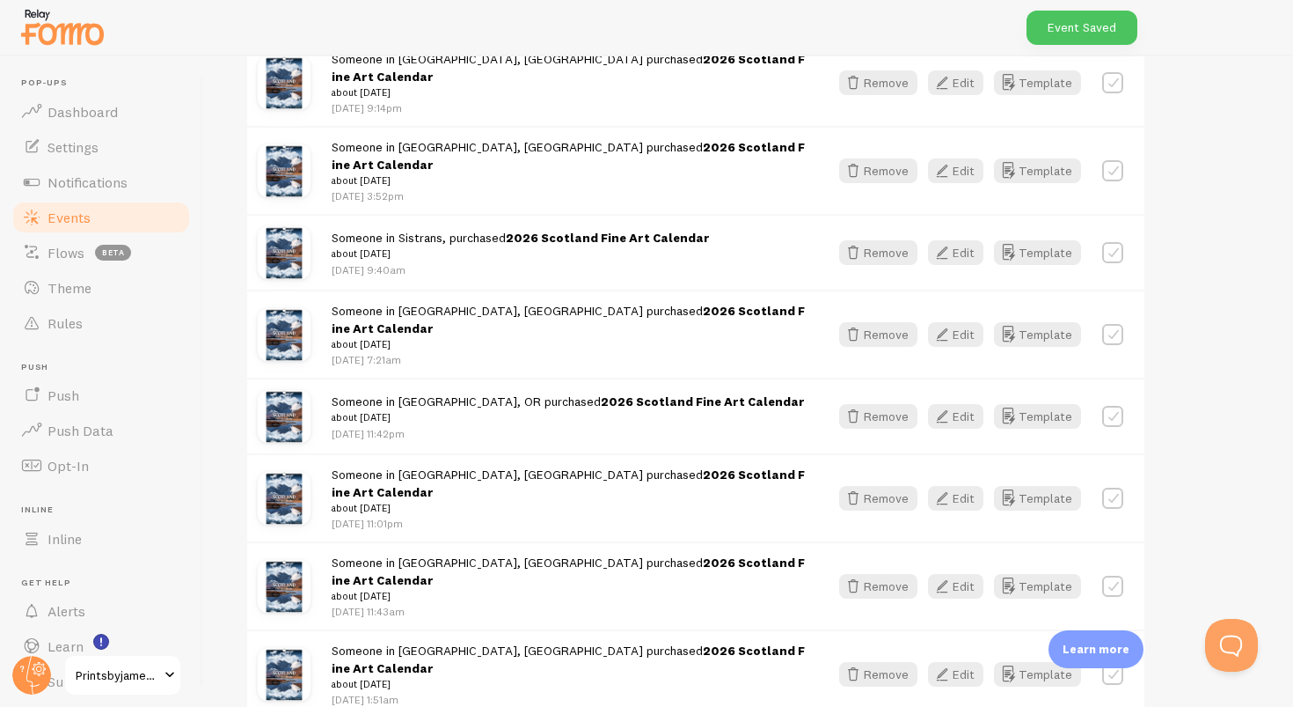
scroll to position [2091, 0]
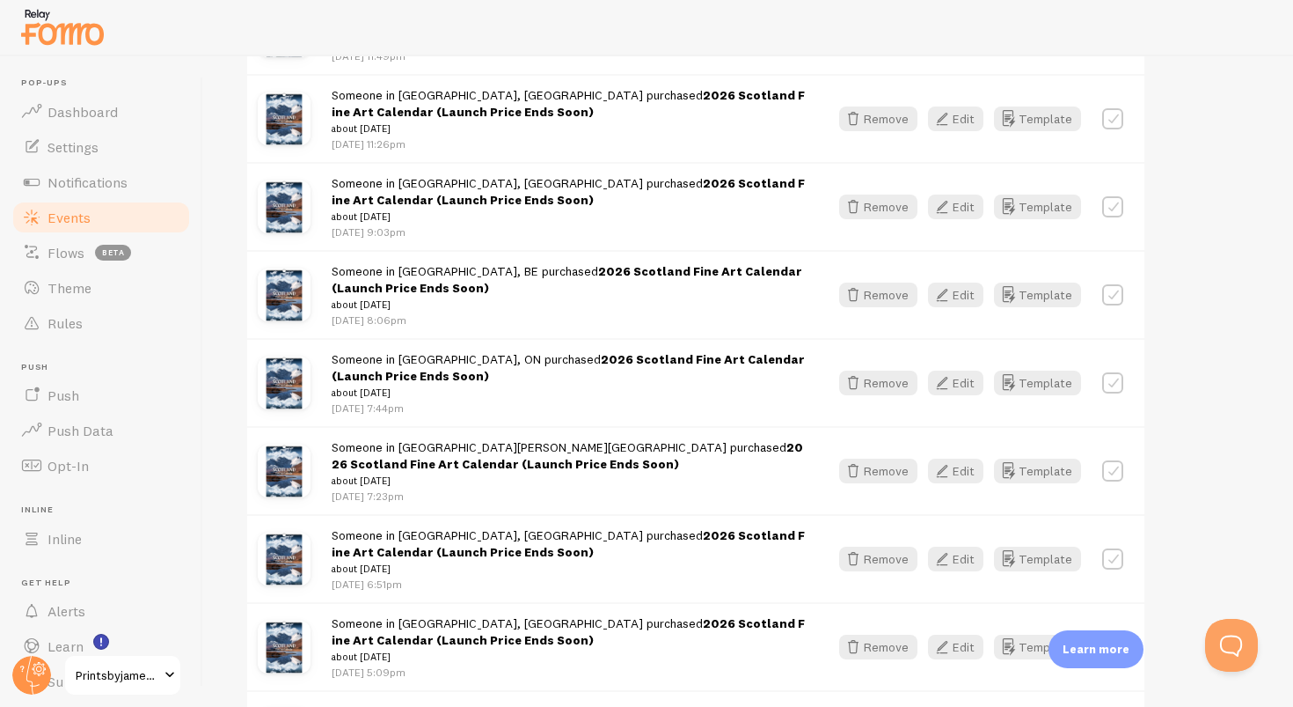
scroll to position [4217, 0]
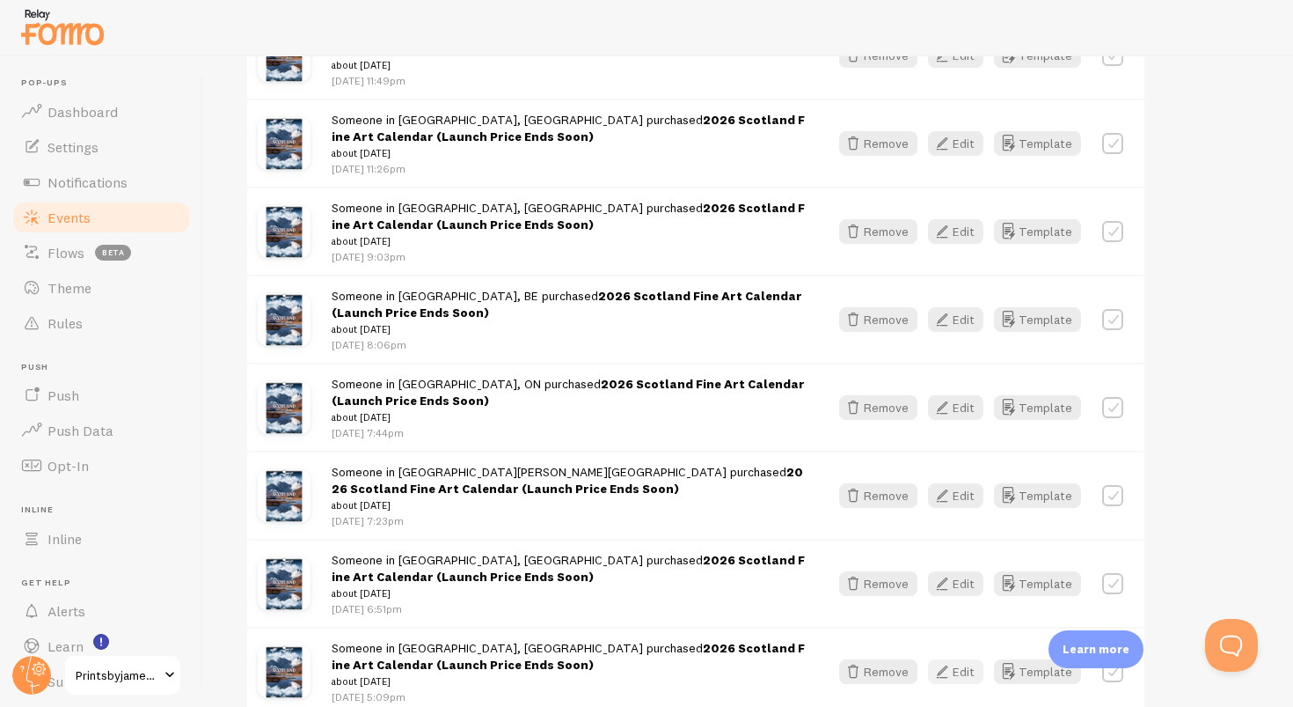
click at [950, 661] on icon "button" at bounding box center [942, 671] width 21 height 21
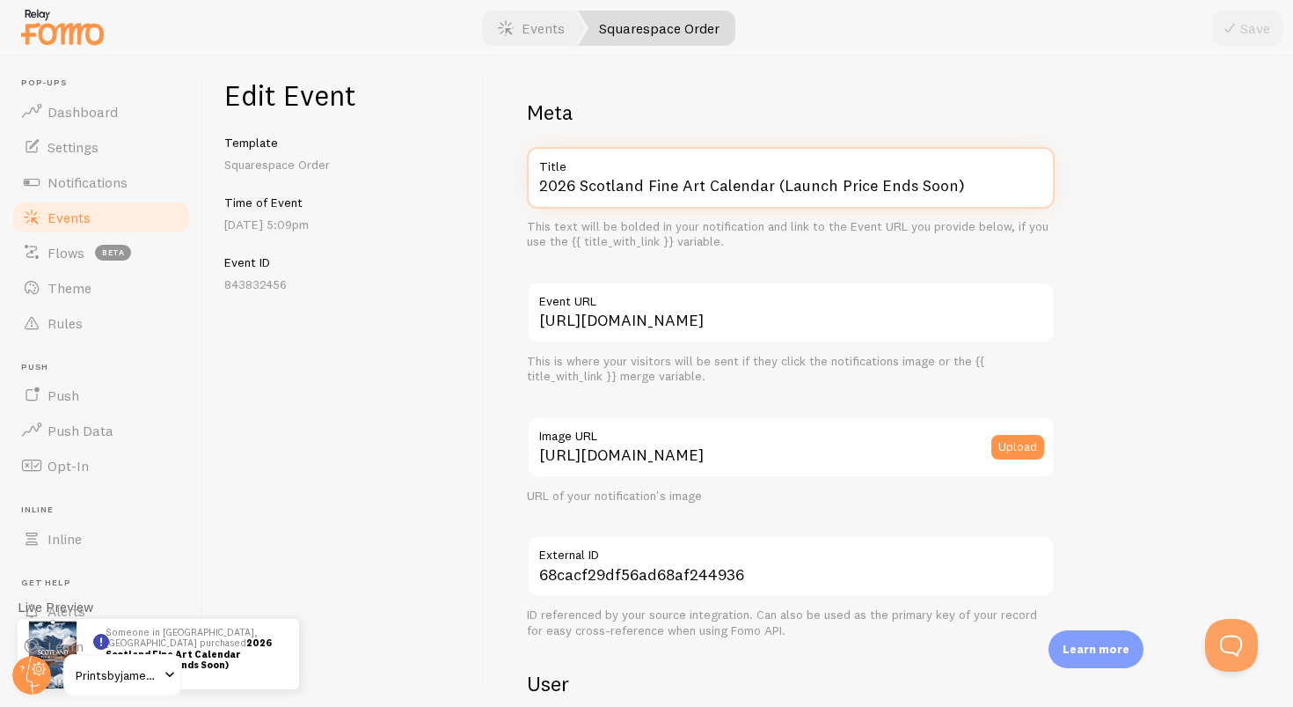
click at [1029, 202] on input "2026 Scotland Fine Art Calendar (Launch Price Ends Soon)" at bounding box center [791, 178] width 528 height 62
paste input "text"
type input "2026 Scotland Fine Art Calendar"
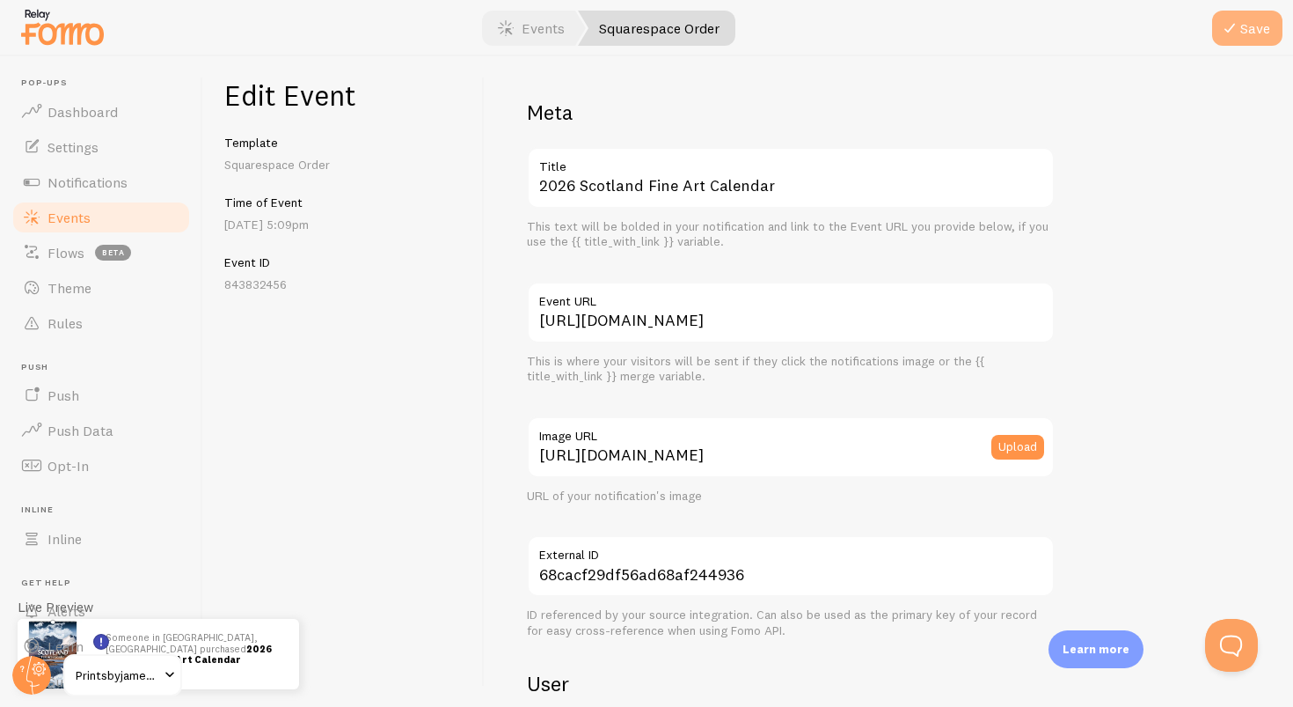
click at [1247, 32] on button "Save" at bounding box center [1247, 28] width 70 height 35
click at [544, 33] on link "Events" at bounding box center [531, 28] width 109 height 35
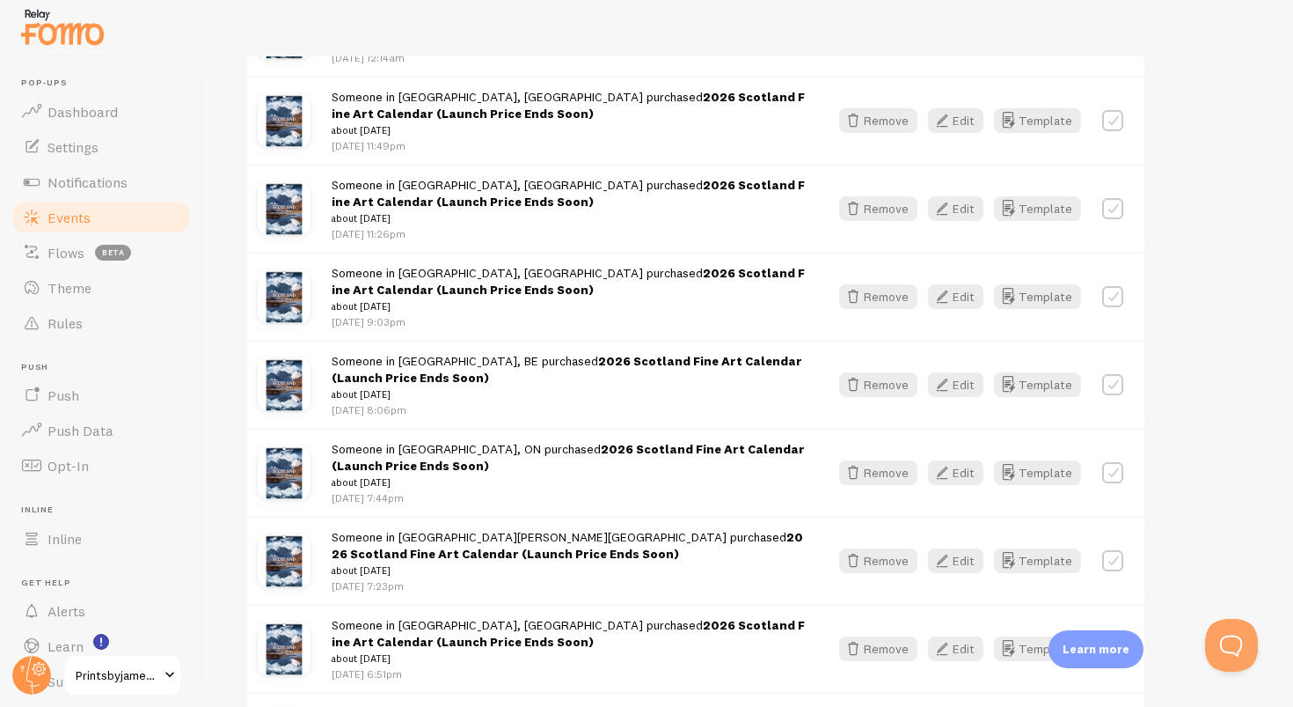
scroll to position [4139, 0]
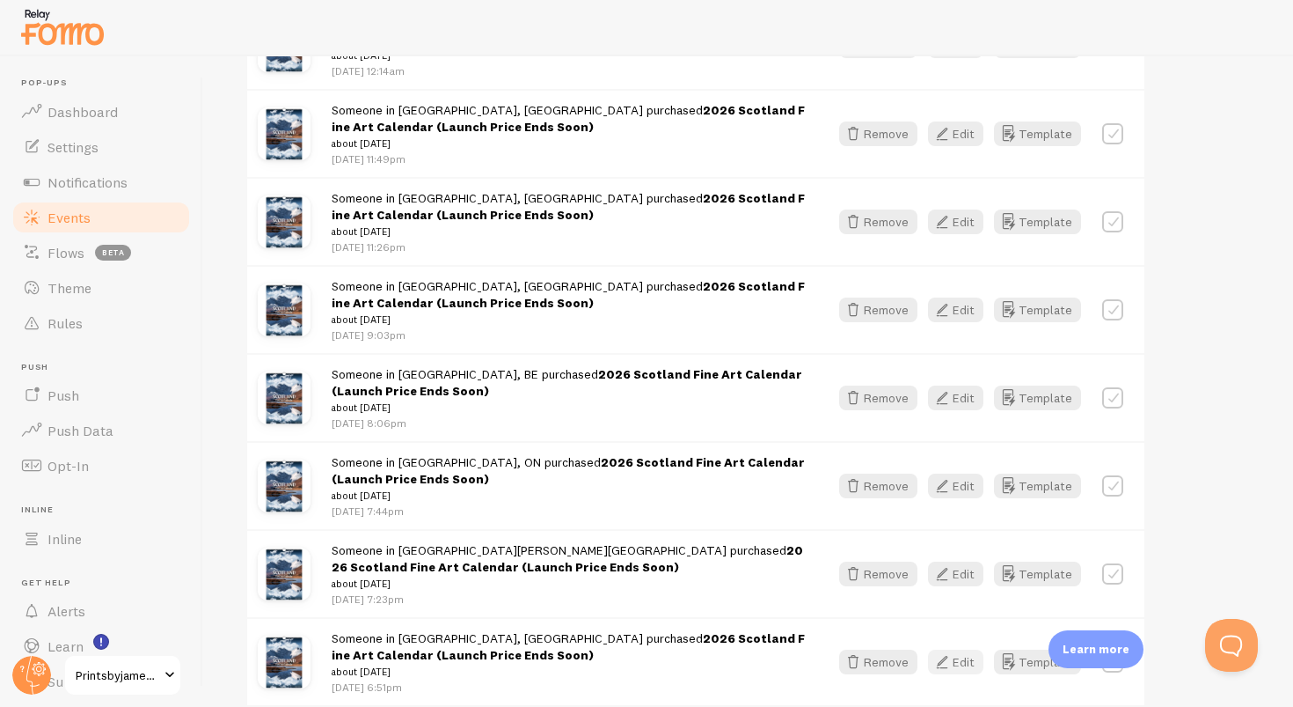
click at [953, 651] on icon "button" at bounding box center [942, 661] width 21 height 21
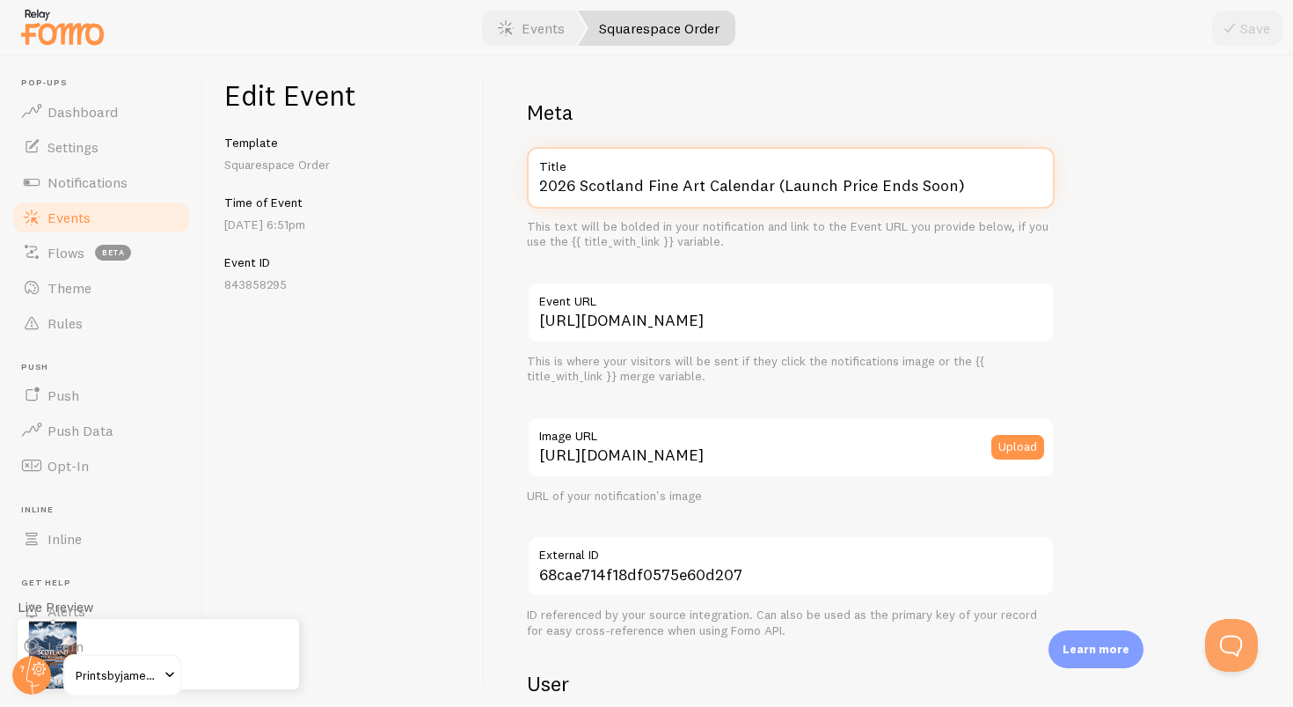
click at [934, 190] on input "2026 Scotland Fine Art Calendar (Launch Price Ends Soon)" at bounding box center [791, 178] width 528 height 62
click at [984, 192] on input "2026 Scotland Fine Art Calendar (Launch Price Ends Soon)" at bounding box center [791, 178] width 528 height 62
paste input "text"
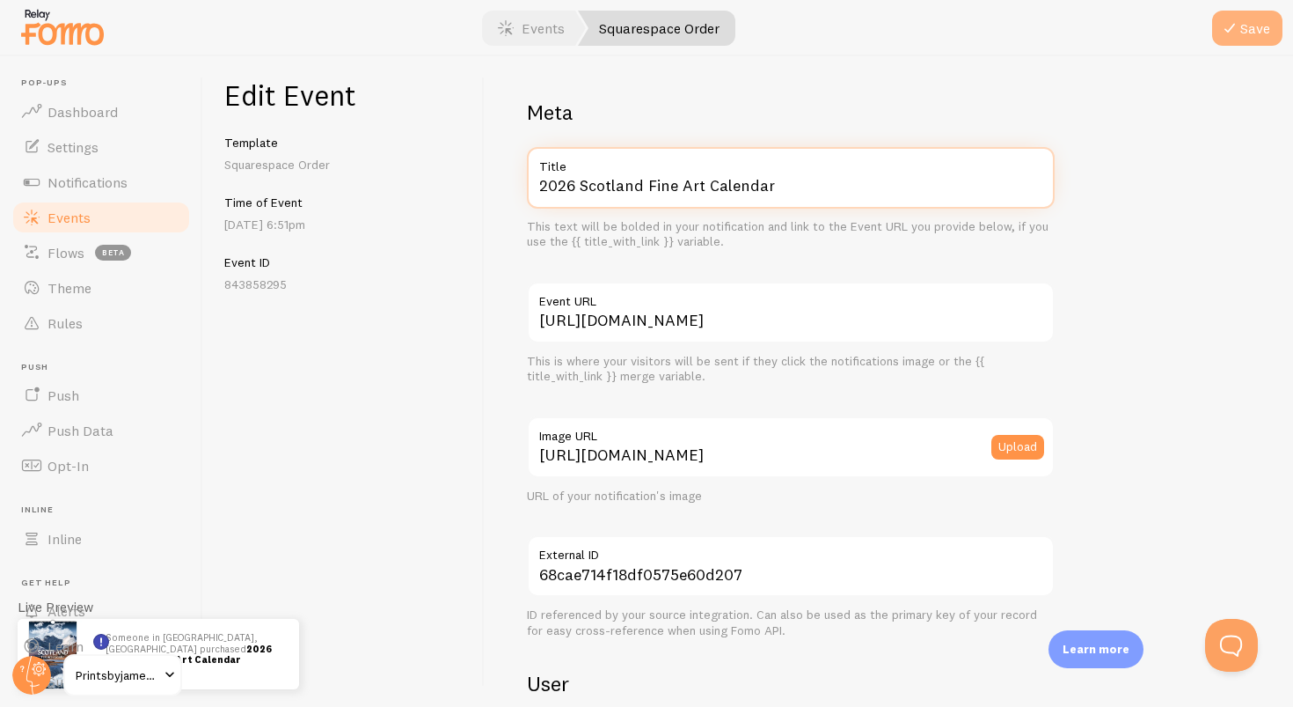
type input "2026 Scotland Fine Art Calendar"
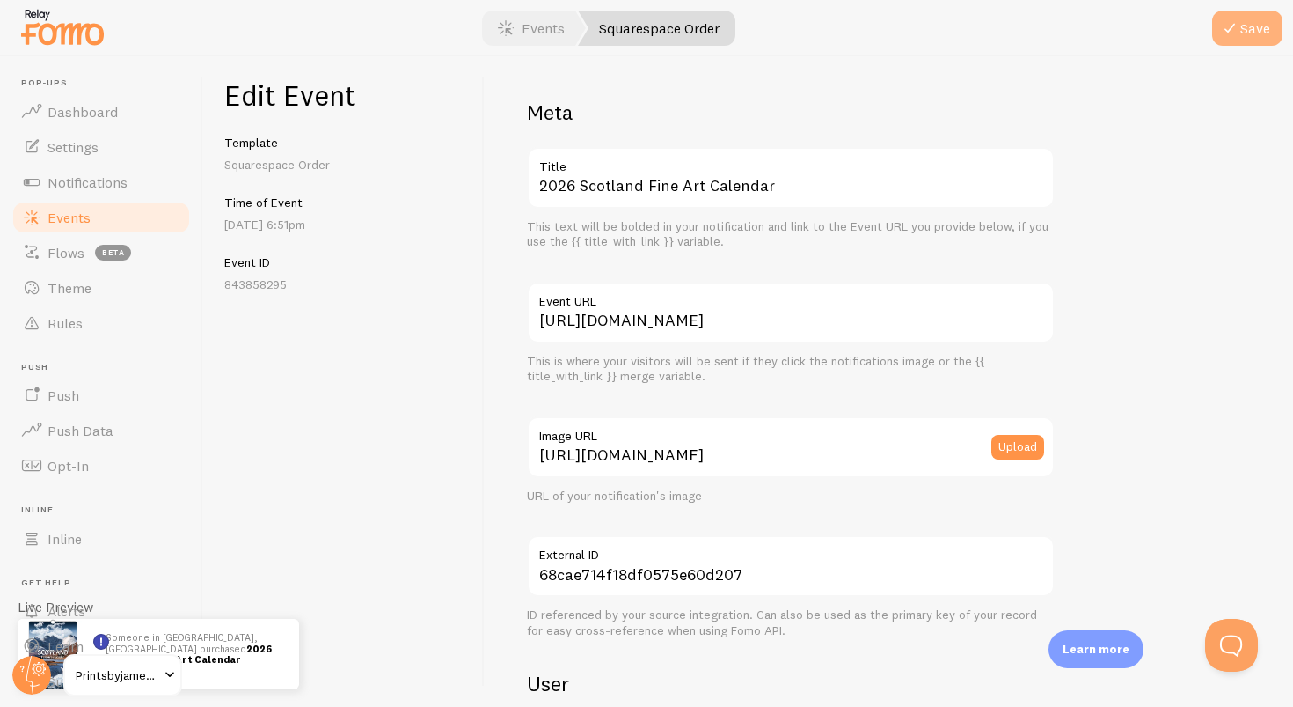
click at [1251, 17] on button "Save" at bounding box center [1247, 28] width 70 height 35
click at [530, 30] on link "Events" at bounding box center [531, 28] width 109 height 35
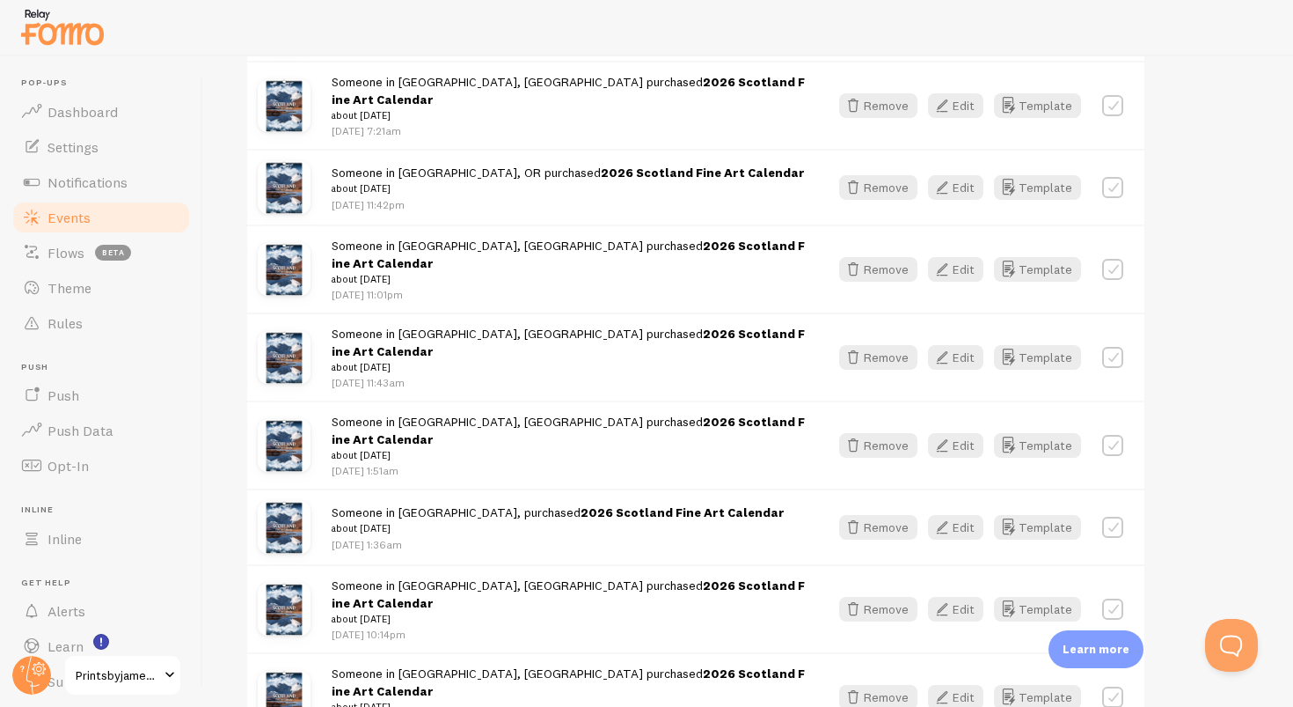
scroll to position [2091, 0]
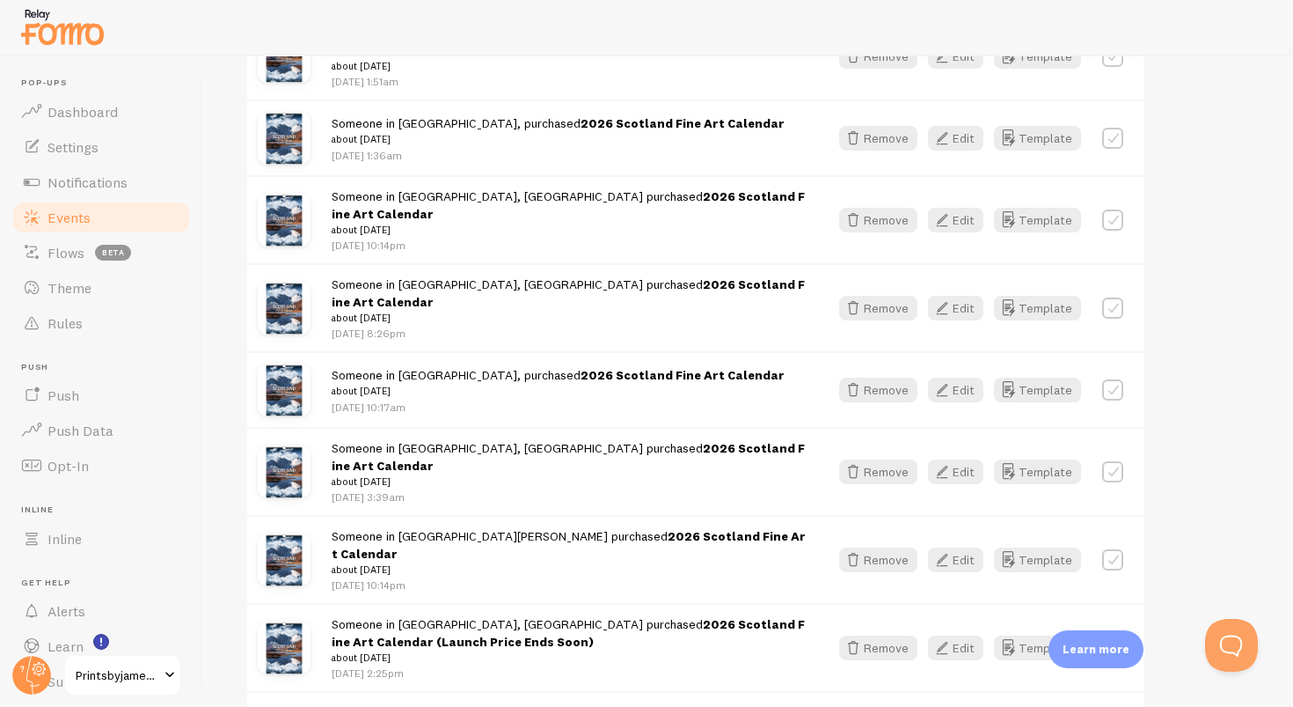
scroll to position [2482, 0]
click at [952, 636] on icon "button" at bounding box center [942, 646] width 21 height 21
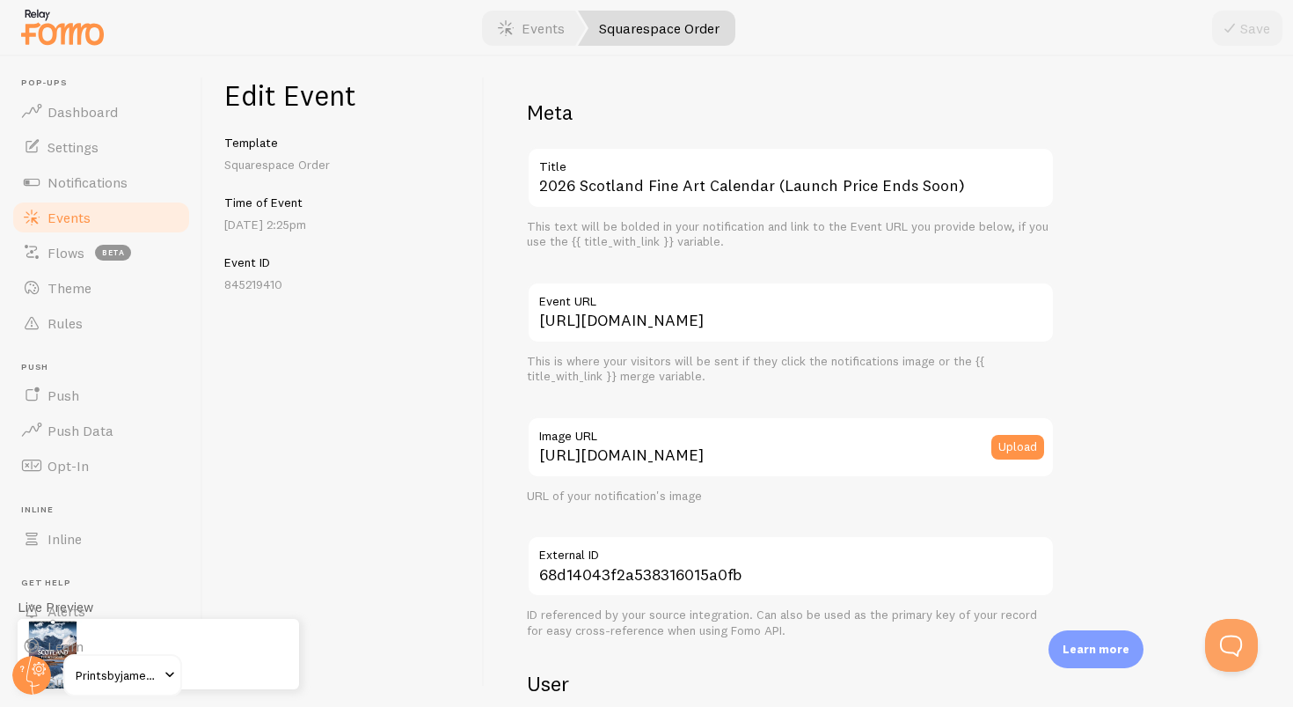
click at [963, 172] on label "Title" at bounding box center [791, 162] width 528 height 30
click at [963, 172] on input "2026 Scotland Fine Art Calendar (Launch Price Ends Soon)" at bounding box center [791, 178] width 528 height 62
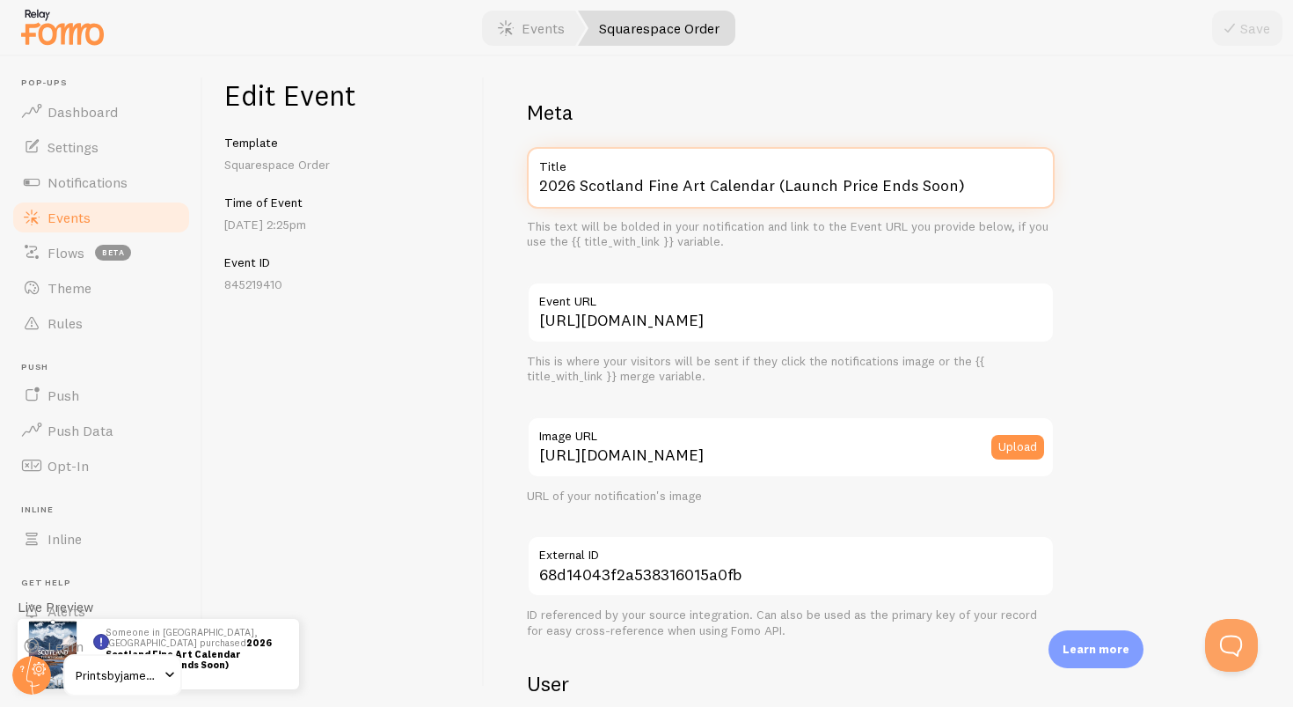
paste input "text"
type input "2026 Scotland Fine Art Calendar"
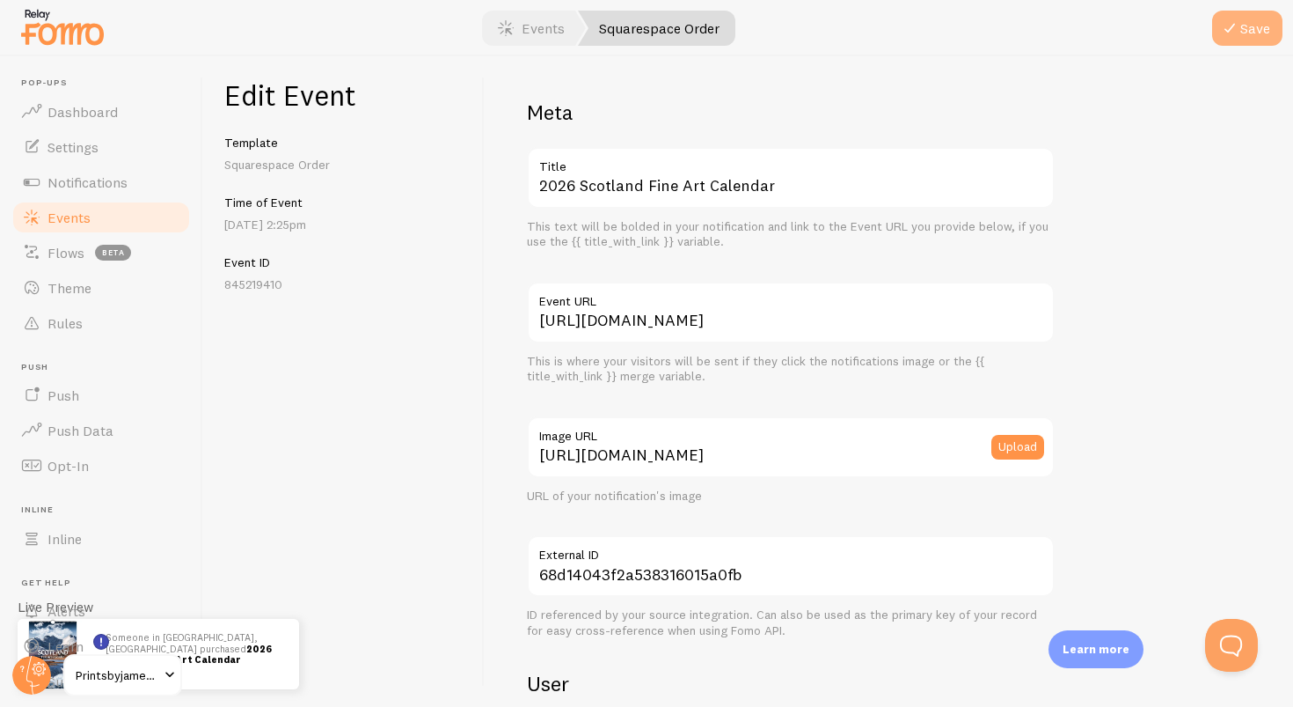
click at [1227, 33] on icon "submit" at bounding box center [1230, 28] width 21 height 21
click at [554, 27] on link "Events" at bounding box center [531, 28] width 109 height 35
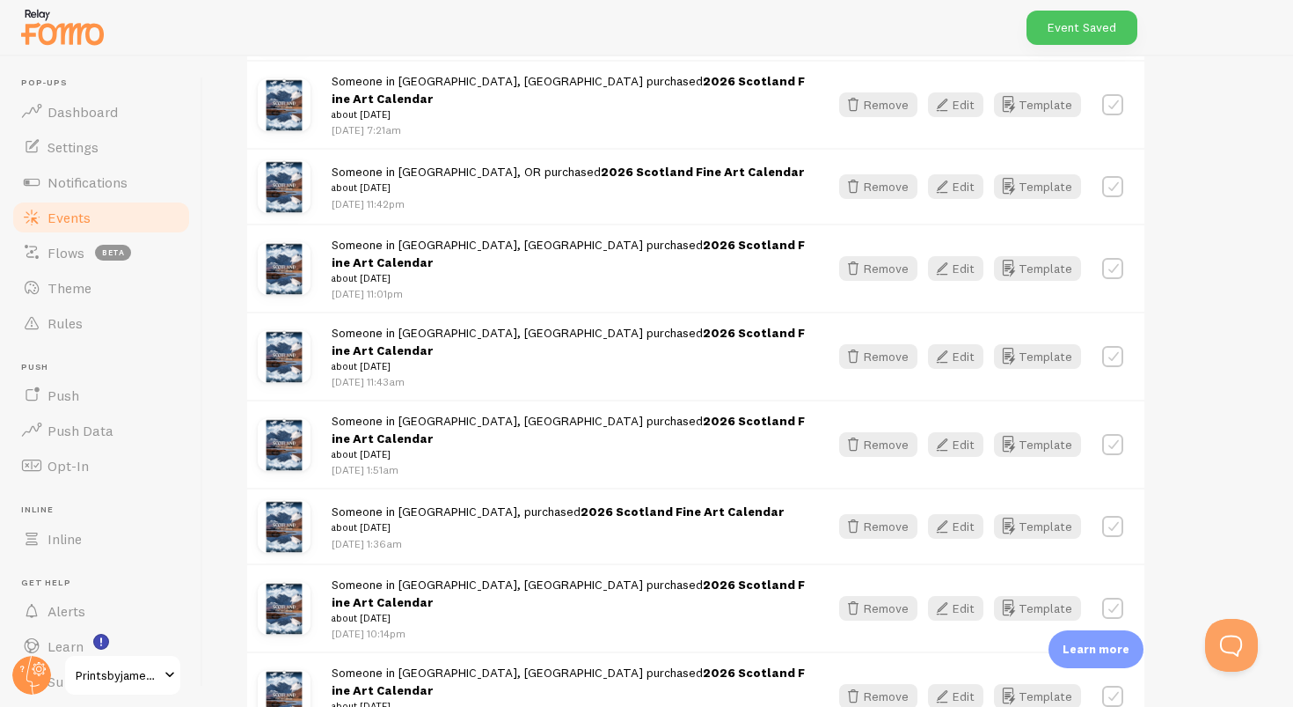
scroll to position [2091, 0]
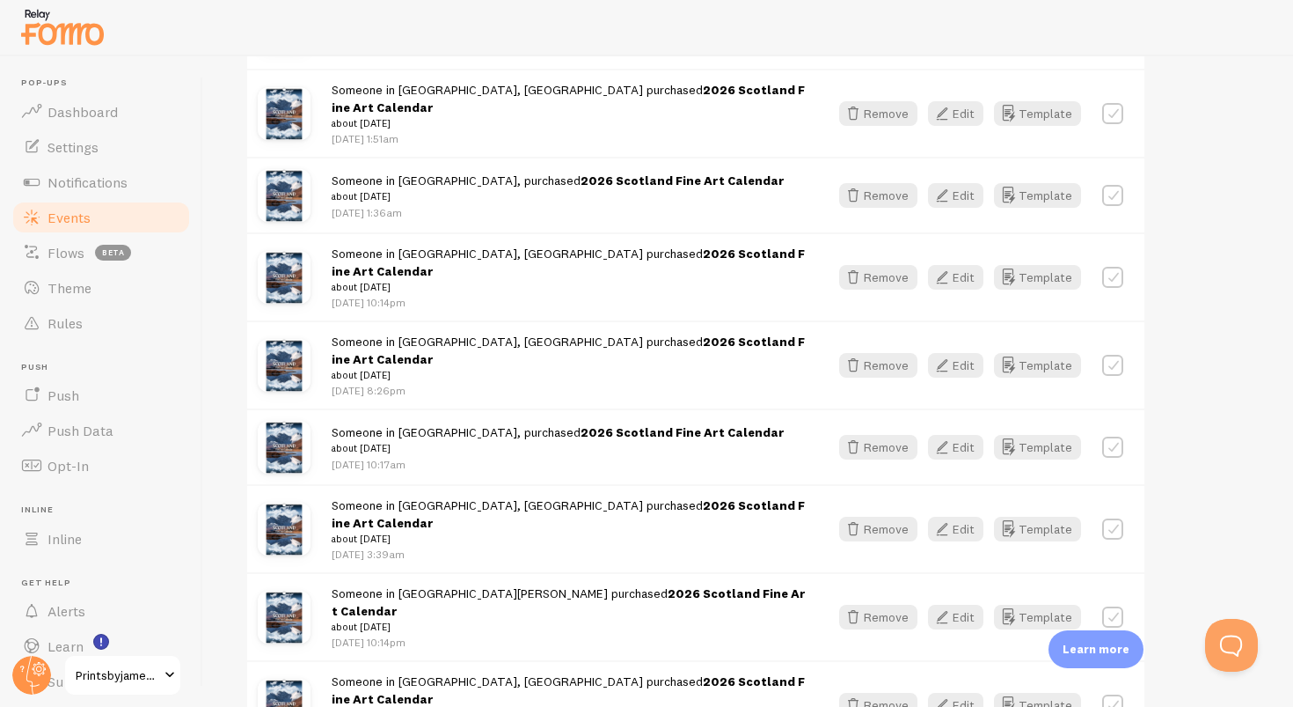
scroll to position [2426, 0]
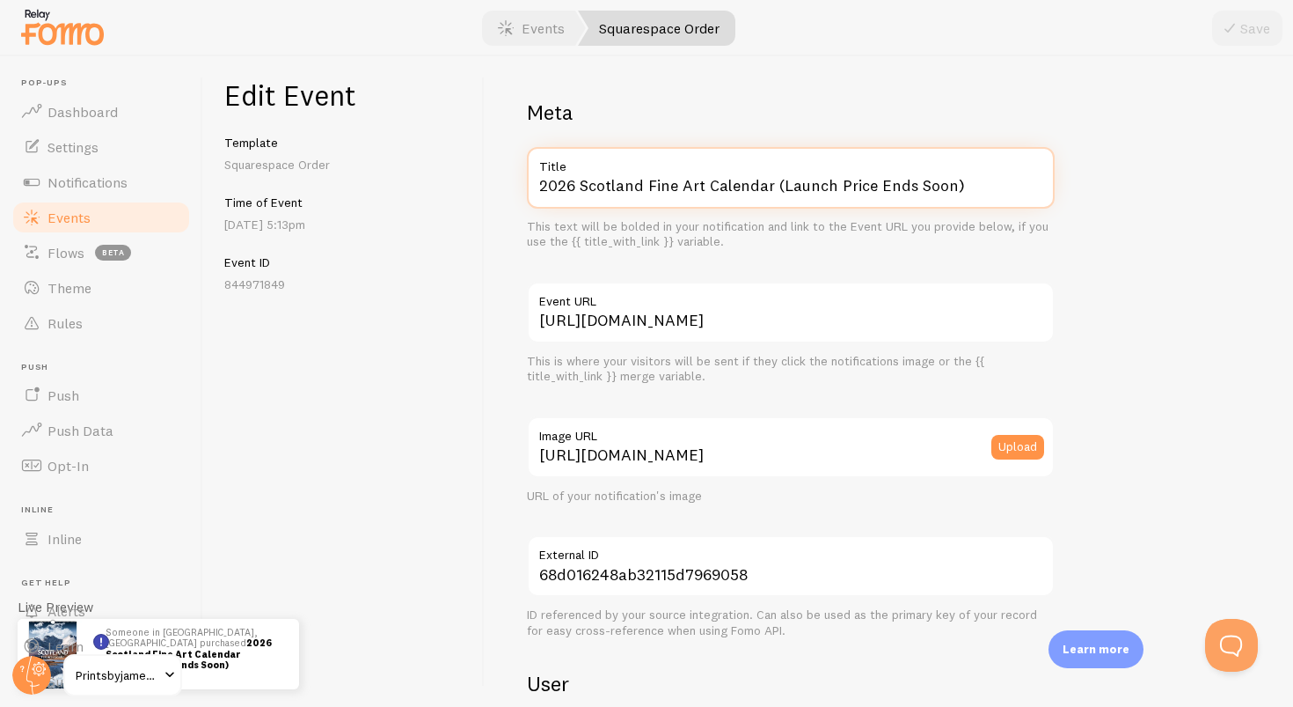
click at [987, 186] on input "2026 Scotland Fine Art Calendar (Launch Price Ends Soon)" at bounding box center [791, 178] width 528 height 62
paste input "text"
type input "2026 Scotland Fine Art Calendar"
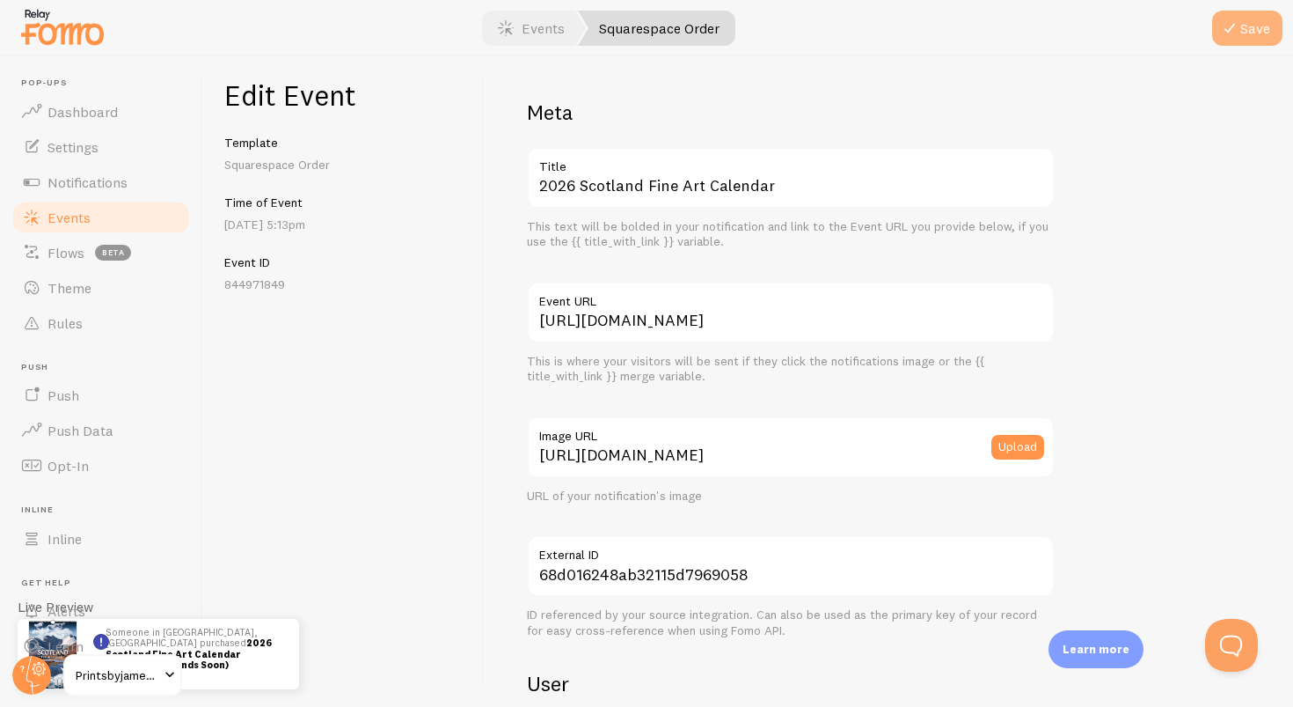
click at [1252, 41] on button "Save" at bounding box center [1247, 28] width 70 height 35
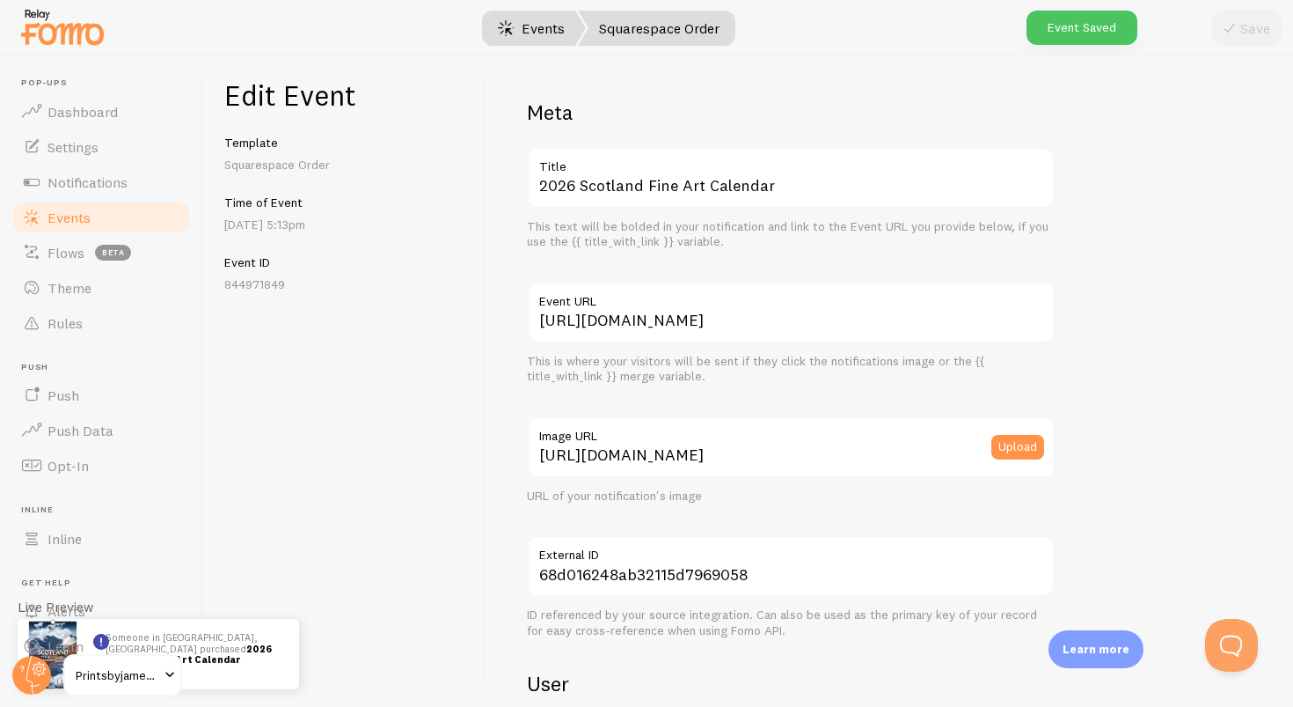
click at [537, 20] on link "Events" at bounding box center [531, 28] width 109 height 35
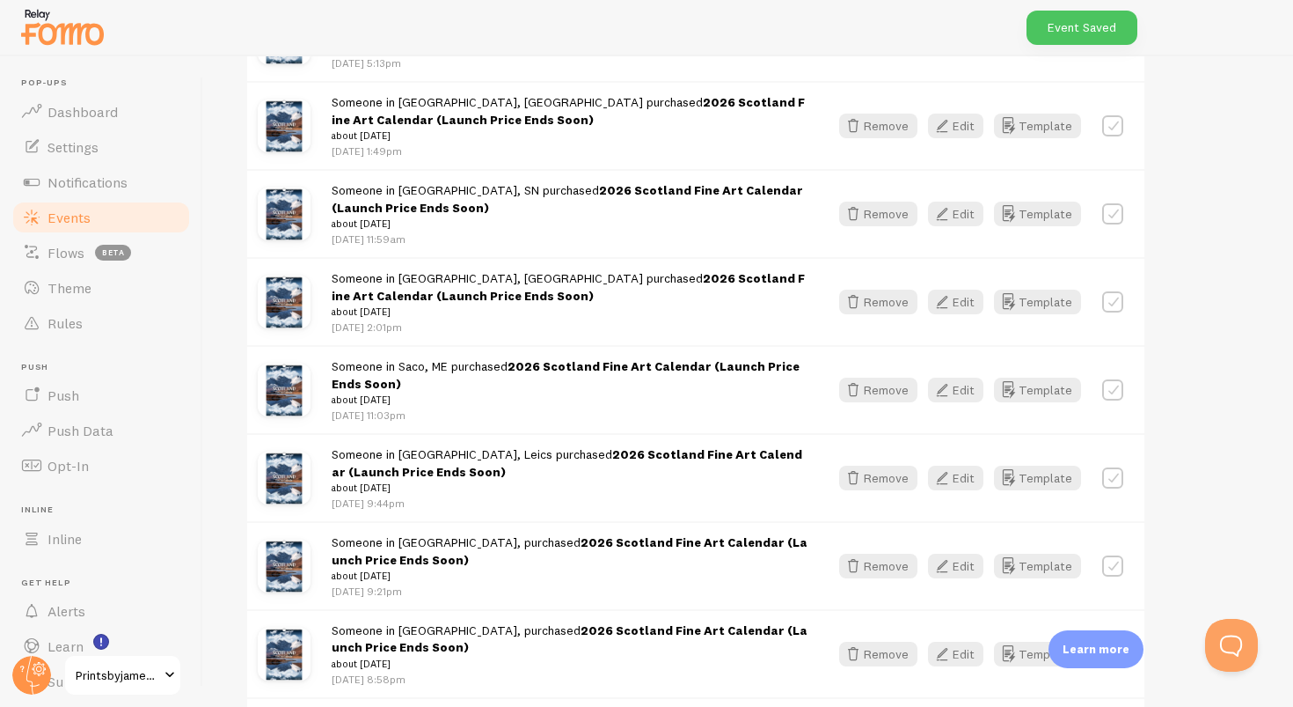
scroll to position [3542, 0]
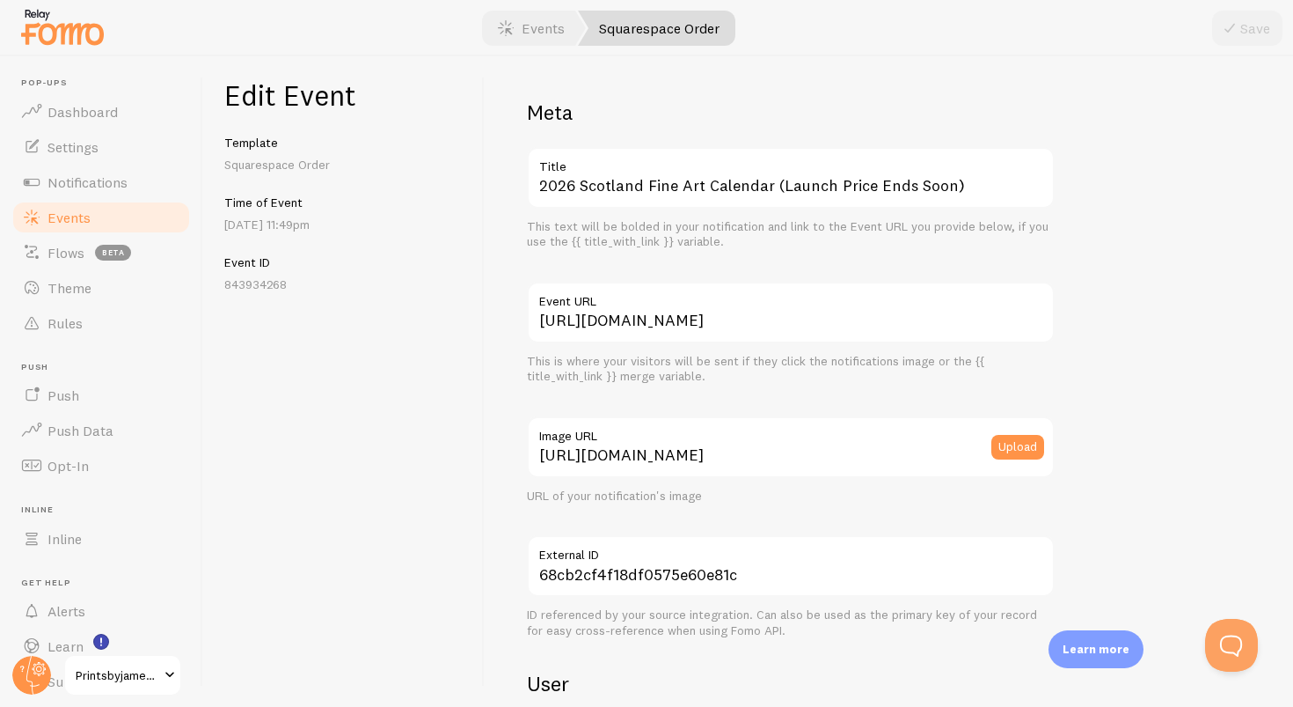
click at [988, 171] on label "Title" at bounding box center [791, 162] width 528 height 30
click at [988, 171] on input "2026 Scotland Fine Art Calendar (Launch Price Ends Soon)" at bounding box center [791, 178] width 528 height 62
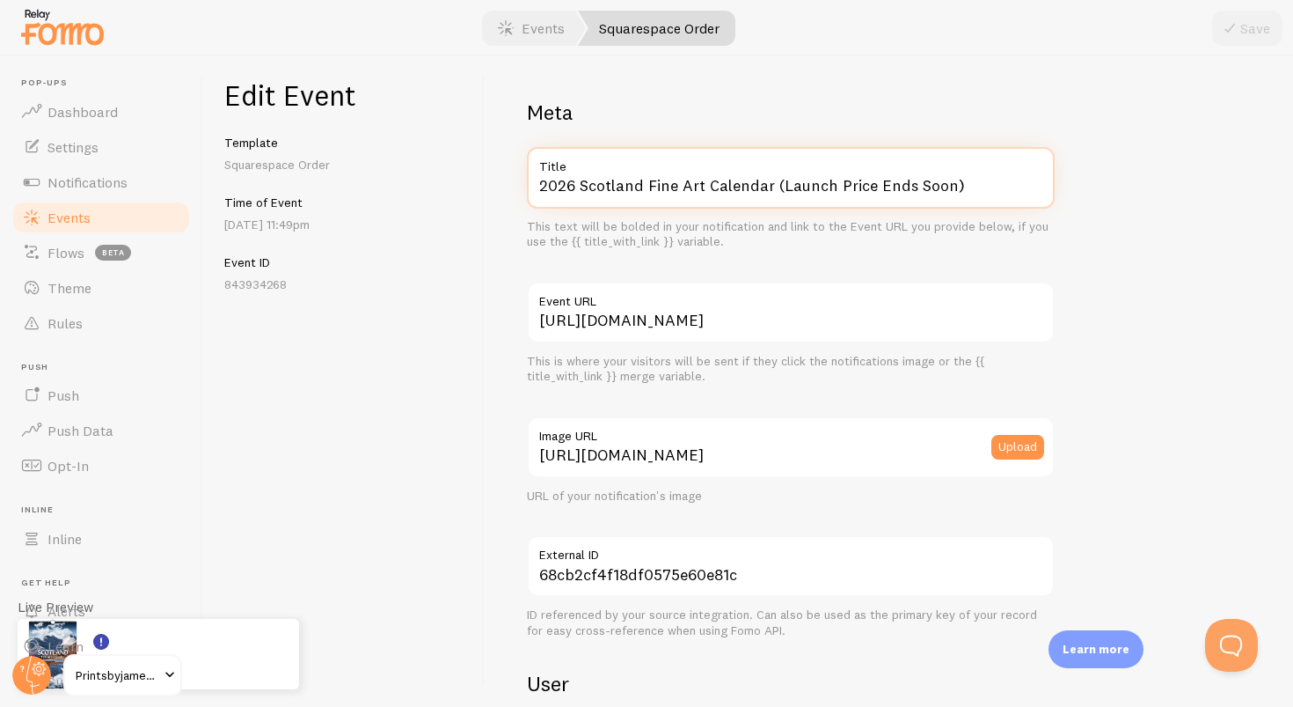
paste input "text"
type input "2026 Scotland Fine Art Calendar"
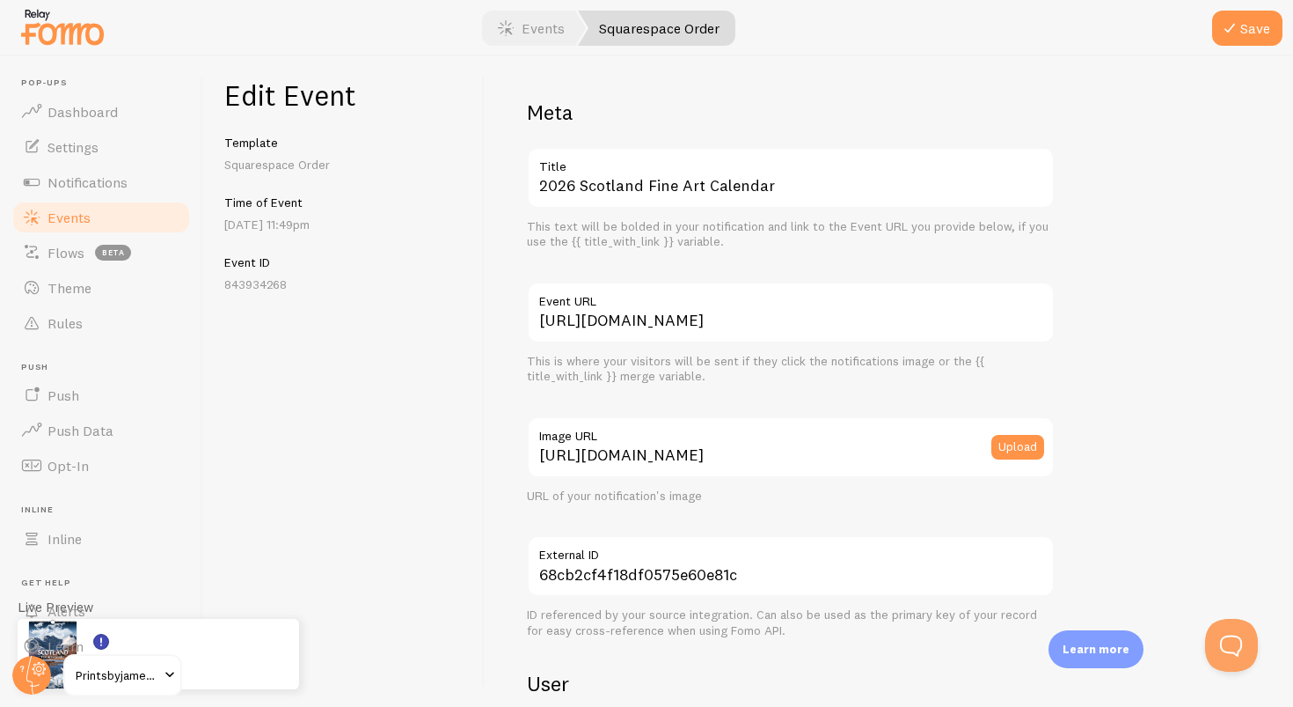
click at [1249, 47] on div at bounding box center [646, 28] width 1293 height 56
click at [1234, 29] on icon "submit" at bounding box center [1230, 28] width 21 height 21
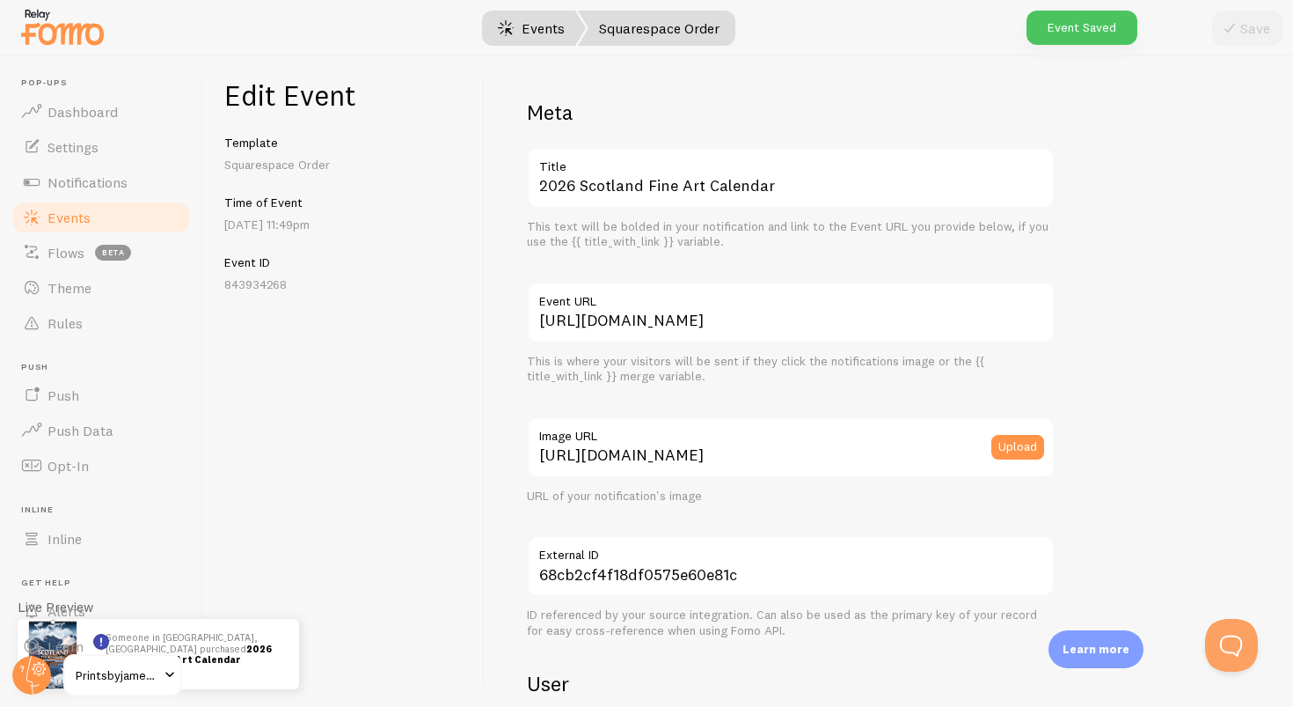
click at [534, 33] on link "Events" at bounding box center [531, 28] width 109 height 35
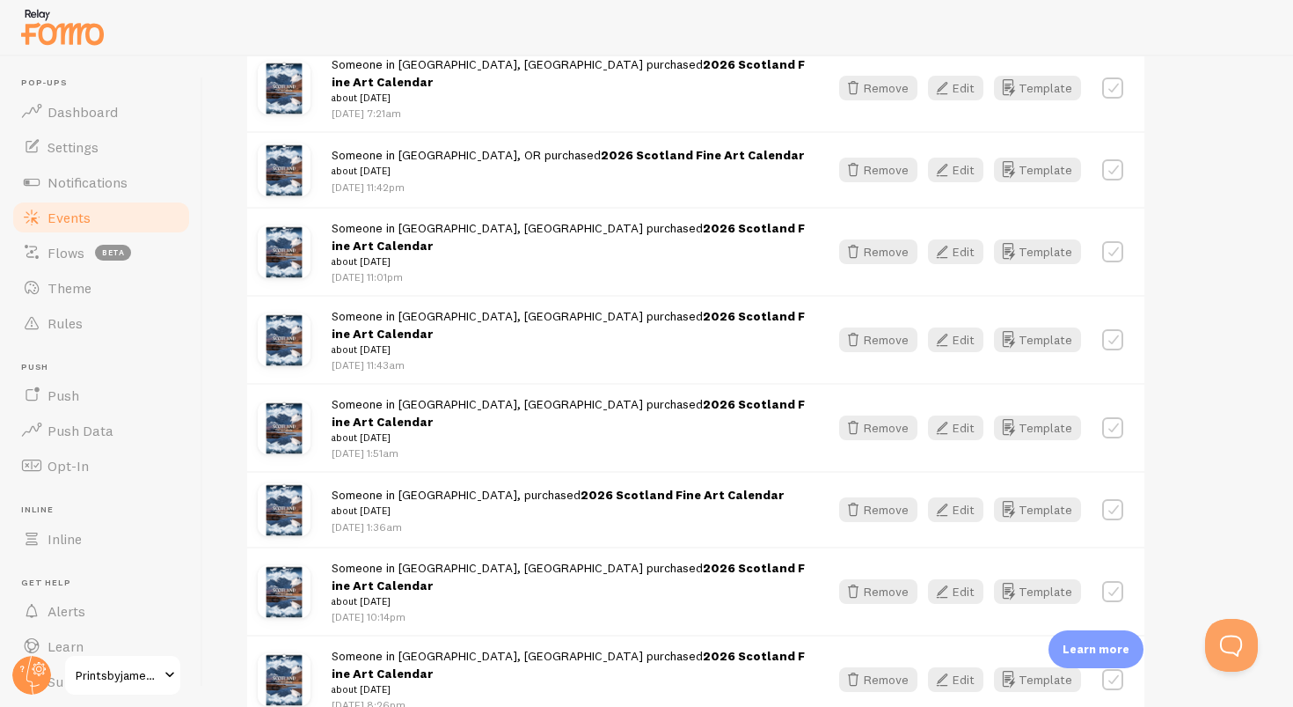
scroll to position [2091, 0]
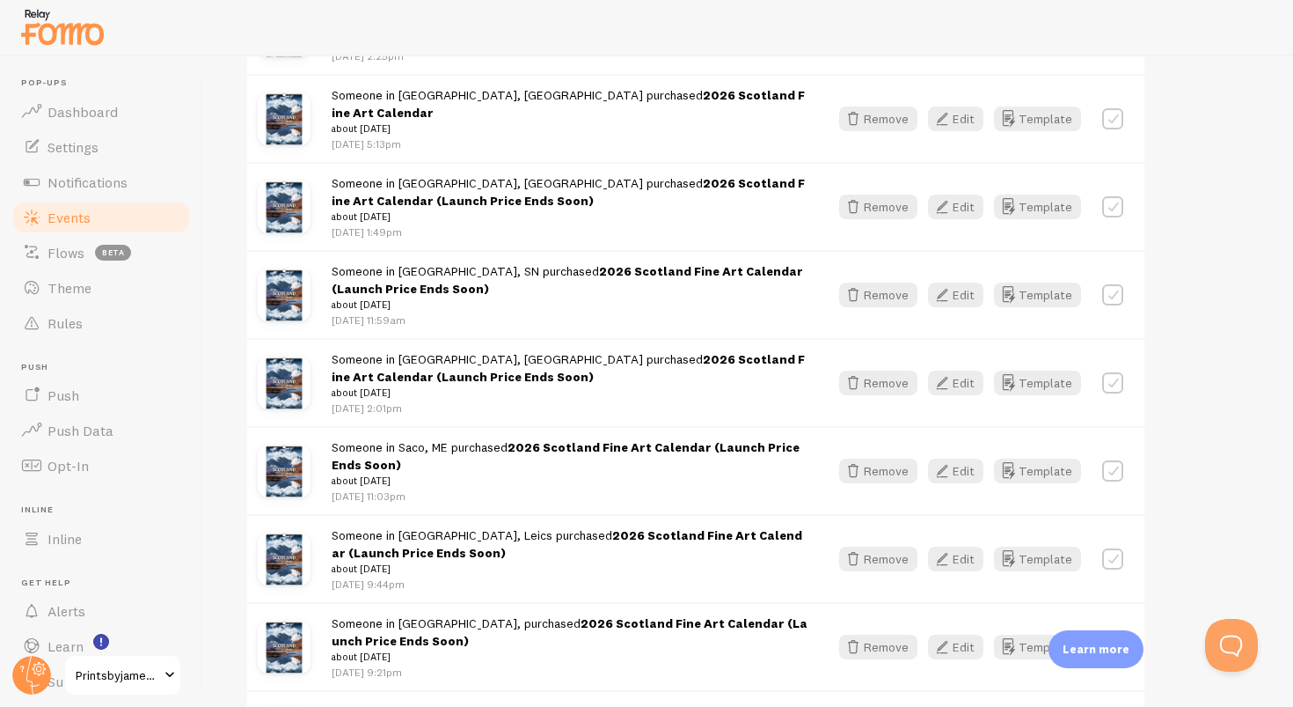
scroll to position [3175, 0]
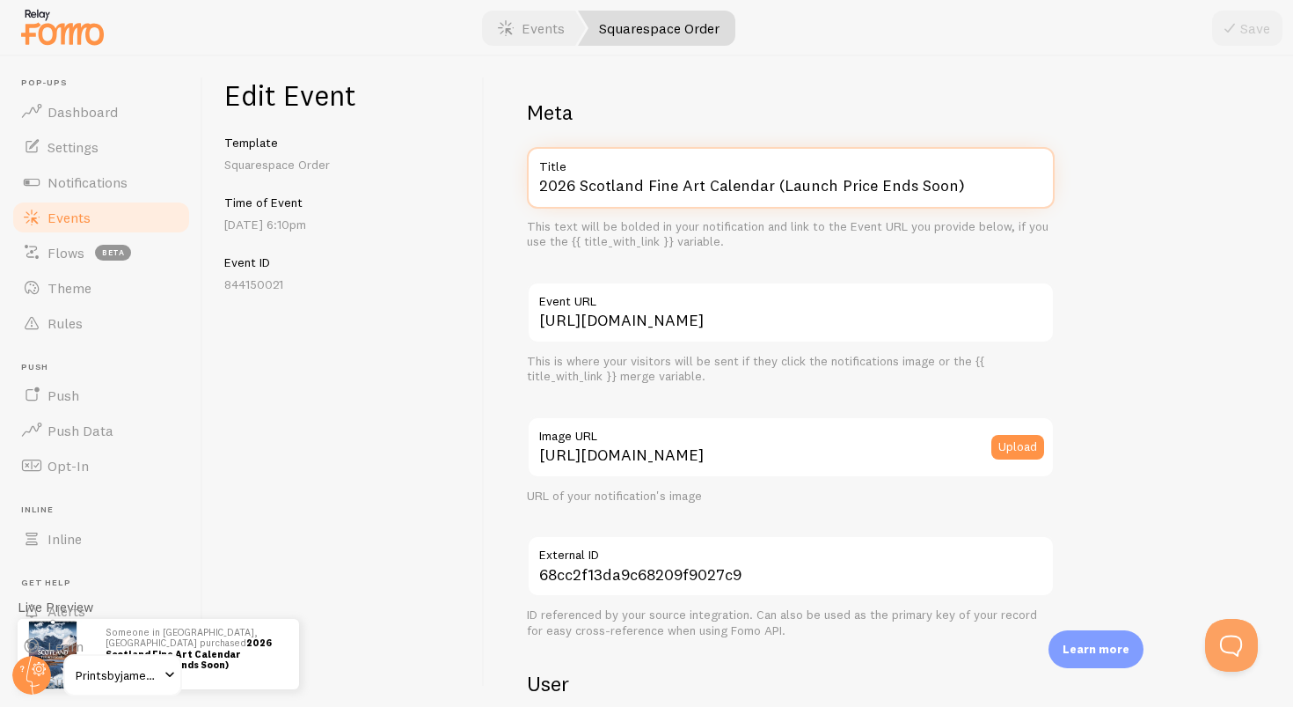
click at [1025, 187] on input "2026 Scotland Fine Art Calendar (Launch Price Ends Soon)" at bounding box center [791, 178] width 528 height 62
paste input "text"
type input "2026 Scotland Fine Art Calendar"
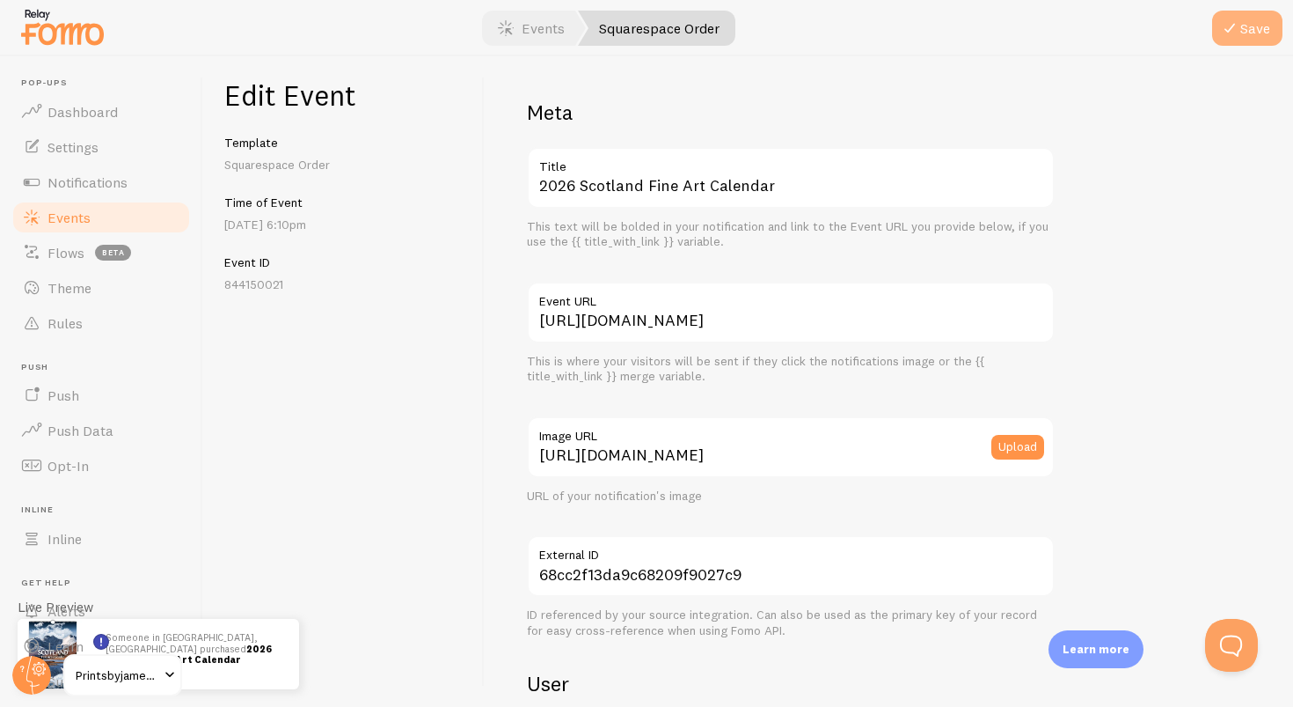
click at [1248, 25] on button "Save" at bounding box center [1247, 28] width 70 height 35
click at [537, 26] on link "Events" at bounding box center [531, 28] width 109 height 35
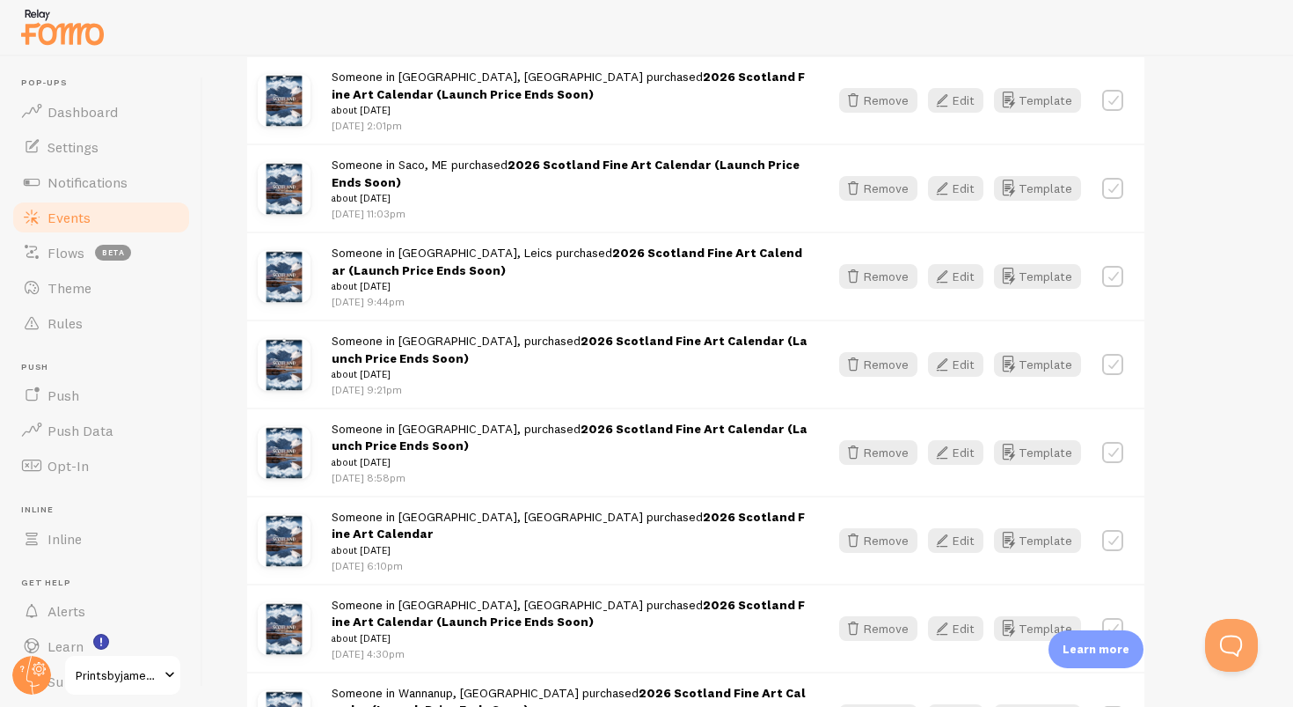
scroll to position [3389, 0]
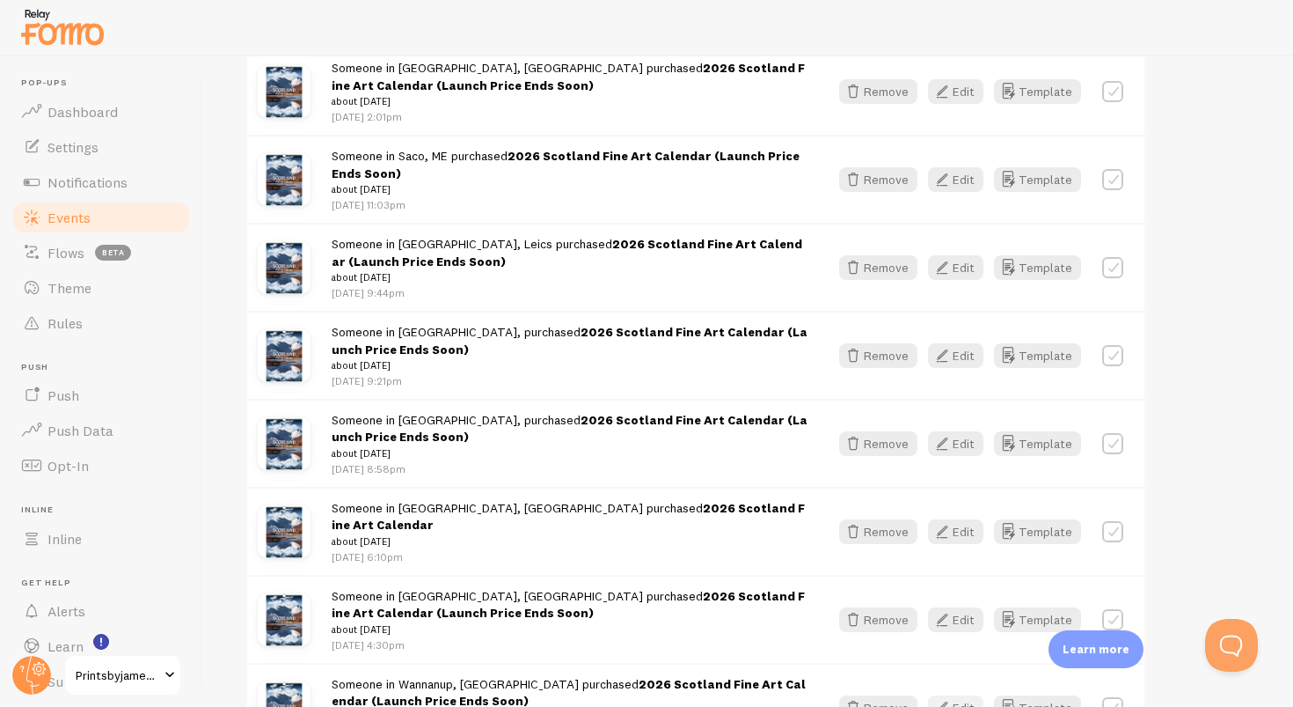
click at [965, 695] on button "Edit" at bounding box center [955, 707] width 55 height 25
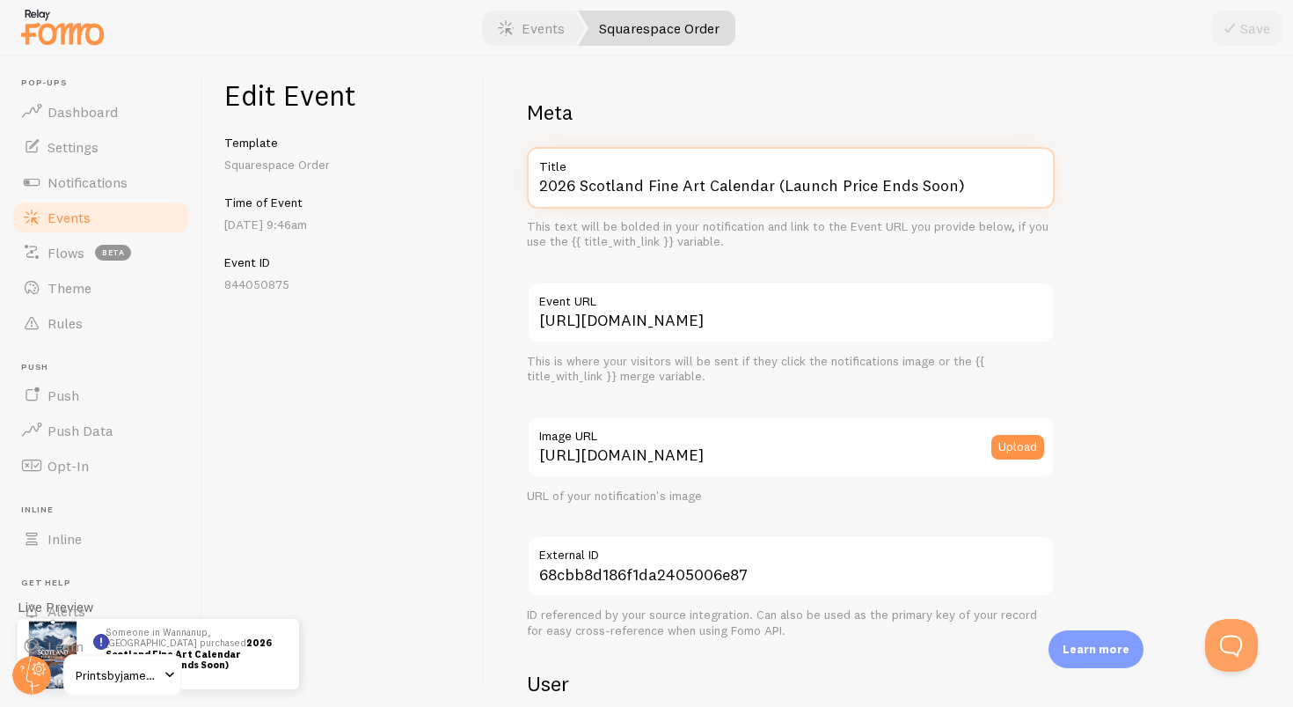
click at [971, 196] on input "2026 Scotland Fine Art Calendar (Launch Price Ends Soon)" at bounding box center [791, 178] width 528 height 62
paste input "text"
type input "2026 Scotland Fine Art Calendar"
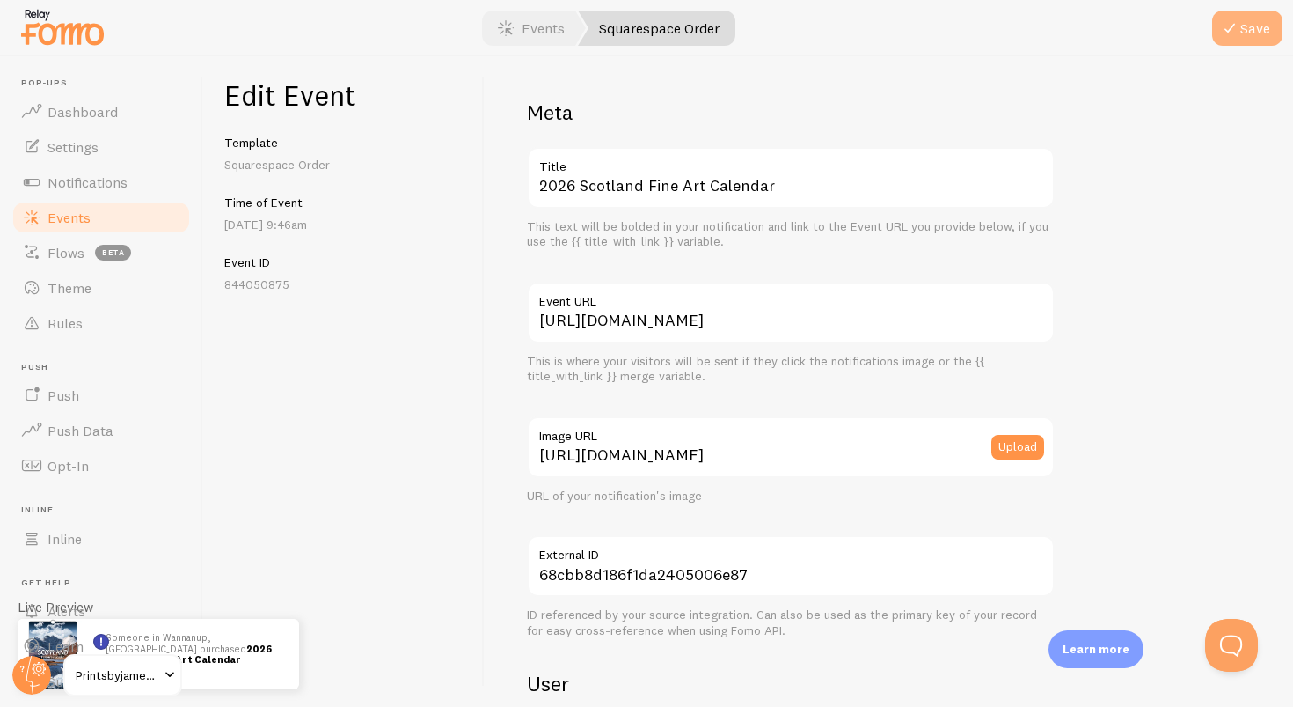
click at [1239, 29] on icon "submit" at bounding box center [1230, 28] width 21 height 21
click at [524, 30] on link "Events" at bounding box center [531, 28] width 109 height 35
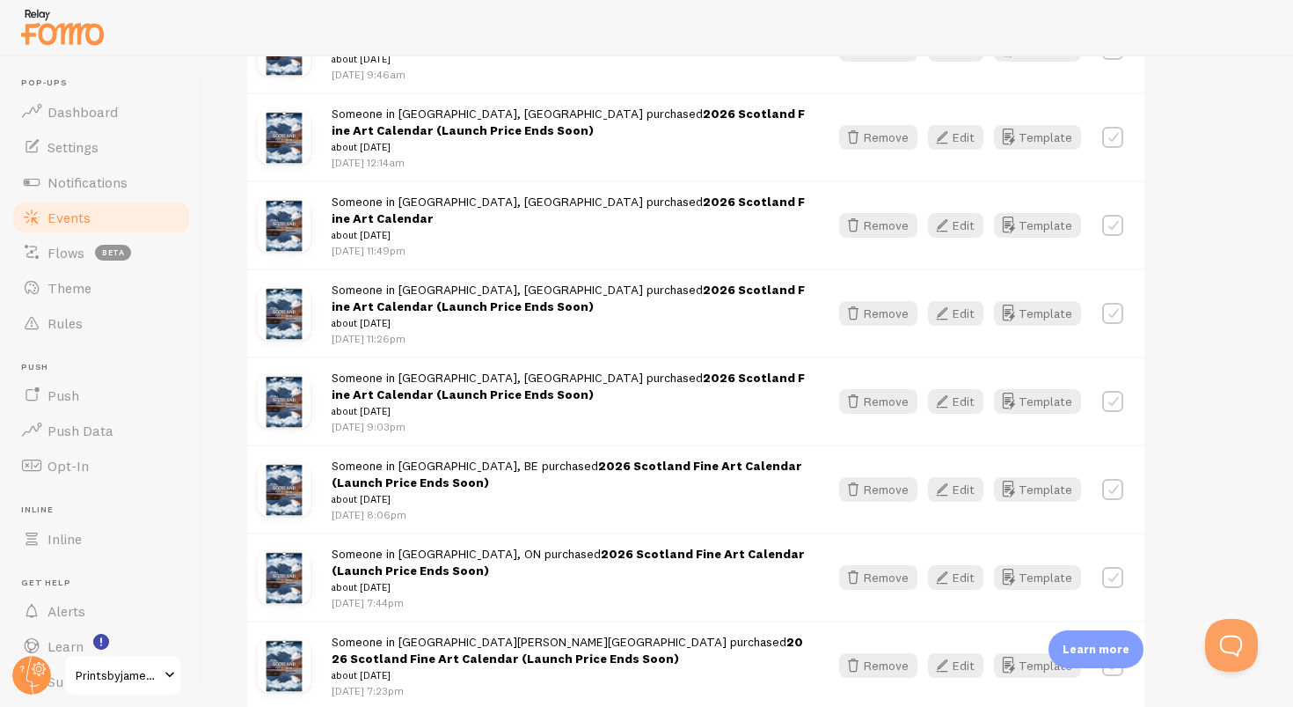
scroll to position [4024, 0]
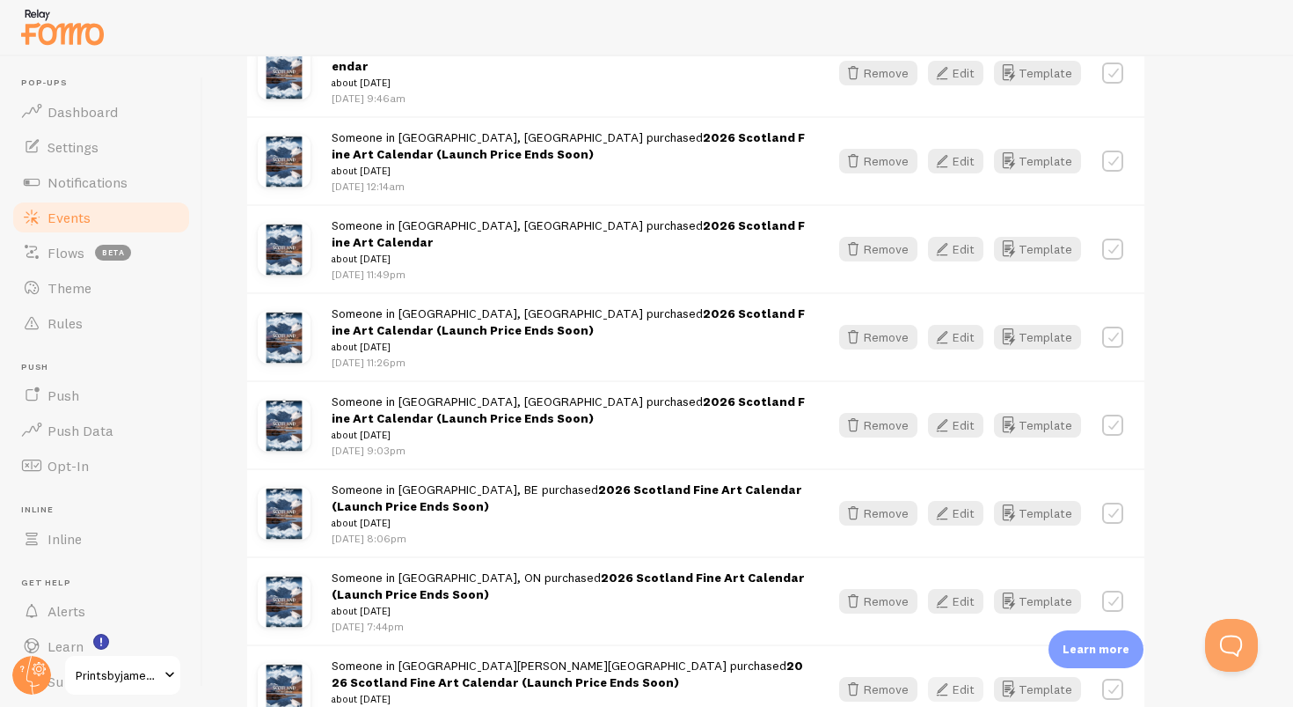
click at [944, 678] on icon "button" at bounding box center [942, 688] width 21 height 21
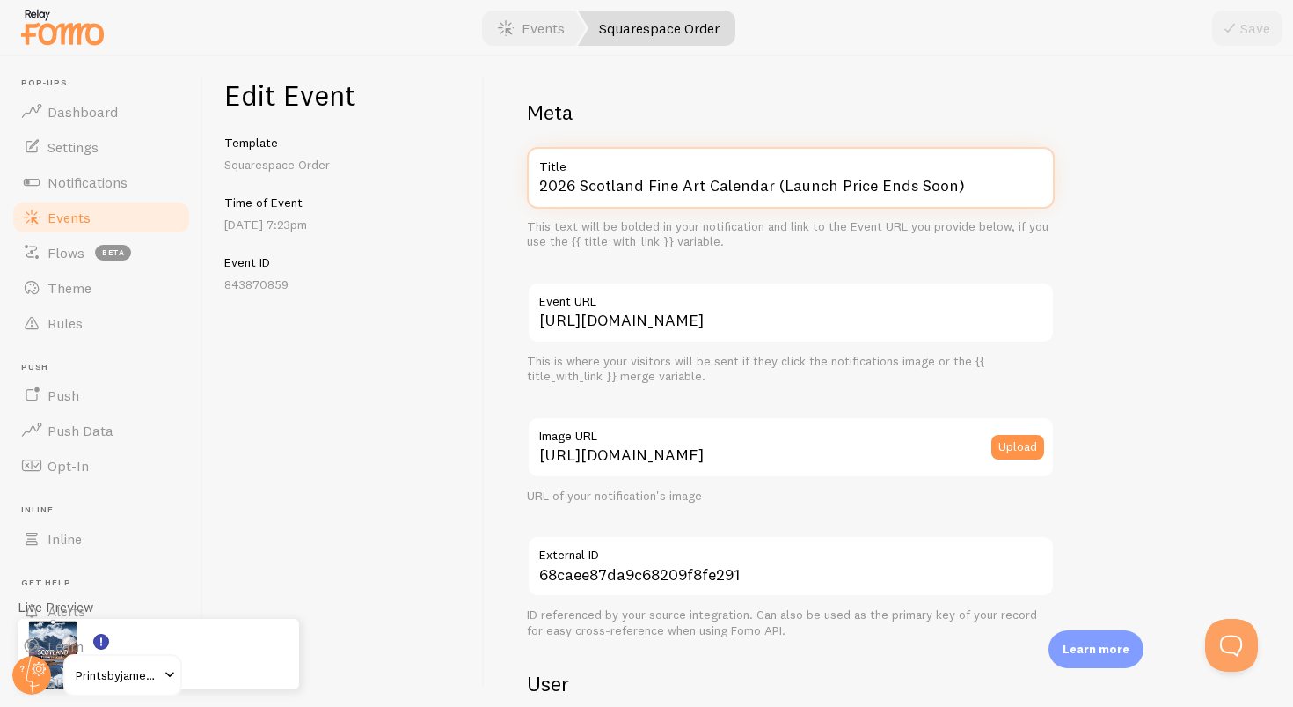
click at [967, 195] on input "2026 Scotland Fine Art Calendar (Launch Price Ends Soon)" at bounding box center [791, 178] width 528 height 62
paste input "text"
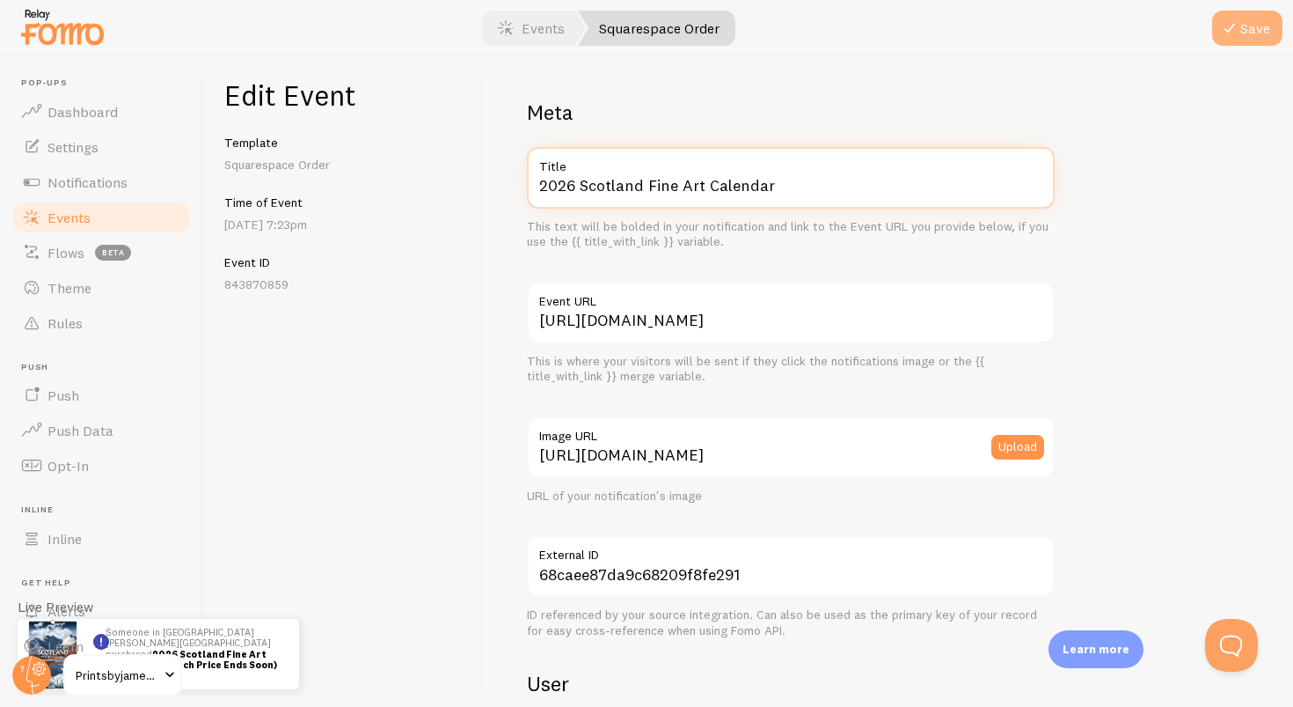
type input "2026 Scotland Fine Art Calendar"
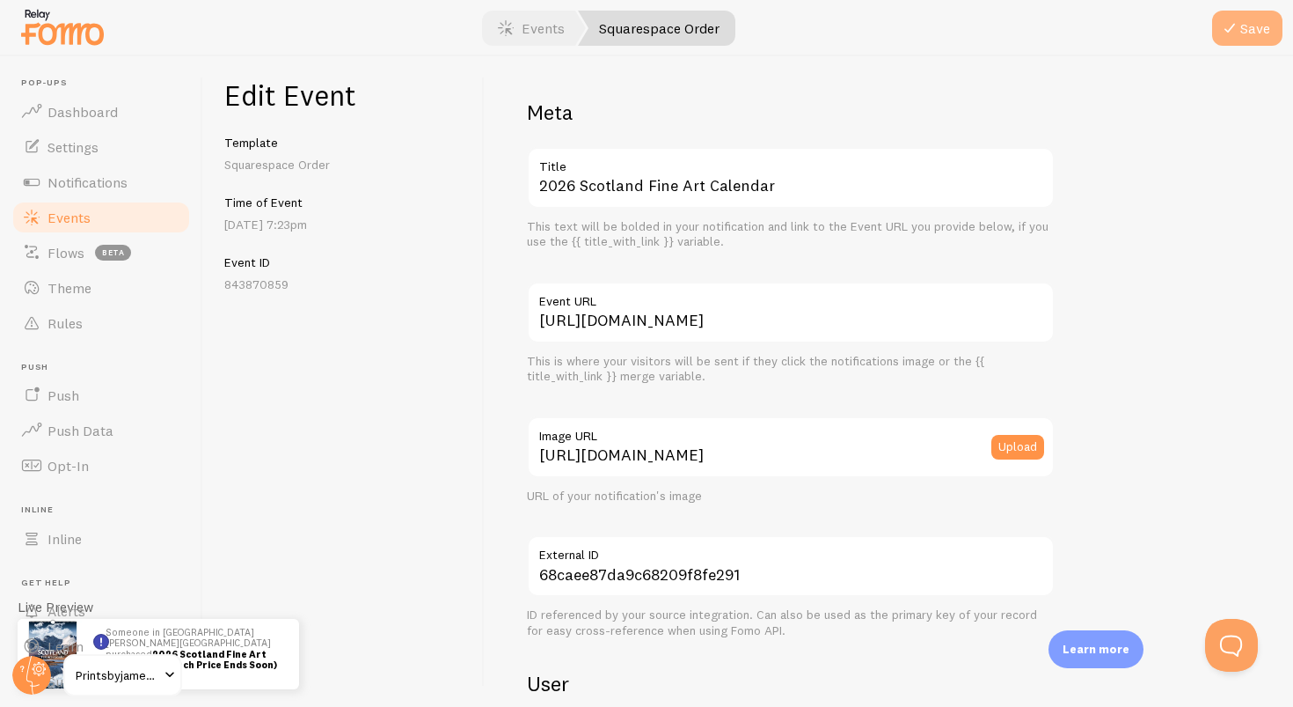
click at [1256, 33] on button "Save" at bounding box center [1247, 28] width 70 height 35
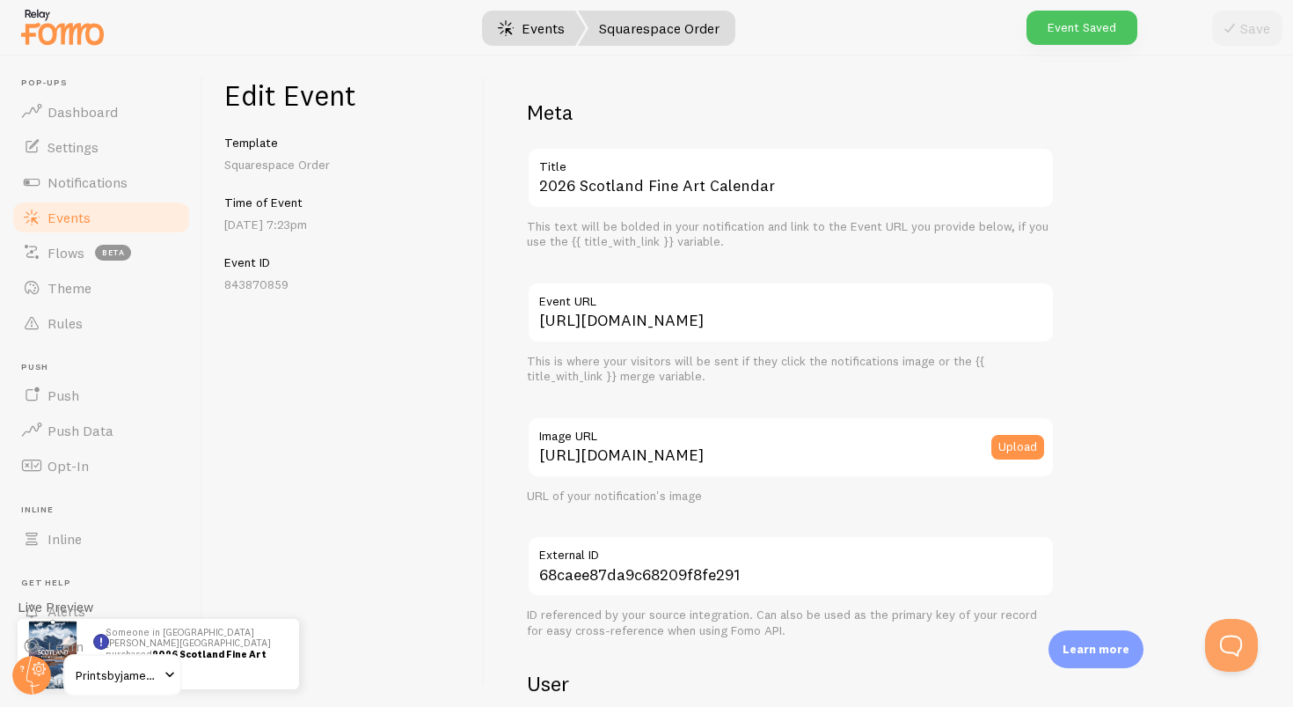
click at [533, 27] on link "Events" at bounding box center [531, 28] width 109 height 35
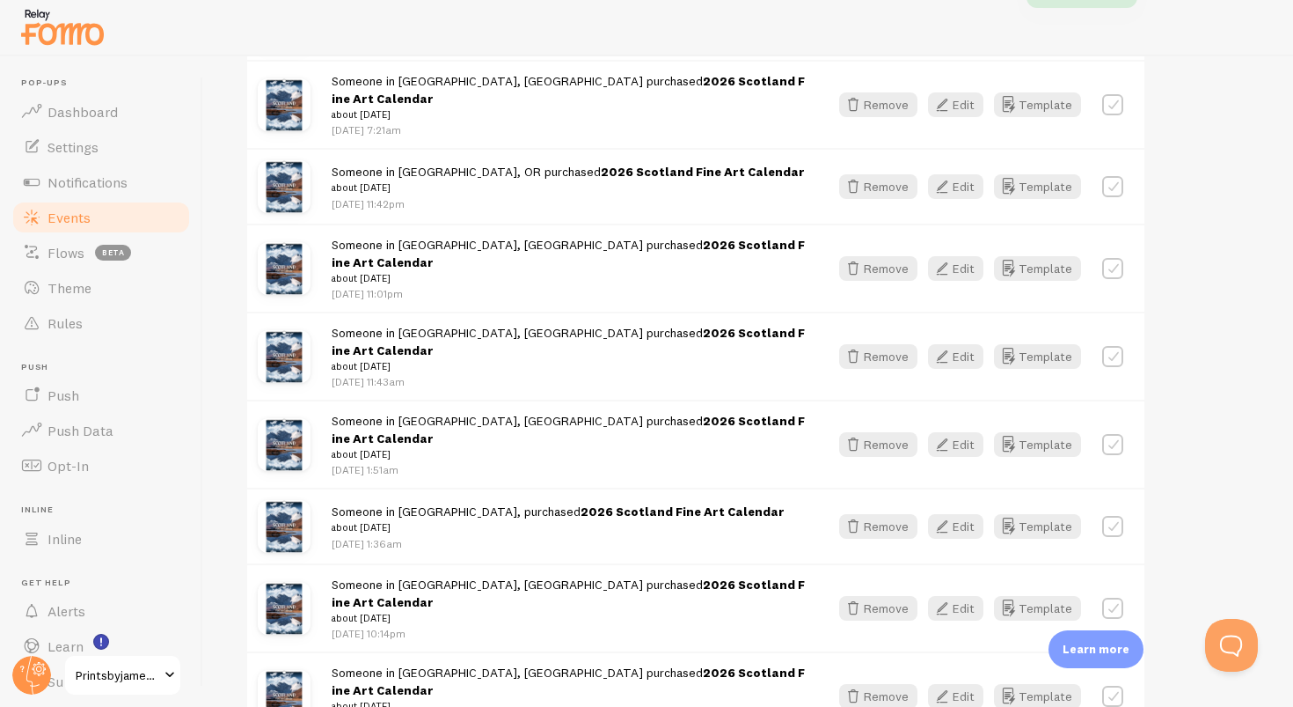
scroll to position [2091, 0]
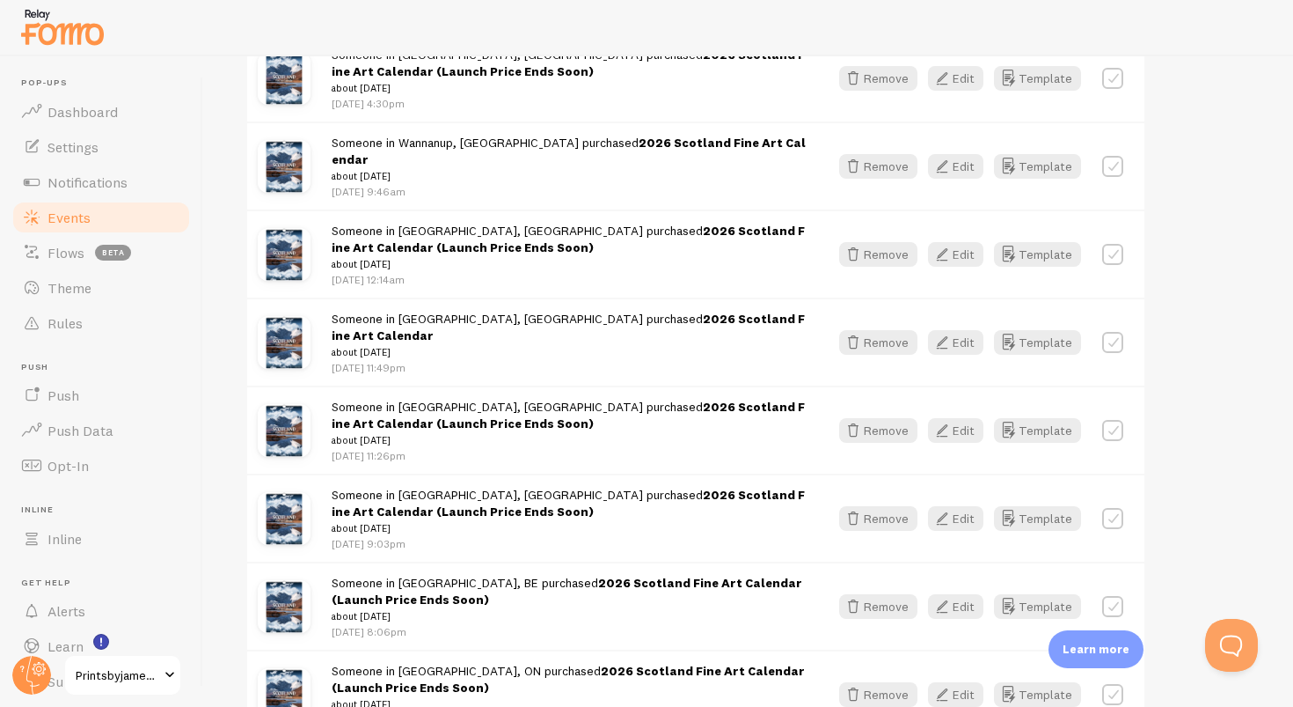
scroll to position [3886, 0]
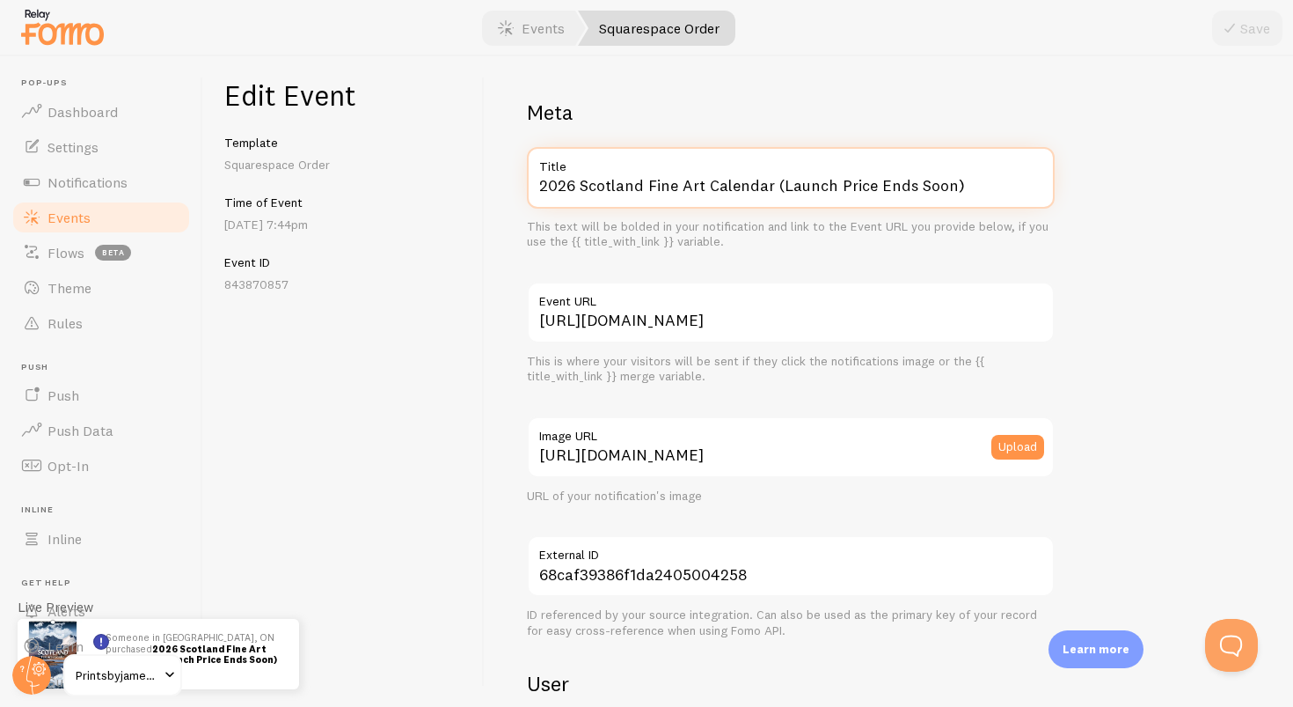
click at [1015, 181] on input "2026 Scotland Fine Art Calendar (Launch Price Ends Soon)" at bounding box center [791, 178] width 528 height 62
paste input "text"
type input "2026 Scotland Fine Art Calendar"
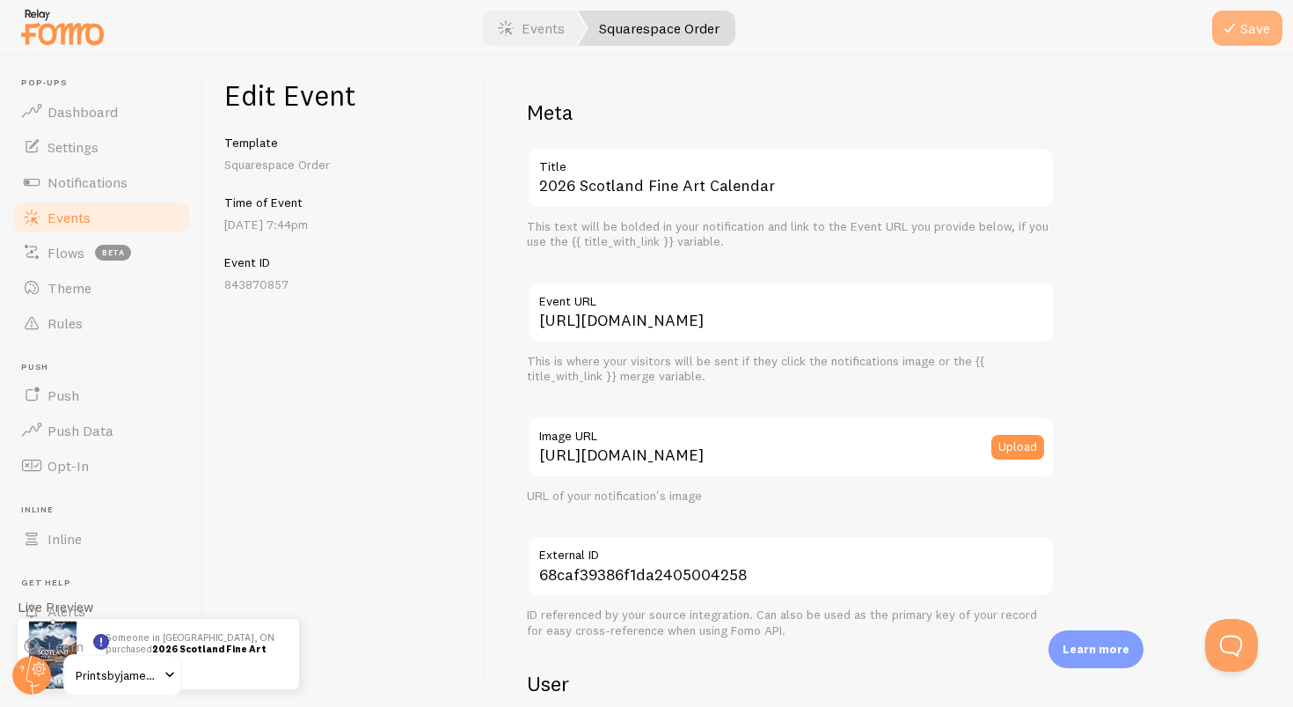
click at [1249, 32] on button "Save" at bounding box center [1247, 28] width 70 height 35
click at [541, 30] on link "Events" at bounding box center [531, 28] width 109 height 35
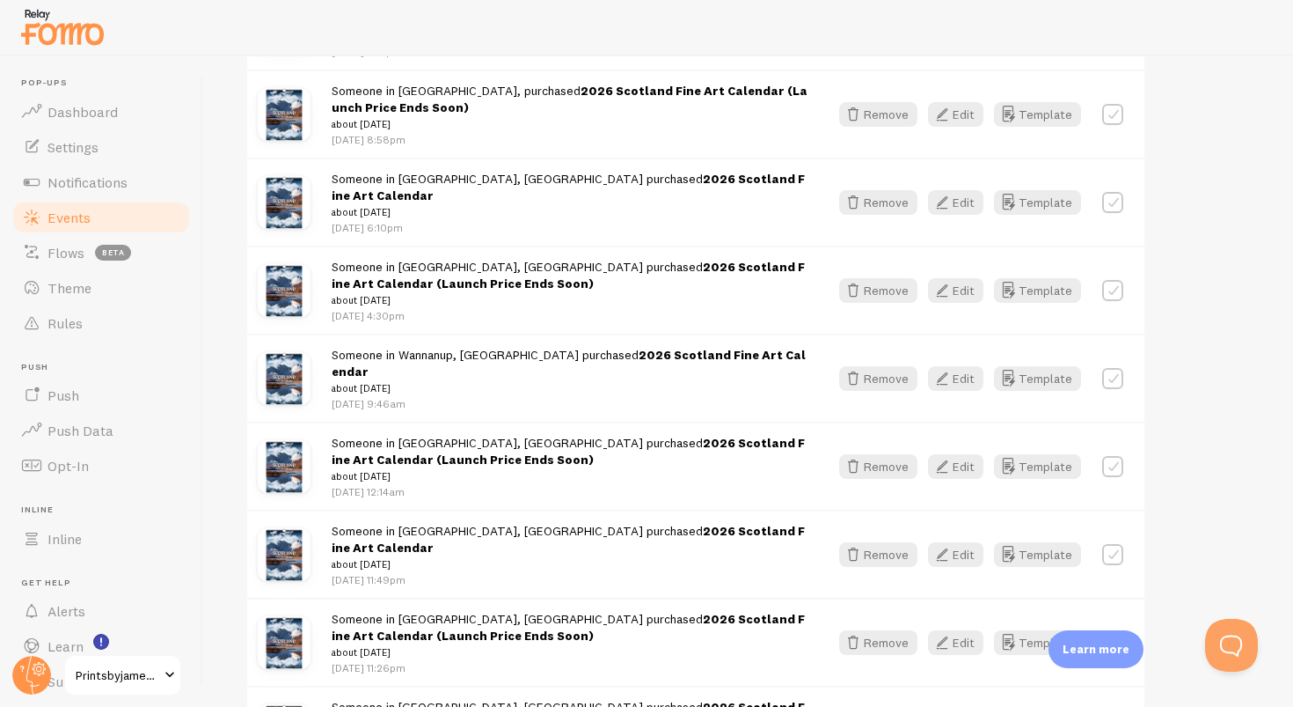
scroll to position [3718, 0]
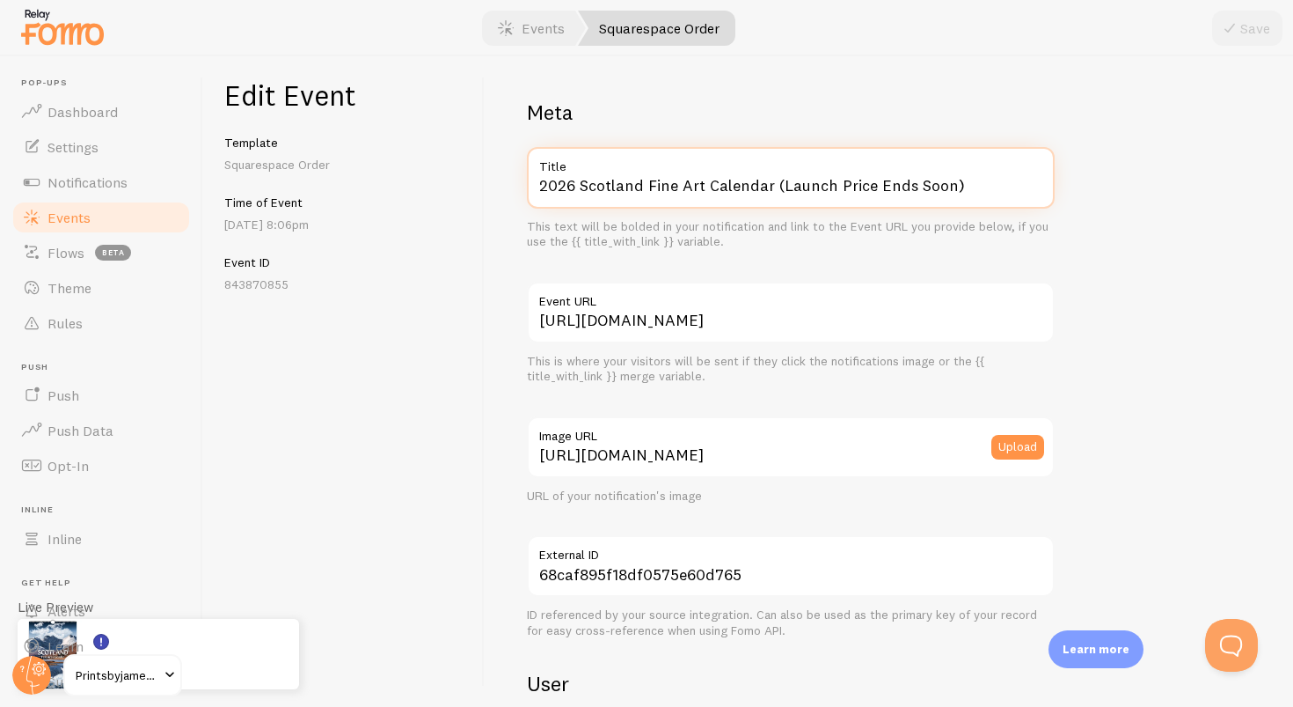
click at [962, 191] on input "2026 Scotland Fine Art Calendar (Launch Price Ends Soon)" at bounding box center [791, 178] width 528 height 62
paste input "text"
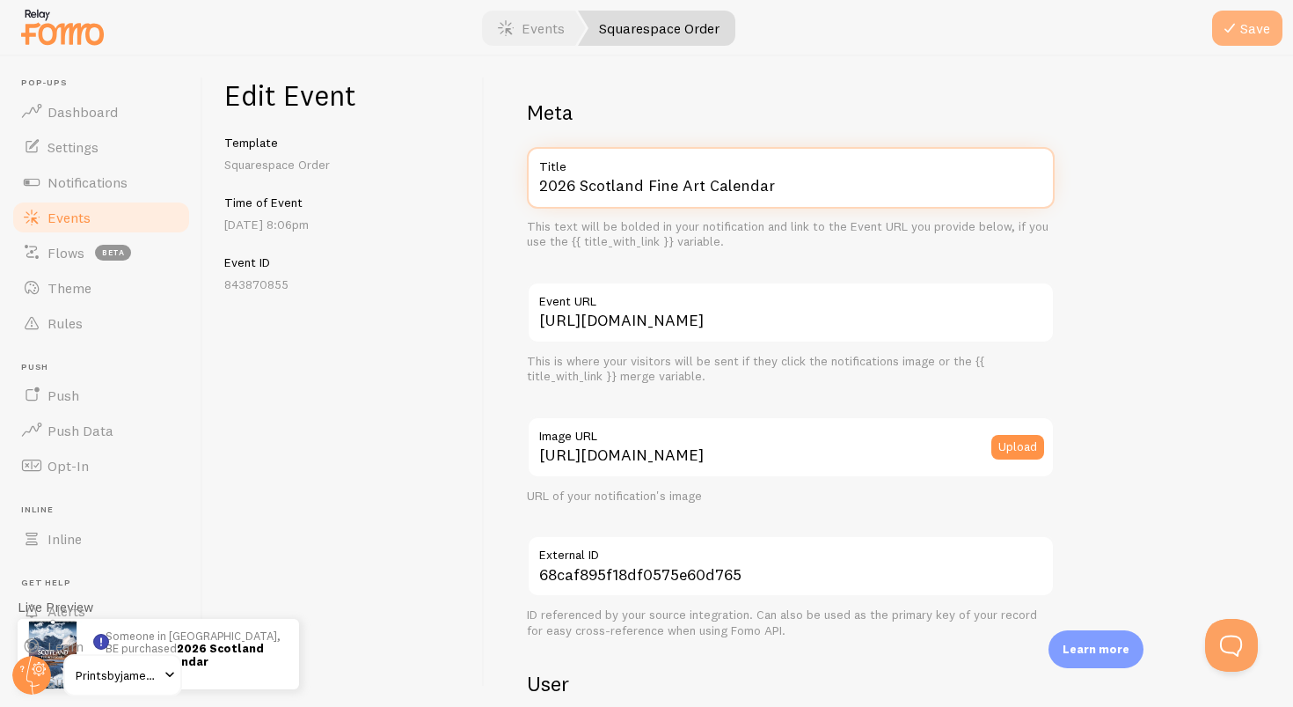
type input "2026 Scotland Fine Art Calendar"
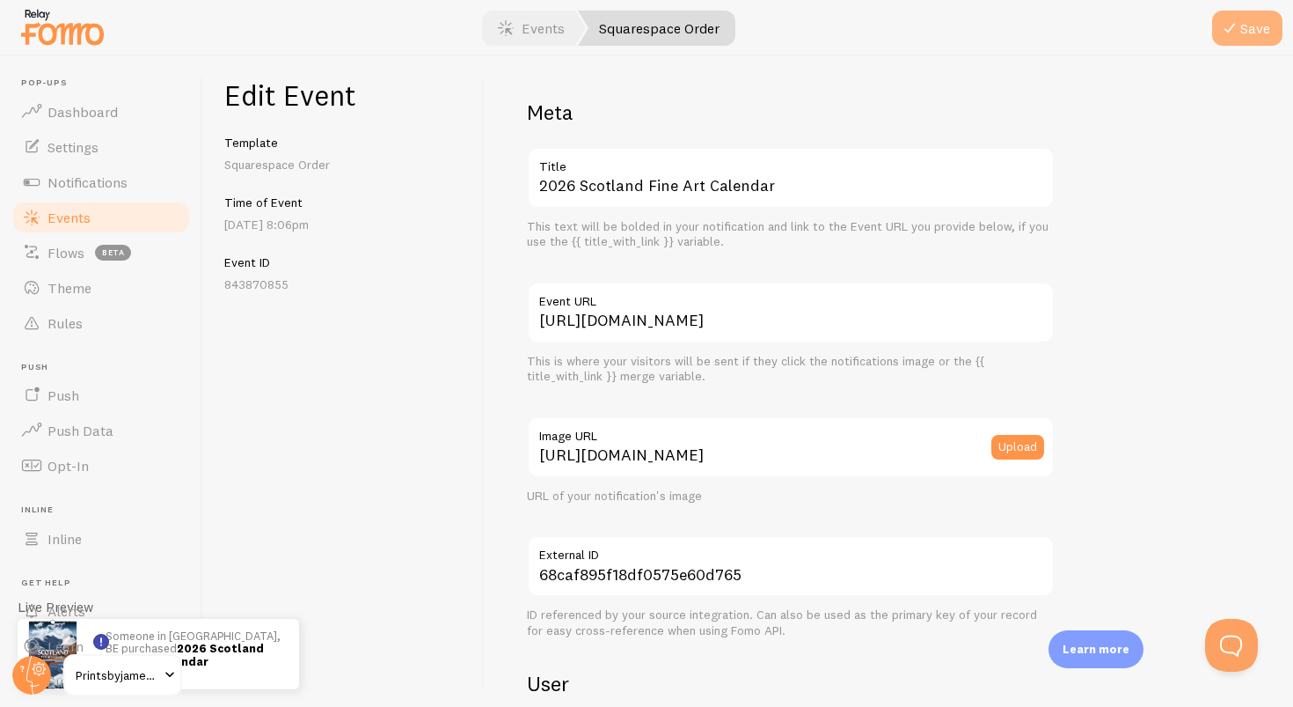
click at [1234, 32] on icon "submit" at bounding box center [1230, 28] width 21 height 21
click at [528, 29] on link "Events" at bounding box center [531, 28] width 109 height 35
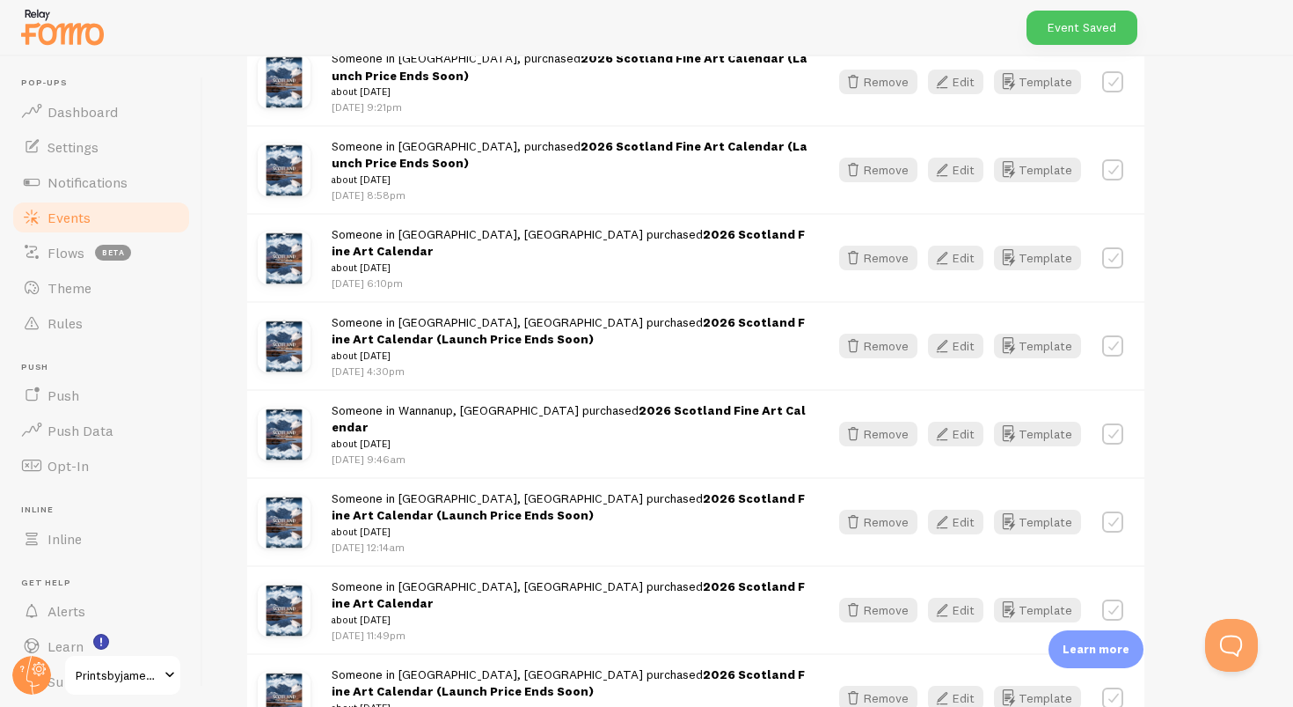
scroll to position [3843, 0]
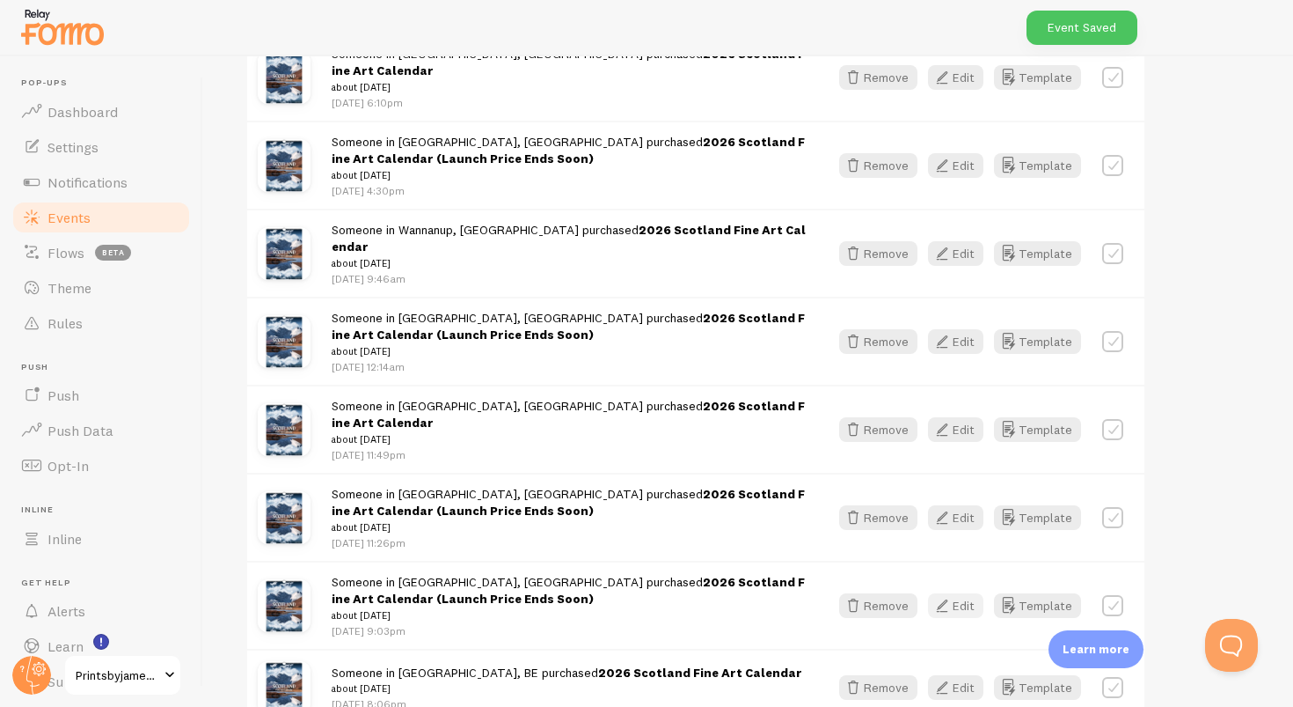
click at [966, 593] on button "Edit" at bounding box center [955, 605] width 55 height 25
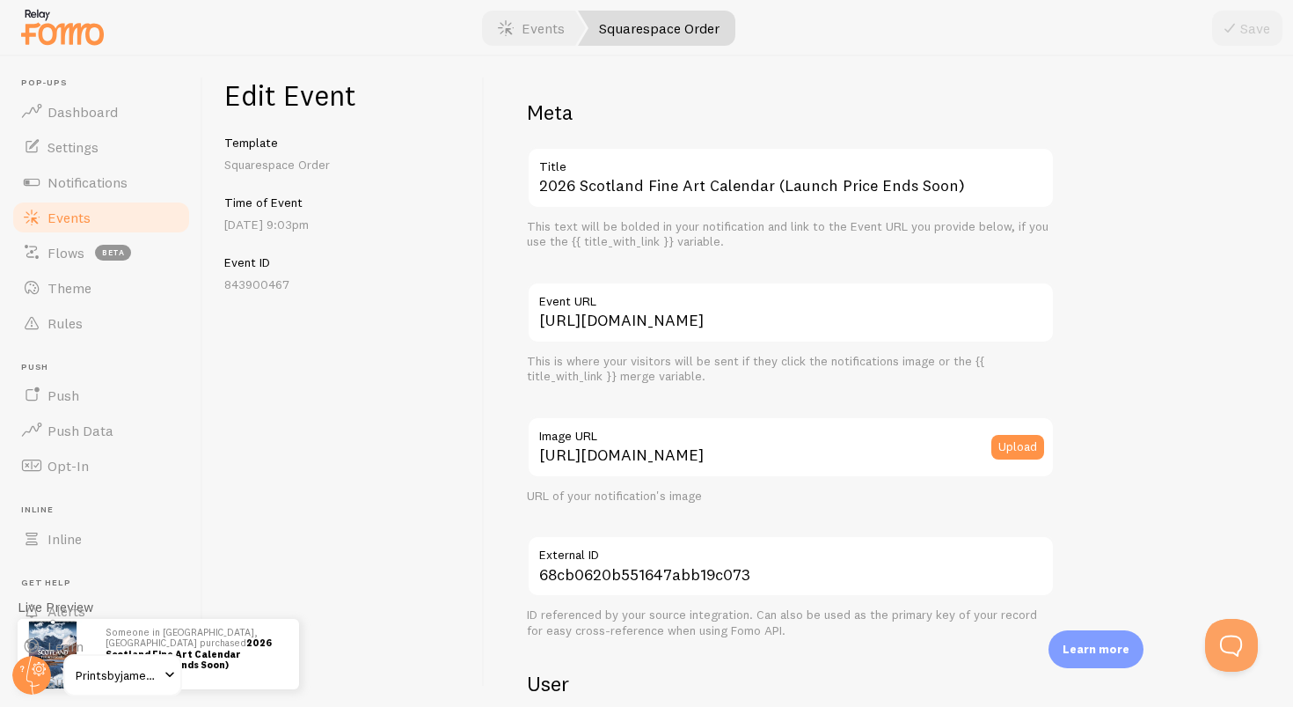
click at [1022, 172] on label "Title" at bounding box center [791, 162] width 528 height 30
click at [1022, 172] on input "2026 Scotland Fine Art Calendar (Launch Price Ends Soon)" at bounding box center [791, 178] width 528 height 62
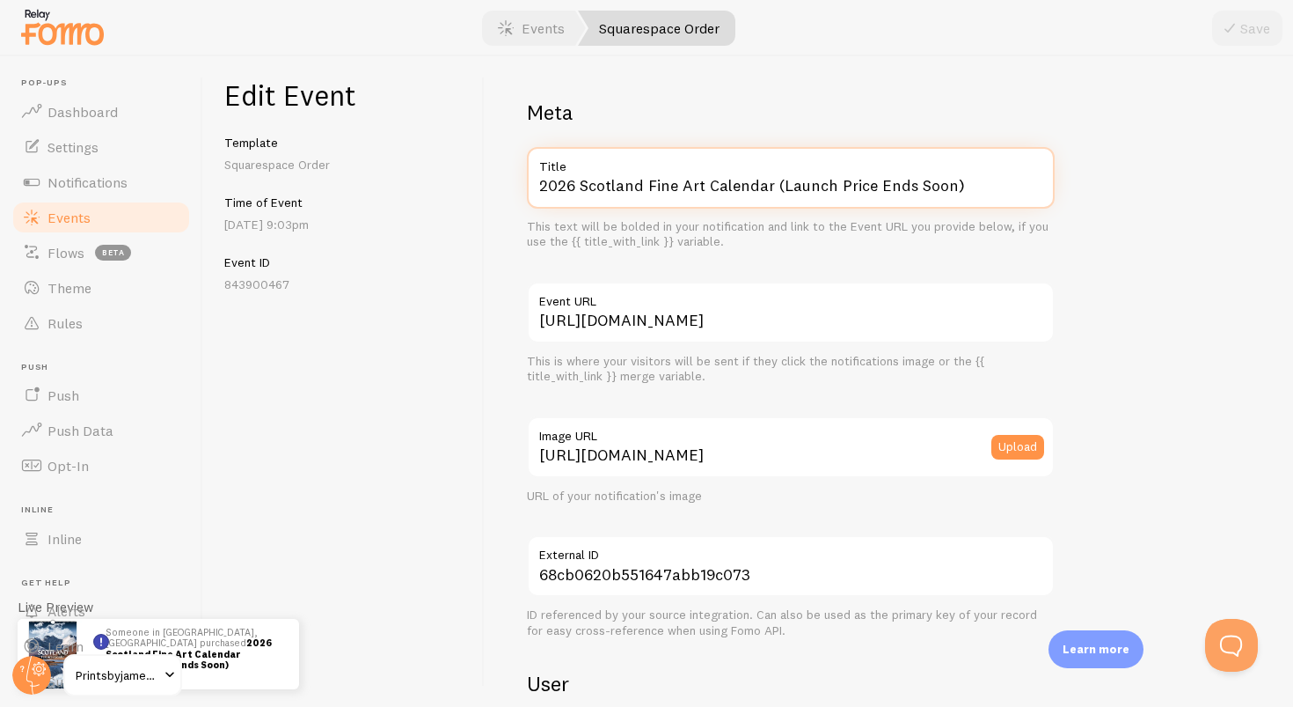
click at [1007, 182] on input "2026 Scotland Fine Art Calendar (Launch Price Ends Soon)" at bounding box center [791, 178] width 528 height 62
paste input "text"
type input "2026 Scotland Fine Art Calendar"
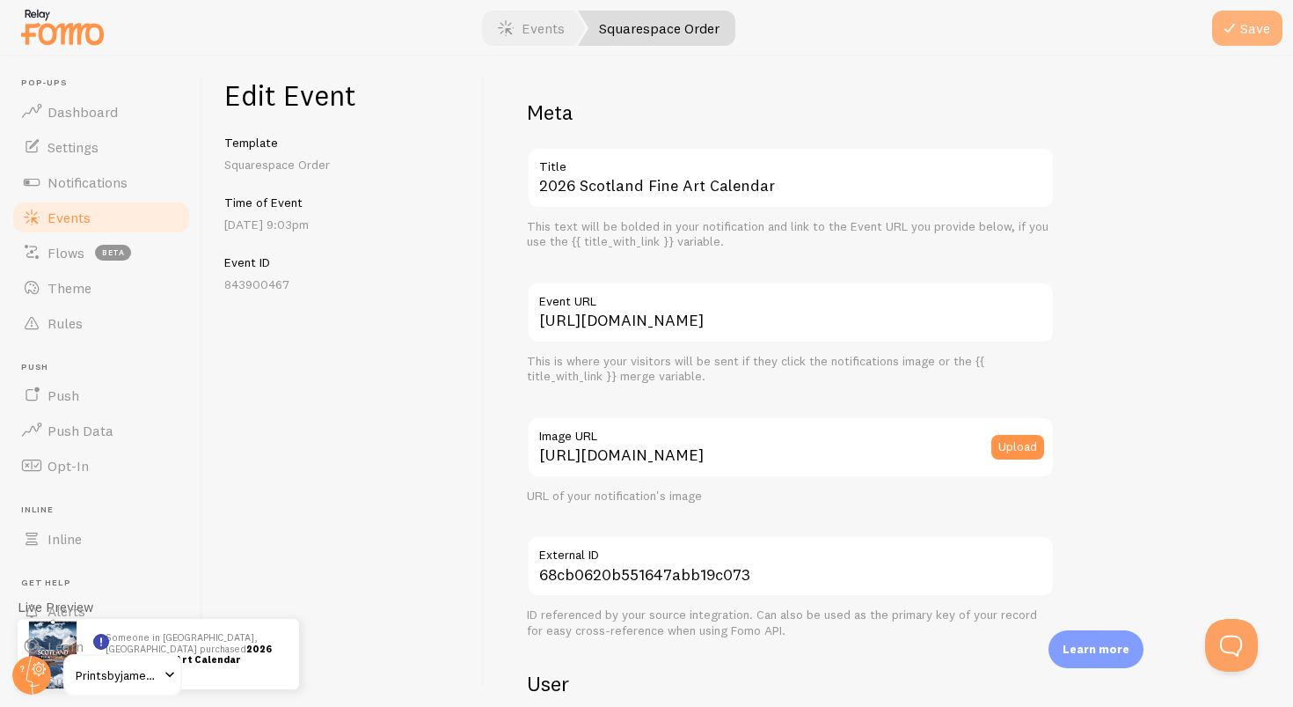
click at [1243, 42] on button "Save" at bounding box center [1247, 28] width 70 height 35
click at [546, 25] on link "Events" at bounding box center [531, 28] width 109 height 35
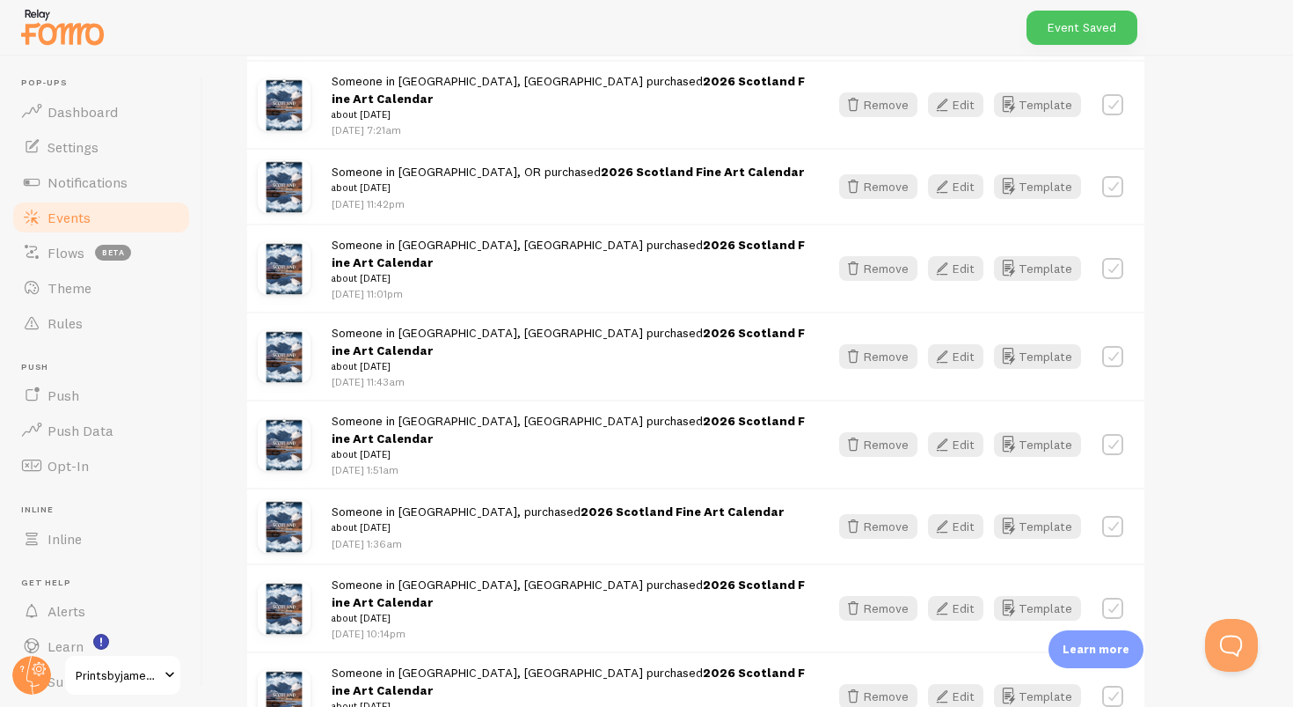
scroll to position [2091, 0]
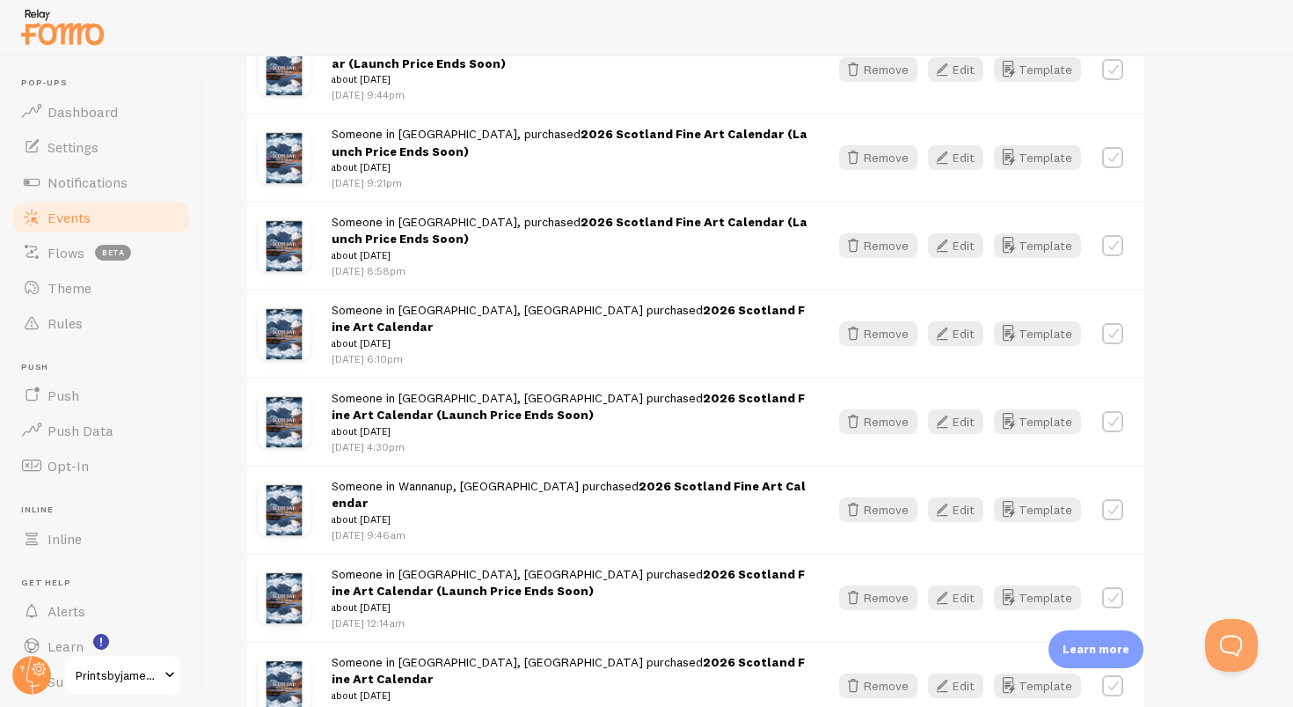
scroll to position [3562, 0]
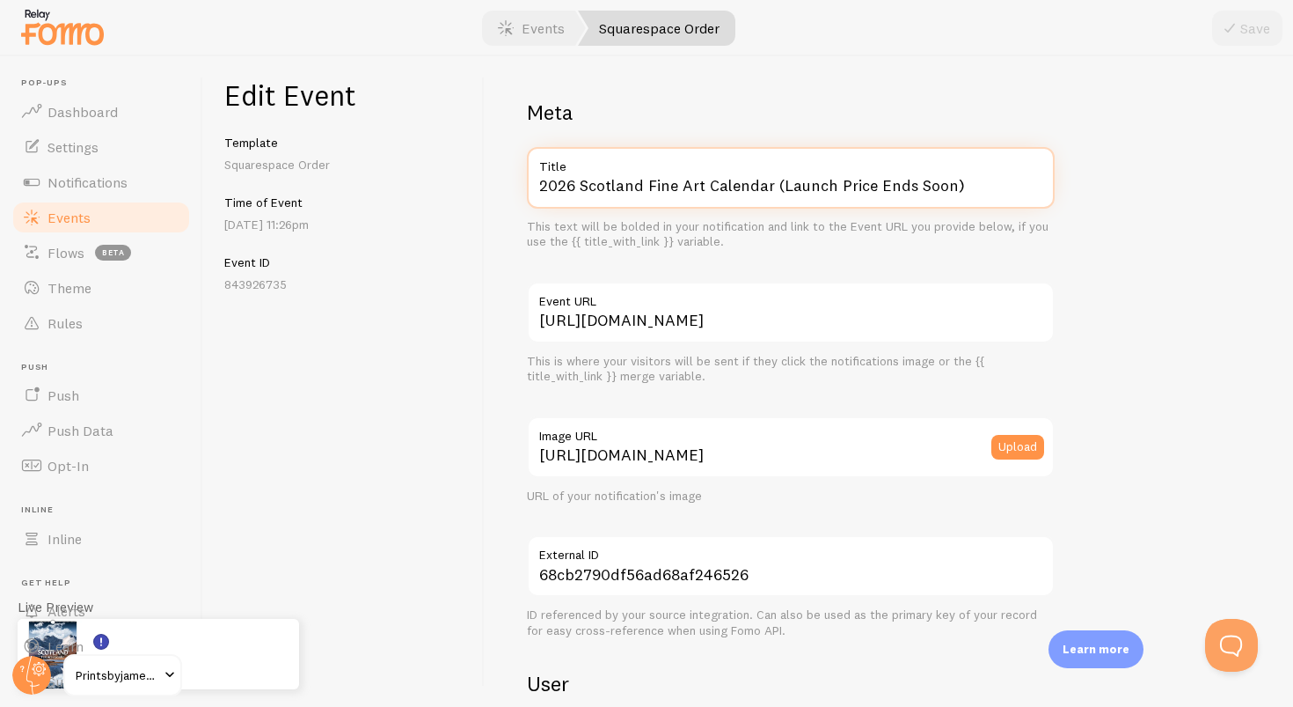
click at [973, 188] on input "2026 Scotland Fine Art Calendar (Launch Price Ends Soon)" at bounding box center [791, 178] width 528 height 62
paste input "text"
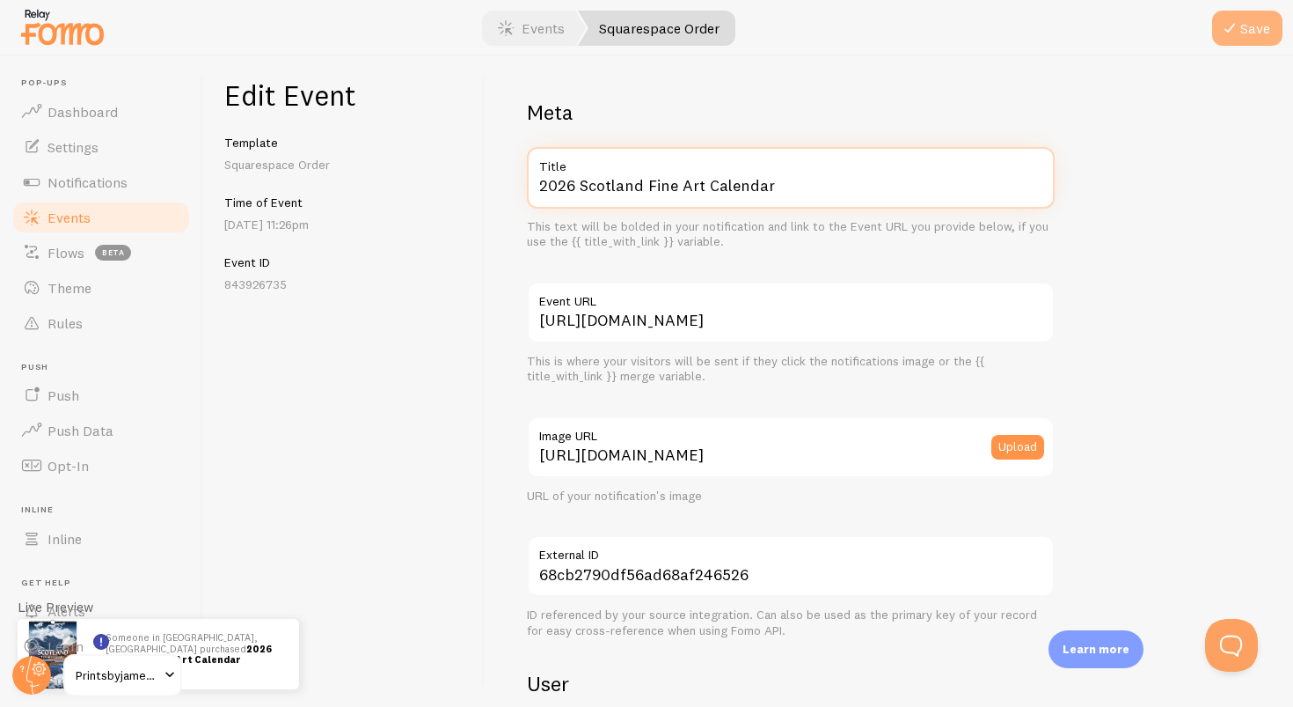
type input "2026 Scotland Fine Art Calendar"
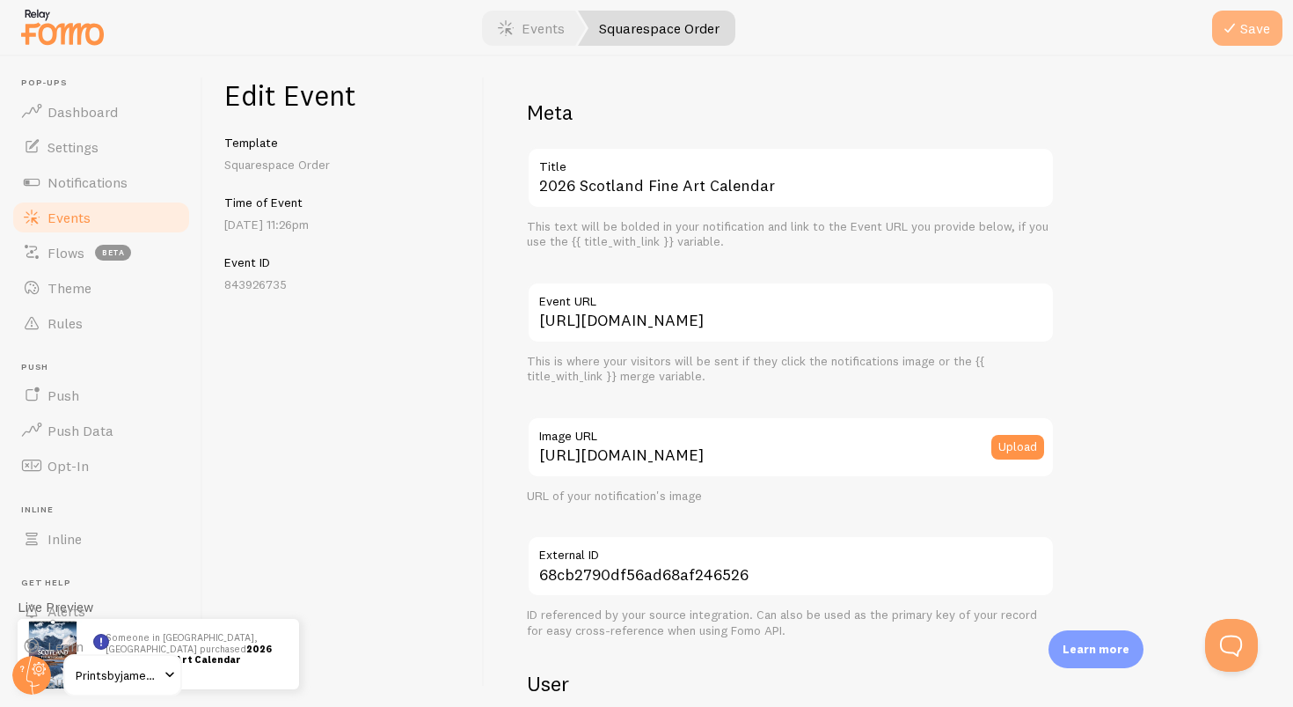
click at [1251, 44] on button "Save" at bounding box center [1247, 28] width 70 height 35
click at [542, 30] on link "Events" at bounding box center [531, 28] width 109 height 35
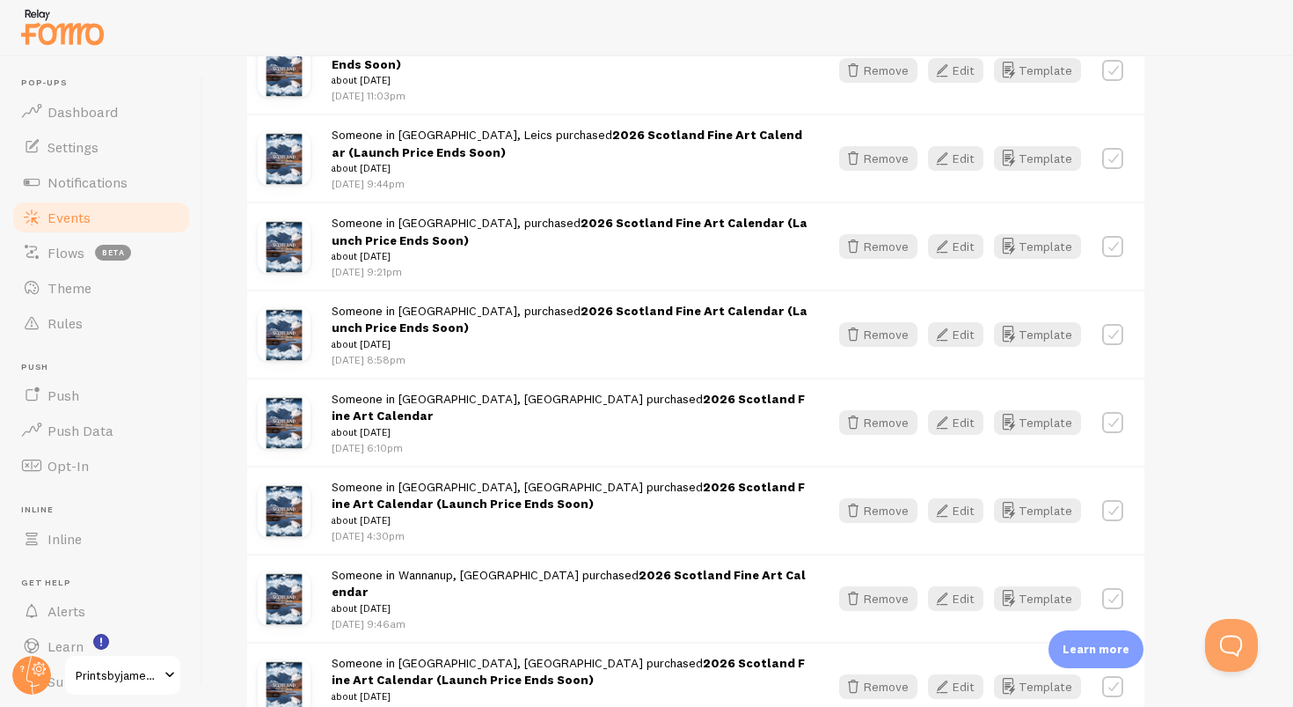
scroll to position [3266, 0]
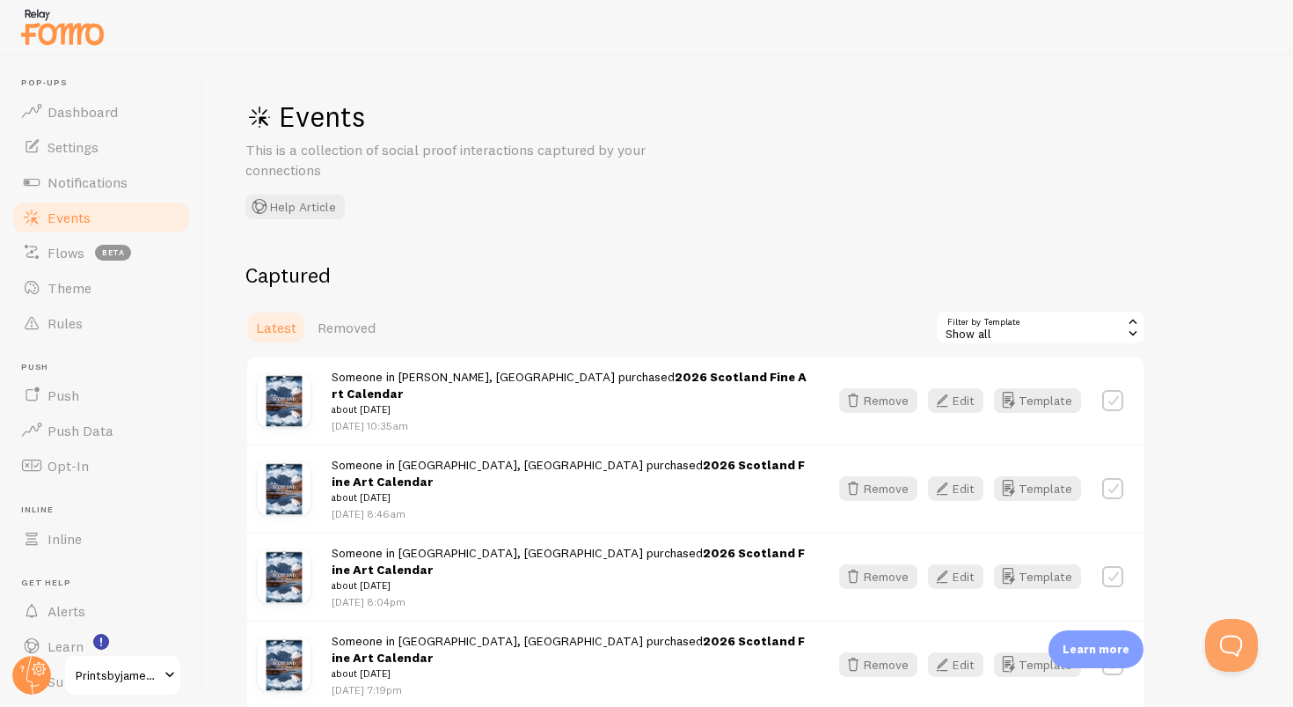
scroll to position [2891, 0]
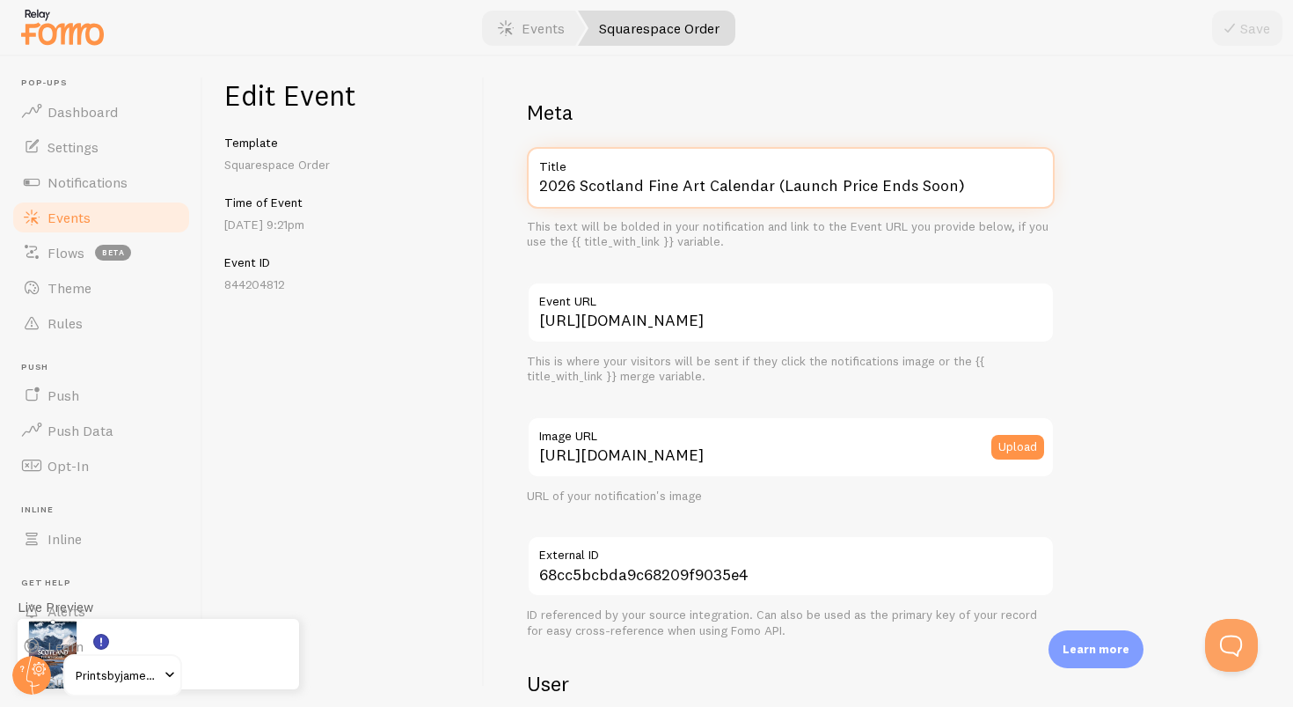
click at [964, 192] on input "2026 Scotland Fine Art Calendar (Launch Price Ends Soon)" at bounding box center [791, 178] width 528 height 62
paste input "text"
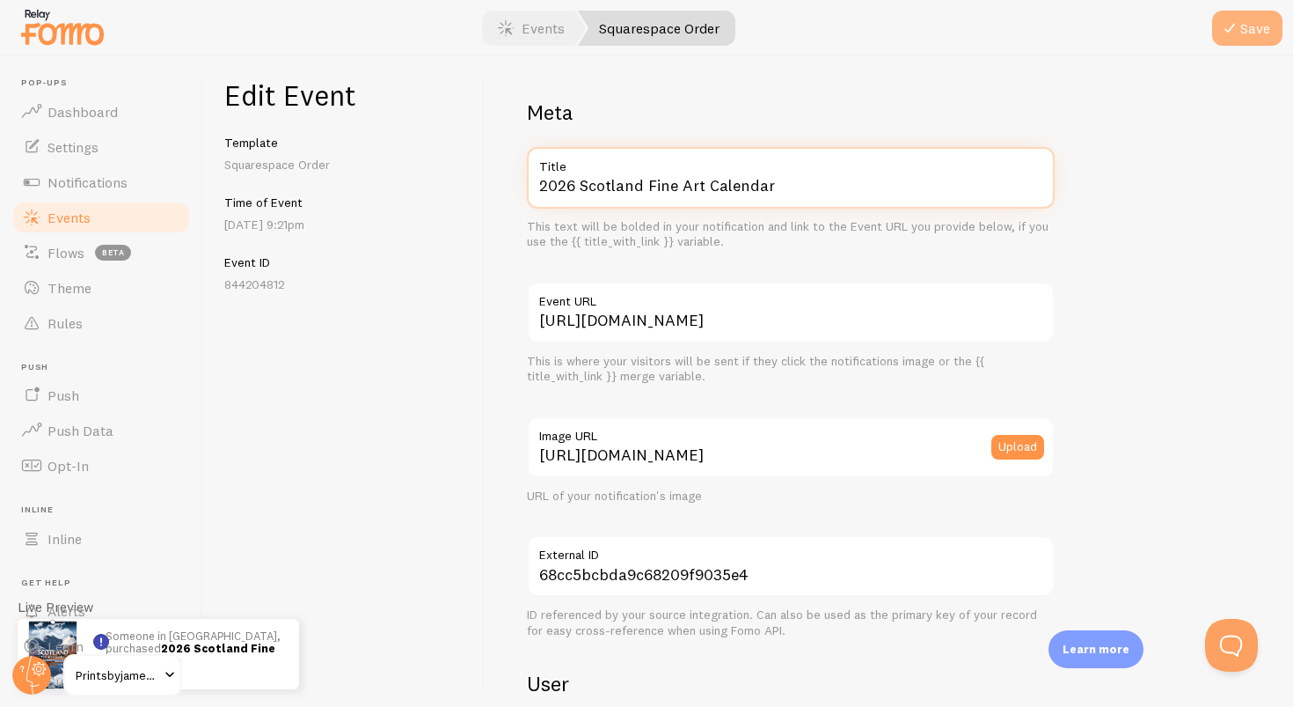
type input "2026 Scotland Fine Art Calendar"
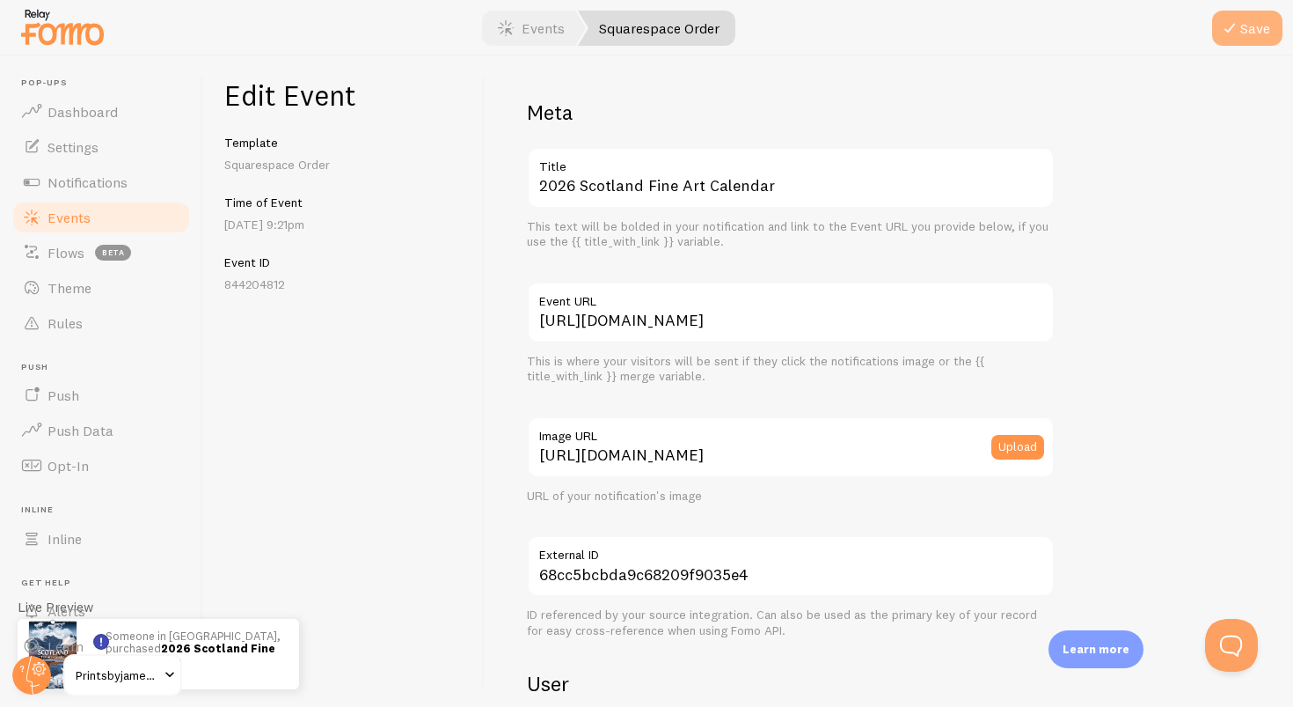
click at [1261, 28] on button "Save" at bounding box center [1247, 28] width 70 height 35
click at [519, 37] on link "Events" at bounding box center [531, 28] width 109 height 35
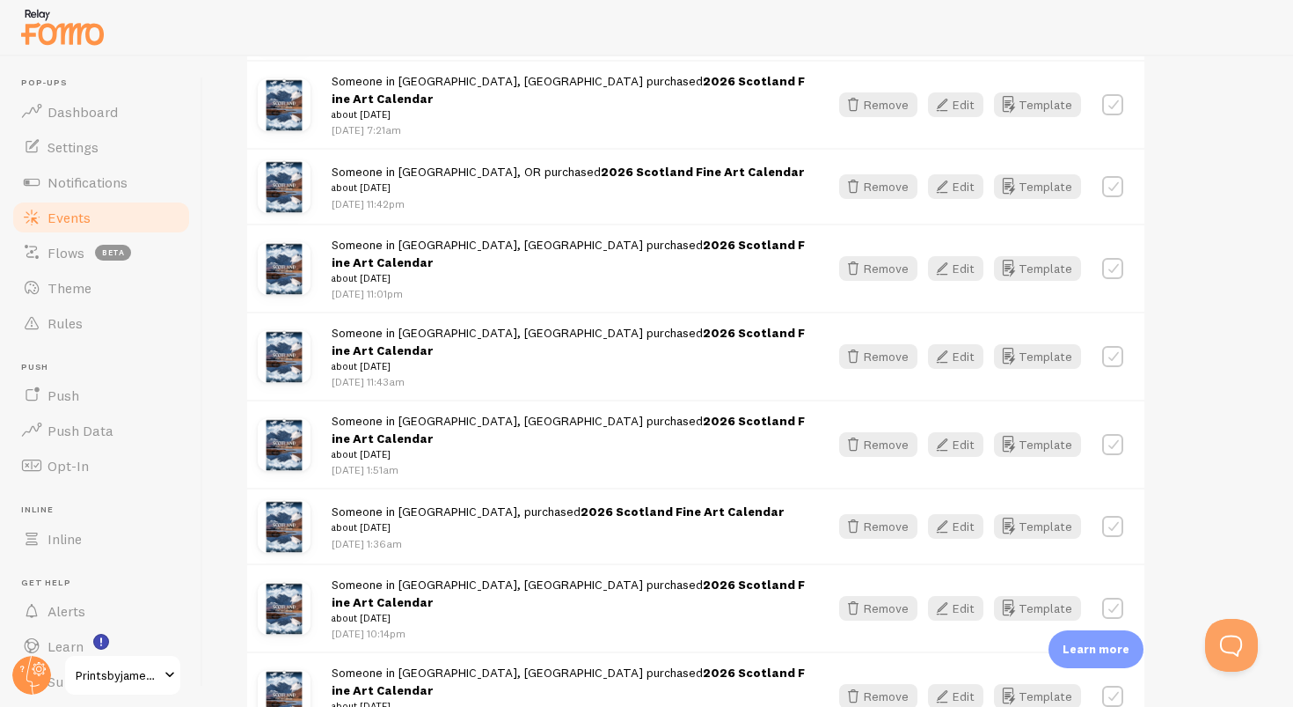
scroll to position [2091, 0]
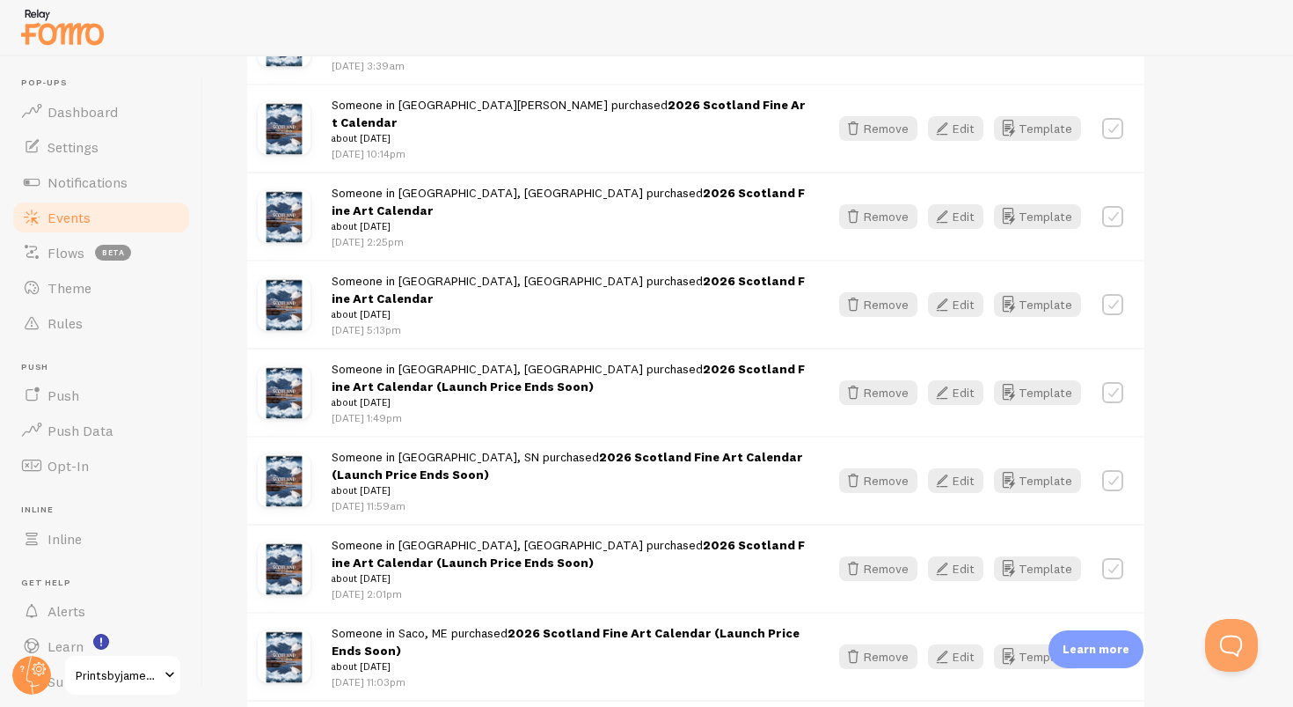
scroll to position [2912, 0]
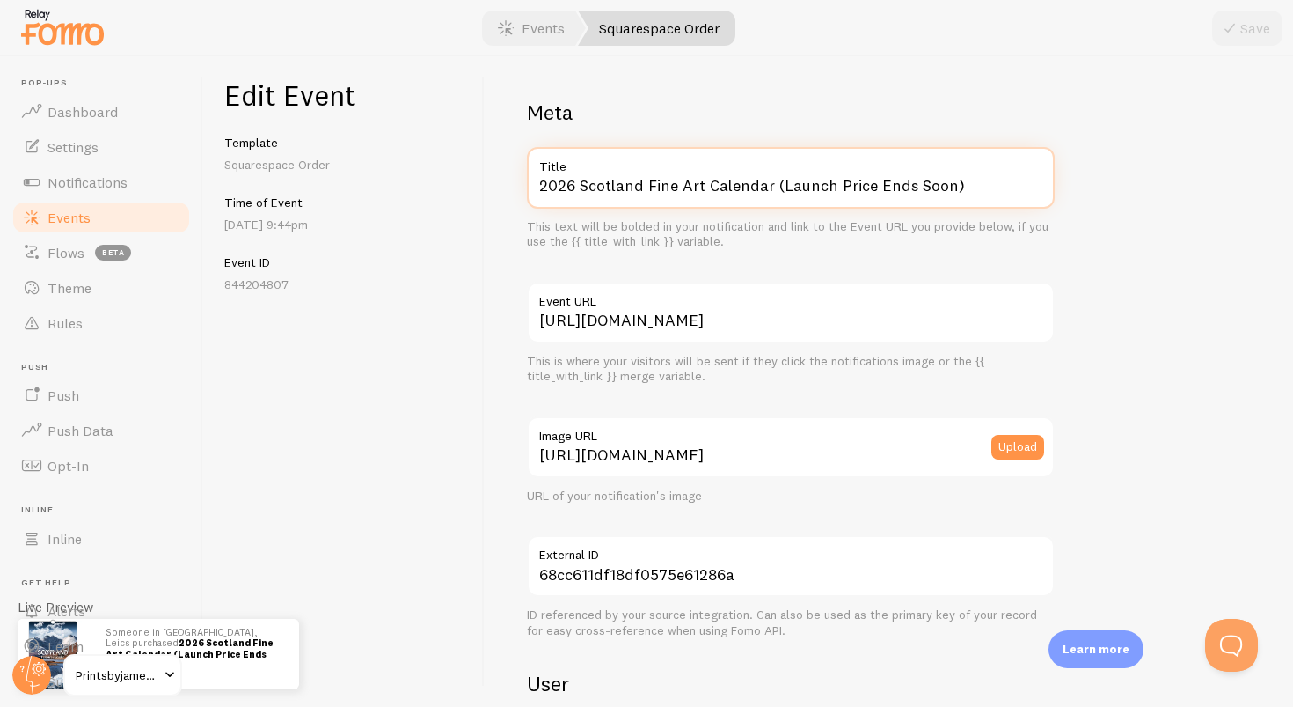
click at [966, 180] on input "2026 Scotland Fine Art Calendar (Launch Price Ends Soon)" at bounding box center [791, 178] width 528 height 62
paste input "text"
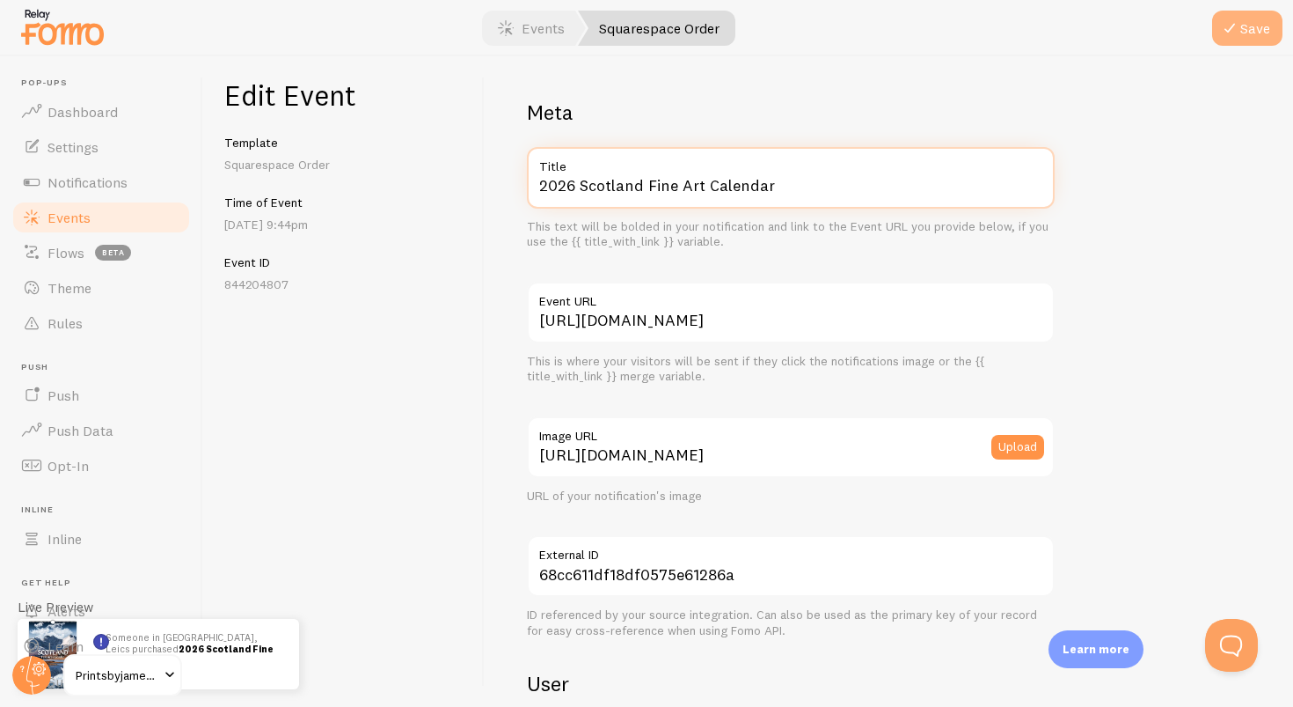
type input "2026 Scotland Fine Art Calendar"
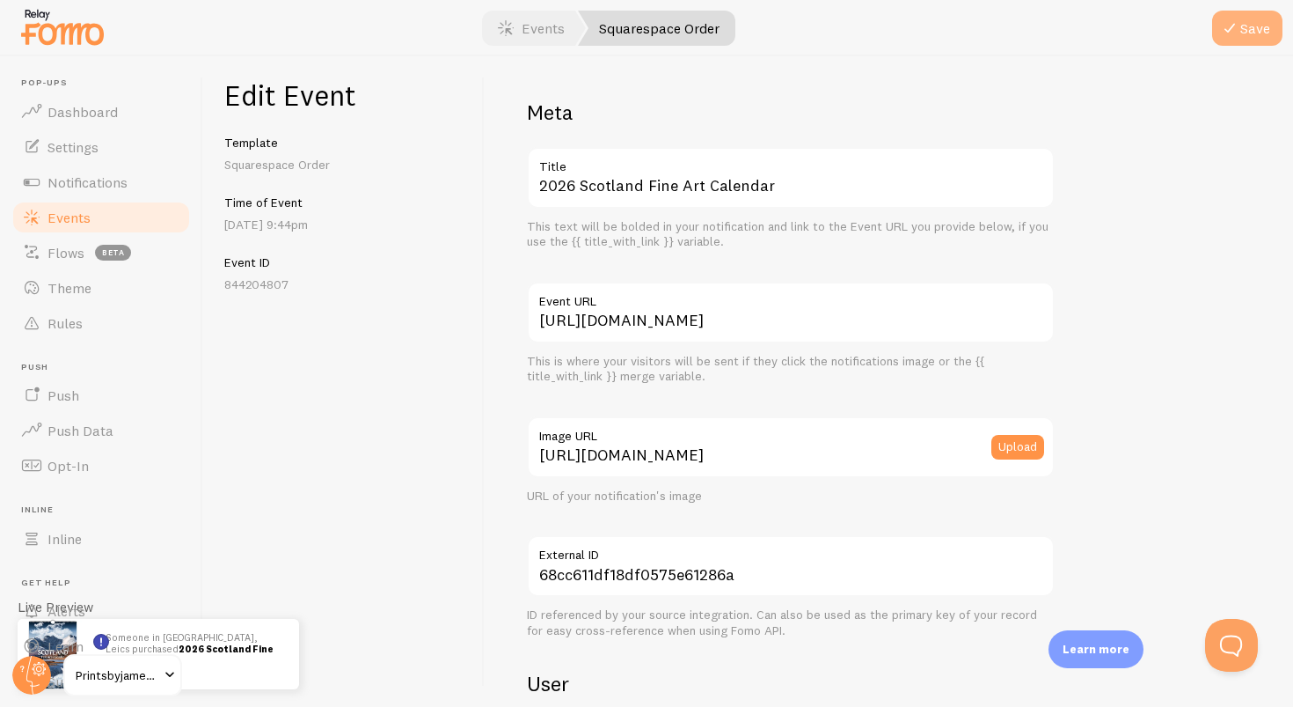
click at [1265, 40] on button "Save" at bounding box center [1247, 28] width 70 height 35
click at [528, 33] on link "Events" at bounding box center [531, 28] width 109 height 35
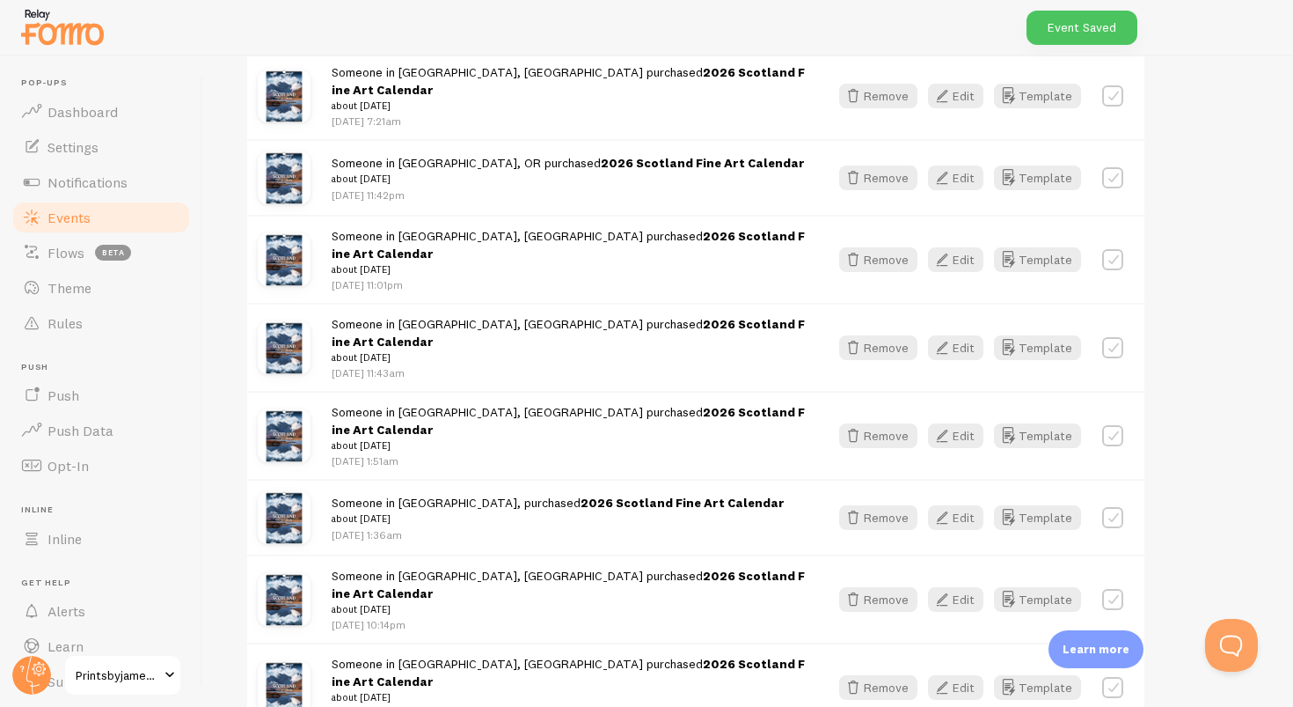
scroll to position [2091, 0]
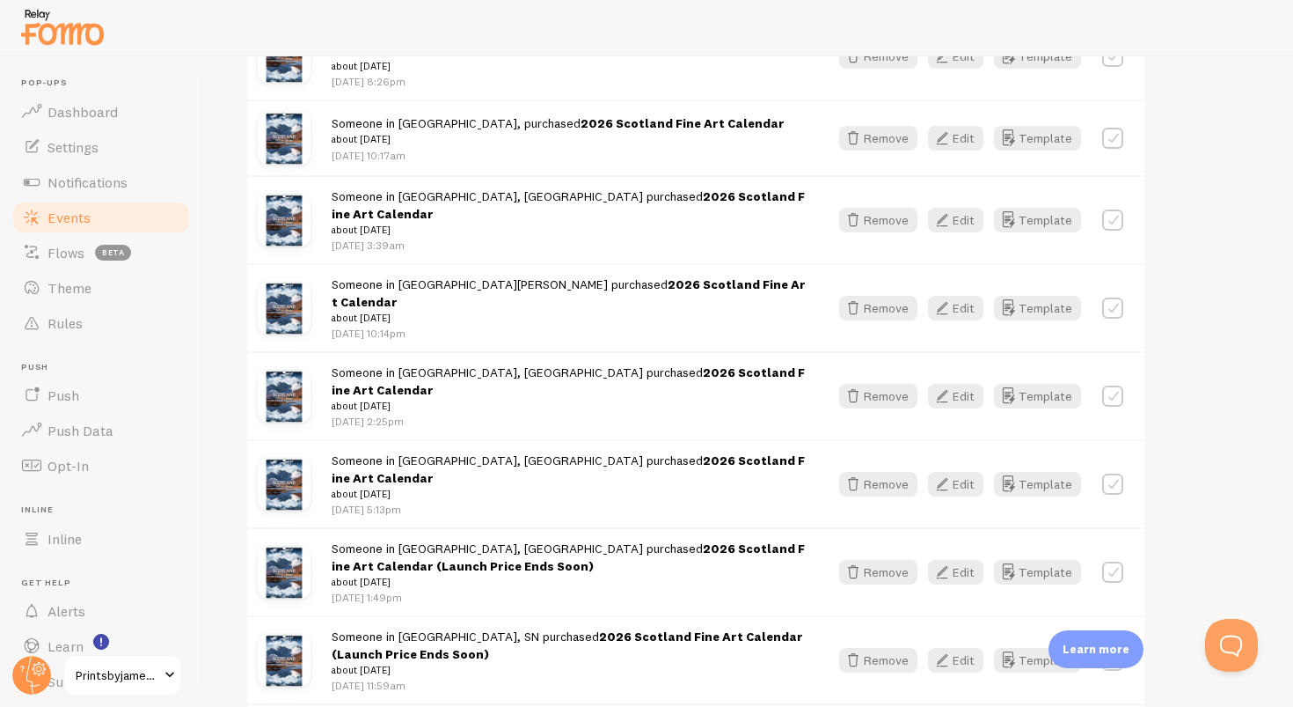
scroll to position [2721, 0]
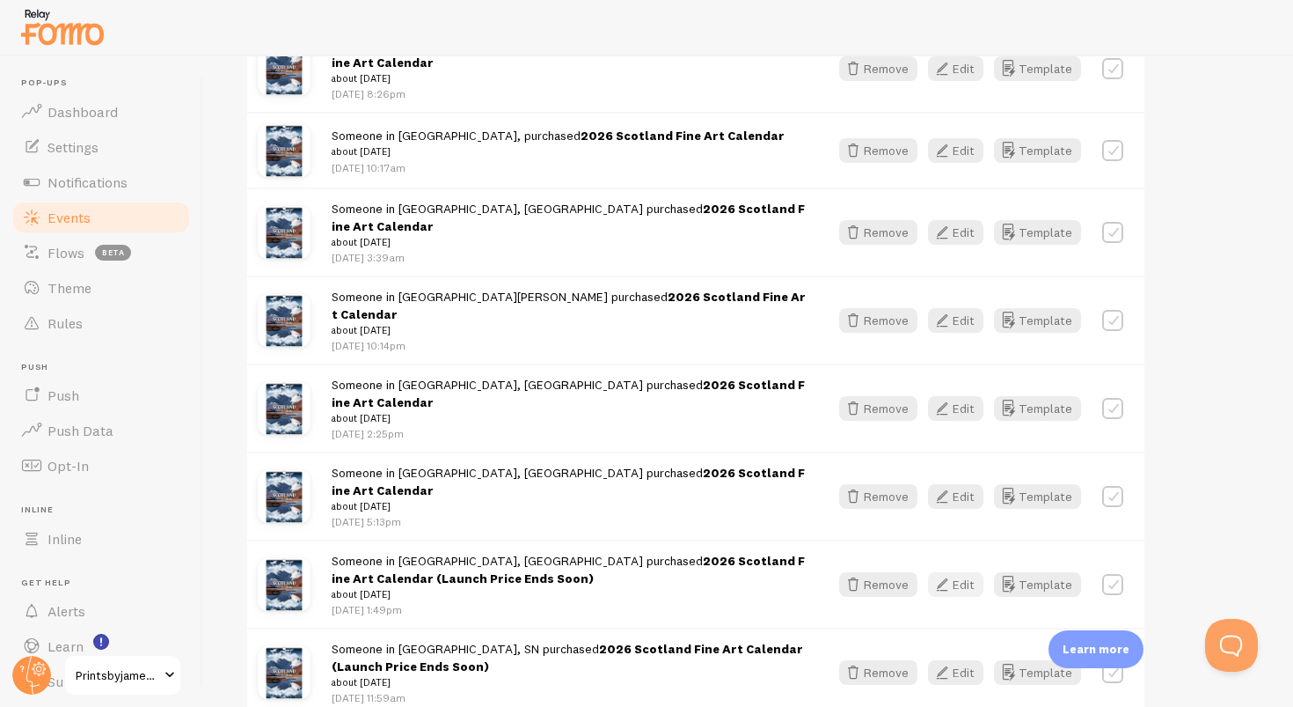
click at [953, 574] on icon "button" at bounding box center [942, 584] width 21 height 21
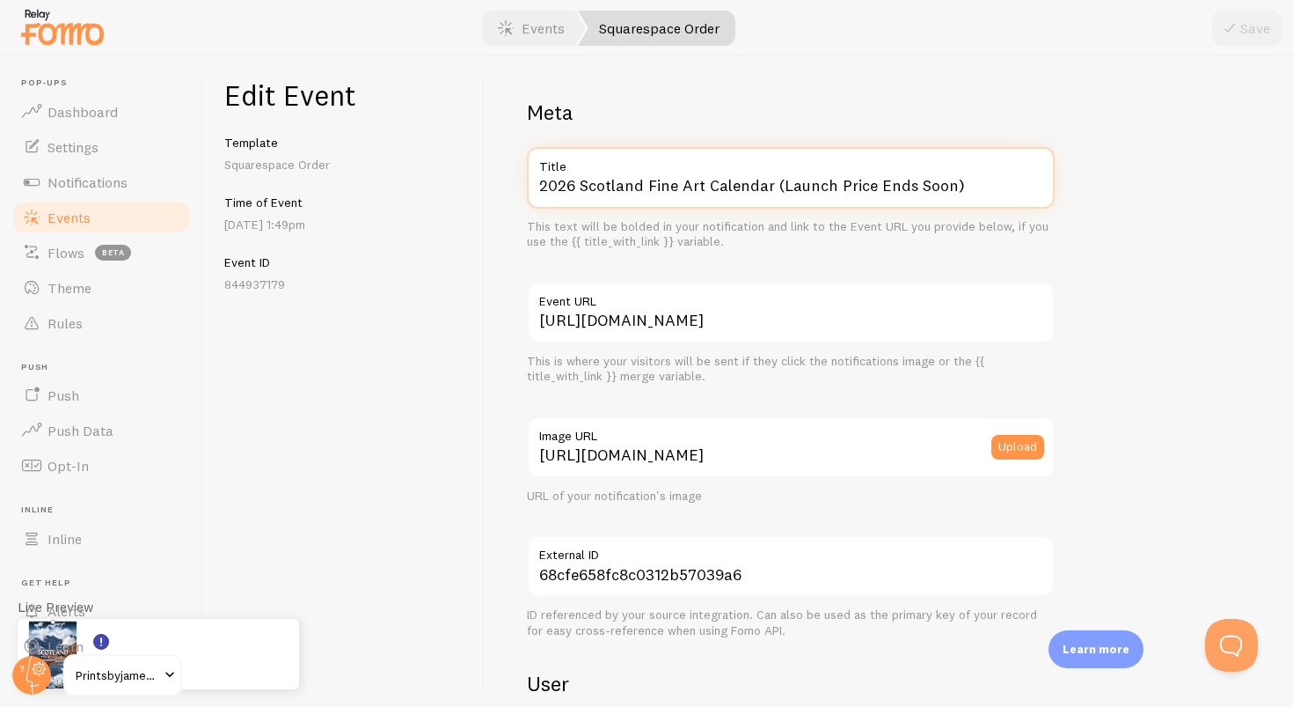
click at [996, 187] on input "2026 Scotland Fine Art Calendar (Launch Price Ends Soon)" at bounding box center [791, 178] width 528 height 62
paste input "text"
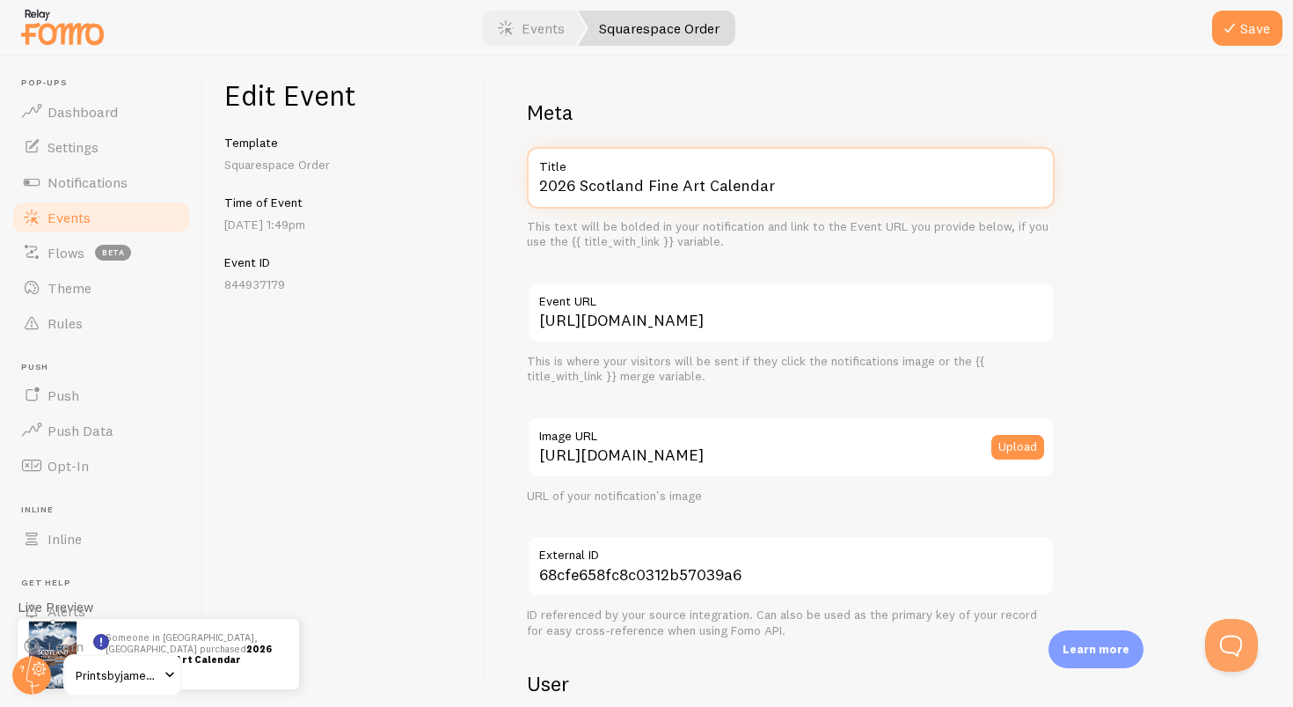
type input "2026 Scotland Fine Art Calendar"
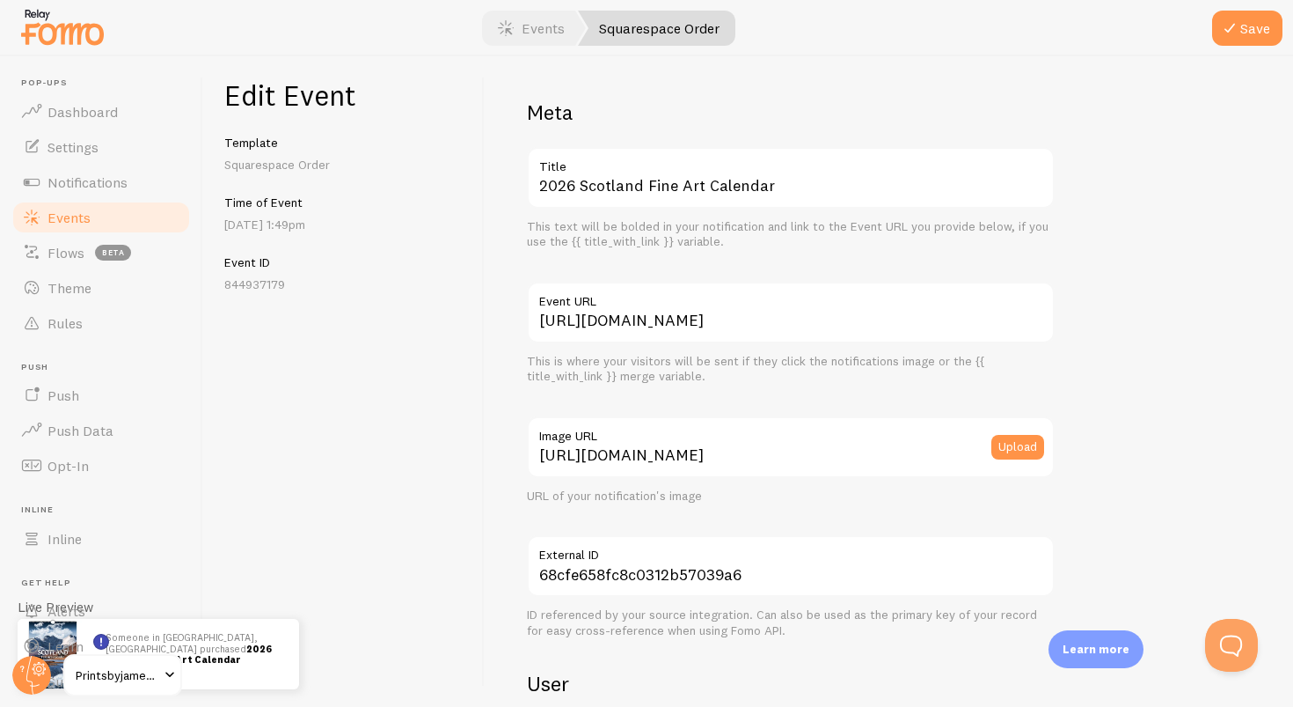
click at [1207, 34] on div at bounding box center [646, 28] width 1293 height 56
click at [1227, 32] on icon "submit" at bounding box center [1230, 28] width 21 height 21
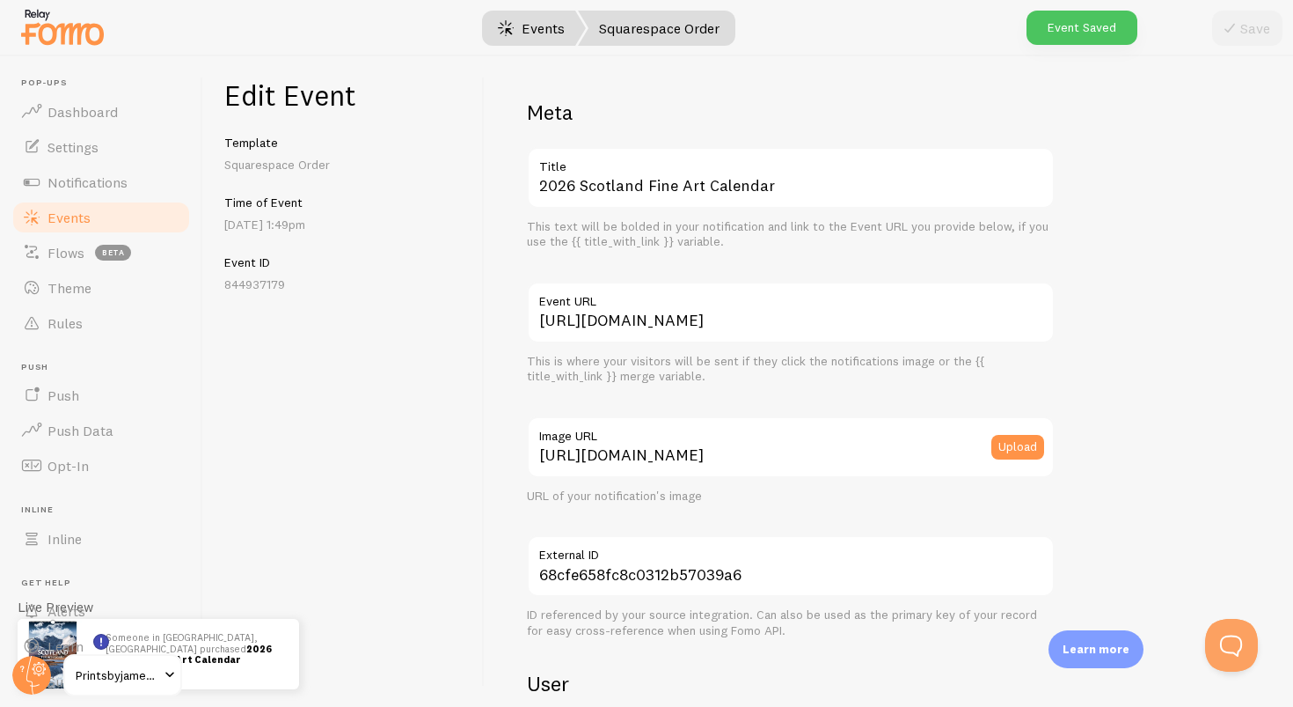
click at [542, 36] on link "Events" at bounding box center [531, 28] width 109 height 35
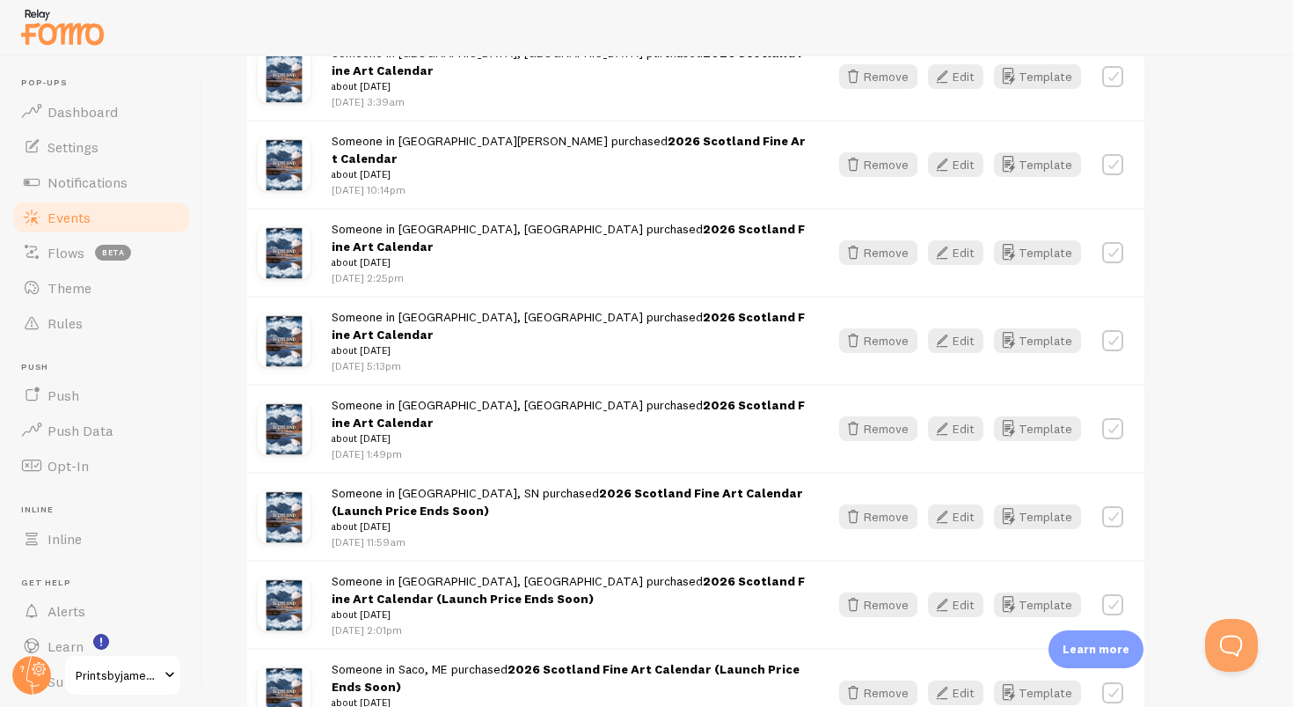
scroll to position [2876, 0]
click at [956, 680] on button "Edit" at bounding box center [955, 692] width 55 height 25
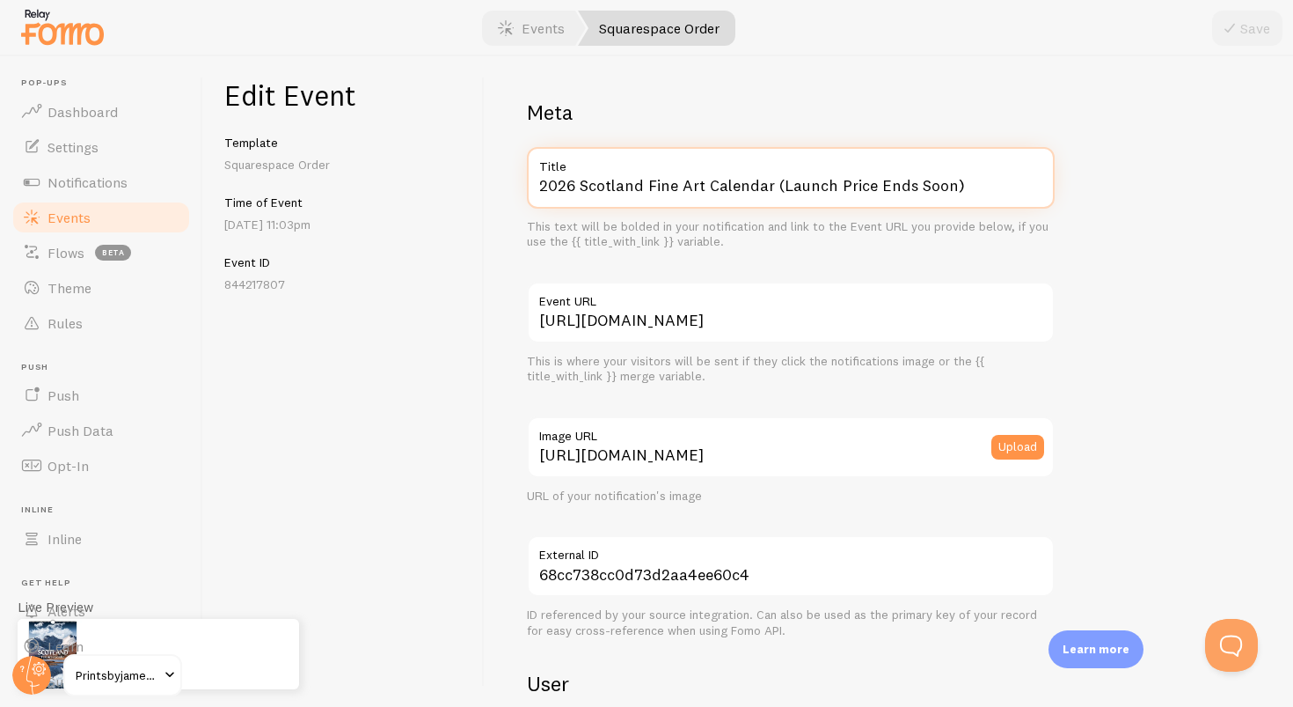
click at [945, 179] on input "2026 Scotland Fine Art Calendar (Launch Price Ends Soon)" at bounding box center [791, 178] width 528 height 62
paste input "text"
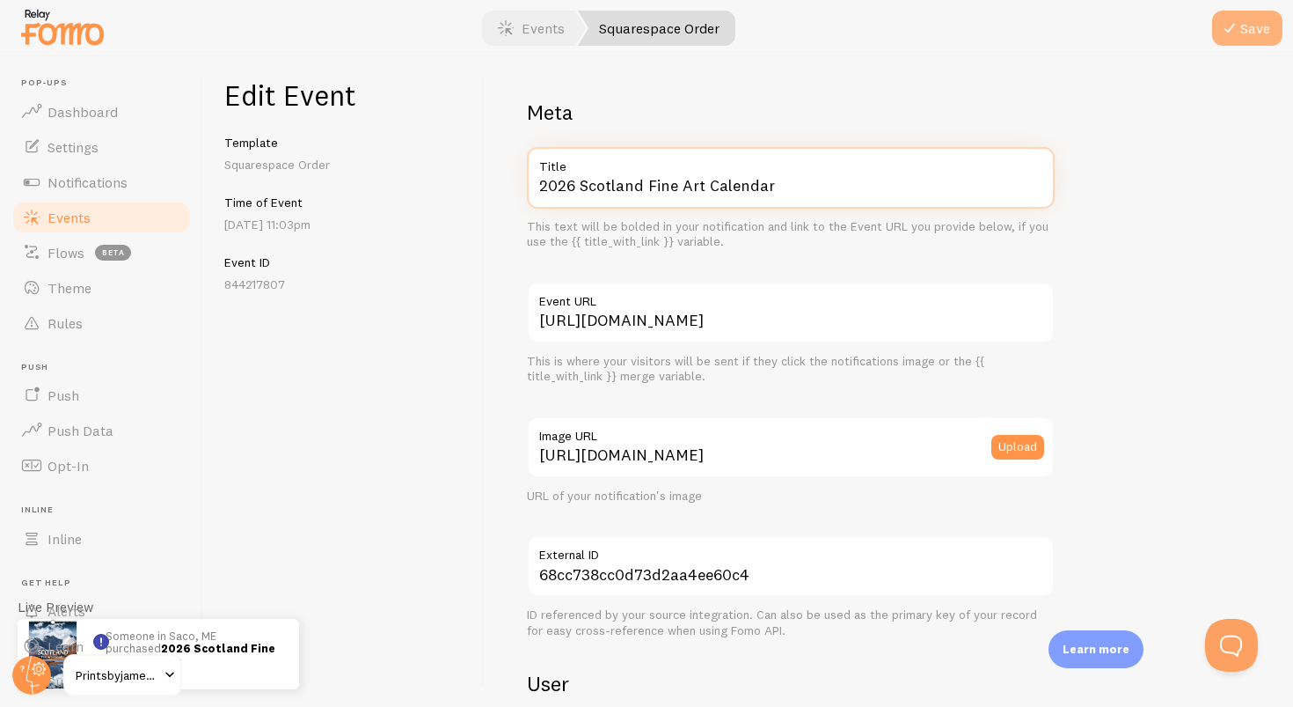
type input "2026 Scotland Fine Art Calendar"
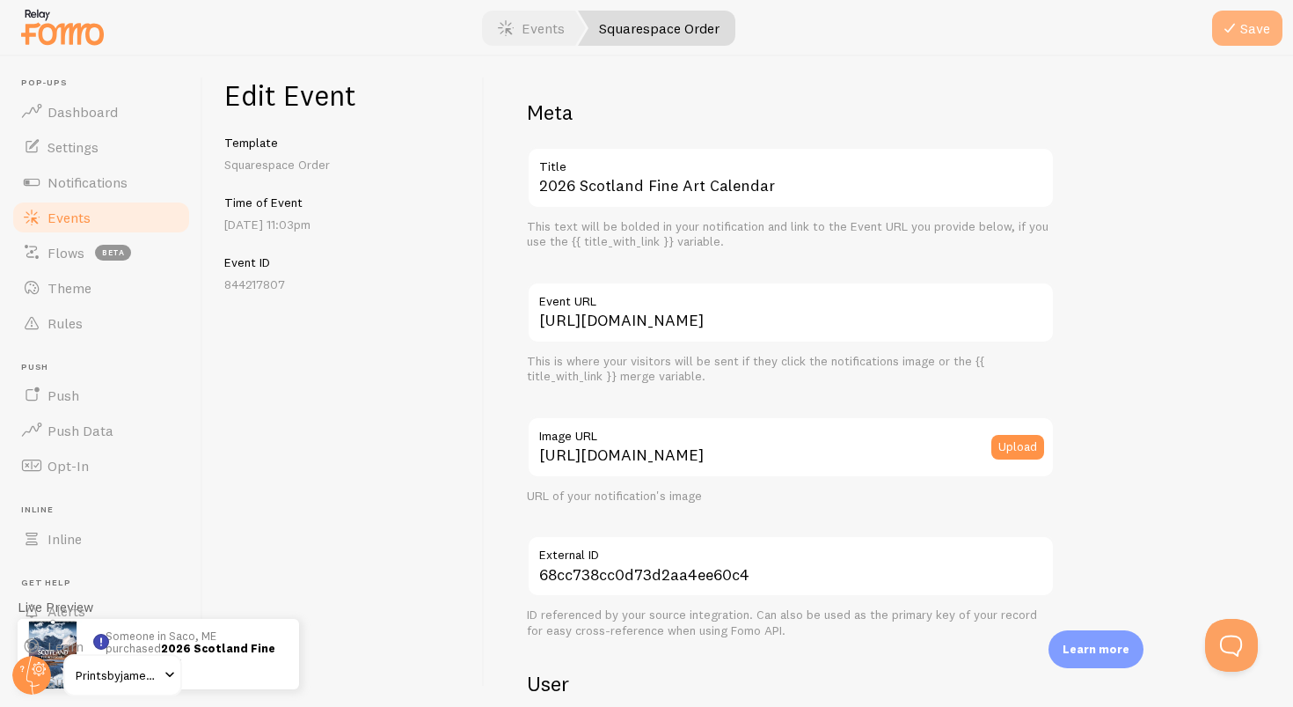
click at [1259, 16] on button "Save" at bounding box center [1247, 28] width 70 height 35
click at [516, 30] on span at bounding box center [505, 28] width 21 height 21
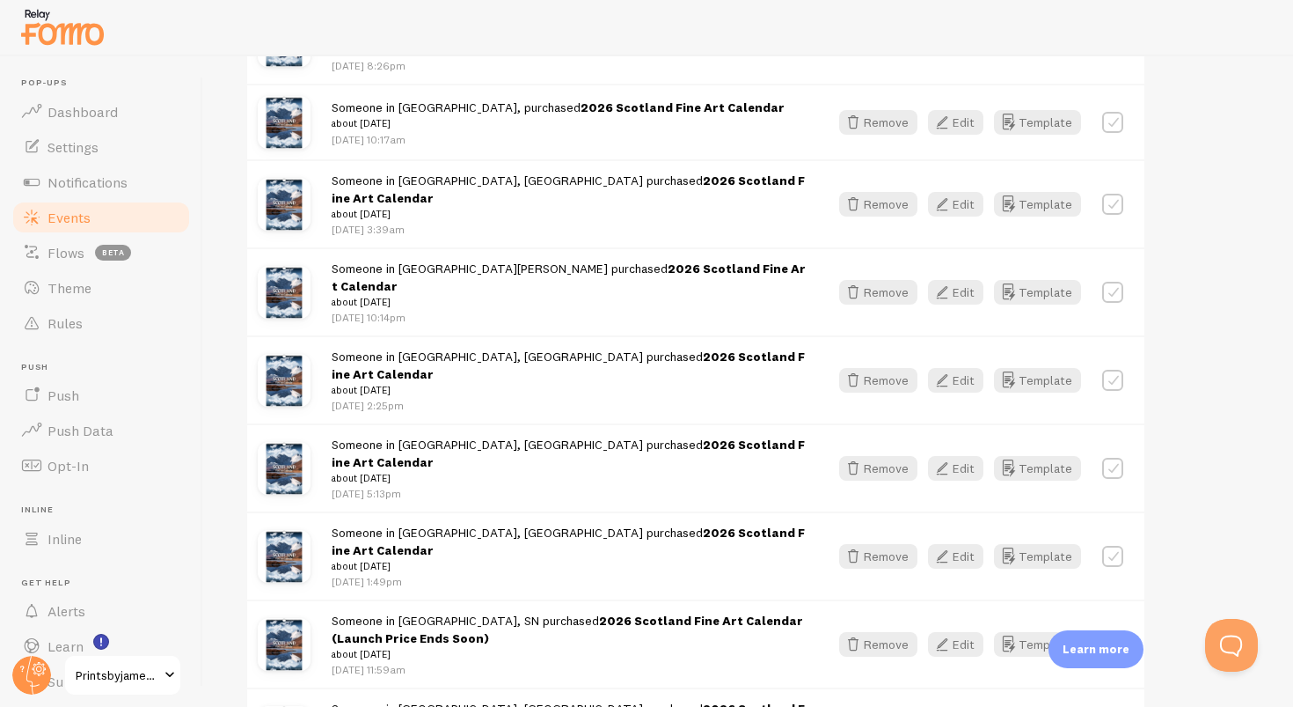
scroll to position [2685, 0]
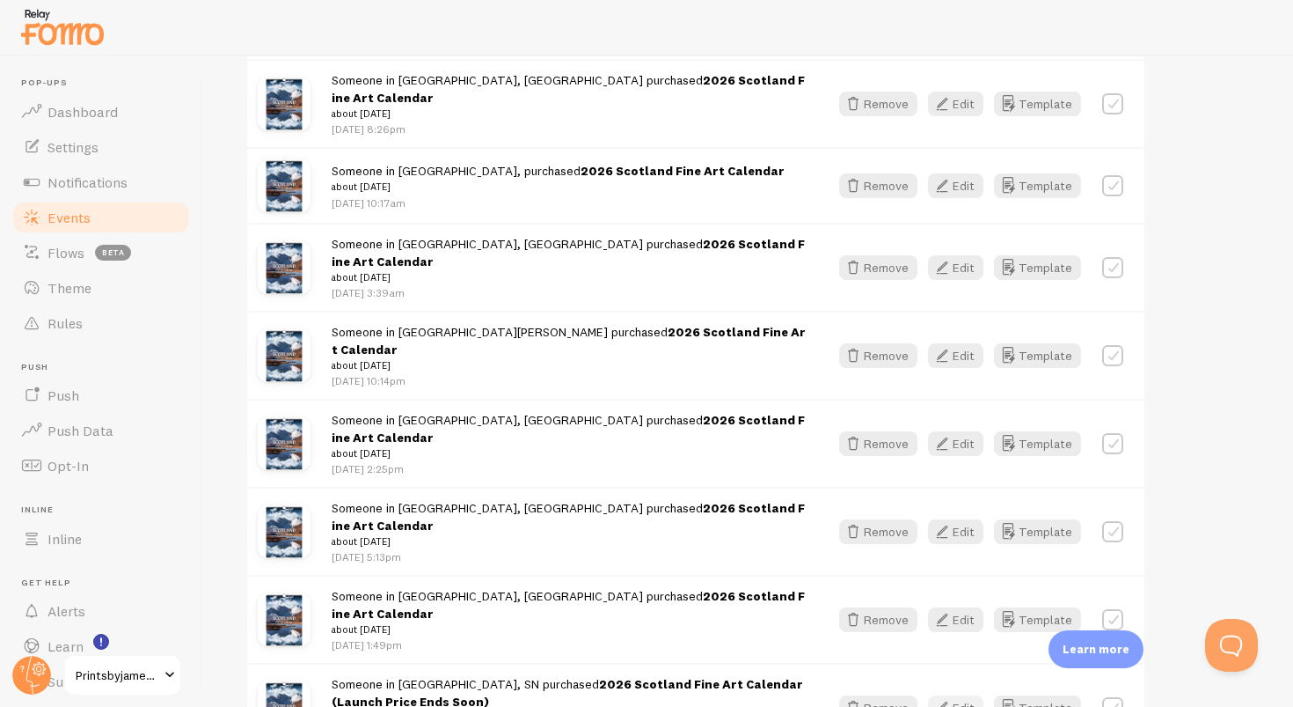
click at [963, 695] on button "Edit" at bounding box center [955, 707] width 55 height 25
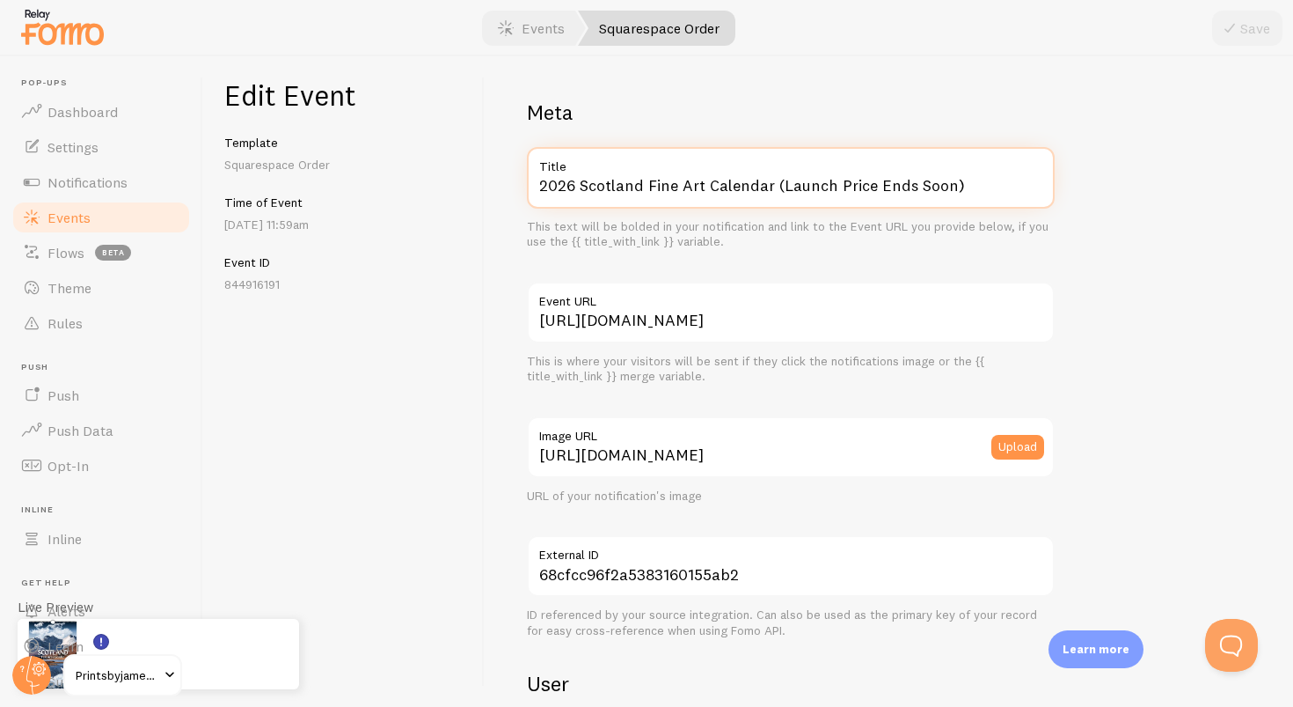
click at [969, 188] on input "2026 Scotland Fine Art Calendar (Launch Price Ends Soon)" at bounding box center [791, 178] width 528 height 62
paste input "text"
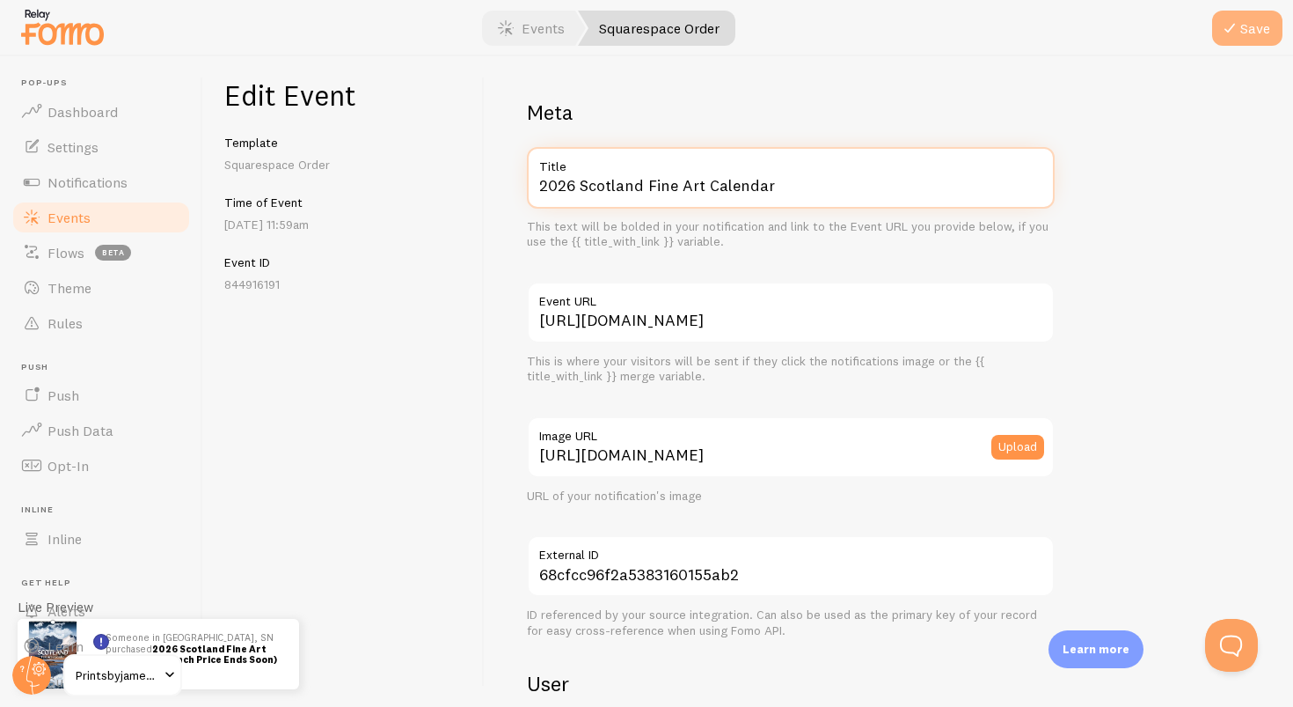
type input "2026 Scotland Fine Art Calendar"
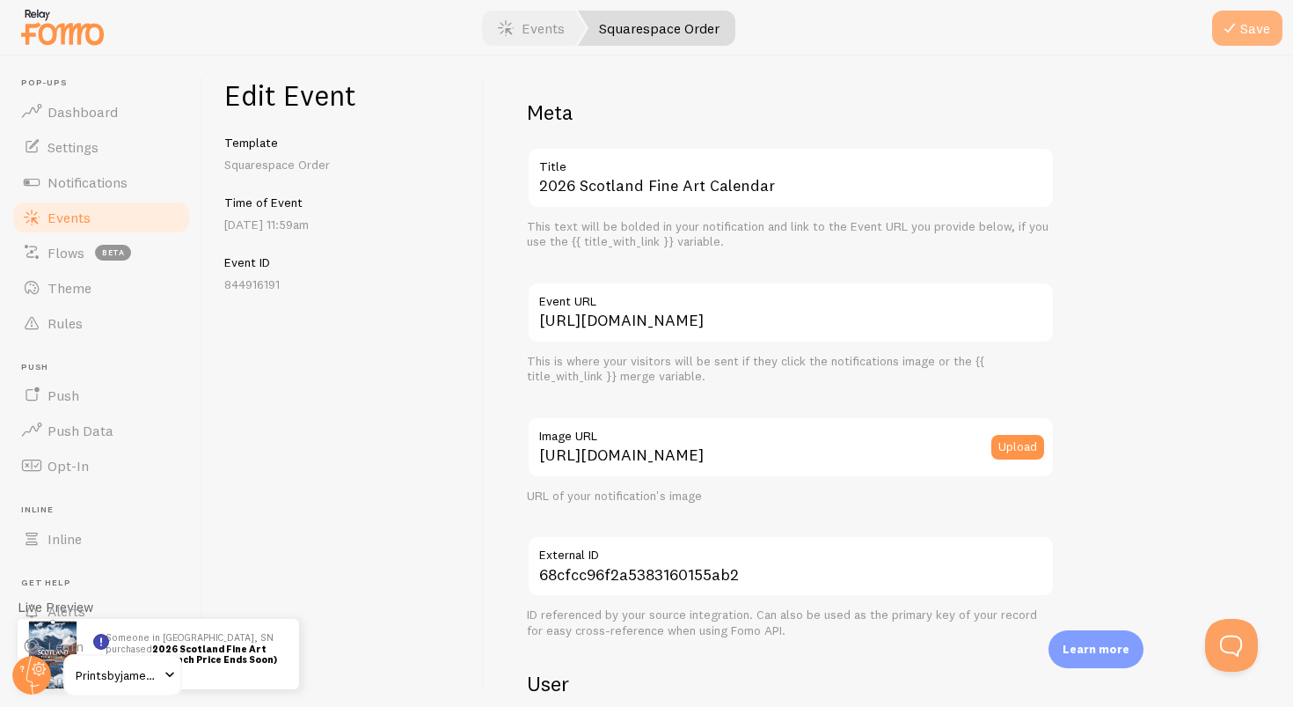
click at [1253, 19] on button "Save" at bounding box center [1247, 28] width 70 height 35
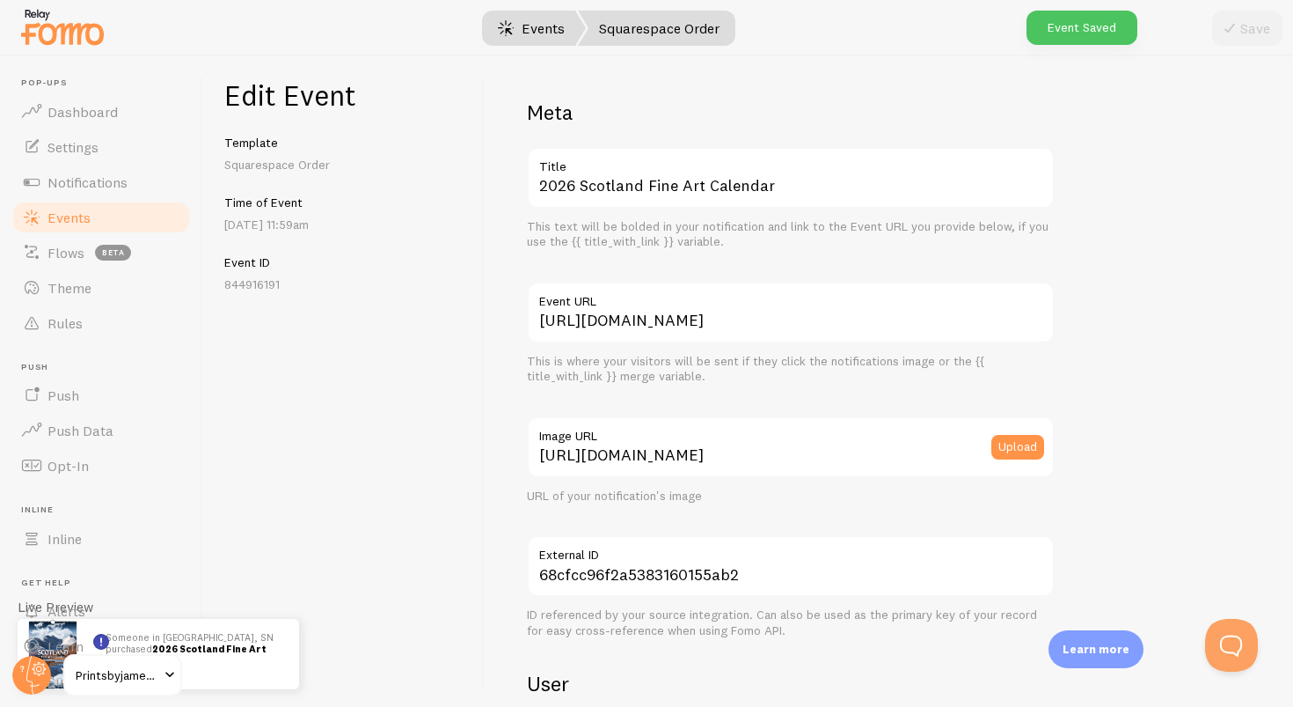
click at [525, 20] on link "Events" at bounding box center [531, 28] width 109 height 35
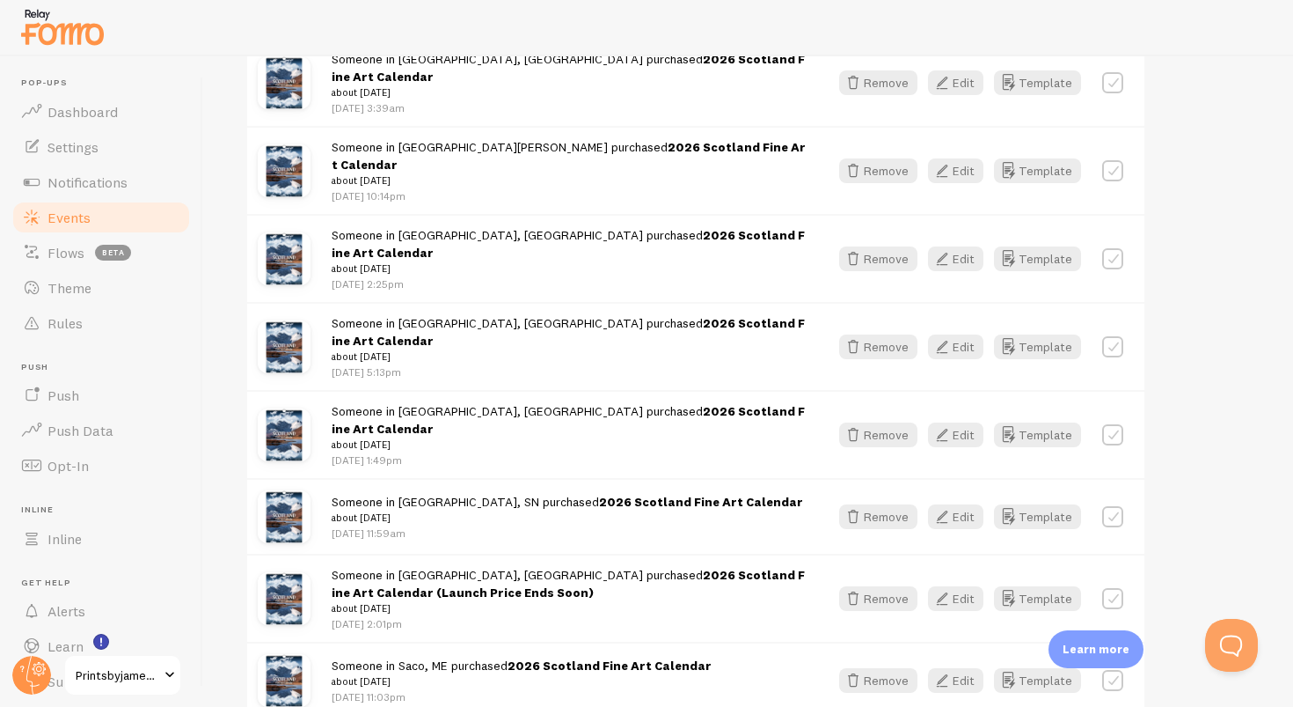
scroll to position [2681, 0]
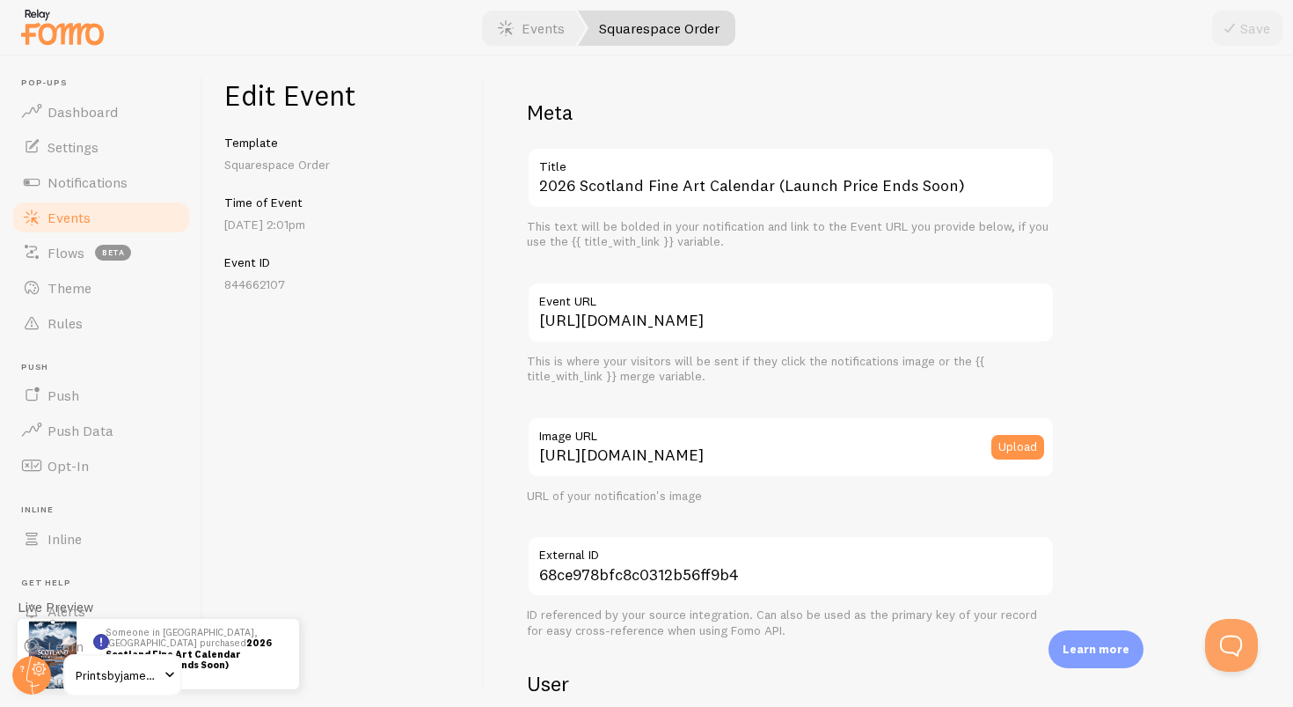
click at [996, 165] on label "Title" at bounding box center [791, 162] width 528 height 30
click at [996, 165] on input "2026 Scotland Fine Art Calendar (Launch Price Ends Soon)" at bounding box center [791, 178] width 528 height 62
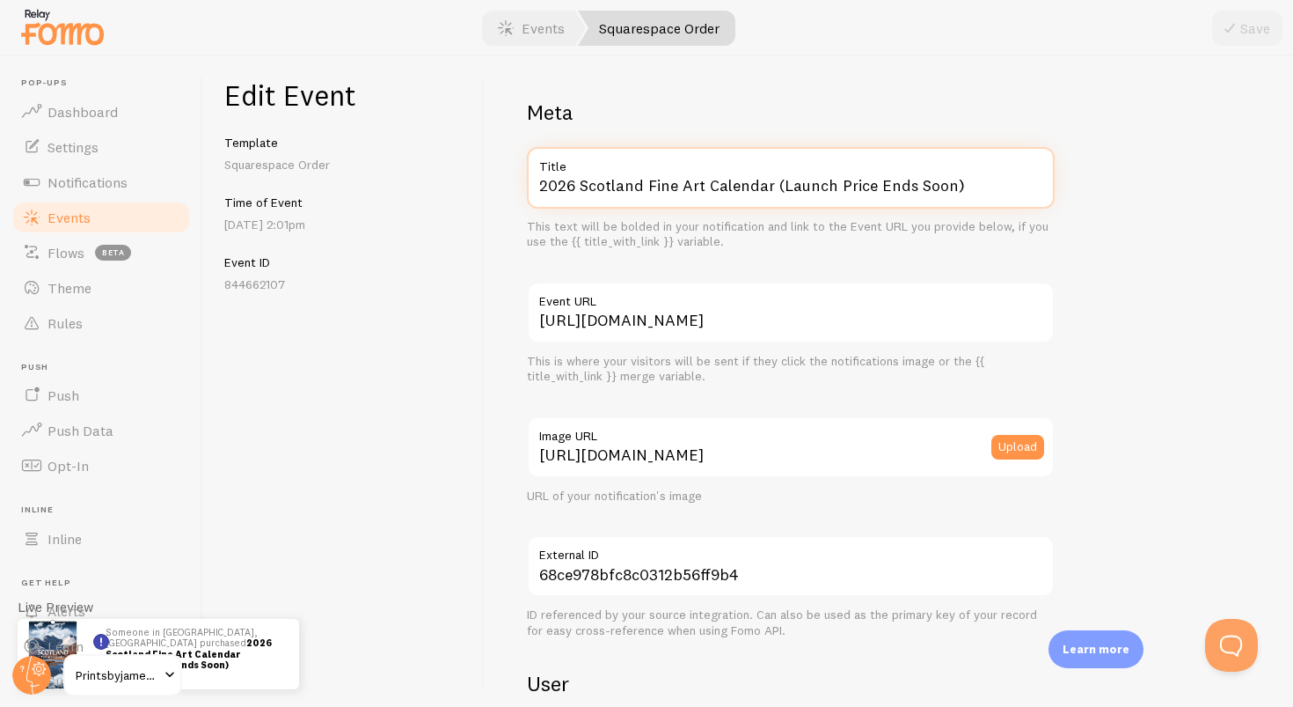
paste input "text"
type input "2026 Scotland Fine Art Calendar"
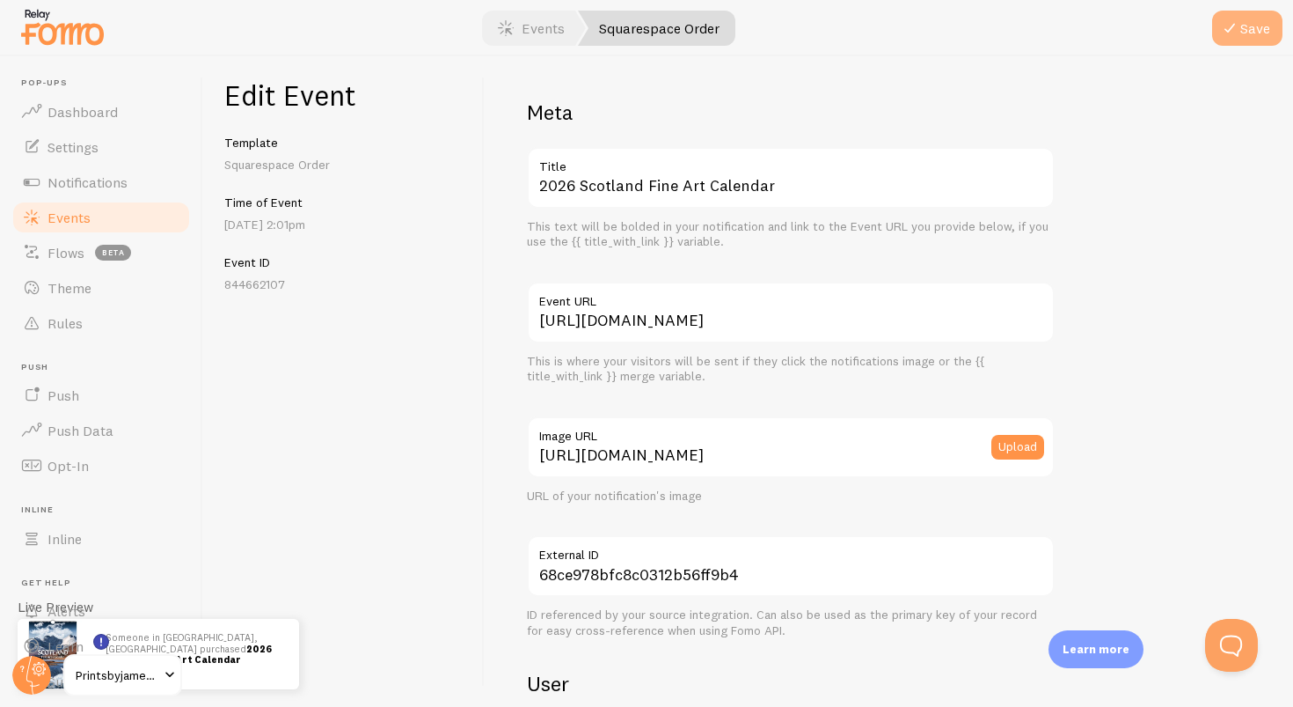
click at [1259, 28] on button "Save" at bounding box center [1247, 28] width 70 height 35
click at [537, 35] on link "Events" at bounding box center [531, 28] width 109 height 35
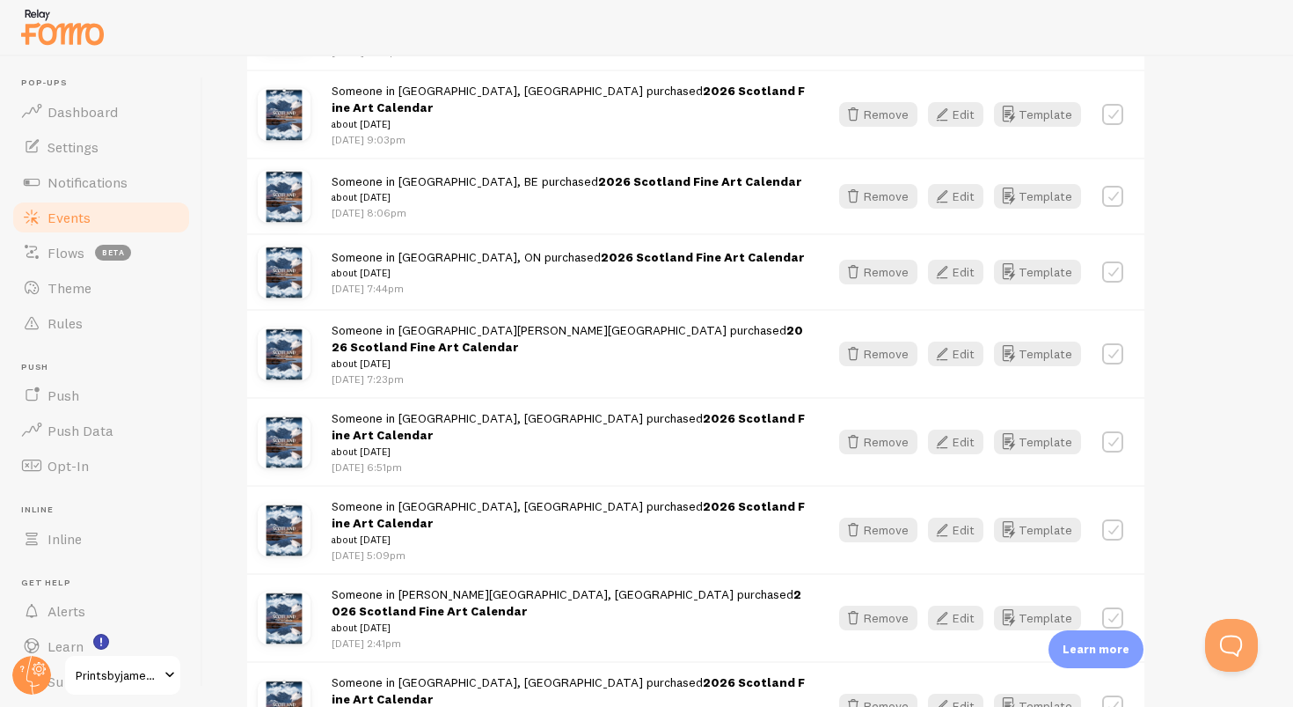
scroll to position [4284, 0]
